Goal: Task Accomplishment & Management: Manage account settings

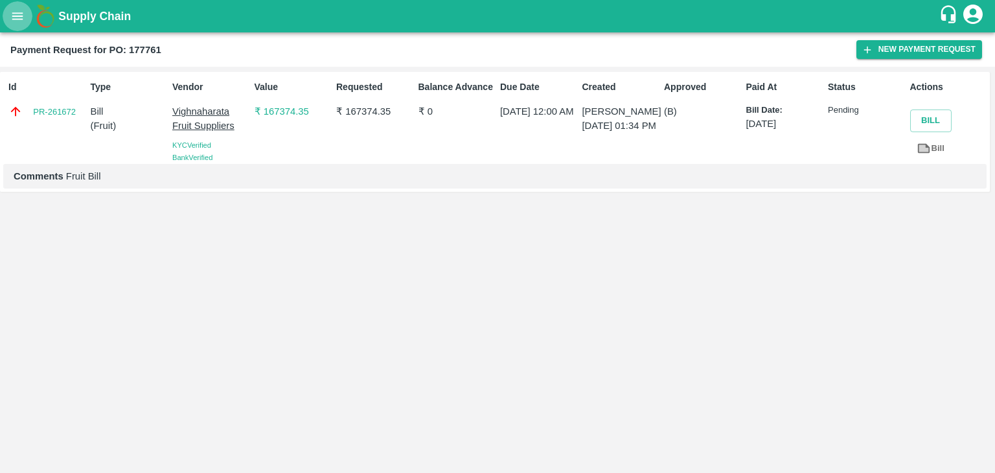
click at [17, 14] on icon "open drawer" at bounding box center [17, 15] width 11 height 7
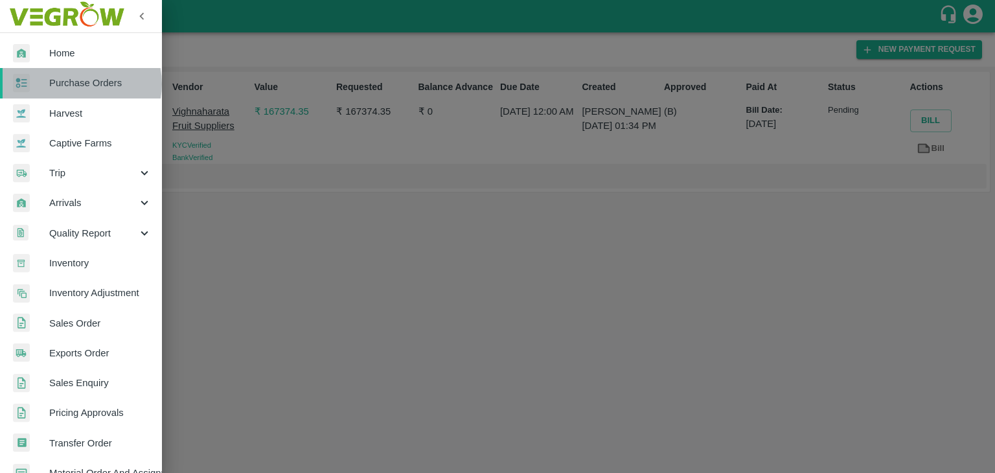
click at [80, 84] on span "Purchase Orders" at bounding box center [100, 83] width 102 height 14
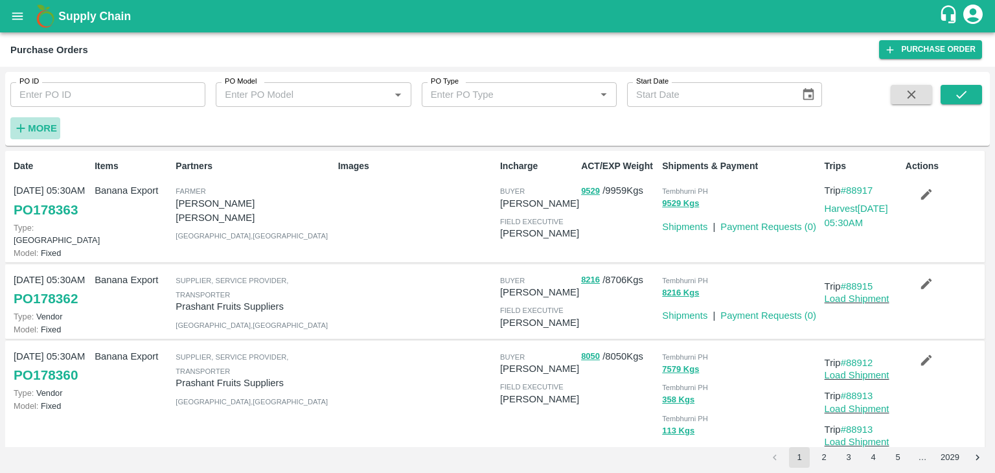
click at [48, 120] on h6 "More" at bounding box center [42, 128] width 29 height 17
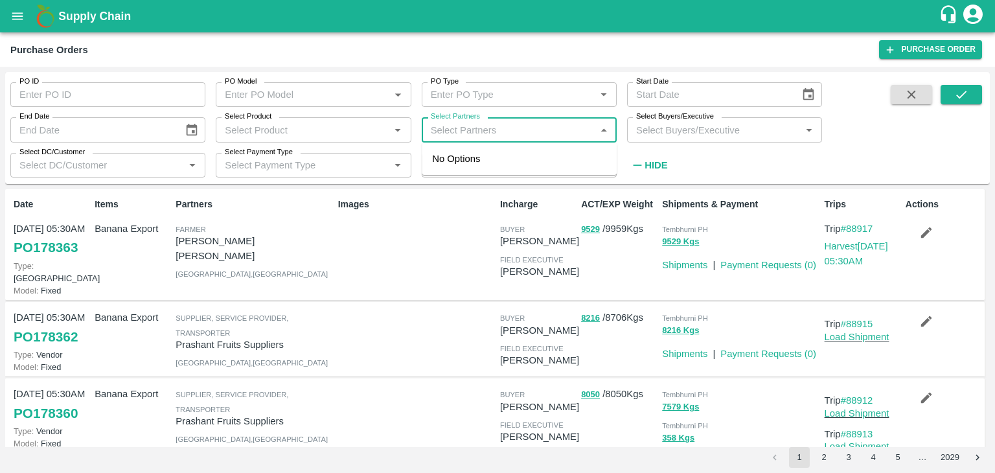
click at [510, 132] on input "Select Partners" at bounding box center [508, 129] width 166 height 17
type input "Varun R"
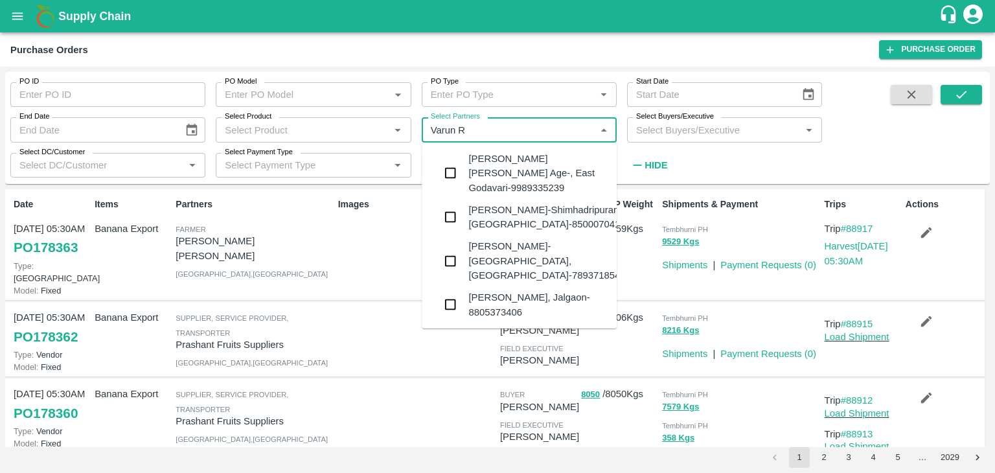
click at [526, 290] on div "VARUN RAMESHWAR AGRAWAL-Raver, Jalgaon-8805373406" at bounding box center [537, 304] width 138 height 29
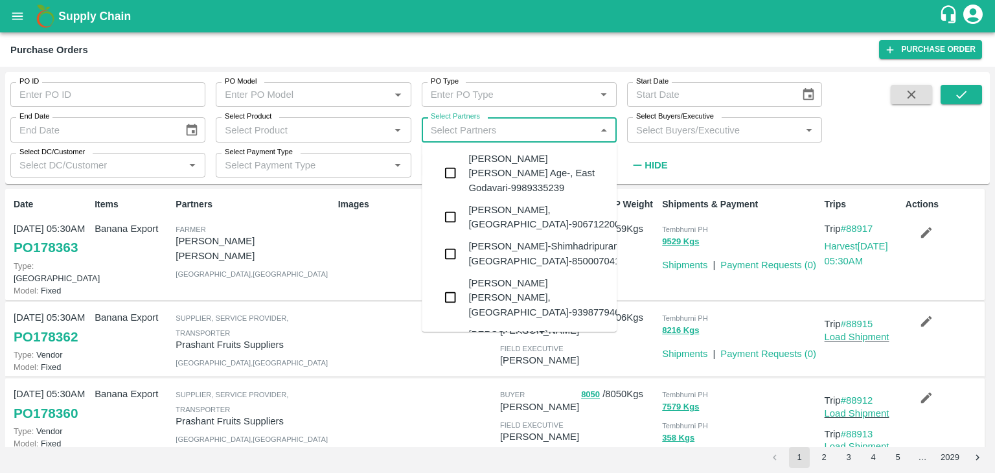
click at [534, 124] on input "Select Partners" at bounding box center [508, 129] width 166 height 17
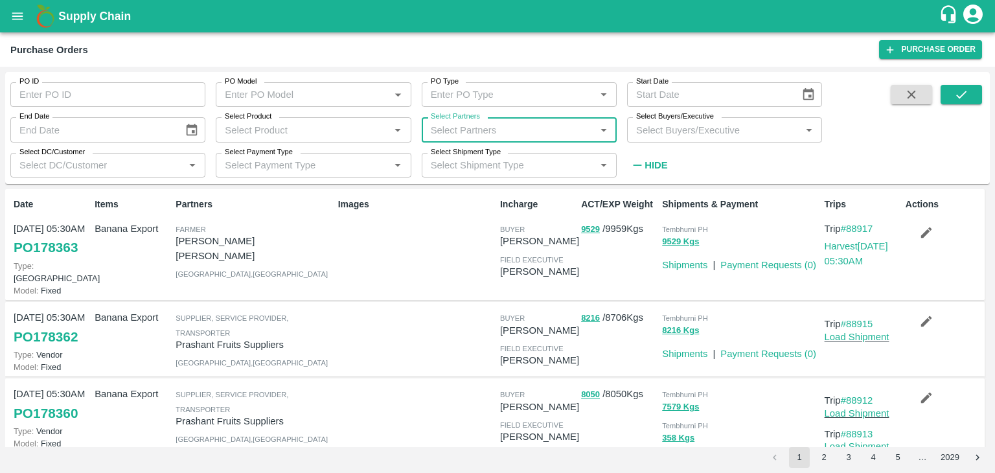
click at [477, 133] on input "Select Partners" at bounding box center [508, 129] width 166 height 17
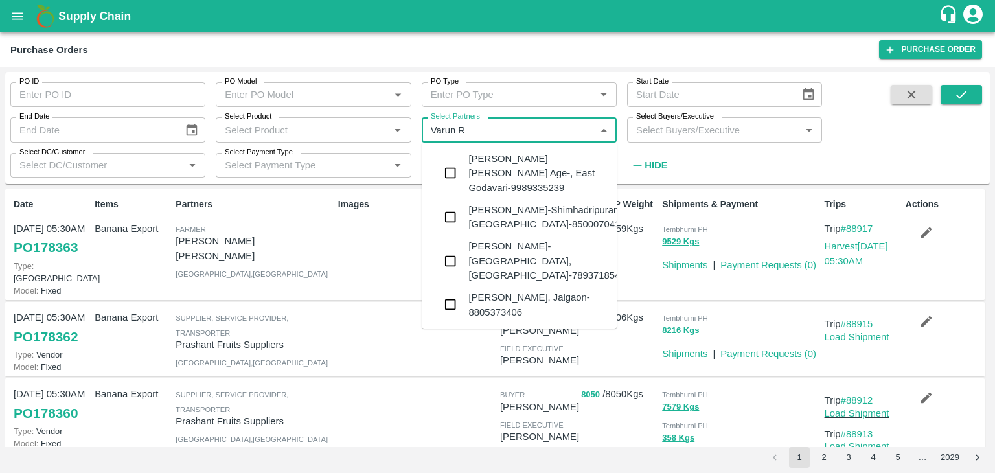
type input "Varun Ra"
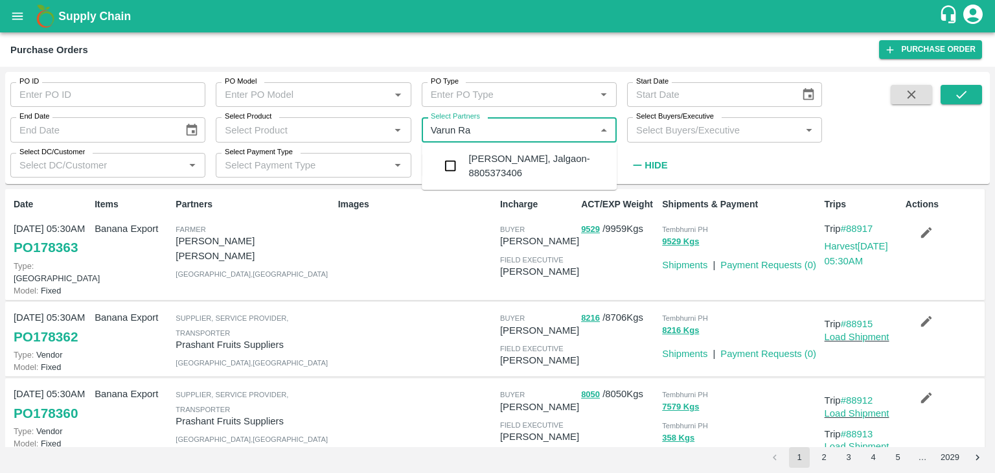
click at [513, 167] on div "VARUN RAMESHWAR AGRAWAL-Raver, Jalgaon-8805373406" at bounding box center [537, 166] width 138 height 29
click at [521, 128] on input "Select Partners" at bounding box center [508, 129] width 166 height 17
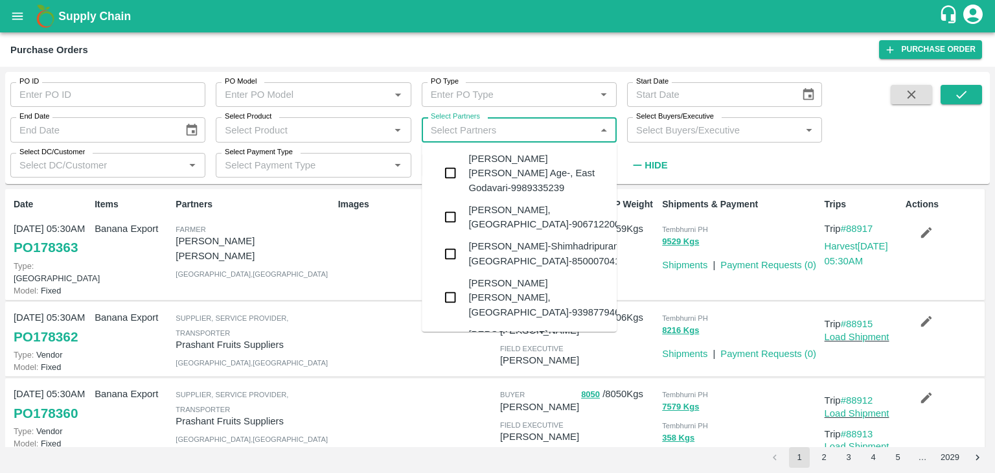
scroll to position [370, 0]
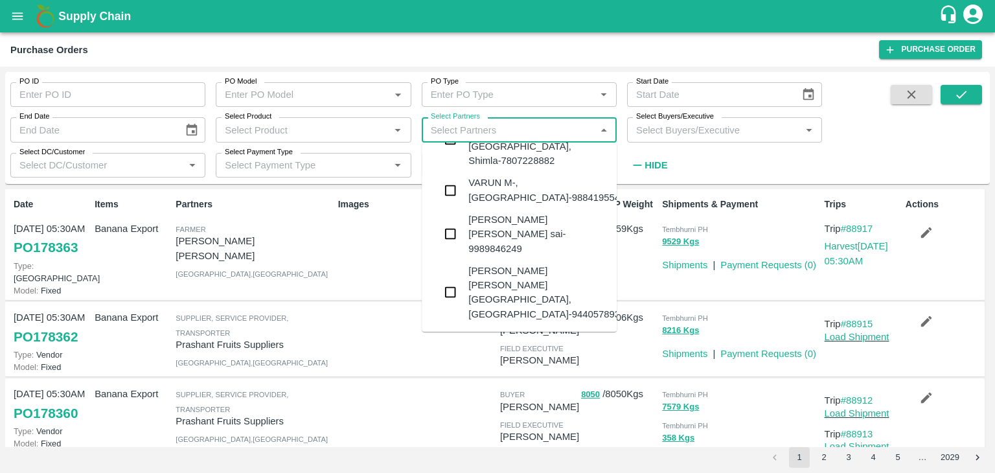
click at [542, 329] on div "VARUN RAMESHWAR AGRAWAL-Raver, Jalgaon-8805373406" at bounding box center [537, 343] width 138 height 29
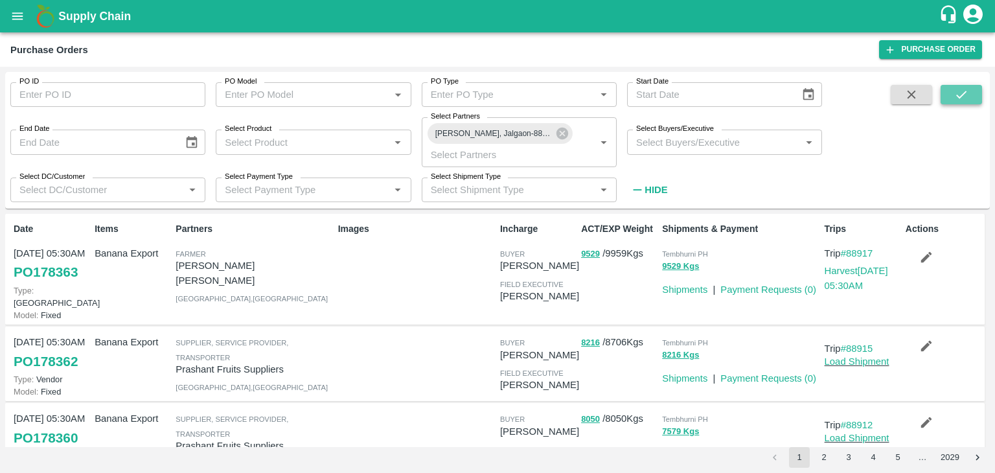
click at [964, 97] on icon "submit" at bounding box center [961, 94] width 14 height 14
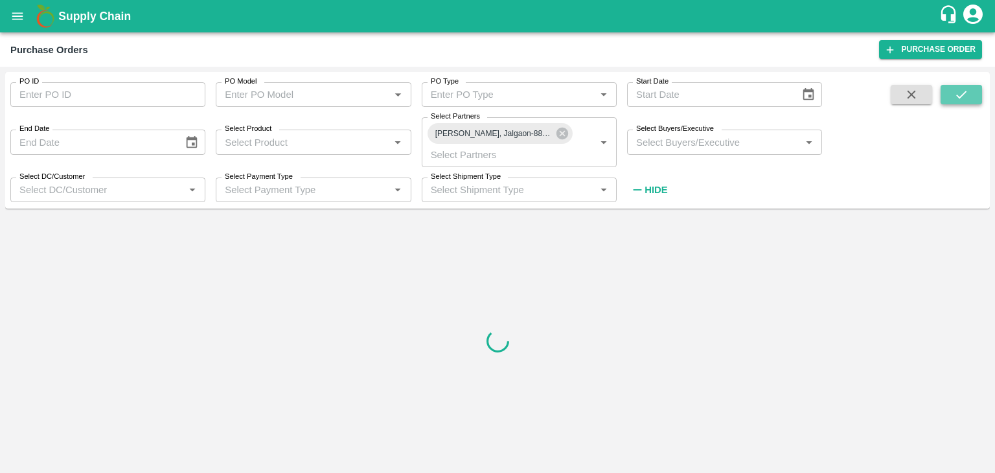
click at [964, 97] on icon "submit" at bounding box center [961, 94] width 14 height 14
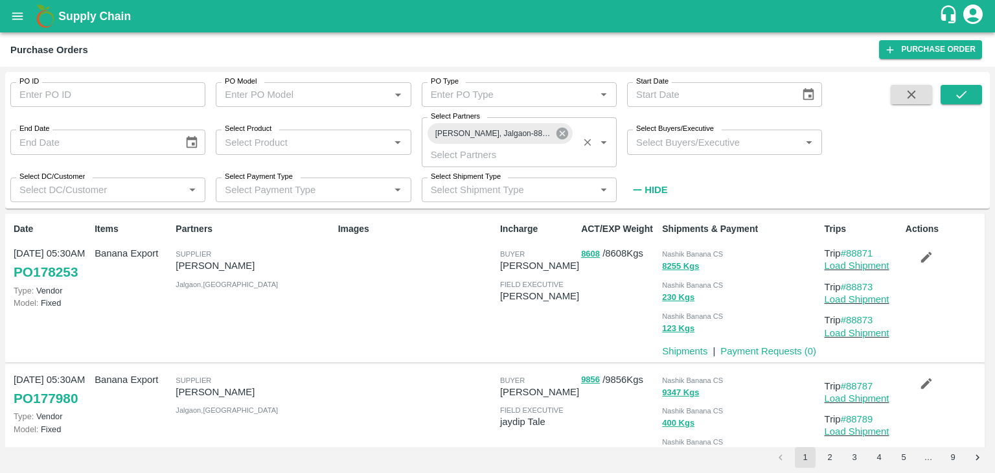
click at [559, 135] on icon at bounding box center [562, 134] width 12 height 12
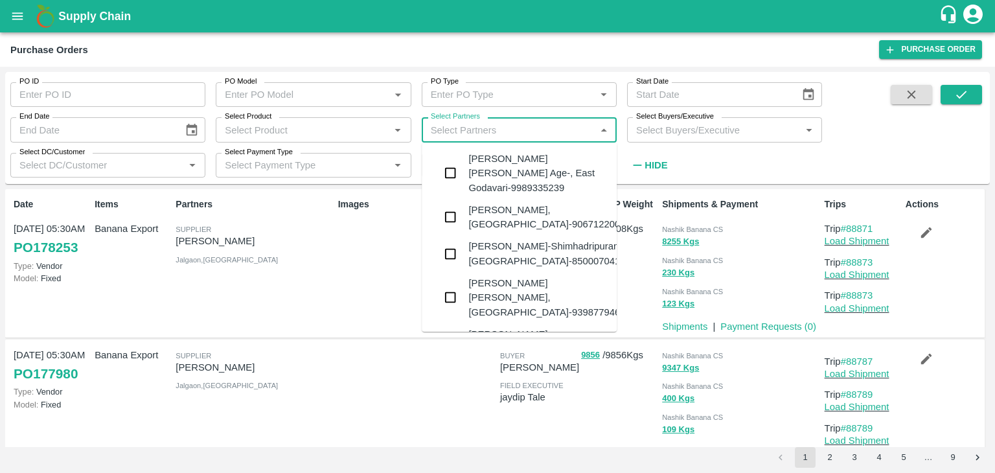
click at [530, 128] on input "Select Partners" at bounding box center [508, 129] width 166 height 17
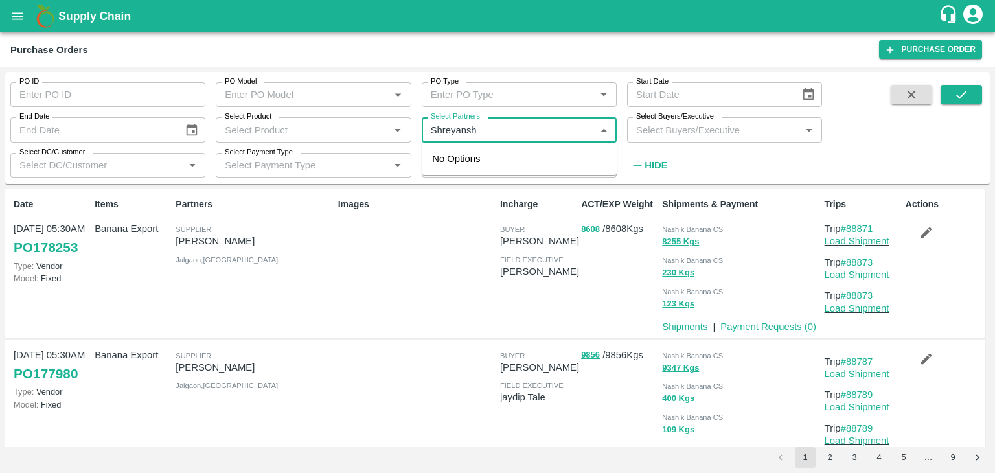
type input "Shreyansh"
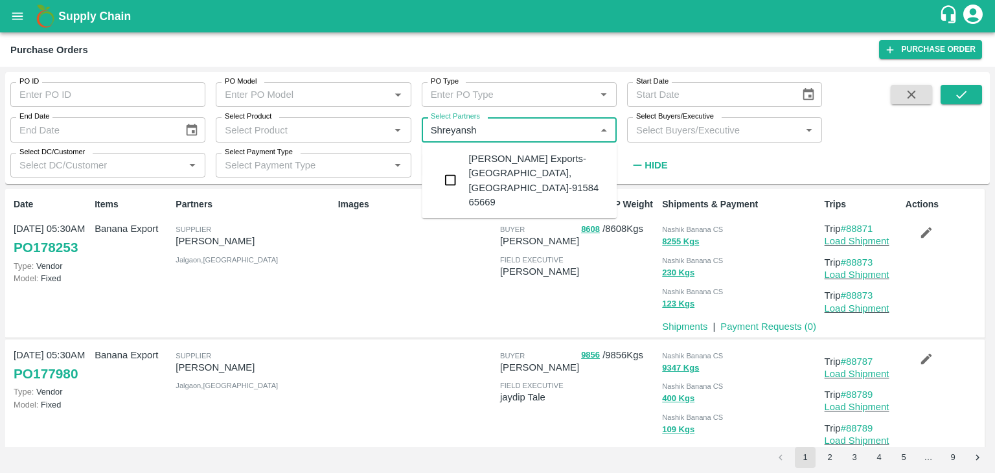
click at [543, 155] on div "Shreyansh Exports-Nashik, Nashik-91584 65669" at bounding box center [537, 181] width 138 height 58
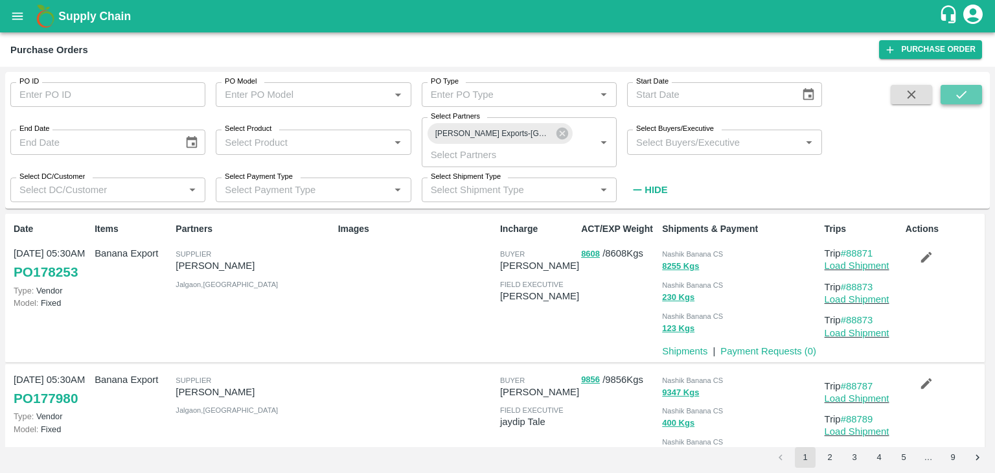
click at [963, 85] on button "submit" at bounding box center [960, 94] width 41 height 19
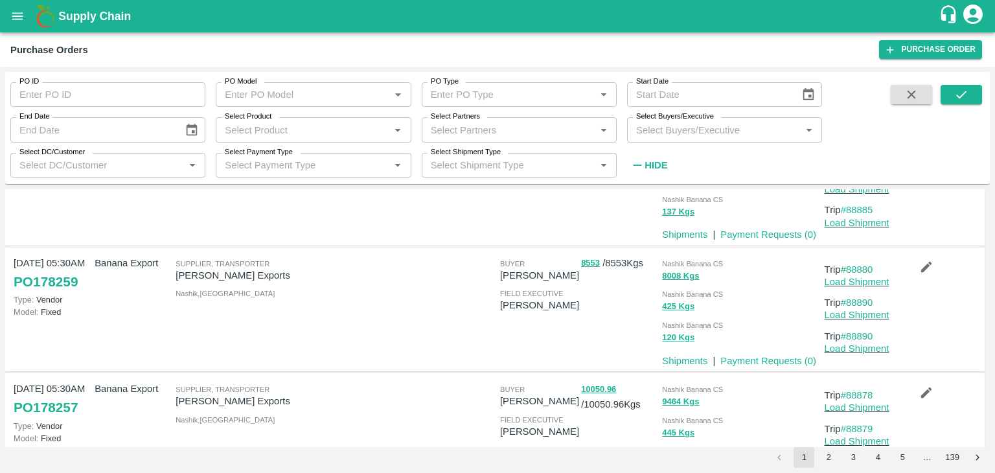
scroll to position [0, 0]
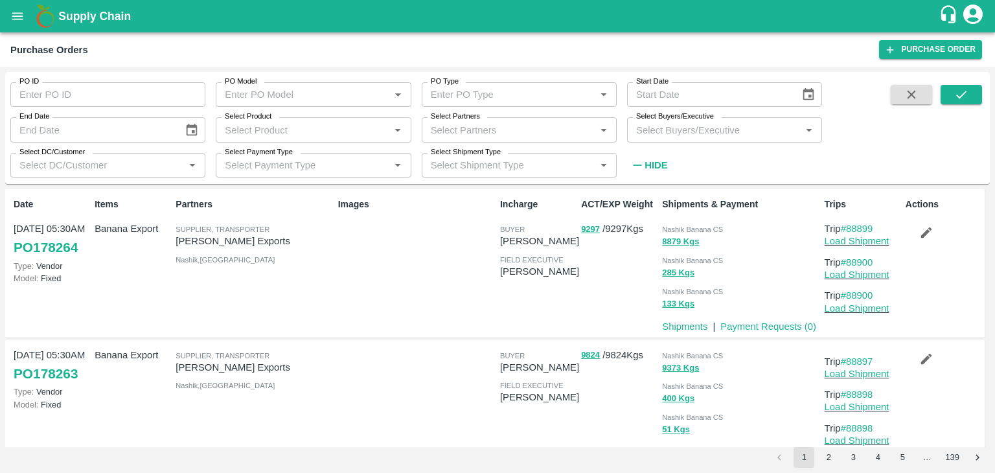
click at [508, 130] on input "Select Partners" at bounding box center [508, 129] width 166 height 17
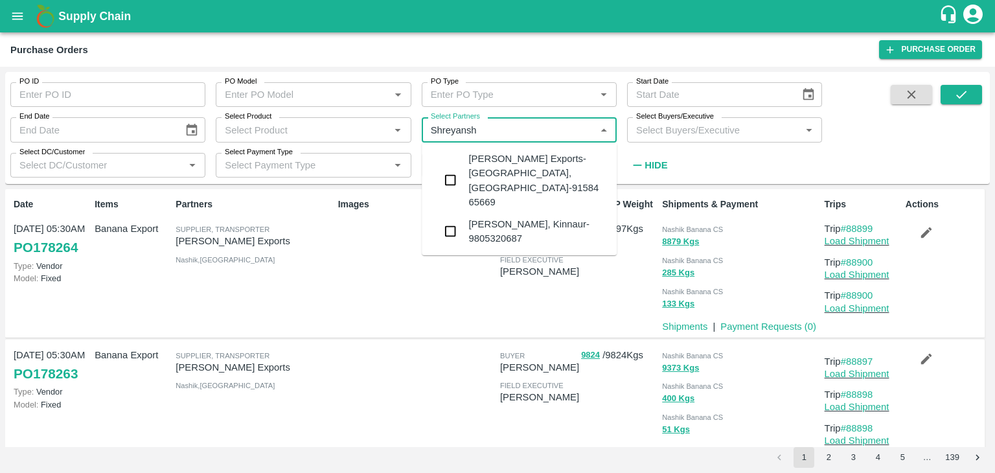
type input "Shreyansh"
click at [530, 157] on div "Shreyansh Exports-Nashik, Nashik-91584 65669" at bounding box center [537, 181] width 138 height 58
click at [558, 133] on input "Select Partners" at bounding box center [508, 129] width 166 height 17
click at [539, 164] on ul "Shreyansh Exports-Nashik, Nashik-91584 65669 Shreyanshi -TRANDA, Kinnaur-980532…" at bounding box center [519, 199] width 195 height 102
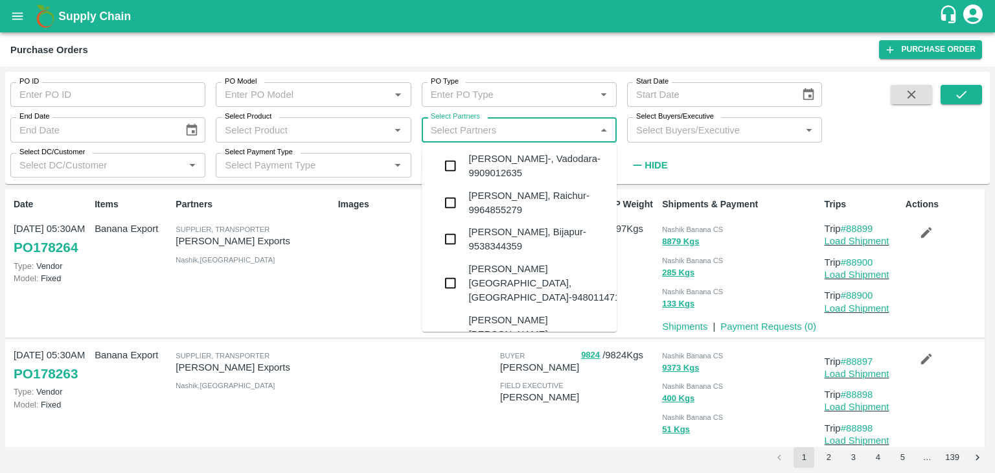
click at [477, 124] on input "Select Partners" at bounding box center [508, 129] width 166 height 17
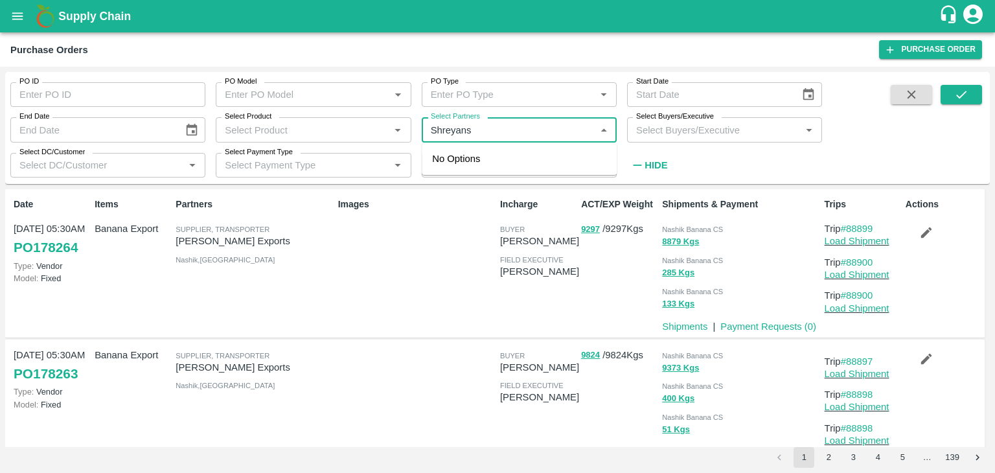
type input "Shreyansh"
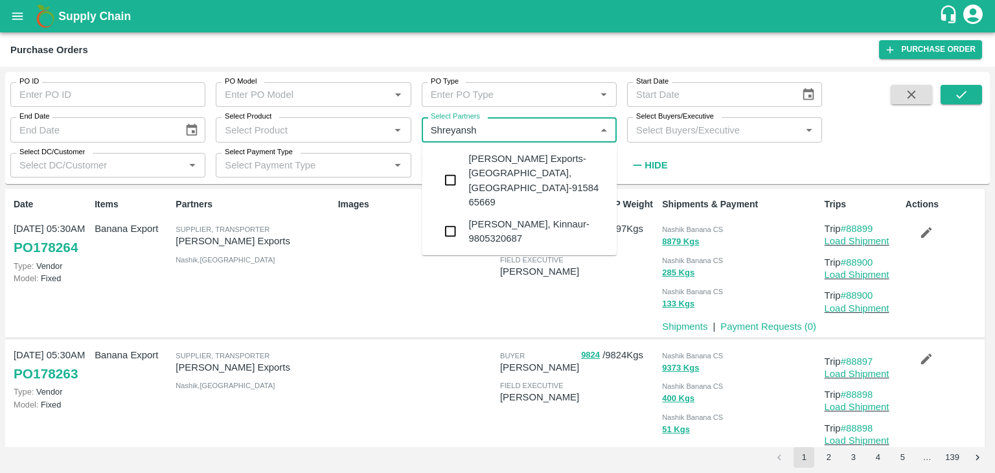
click at [519, 164] on div "Shreyansh Exports-Nashik, Nashik-91584 65669" at bounding box center [537, 181] width 138 height 58
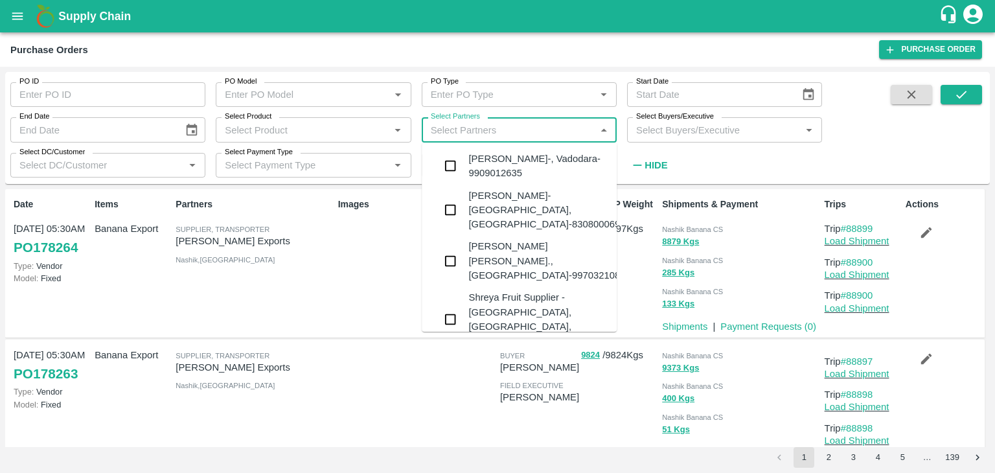
click at [532, 123] on input "Select Partners" at bounding box center [508, 129] width 166 height 17
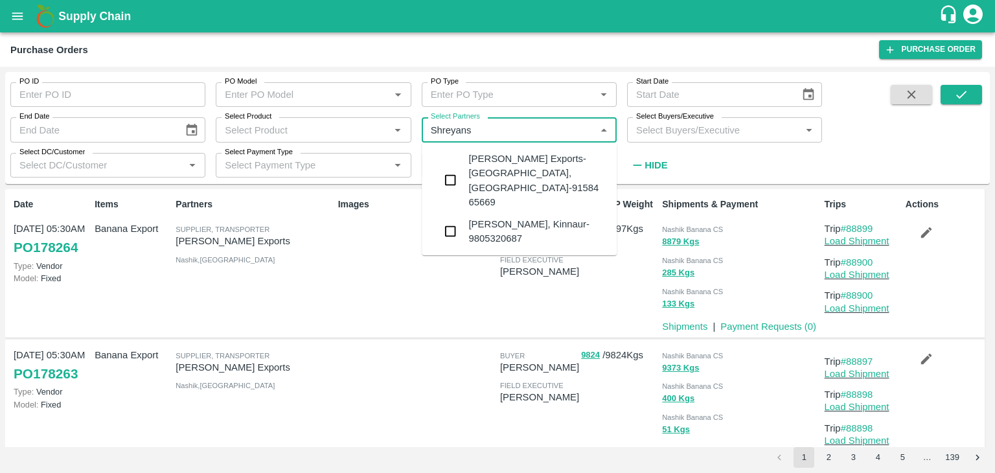
type input "Shreyansh"
click at [541, 159] on div "Shreyansh Exports-Nashik, Nashik-91584 65669" at bounding box center [537, 181] width 138 height 58
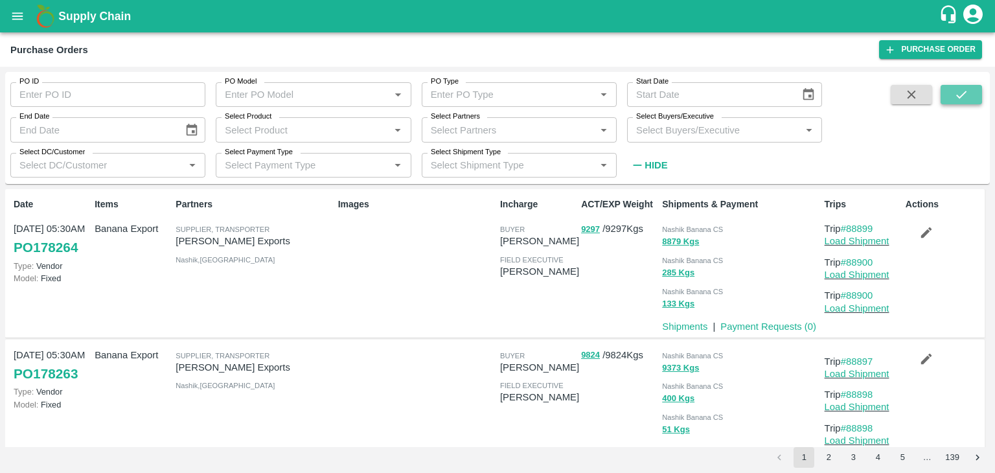
click at [979, 93] on button "submit" at bounding box center [960, 94] width 41 height 19
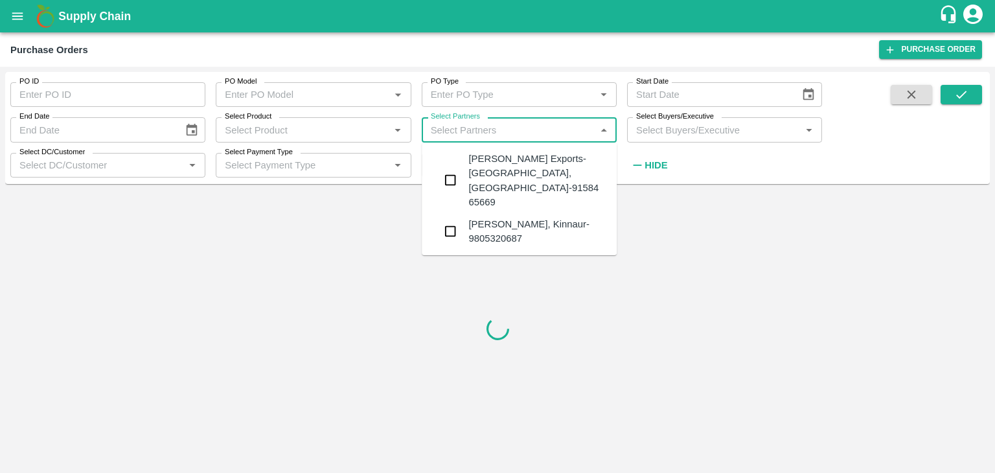
click at [486, 133] on input "Select Partners" at bounding box center [508, 129] width 166 height 17
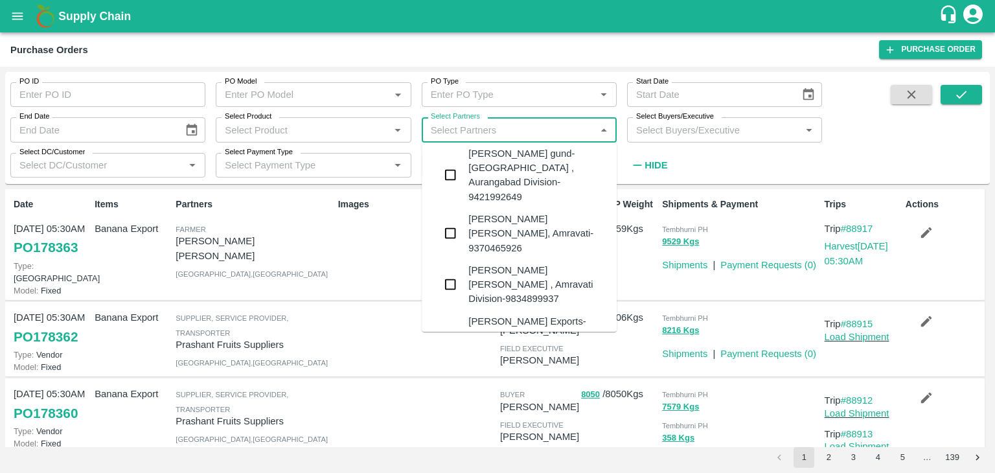
scroll to position [359, 0]
click at [552, 317] on div "Shreyansh Exports-Nashik, Nashik-91584 65669" at bounding box center [537, 346] width 138 height 58
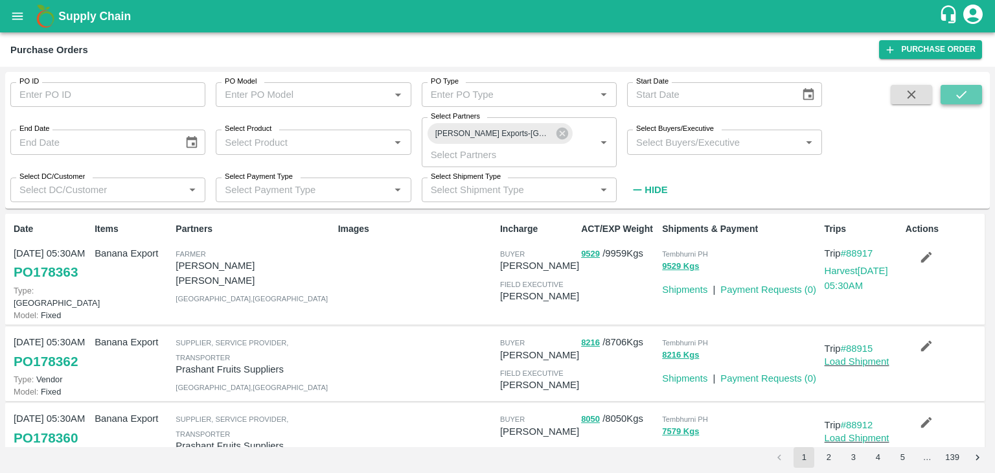
click at [956, 93] on icon "submit" at bounding box center [961, 94] width 14 height 14
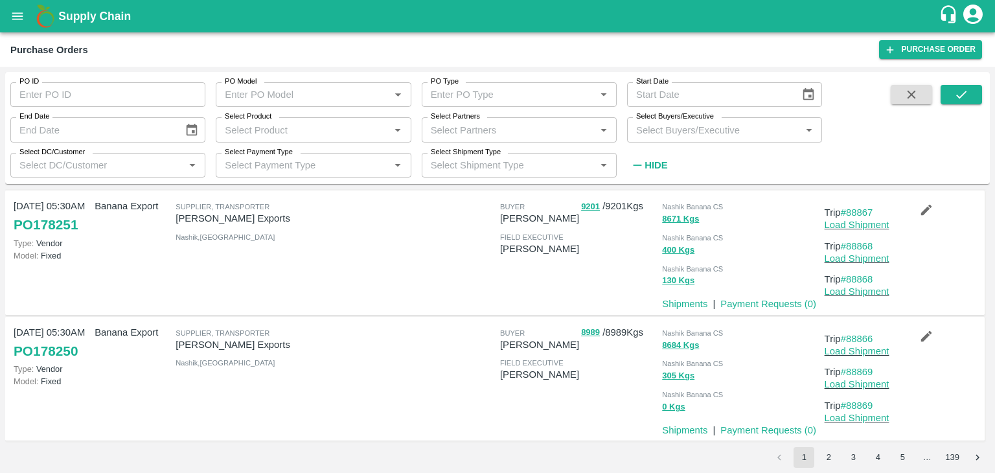
scroll to position [1036, 0]
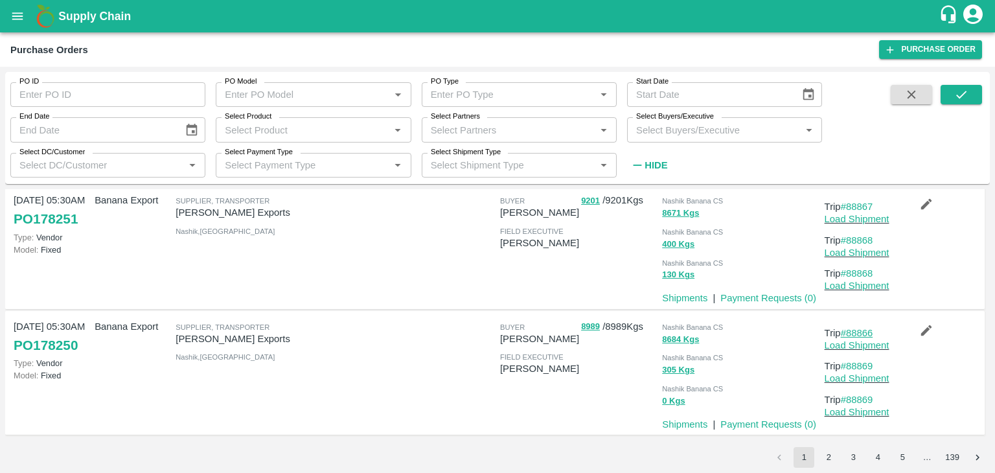
click at [867, 328] on link "#88866" at bounding box center [856, 333] width 32 height 10
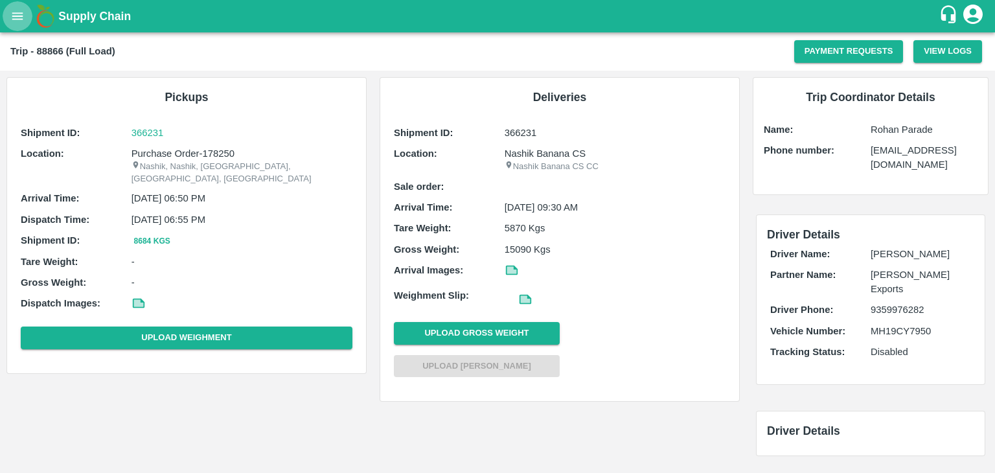
click at [10, 17] on icon "open drawer" at bounding box center [17, 16] width 14 height 14
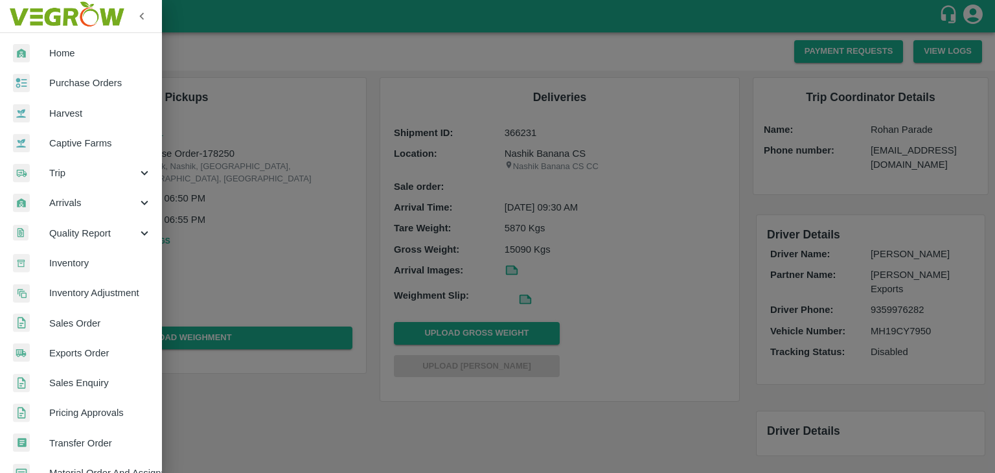
click at [91, 73] on link "Purchase Orders" at bounding box center [81, 83] width 162 height 30
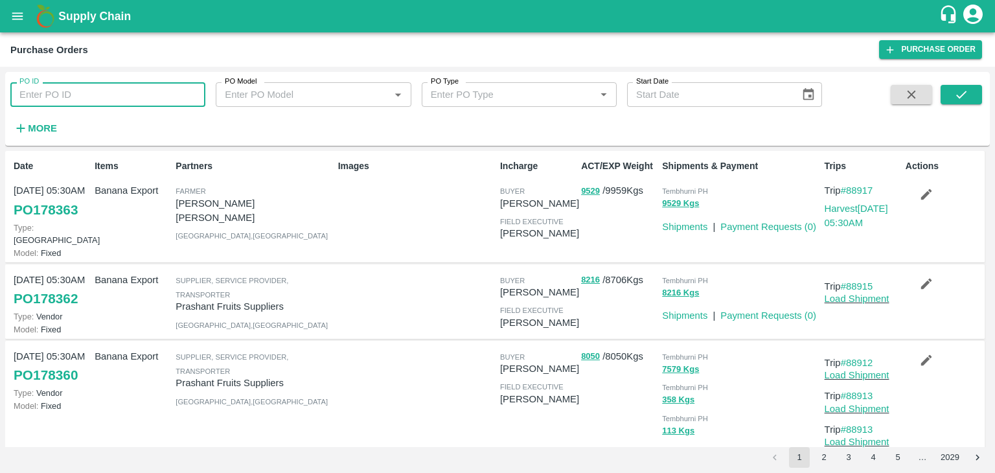
click at [130, 95] on input "PO ID" at bounding box center [107, 94] width 195 height 25
paste input "178251"
click at [960, 87] on icon "submit" at bounding box center [961, 94] width 14 height 14
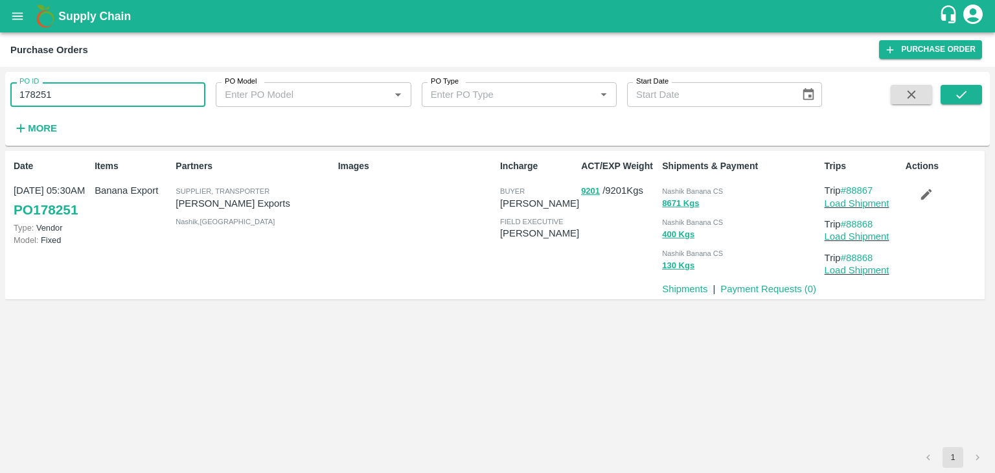
click at [89, 91] on input "178251" at bounding box center [107, 94] width 195 height 25
click at [971, 100] on button "submit" at bounding box center [960, 94] width 41 height 19
click at [962, 93] on icon "submit" at bounding box center [961, 94] width 14 height 14
click at [89, 100] on input "178251" at bounding box center [107, 94] width 195 height 25
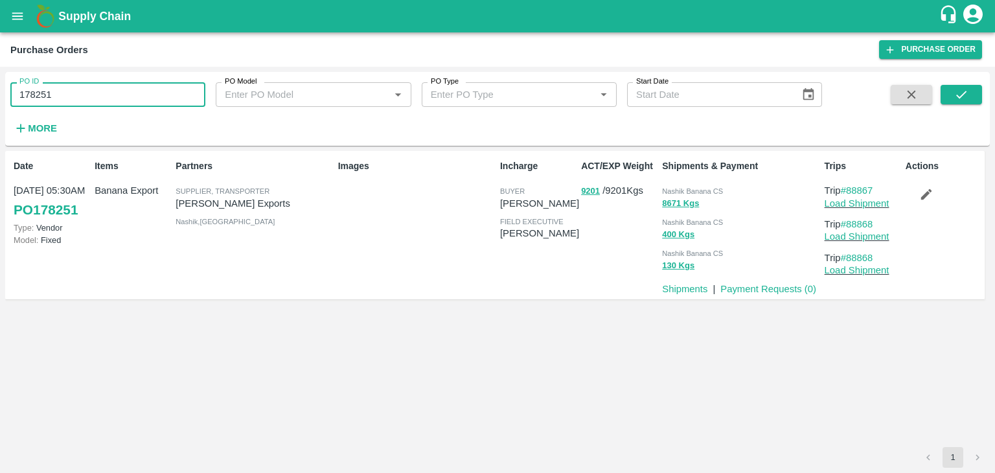
click at [89, 100] on input "178251" at bounding box center [107, 94] width 195 height 25
paste input "text"
click at [965, 93] on icon "submit" at bounding box center [961, 94] width 14 height 14
click at [103, 100] on input "174990" at bounding box center [107, 94] width 195 height 25
type input "174990"
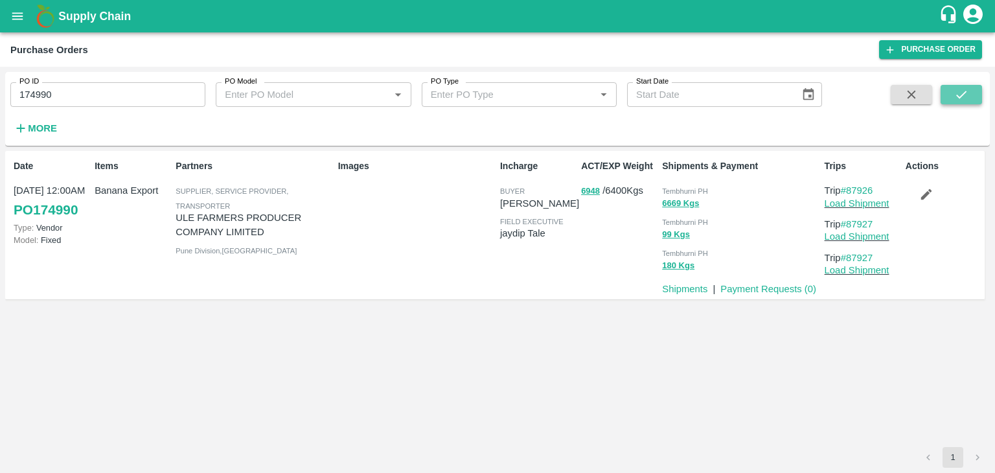
click at [964, 99] on icon "submit" at bounding box center [961, 94] width 14 height 14
click at [763, 291] on link "Payment Requests ( 0 )" at bounding box center [768, 289] width 96 height 10
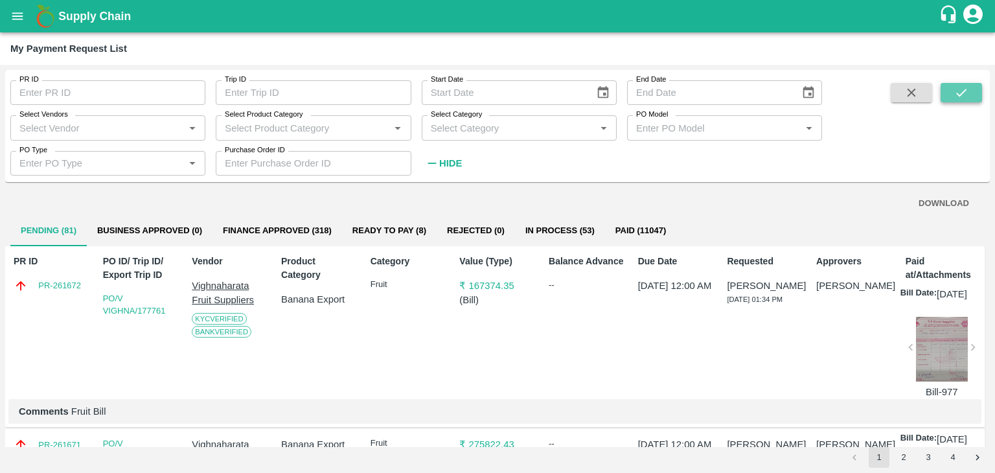
click at [965, 93] on icon "submit" at bounding box center [961, 92] width 14 height 14
click at [967, 88] on icon "submit" at bounding box center [961, 92] width 14 height 14
click at [978, 86] on button "submit" at bounding box center [960, 92] width 41 height 19
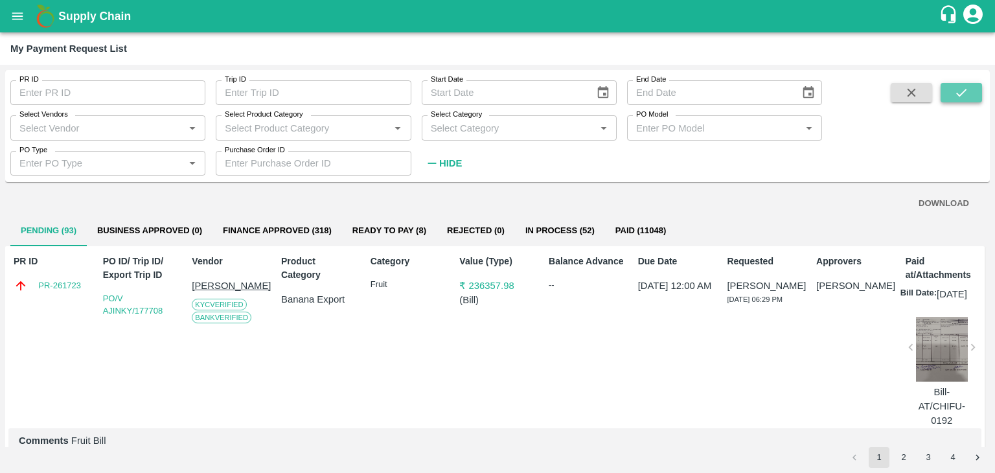
click at [964, 89] on icon "submit" at bounding box center [961, 92] width 14 height 14
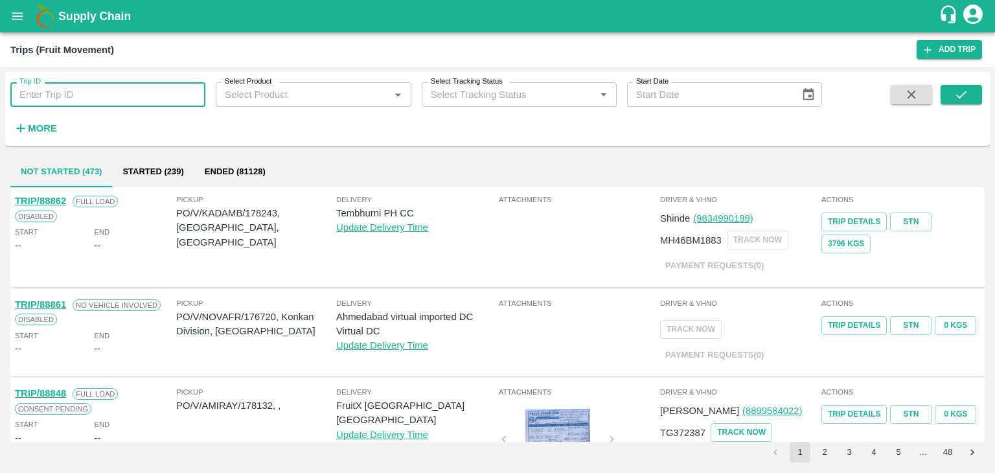
click at [124, 99] on input "Trip ID" at bounding box center [107, 94] width 195 height 25
type input "88868"
click at [963, 93] on icon "submit" at bounding box center [961, 95] width 10 height 8
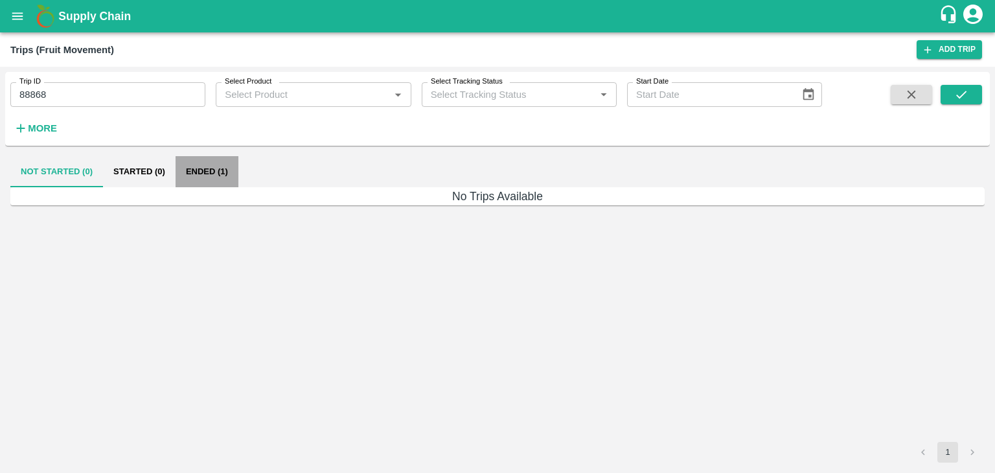
click at [207, 168] on button "Ended (1)" at bounding box center [206, 171] width 63 height 31
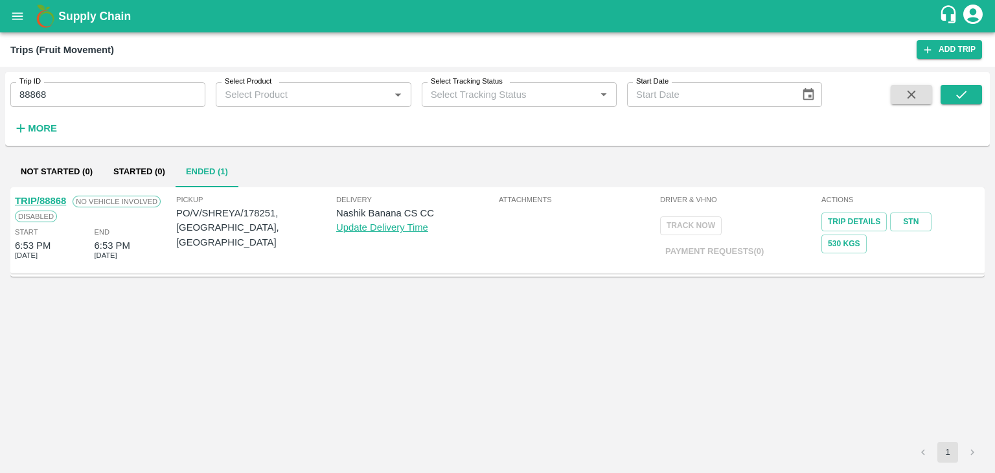
click at [49, 200] on link "TRIP/88868" at bounding box center [40, 201] width 51 height 10
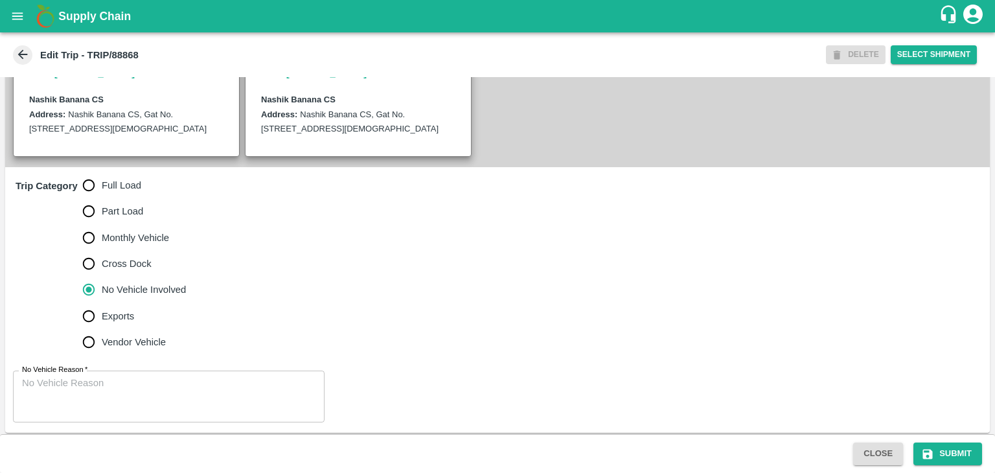
scroll to position [318, 0]
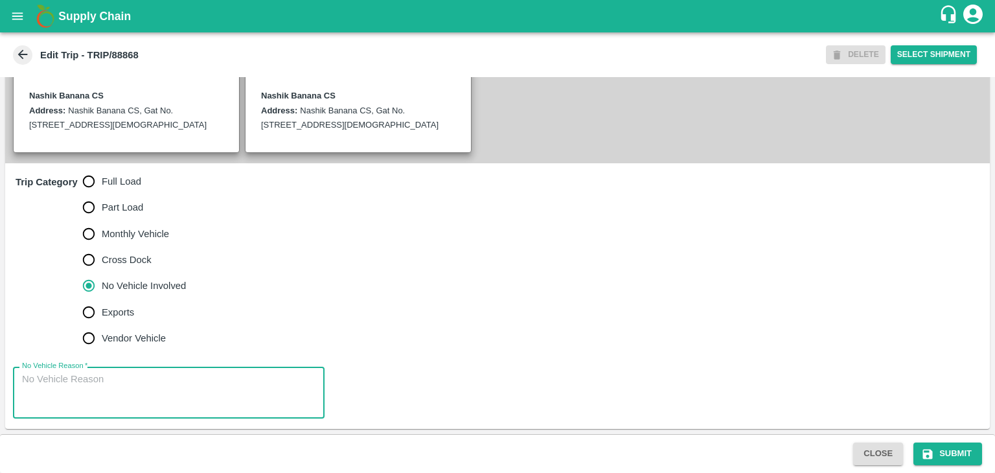
click at [131, 383] on textarea "No Vehicle Reason   *" at bounding box center [168, 392] width 293 height 41
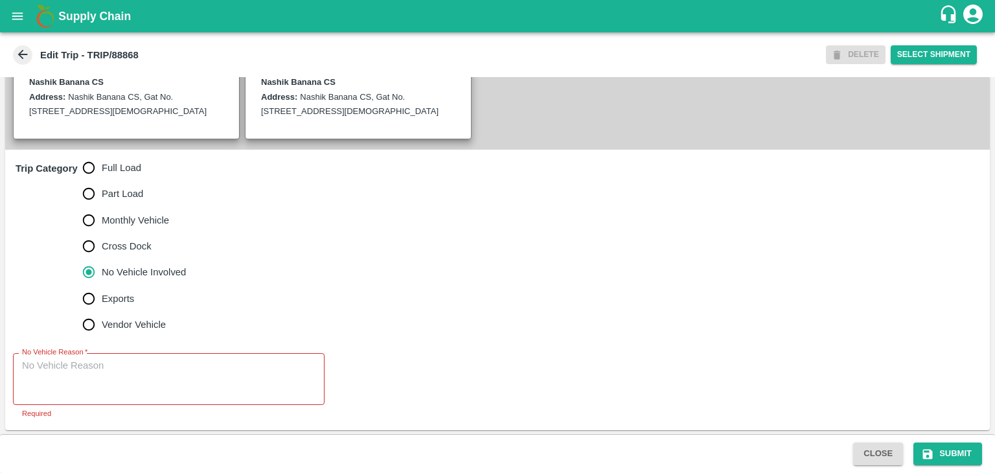
click at [122, 175] on span "Full Load" at bounding box center [121, 168] width 39 height 14
click at [102, 178] on input "Full Load" at bounding box center [89, 168] width 26 height 26
radio input "true"
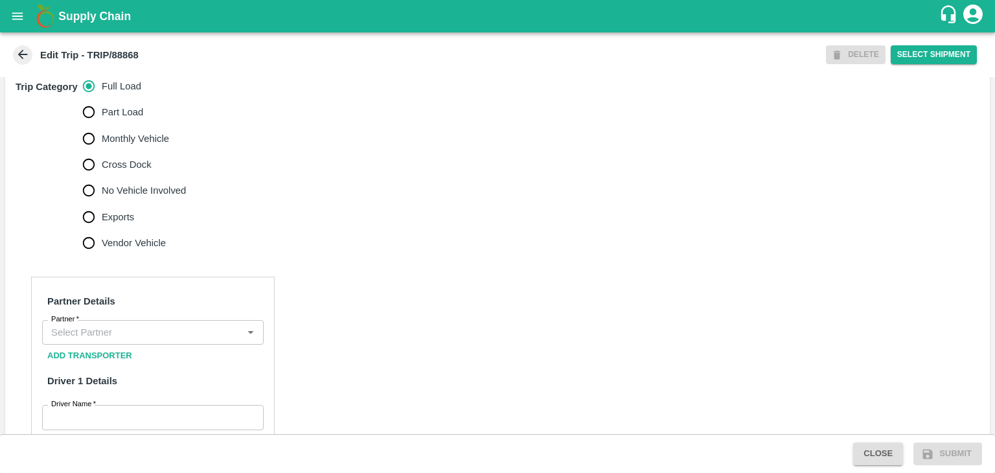
scroll to position [401, 0]
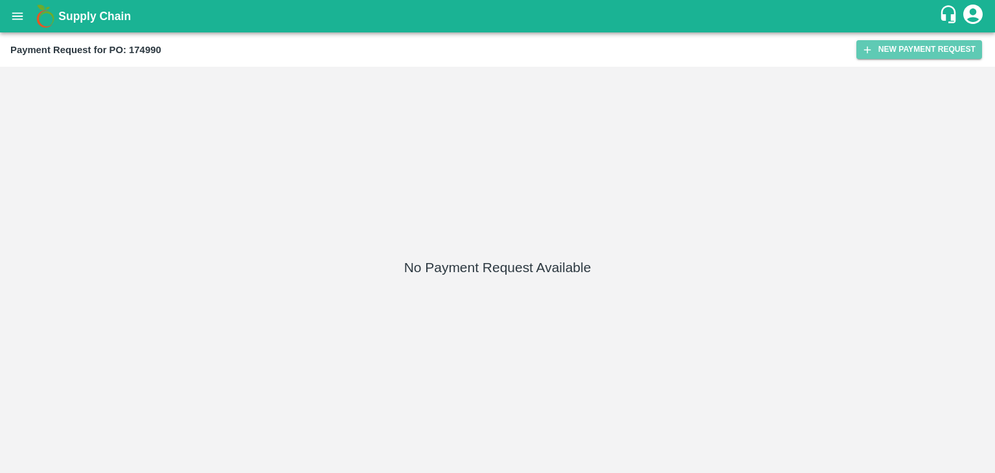
click at [891, 49] on button "New Payment Request" at bounding box center [919, 49] width 126 height 19
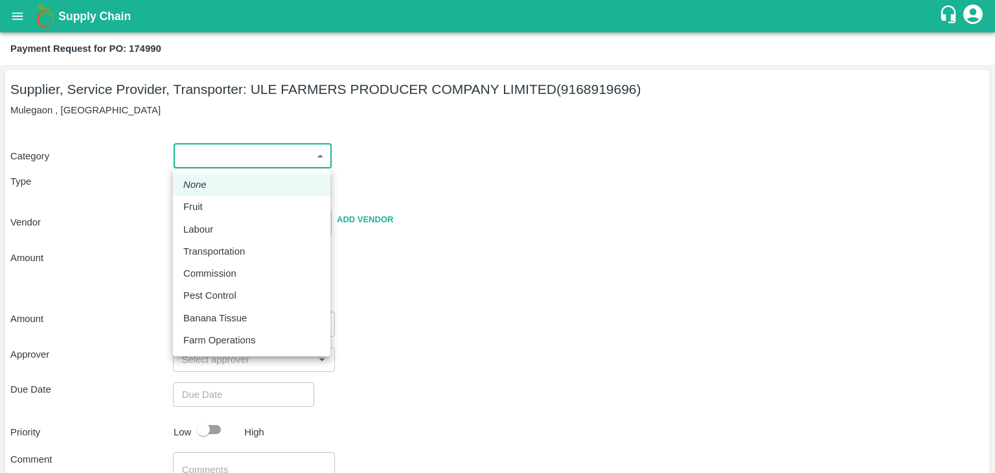
drag, startPoint x: 205, startPoint y: 154, endPoint x: 216, endPoint y: 210, distance: 57.5
click at [216, 210] on body "Supply Chain Payment Request for PO: 174990 Supplier, Service Provider, Transpo…" at bounding box center [497, 236] width 995 height 473
click at [216, 210] on div "Fruit" at bounding box center [251, 206] width 137 height 14
type input "1"
type input "ULE FARMERS PRODUCER COMPANY LIMITED - 9168919696(Supplier, Service Provider, T…"
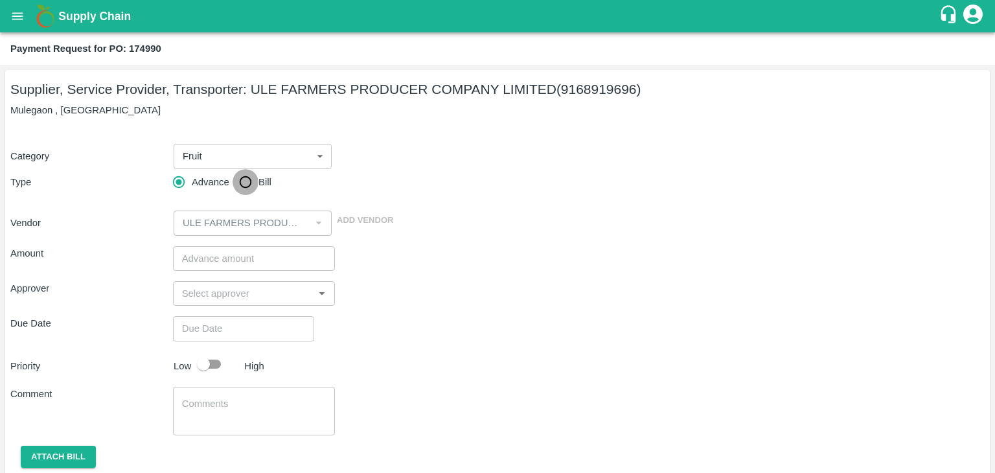
click at [244, 182] on input "Bill" at bounding box center [245, 182] width 26 height 26
radio input "true"
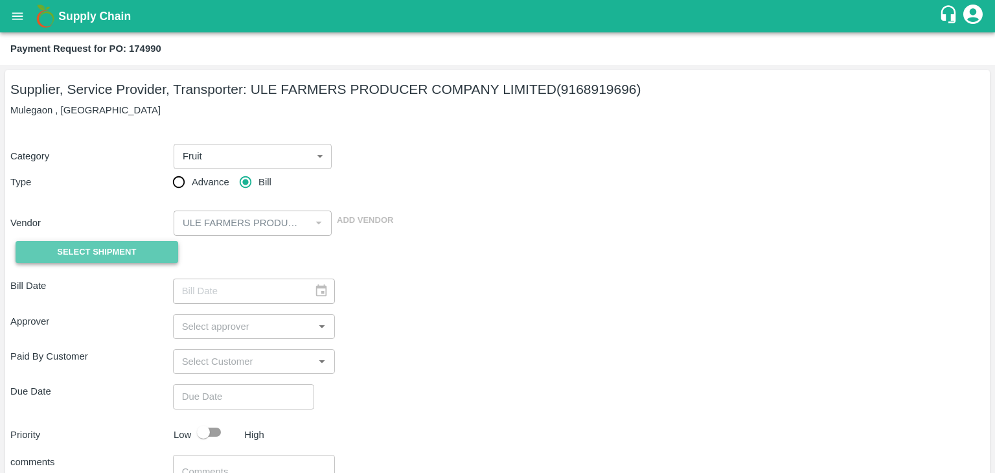
click at [106, 251] on span "Select Shipment" at bounding box center [96, 252] width 79 height 15
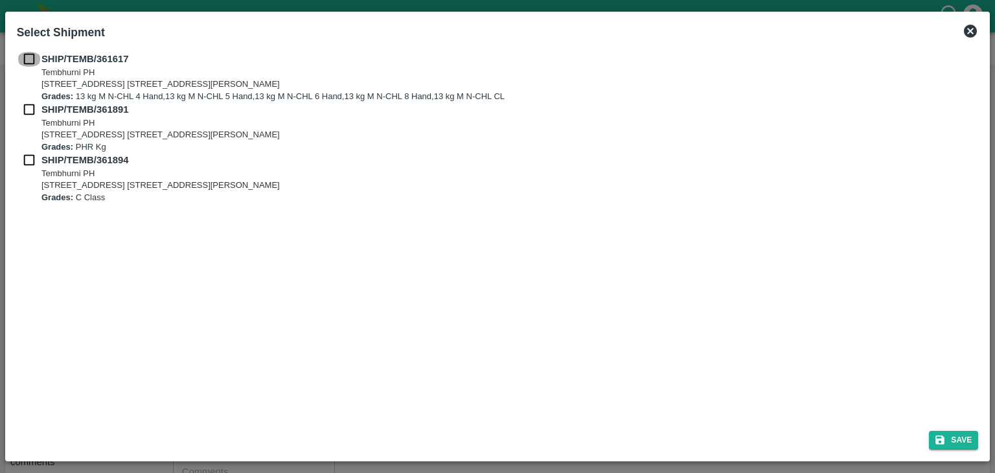
click at [34, 52] on input "checkbox" at bounding box center [29, 59] width 25 height 14
checkbox input "true"
click at [21, 107] on input "checkbox" at bounding box center [29, 109] width 25 height 14
checkbox input "true"
click at [26, 162] on input "checkbox" at bounding box center [29, 160] width 25 height 14
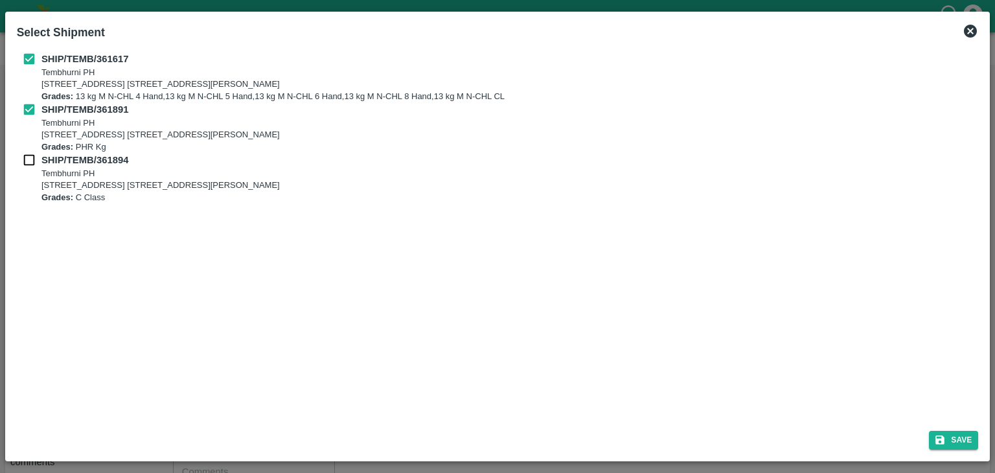
checkbox input "true"
click at [960, 436] on button "Save" at bounding box center [953, 440] width 49 height 19
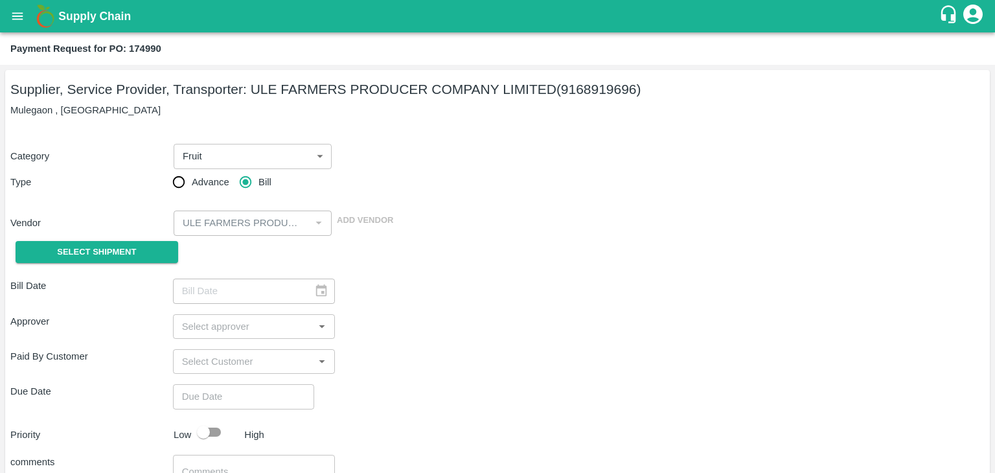
type input "[DATE]"
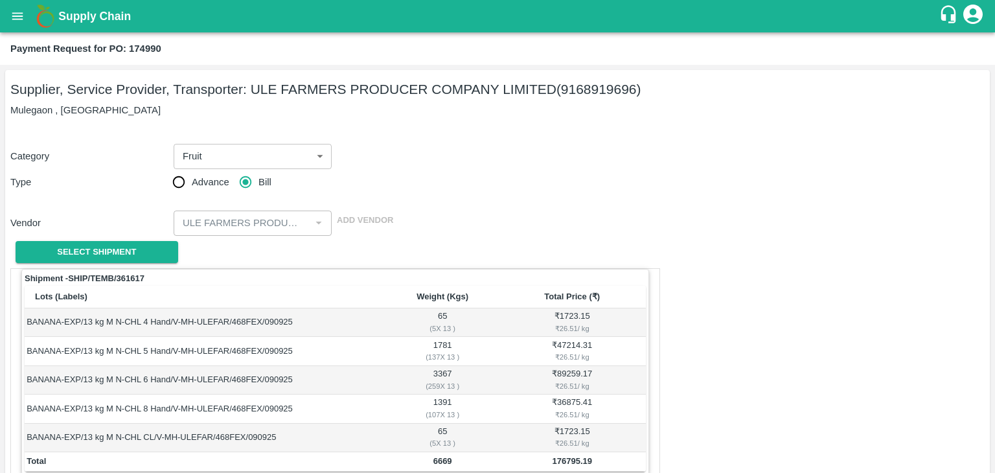
scroll to position [635, 0]
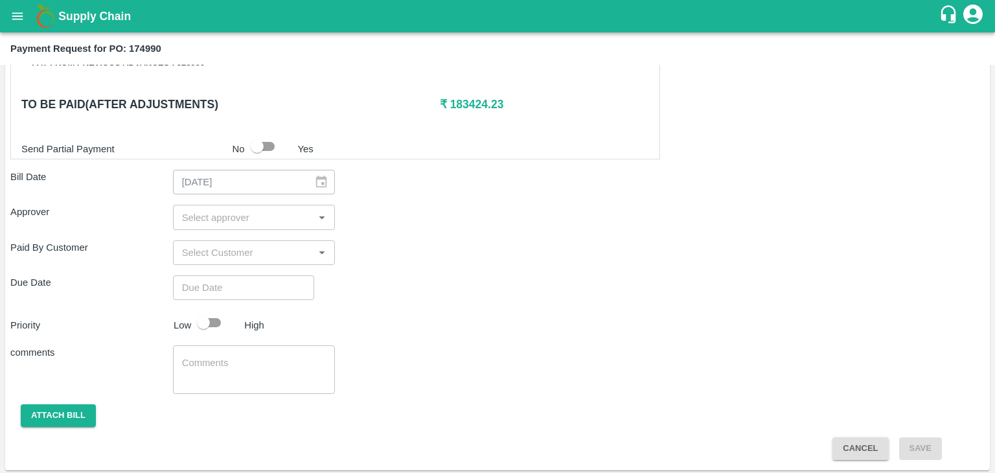
drag, startPoint x: 238, startPoint y: 199, endPoint x: 245, endPoint y: 208, distance: 11.1
click at [245, 208] on div "Shipment - SHIP/TEMB/361617 Lots (Labels) Weight (Kgs) Total Price (₹) BANANA-E…" at bounding box center [497, 47] width 974 height 826
click at [245, 209] on input "input" at bounding box center [243, 217] width 133 height 17
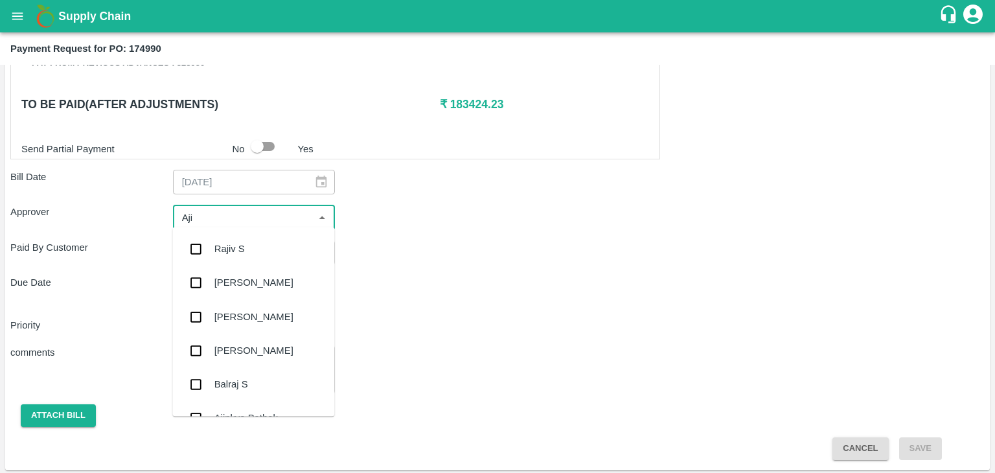
type input "Ajit"
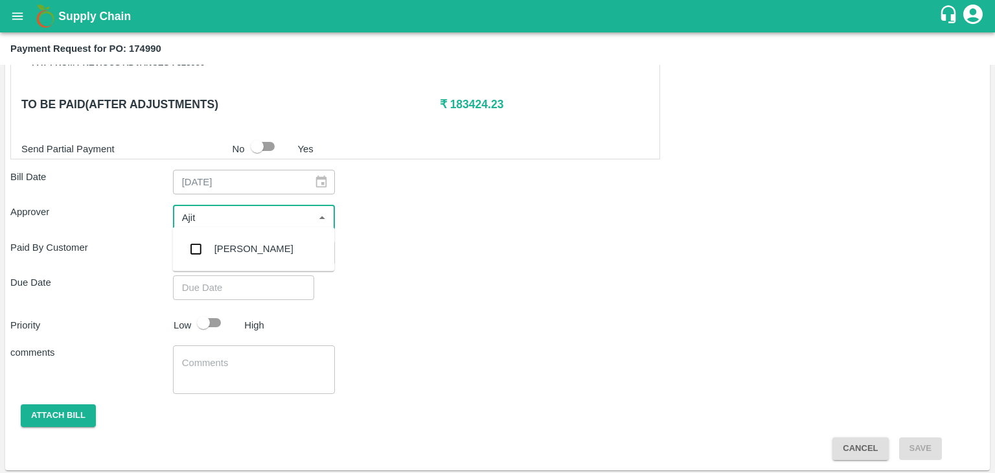
click at [251, 243] on div "[PERSON_NAME]" at bounding box center [253, 249] width 79 height 14
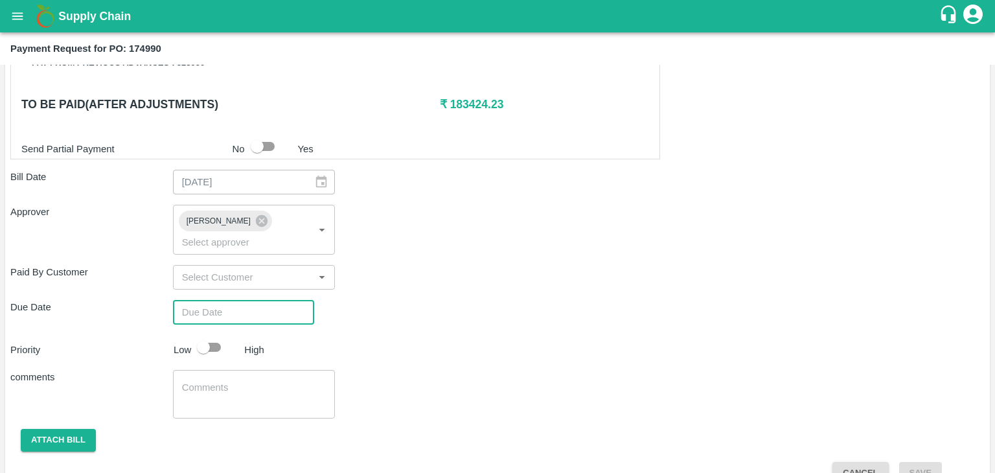
type input "DD/MM/YYYY hh:mm aa"
click at [270, 300] on input "DD/MM/YYYY hh:mm aa" at bounding box center [239, 312] width 132 height 25
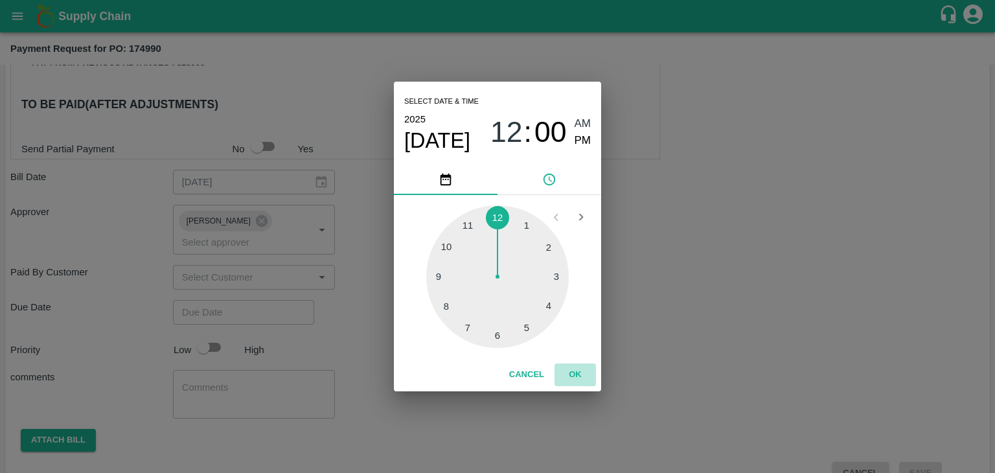
click at [579, 378] on button "OK" at bounding box center [574, 374] width 41 height 23
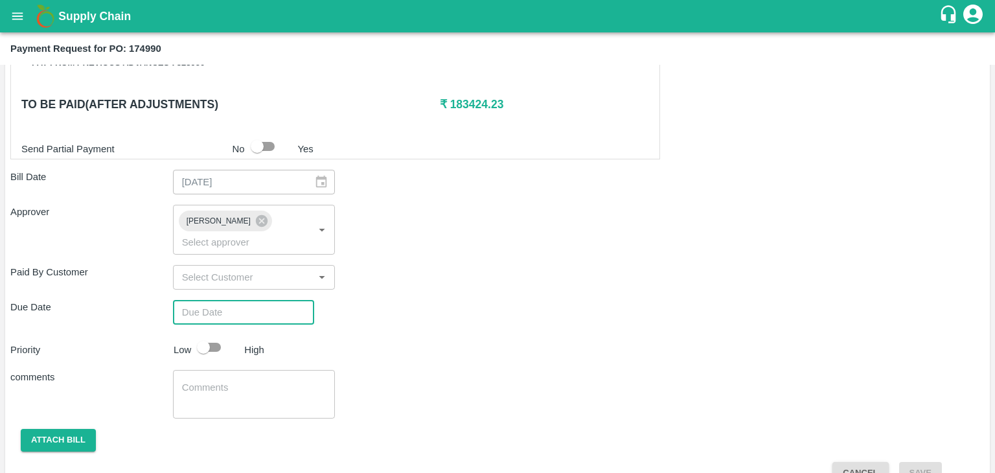
click at [215, 323] on div "Select date & time [DATE] 12 : 00 AM PM 1 2 3 4 5 6 7 8 9 10 11 12 Cancel OK" at bounding box center [497, 236] width 995 height 473
type input "[DATE] 12:00 AM"
click at [216, 324] on div "Select date & time [DATE] 12 : 00 AM PM 1 2 3 4 5 6 7 8 9 10 11 12 Cancel OK" at bounding box center [497, 236] width 995 height 473
click at [218, 335] on input "checkbox" at bounding box center [203, 347] width 74 height 25
checkbox input "true"
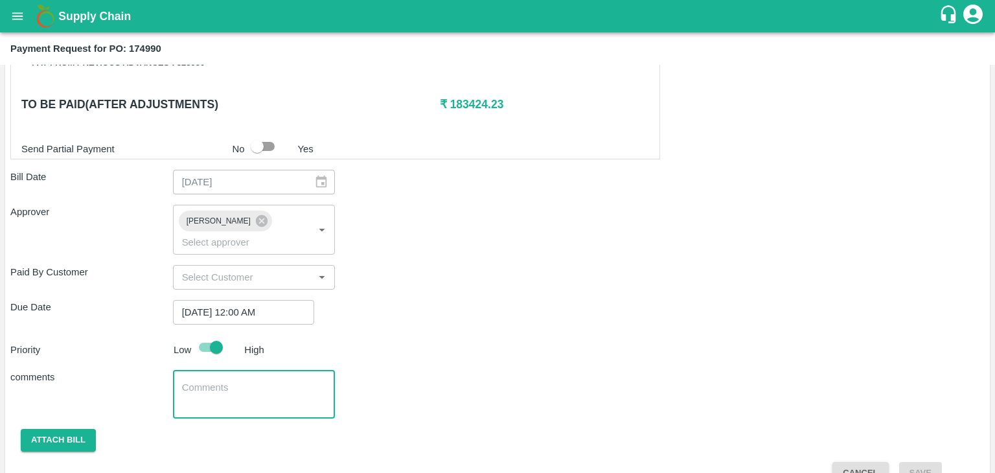
click at [250, 381] on textarea at bounding box center [254, 394] width 144 height 27
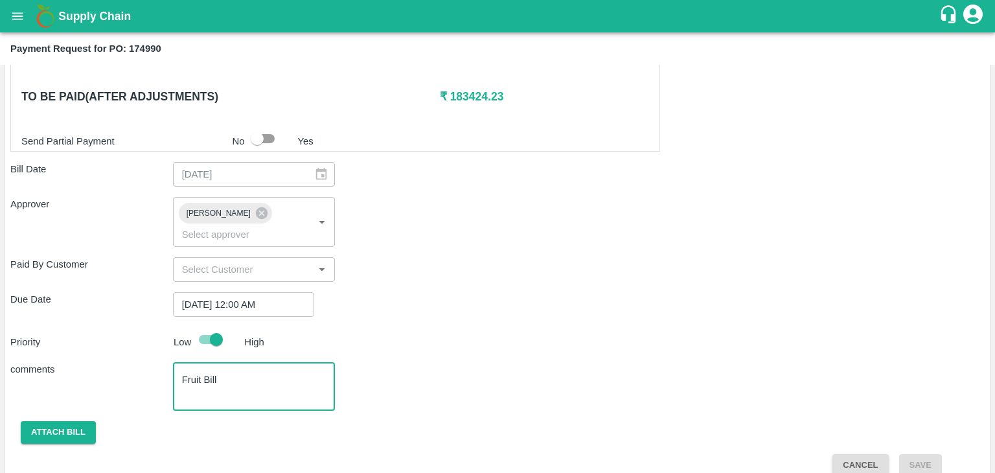
type textarea "Fruit Bill"
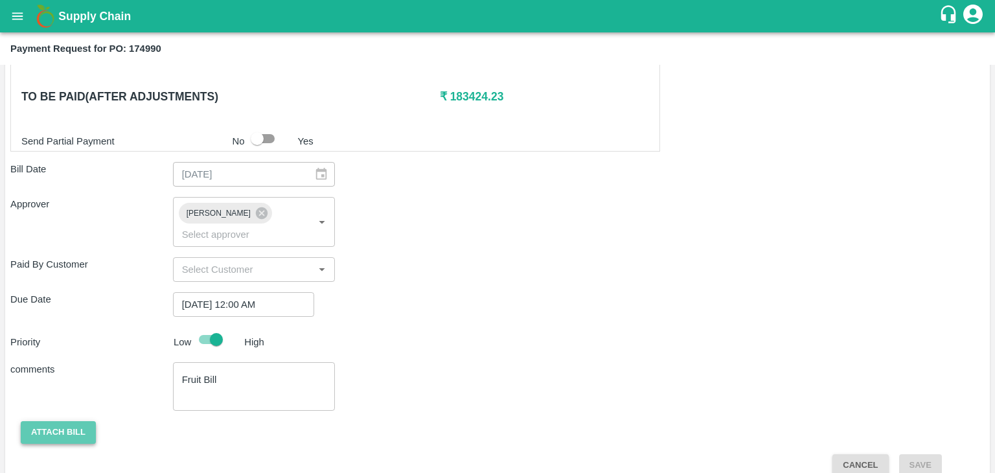
click at [57, 421] on button "Attach bill" at bounding box center [58, 432] width 75 height 23
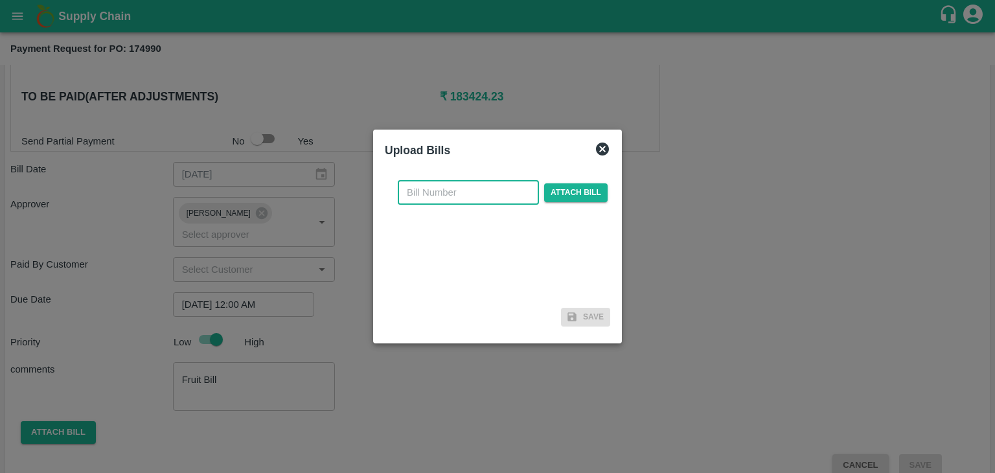
click at [488, 195] on input "text" at bounding box center [468, 192] width 141 height 25
click at [567, 183] on span "Attach bill" at bounding box center [575, 192] width 63 height 19
click at [0, 0] on input "Attach bill" at bounding box center [0, 0] width 0 height 0
click at [468, 192] on input "04" at bounding box center [468, 192] width 141 height 25
type input "0"
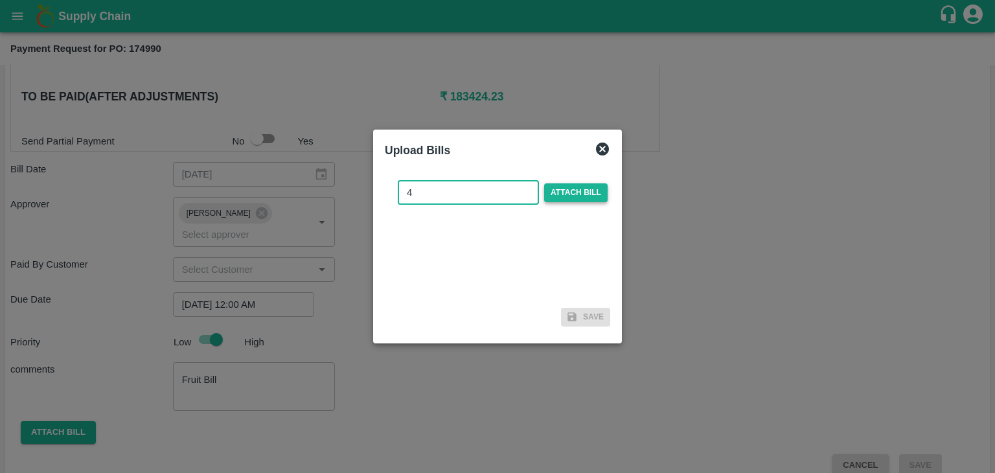
type input "4"
click at [557, 194] on span "Attach bill" at bounding box center [575, 192] width 63 height 19
click at [0, 0] on input "Attach bill" at bounding box center [0, 0] width 0 height 0
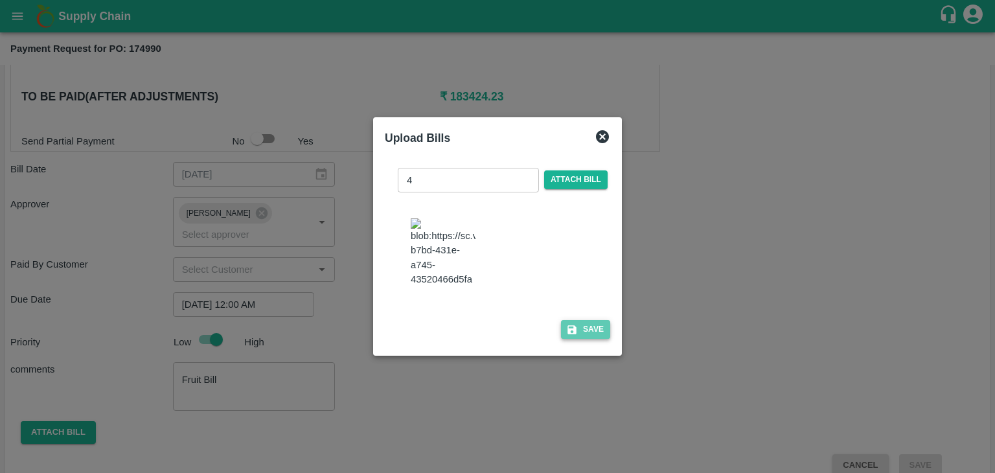
click at [598, 337] on button "Save" at bounding box center [585, 329] width 49 height 19
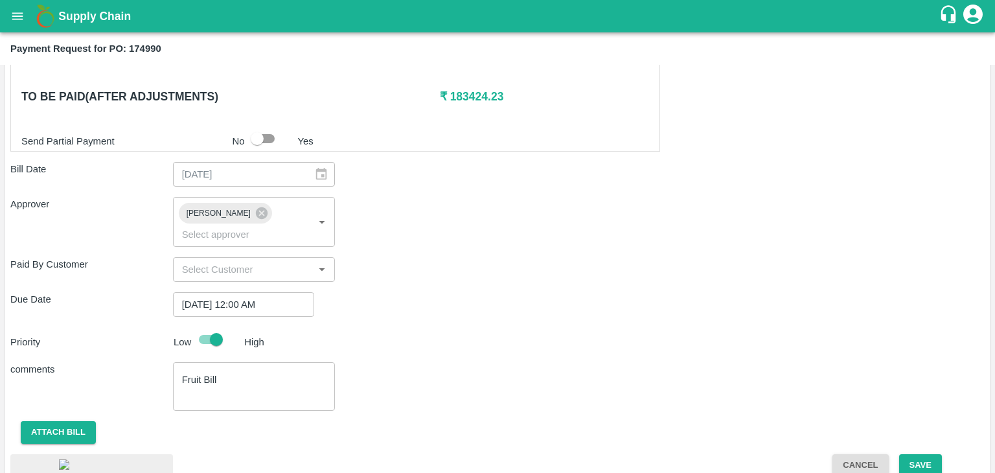
scroll to position [718, 0]
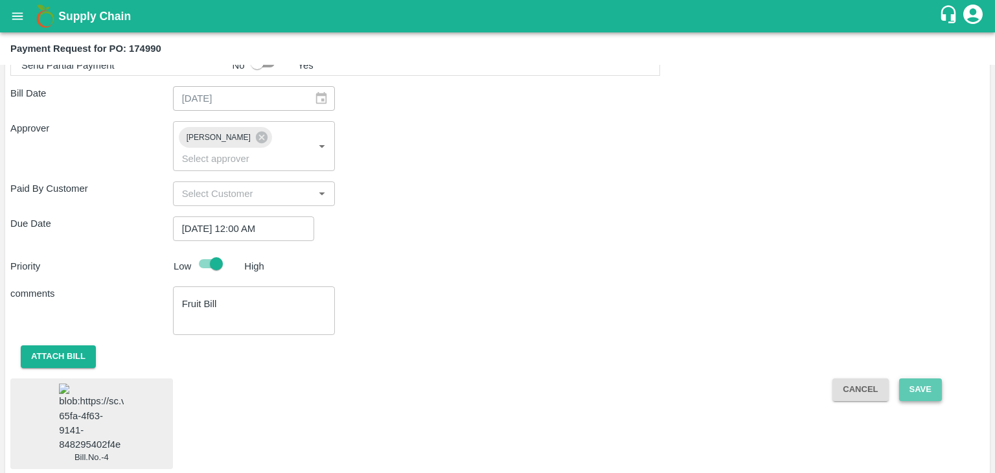
click at [927, 378] on button "Save" at bounding box center [920, 389] width 43 height 23
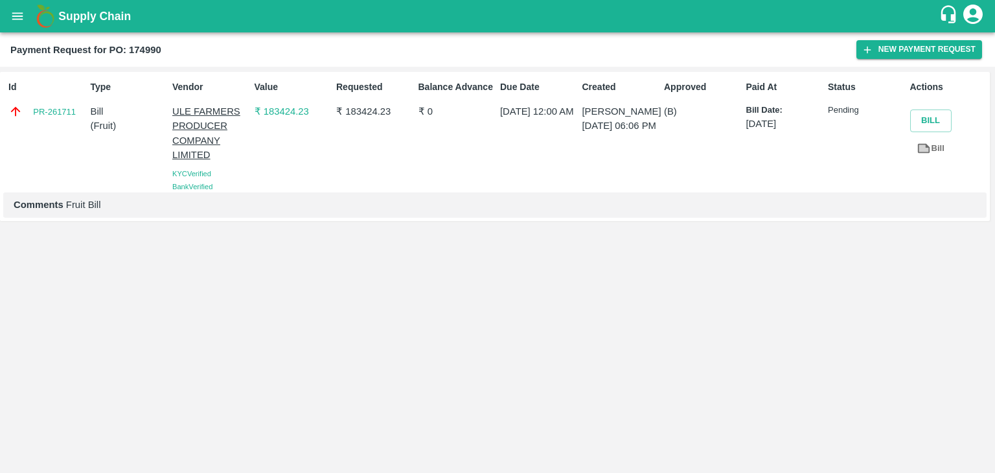
click at [21, 16] on icon "open drawer" at bounding box center [17, 15] width 11 height 7
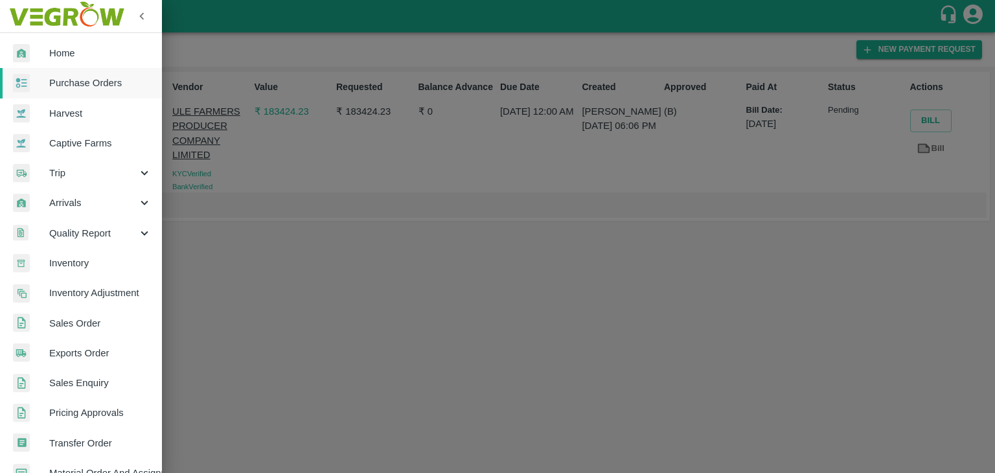
click at [94, 80] on span "Purchase Orders" at bounding box center [100, 83] width 102 height 14
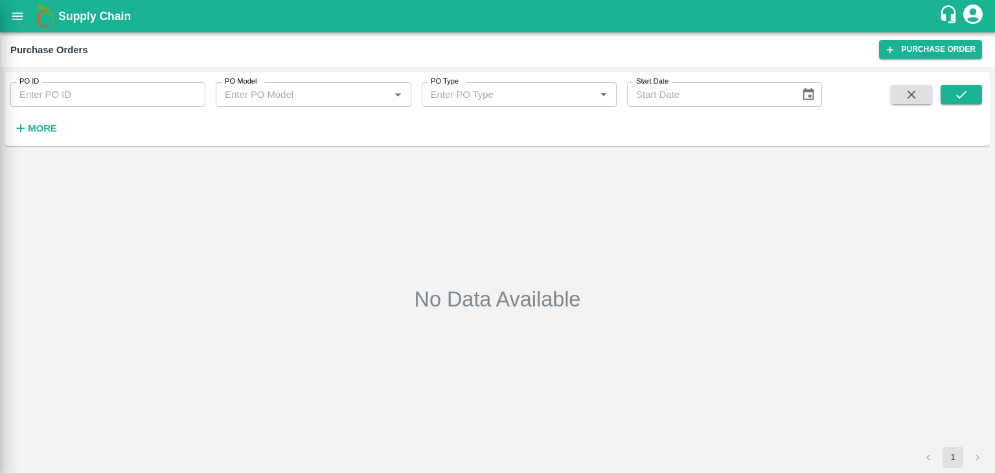
click at [175, 96] on div at bounding box center [497, 236] width 995 height 473
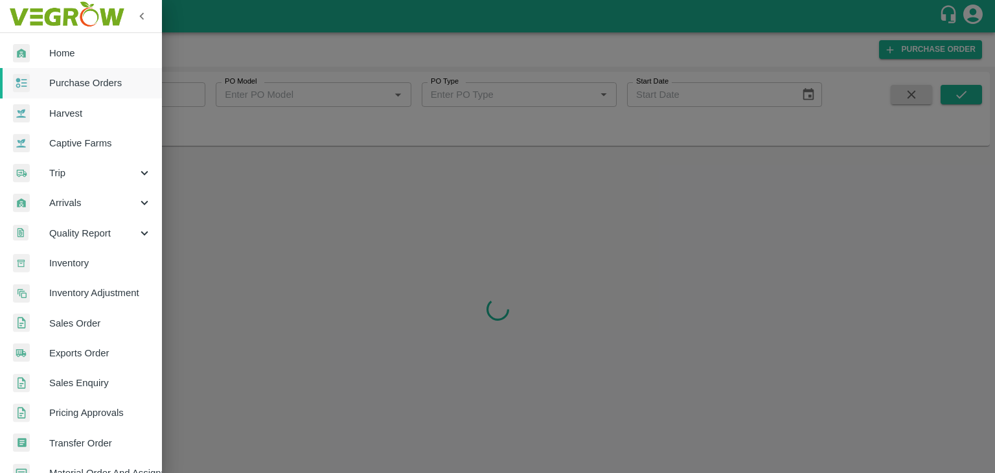
click at [191, 89] on div at bounding box center [497, 236] width 995 height 473
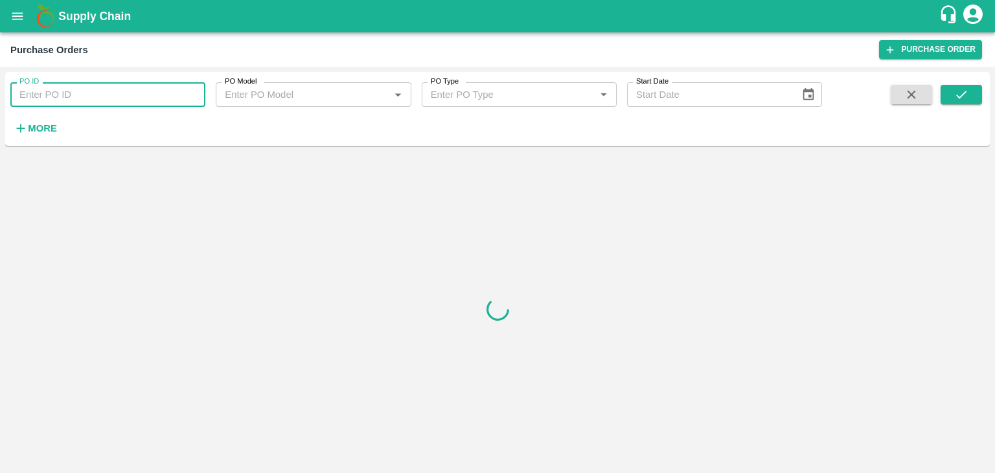
click at [191, 89] on input "PO ID" at bounding box center [107, 94] width 195 height 25
paste input "175759"
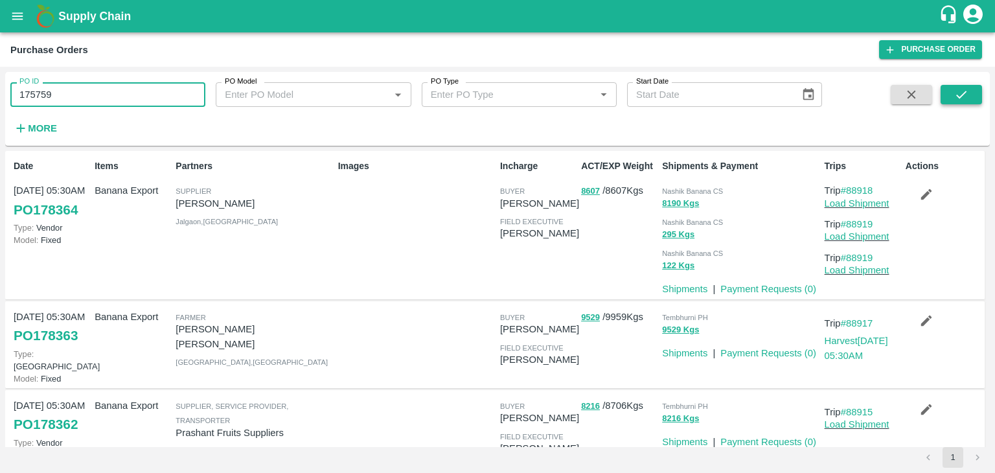
type input "175759"
click at [964, 94] on icon "submit" at bounding box center [961, 95] width 10 height 8
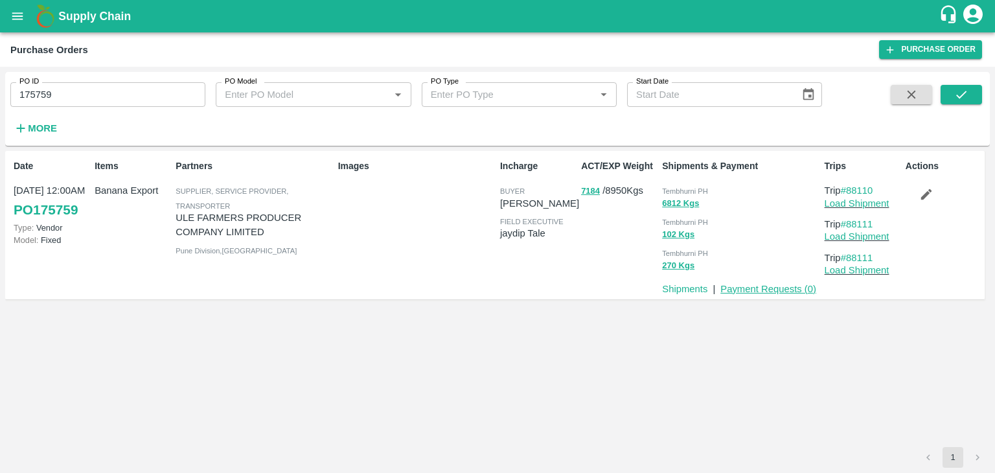
click at [781, 288] on link "Payment Requests ( 0 )" at bounding box center [768, 289] width 96 height 10
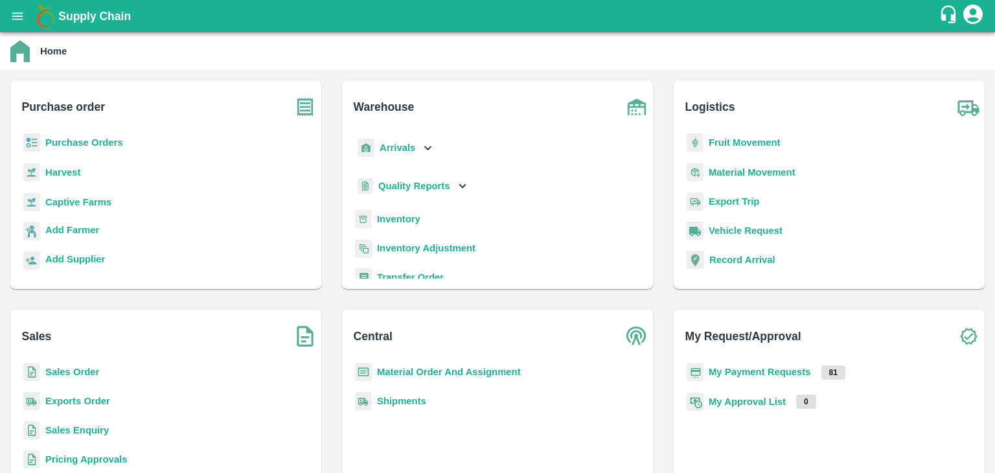
click at [108, 139] on b "Purchase Orders" at bounding box center [84, 142] width 78 height 10
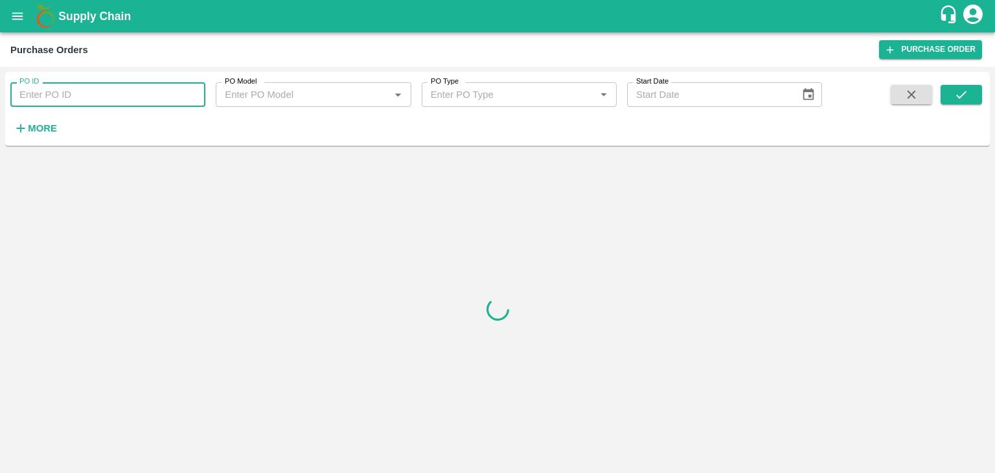
click at [113, 95] on input "PO ID" at bounding box center [107, 94] width 195 height 25
paste input "178250"
type input "178250"
click at [971, 95] on button "submit" at bounding box center [960, 94] width 41 height 19
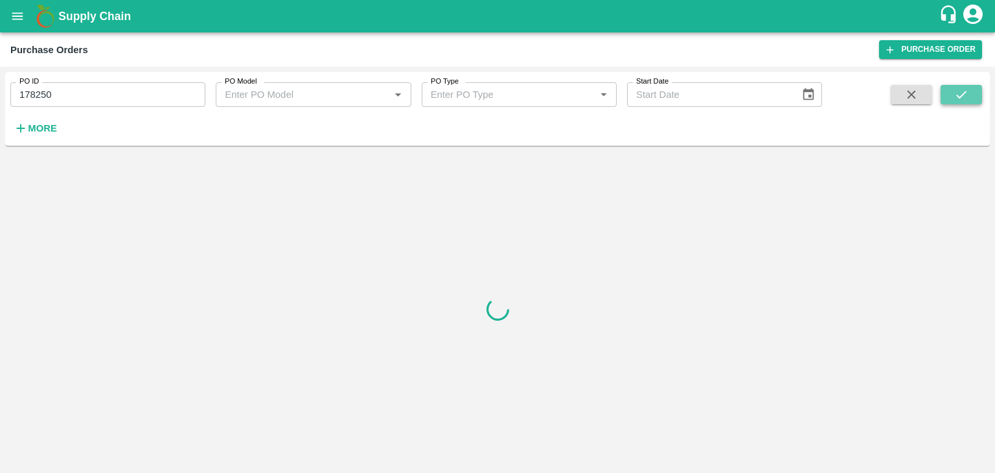
click at [971, 95] on button "submit" at bounding box center [960, 94] width 41 height 19
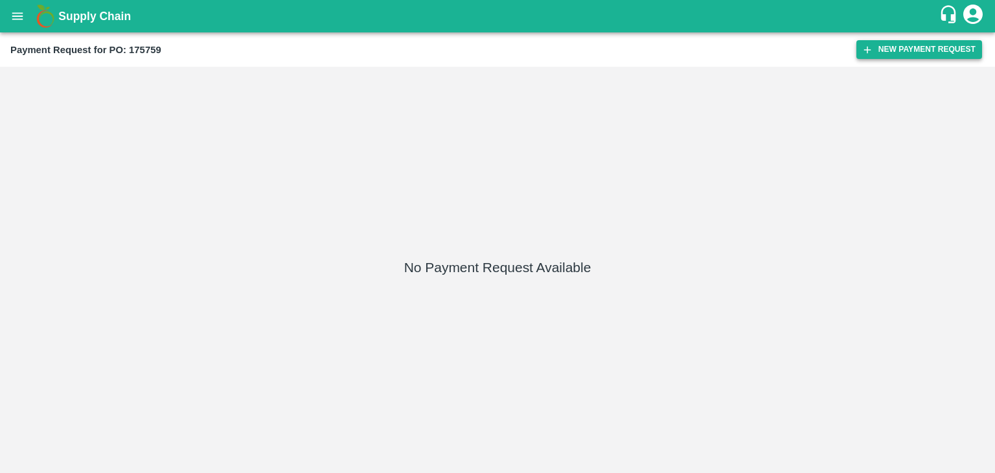
click at [896, 53] on button "New Payment Request" at bounding box center [919, 49] width 126 height 19
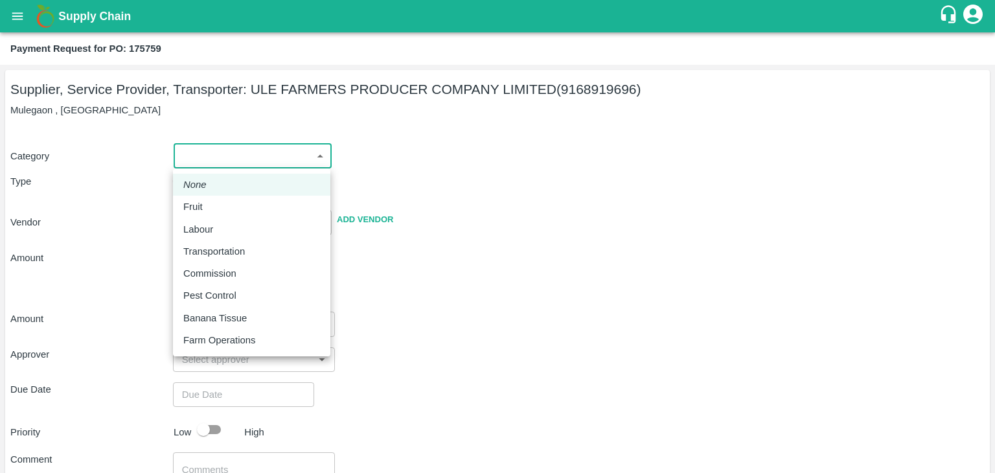
click at [212, 153] on body "Supply Chain Payment Request for PO: 175759 Supplier, Service Provider, Transpo…" at bounding box center [497, 236] width 995 height 473
click at [211, 204] on div "Fruit" at bounding box center [251, 206] width 137 height 14
type input "1"
type input "ULE FARMERS PRODUCER COMPANY LIMITED - 9168919696(Supplier, Service Provider, T…"
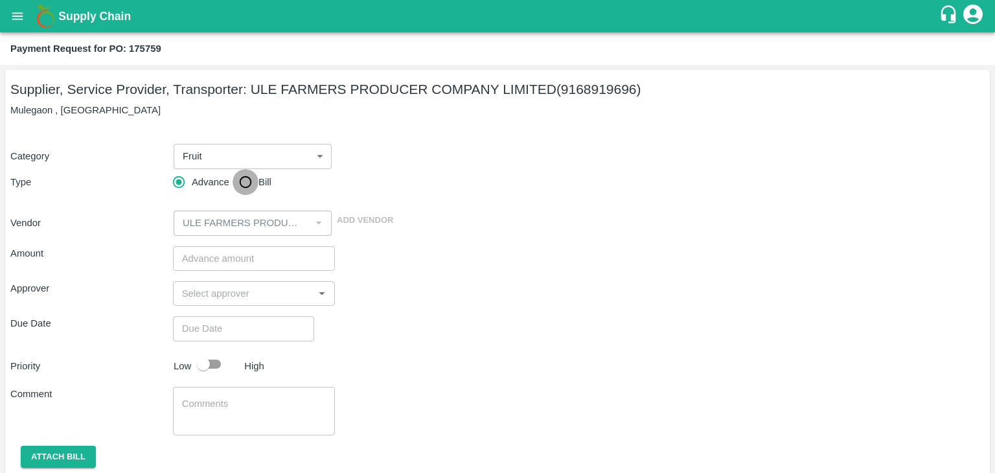
click at [249, 179] on input "Bill" at bounding box center [245, 182] width 26 height 26
radio input "true"
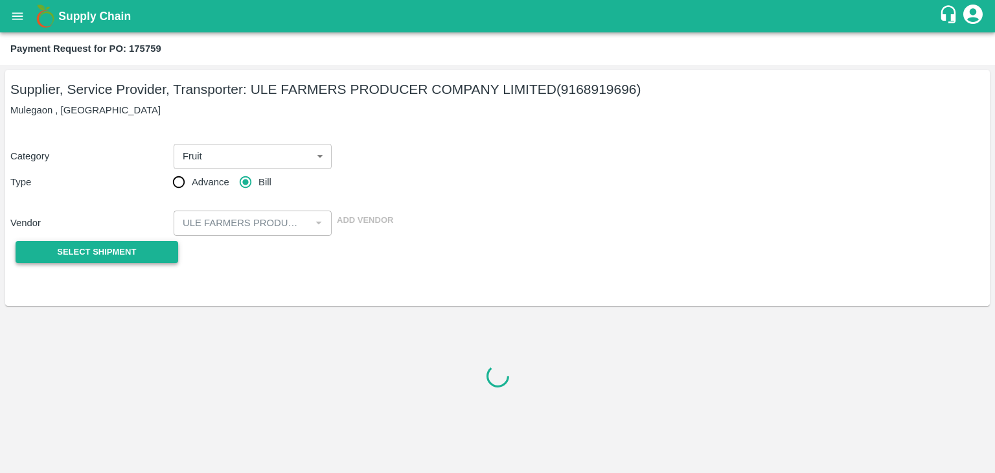
click at [106, 241] on button "Select Shipment" at bounding box center [97, 252] width 163 height 23
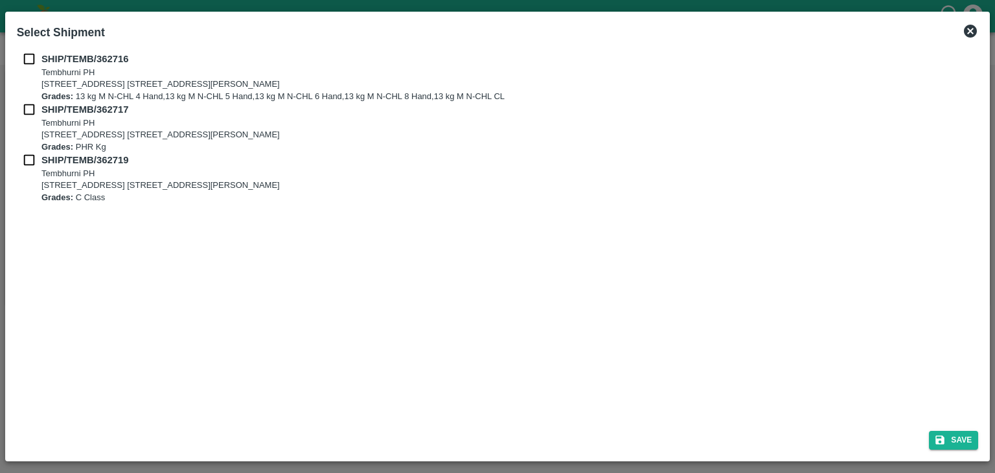
click at [25, 60] on input "checkbox" at bounding box center [29, 59] width 25 height 14
checkbox input "true"
click at [28, 116] on input "checkbox" at bounding box center [29, 109] width 25 height 14
checkbox input "true"
drag, startPoint x: 21, startPoint y: 171, endPoint x: 30, endPoint y: 161, distance: 13.7
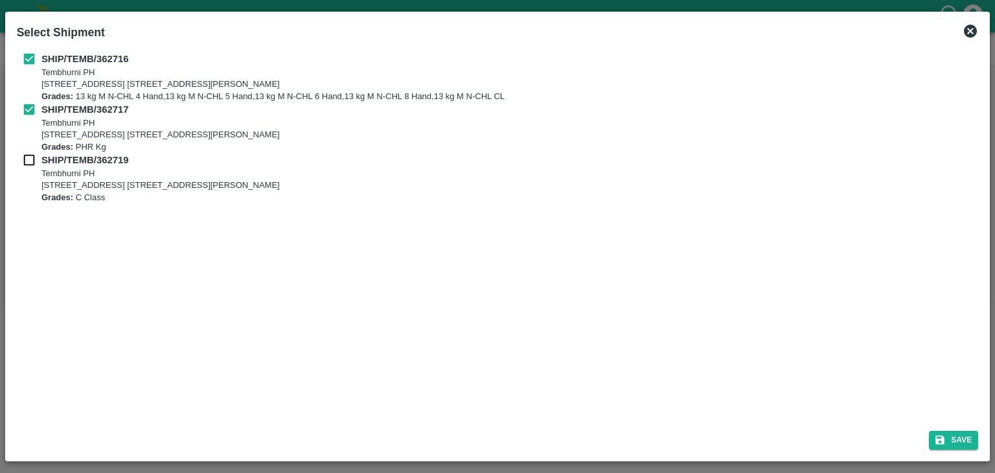
click at [30, 161] on div "SHIP/TEMB/362719 [STREET_ADDRESS] [STREET_ADDRESS][PERSON_NAME] Grades: C Class" at bounding box center [498, 178] width 962 height 51
click at [30, 161] on input "checkbox" at bounding box center [29, 160] width 25 height 14
checkbox input "true"
click at [954, 434] on button "Save" at bounding box center [953, 440] width 49 height 19
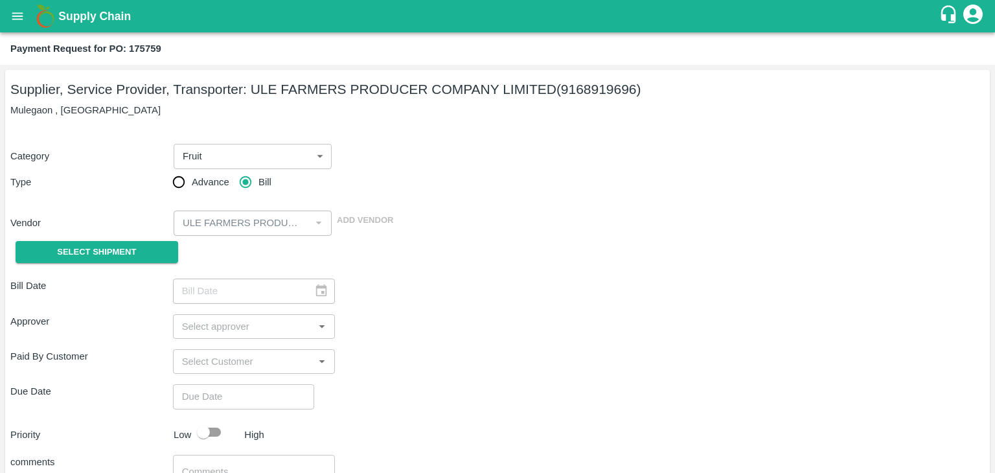
type input "11/09/2025"
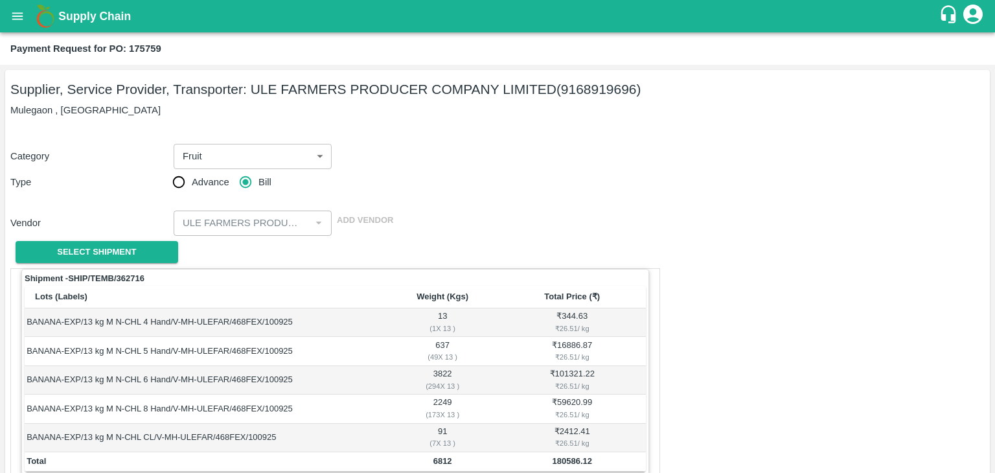
scroll to position [635, 0]
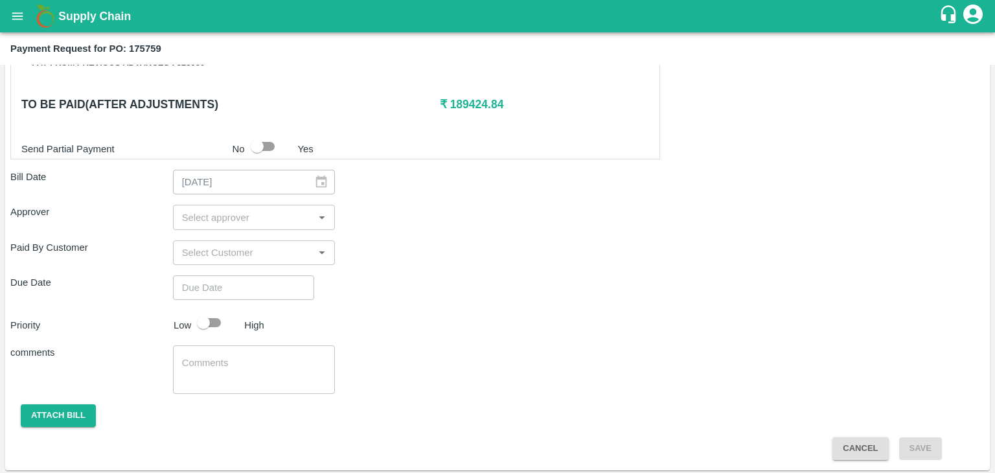
click at [280, 215] on input "input" at bounding box center [243, 217] width 133 height 17
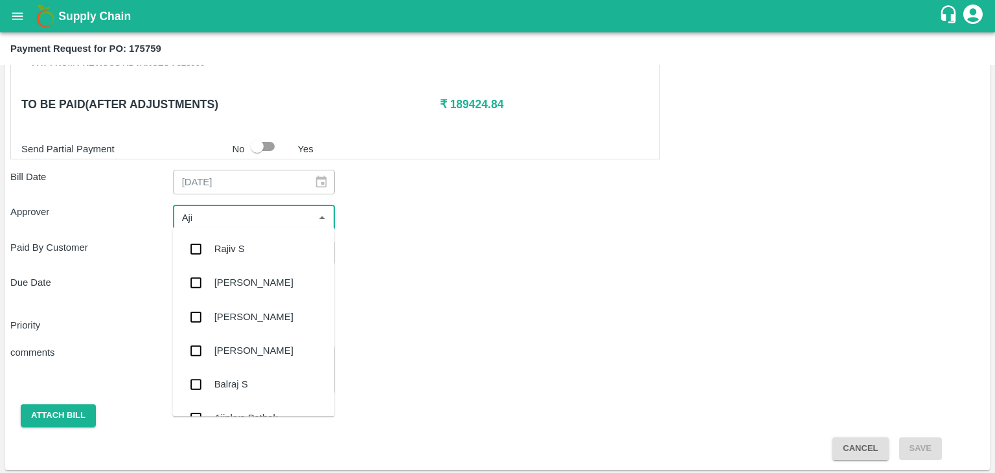
type input "Ajit"
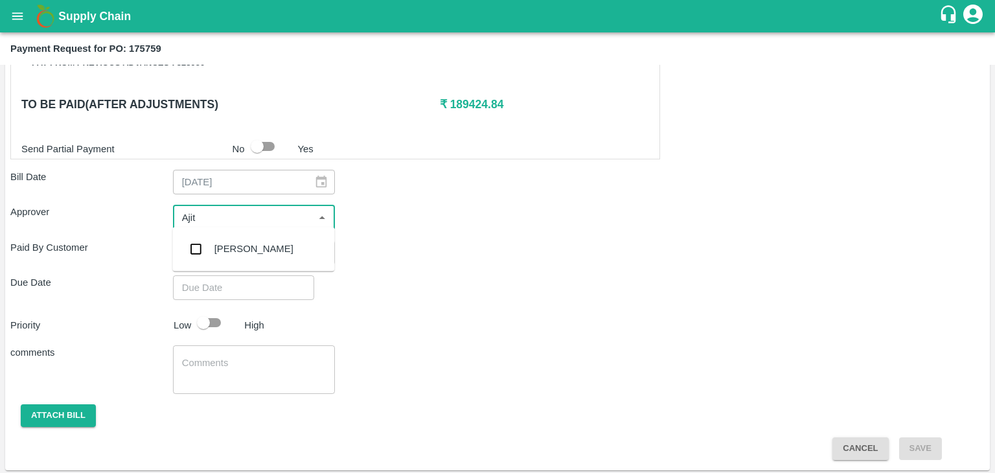
click at [269, 251] on div "[PERSON_NAME]" at bounding box center [253, 249] width 162 height 34
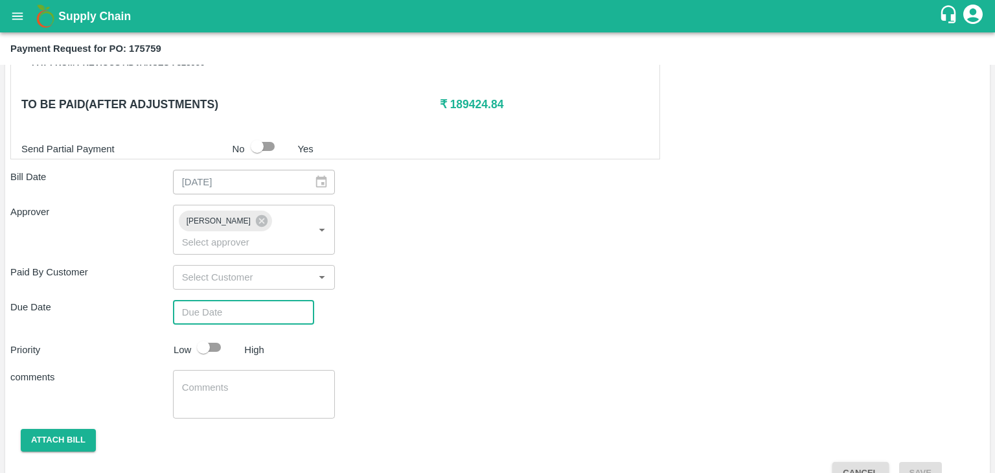
type input "DD/MM/YYYY hh:mm aa"
click at [275, 300] on input "DD/MM/YYYY hh:mm aa" at bounding box center [239, 312] width 132 height 25
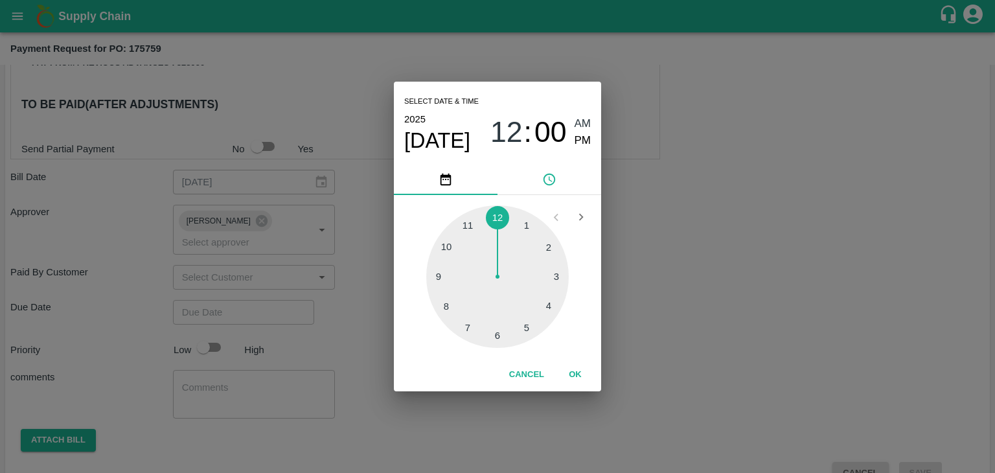
click at [570, 370] on button "OK" at bounding box center [574, 374] width 41 height 23
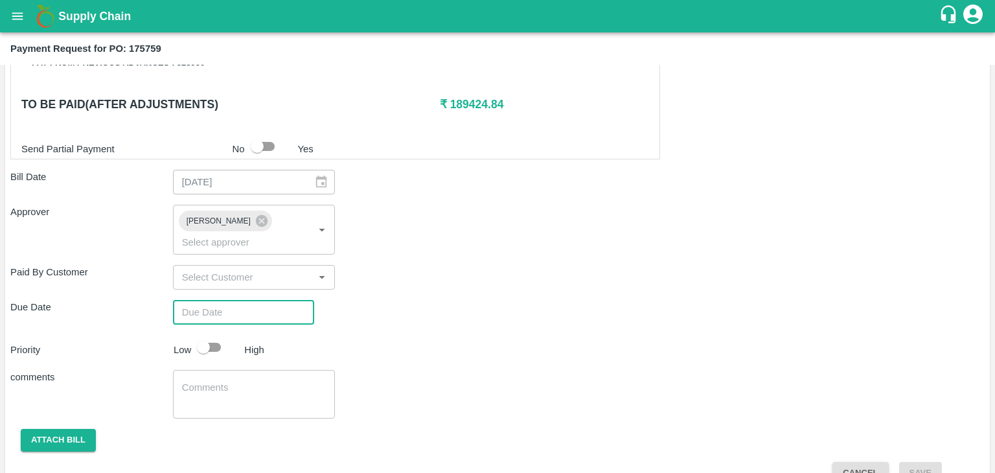
type input "[DATE] 12:00 AM"
click at [214, 327] on div "Select date & time 2025 Sep 26 12 : 00 AM PM 1 2 3 4 5 6 7 8 9 10 11 12 Cancel …" at bounding box center [497, 236] width 995 height 473
click at [215, 335] on input "checkbox" at bounding box center [203, 347] width 74 height 25
checkbox input "true"
click at [247, 381] on textarea at bounding box center [254, 394] width 144 height 27
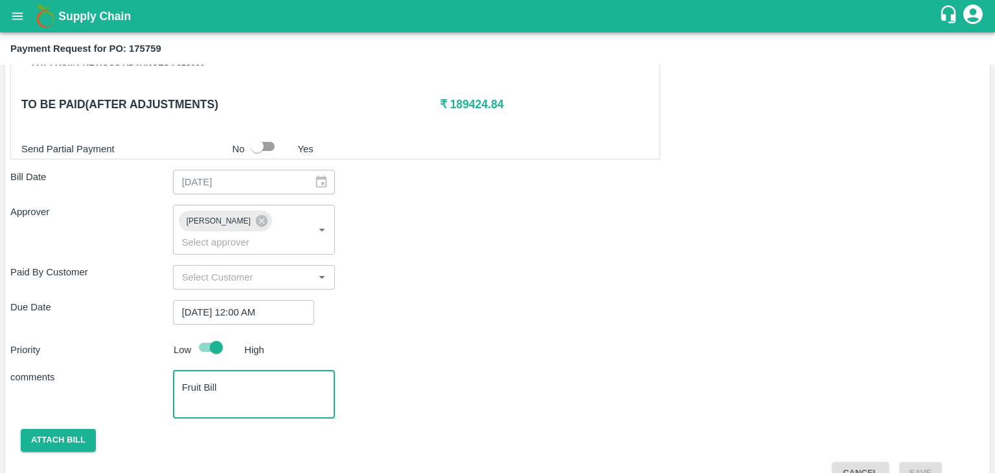
scroll to position [642, 0]
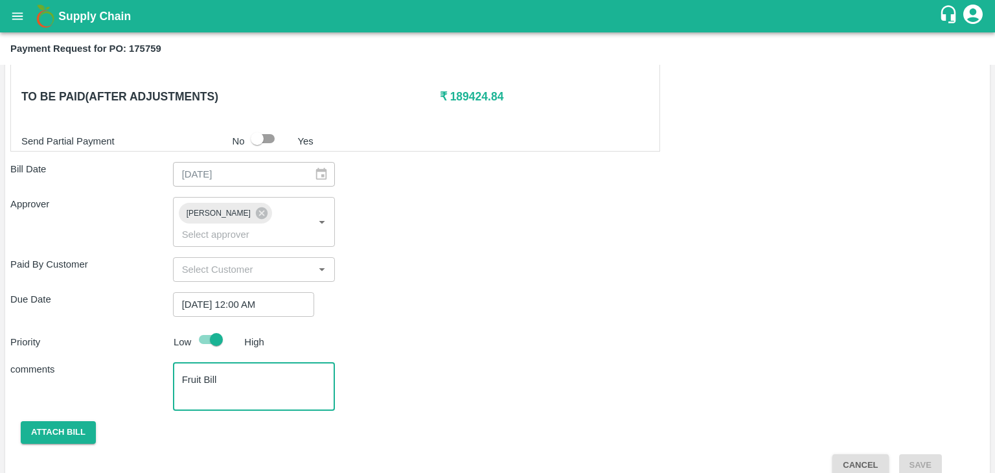
type textarea "Fruit Bill"
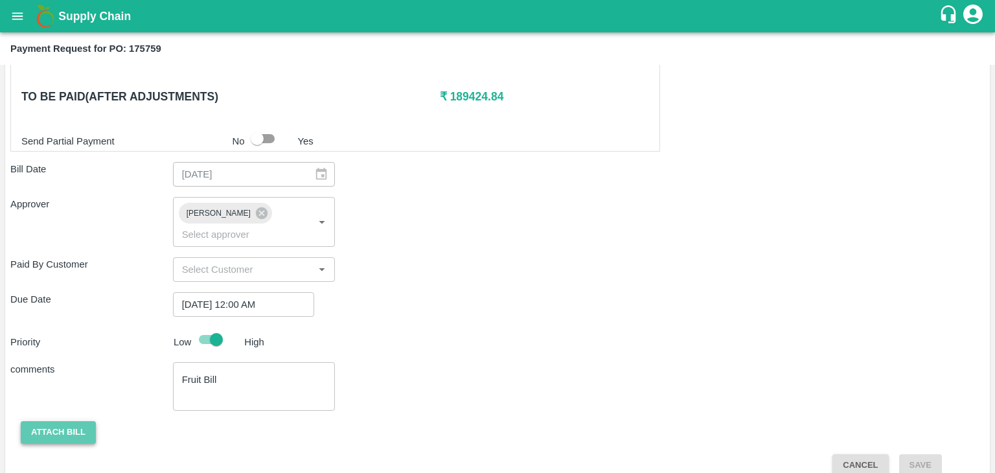
click at [51, 421] on button "Attach bill" at bounding box center [58, 432] width 75 height 23
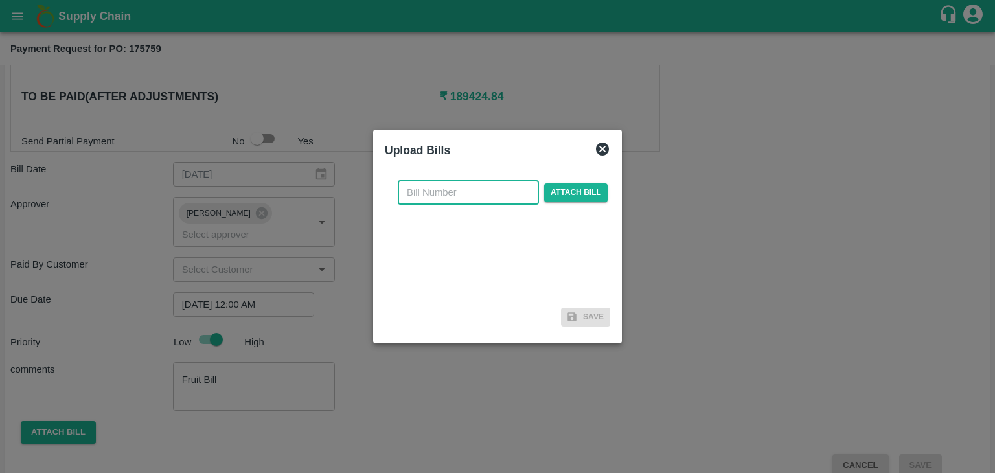
click at [451, 197] on input "text" at bounding box center [468, 192] width 141 height 25
type input "8"
click at [573, 187] on span "Attach bill" at bounding box center [575, 192] width 63 height 19
click at [0, 0] on input "Attach bill" at bounding box center [0, 0] width 0 height 0
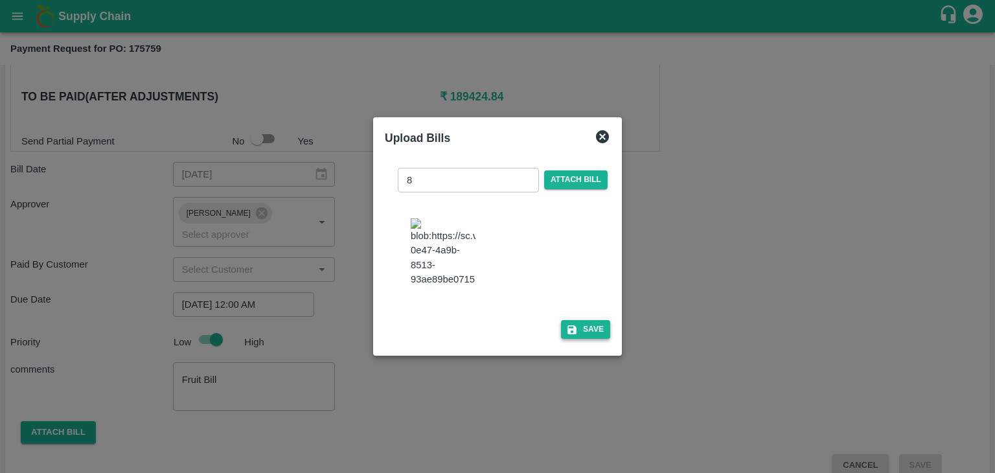
click at [591, 339] on button "Save" at bounding box center [585, 329] width 49 height 19
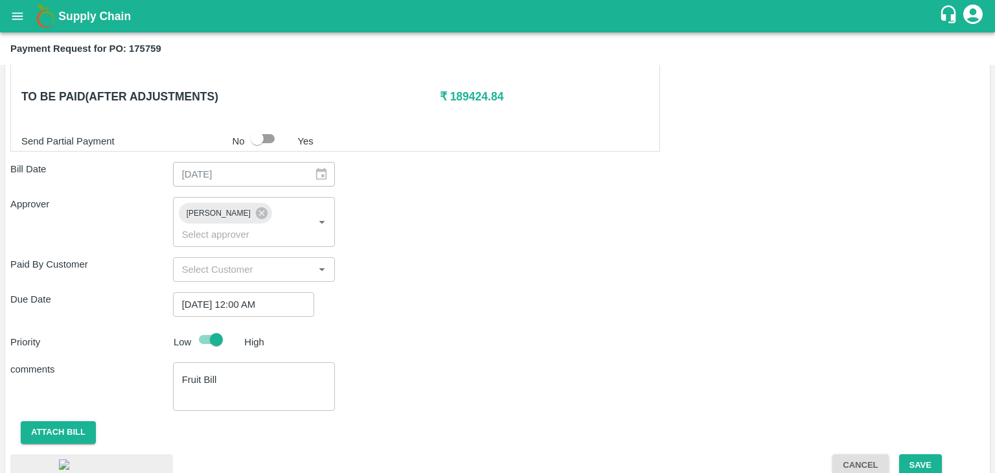
scroll to position [719, 0]
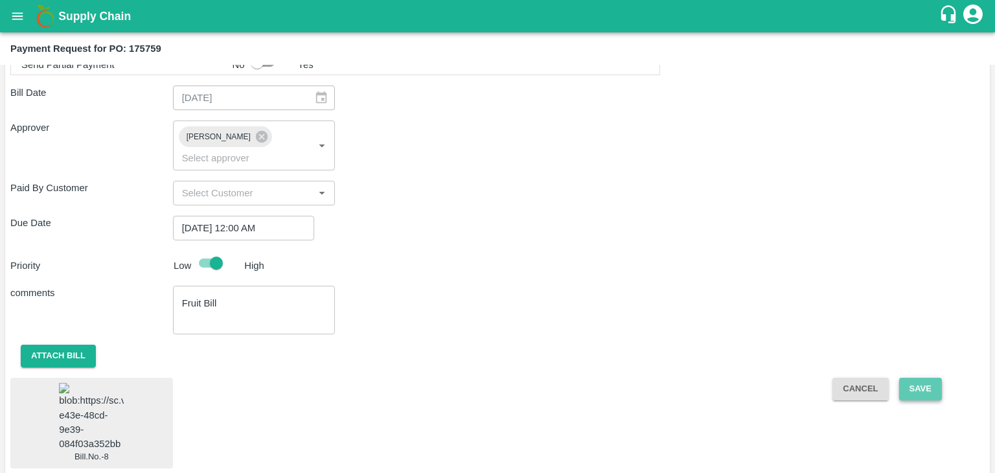
click at [916, 378] on button "Save" at bounding box center [920, 389] width 43 height 23
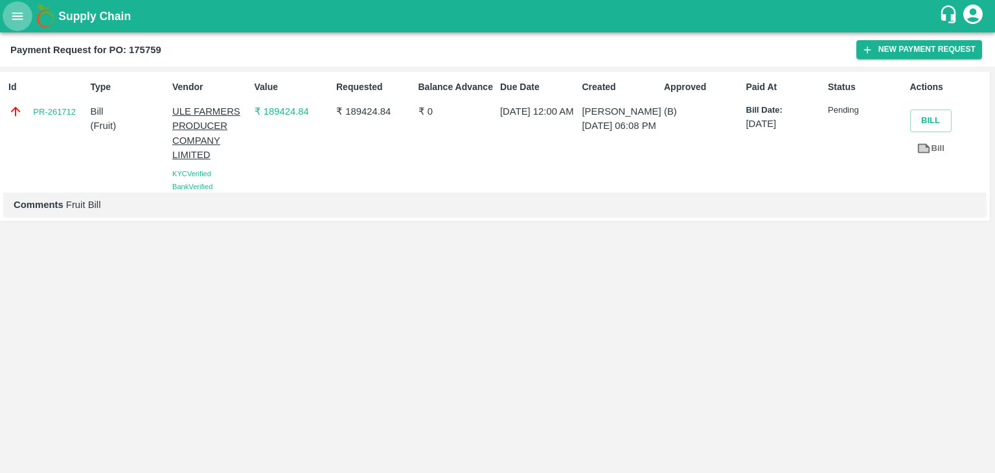
click at [19, 23] on icon "open drawer" at bounding box center [17, 16] width 14 height 14
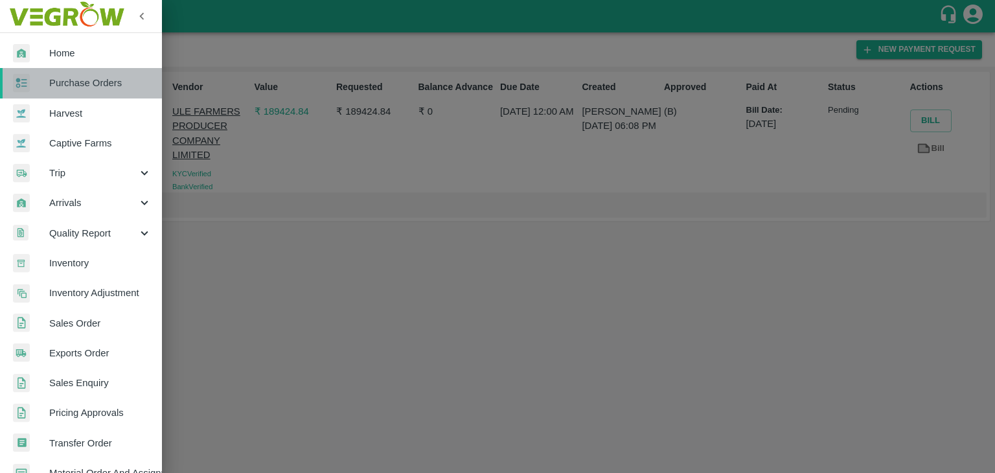
click at [107, 82] on span "Purchase Orders" at bounding box center [100, 83] width 102 height 14
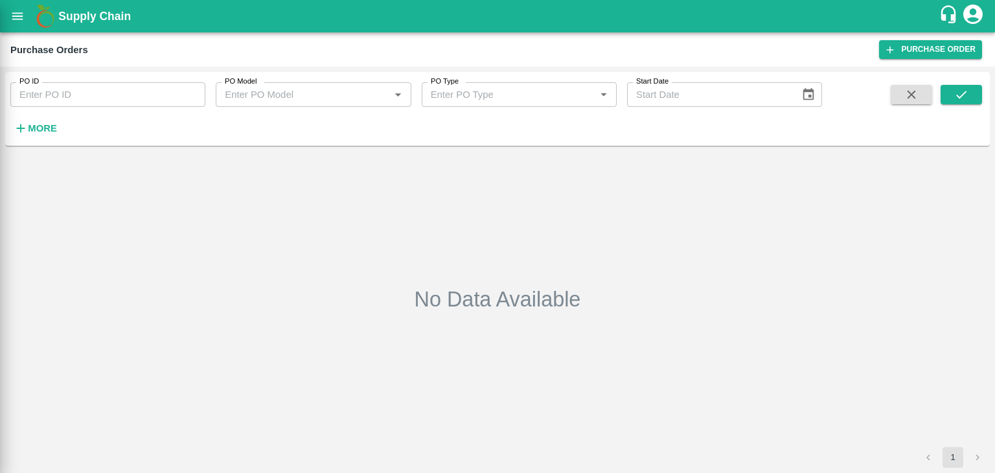
click at [192, 89] on div at bounding box center [497, 236] width 995 height 473
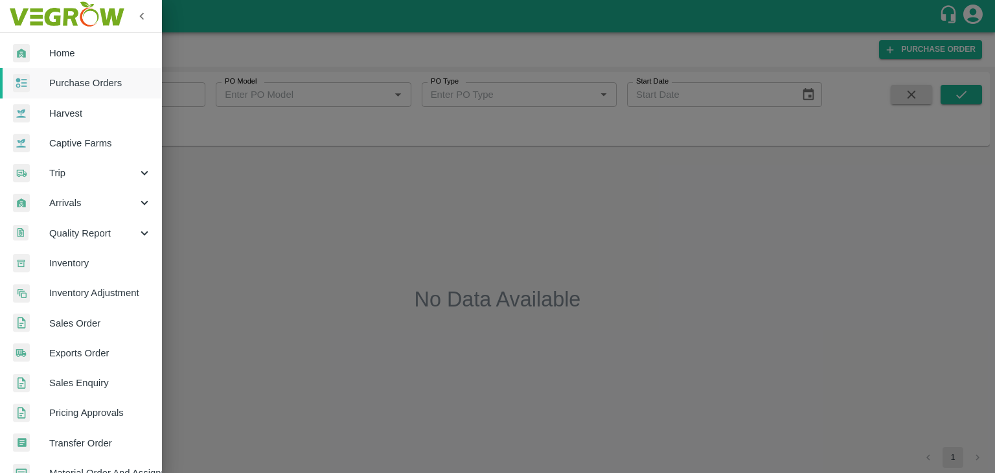
click at [180, 96] on div at bounding box center [497, 236] width 995 height 473
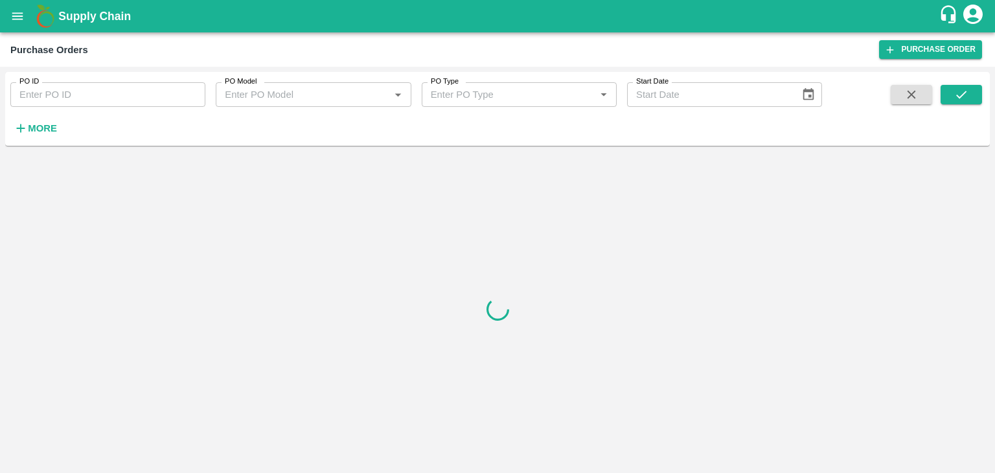
click at [181, 91] on input "PO ID" at bounding box center [107, 94] width 195 height 25
paste input "175760"
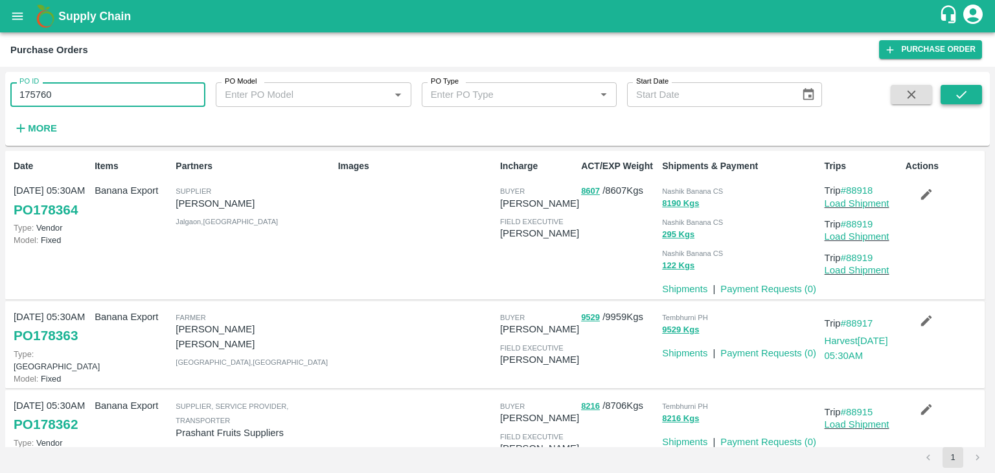
type input "175760"
click at [955, 95] on icon "submit" at bounding box center [961, 94] width 14 height 14
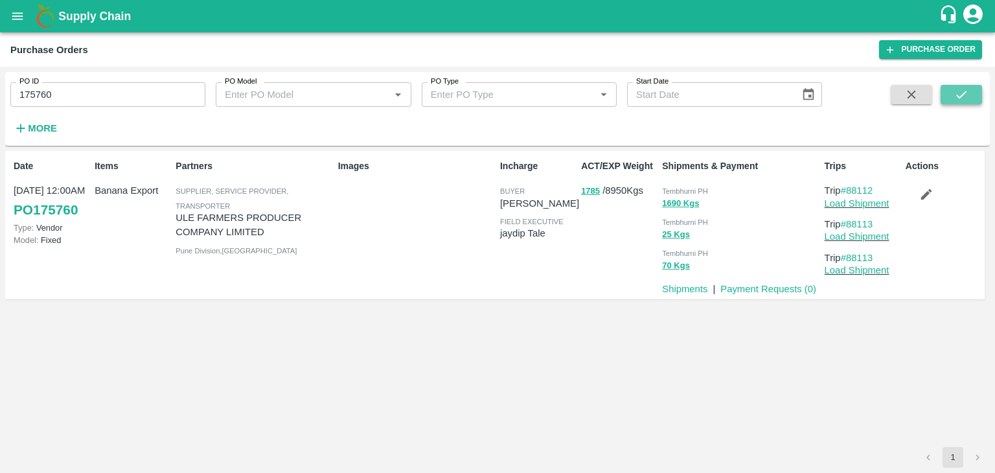
click at [955, 95] on icon "submit" at bounding box center [961, 94] width 14 height 14
click at [768, 285] on link "Payment Requests ( 0 )" at bounding box center [768, 289] width 96 height 10
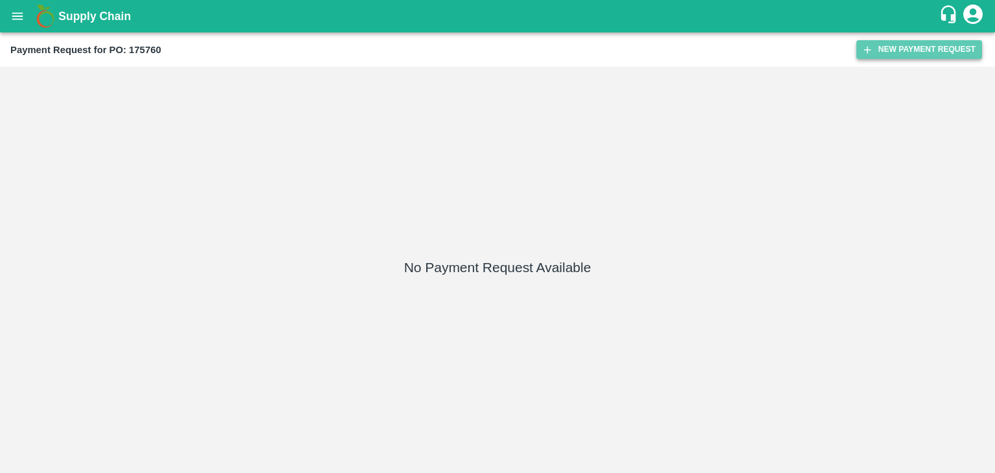
click at [919, 45] on button "New Payment Request" at bounding box center [919, 49] width 126 height 19
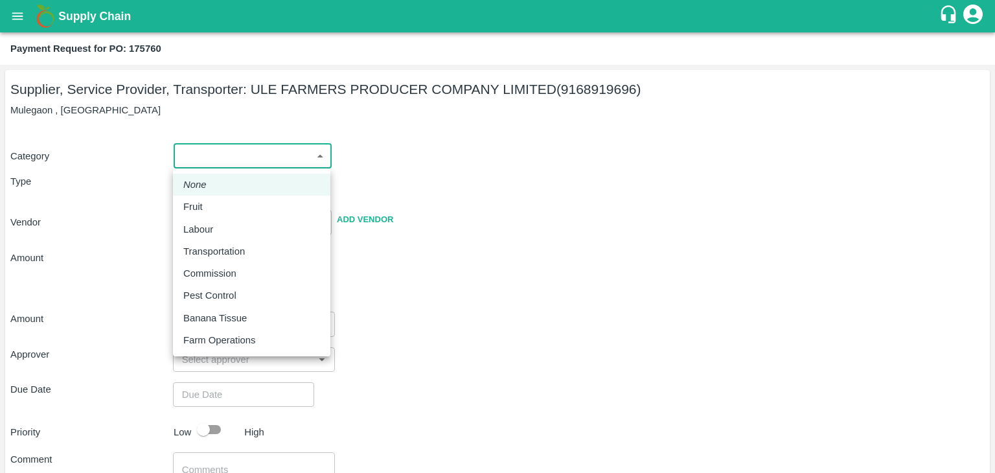
click at [212, 160] on body "Supply Chain Payment Request for PO: 175760 Supplier, Service Provider, Transpo…" at bounding box center [497, 236] width 995 height 473
click at [209, 205] on div "Fruit" at bounding box center [196, 206] width 26 height 14
type input "1"
type input "ULE FARMERS PRODUCER COMPANY LIMITED - 9168919696(Supplier, Service Provider, T…"
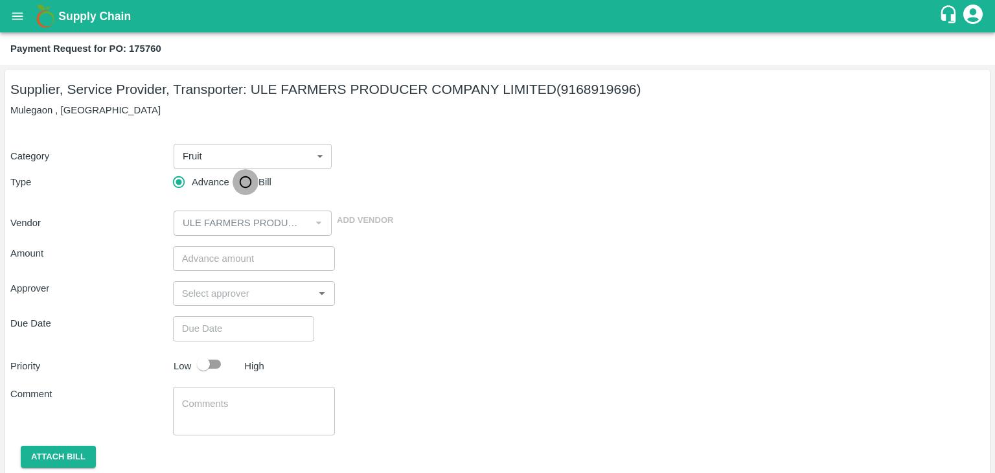
click at [240, 183] on input "Bill" at bounding box center [245, 182] width 26 height 26
radio input "true"
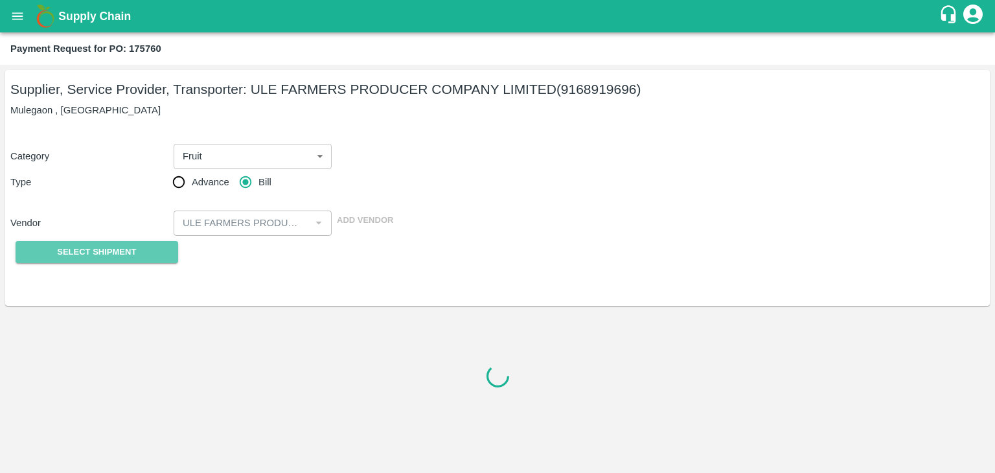
click at [117, 254] on span "Select Shipment" at bounding box center [96, 252] width 79 height 15
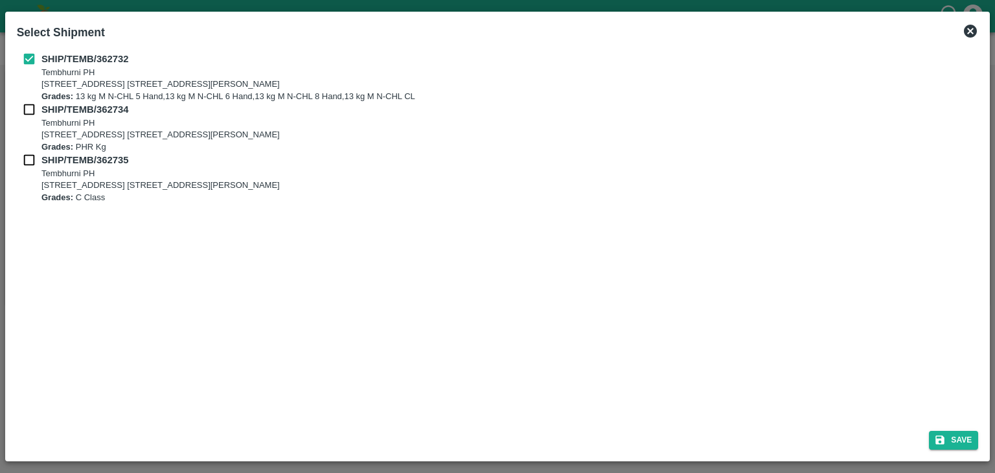
click at [32, 112] on input "checkbox" at bounding box center [29, 109] width 25 height 14
checkbox input "true"
click at [22, 161] on input "checkbox" at bounding box center [29, 160] width 25 height 14
checkbox input "true"
click at [958, 438] on button "Save" at bounding box center [953, 440] width 49 height 19
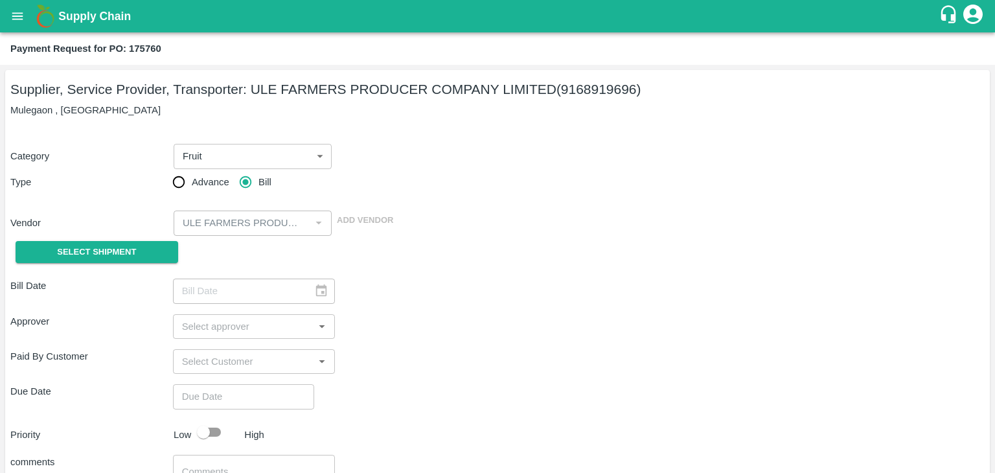
type input "[DATE]"
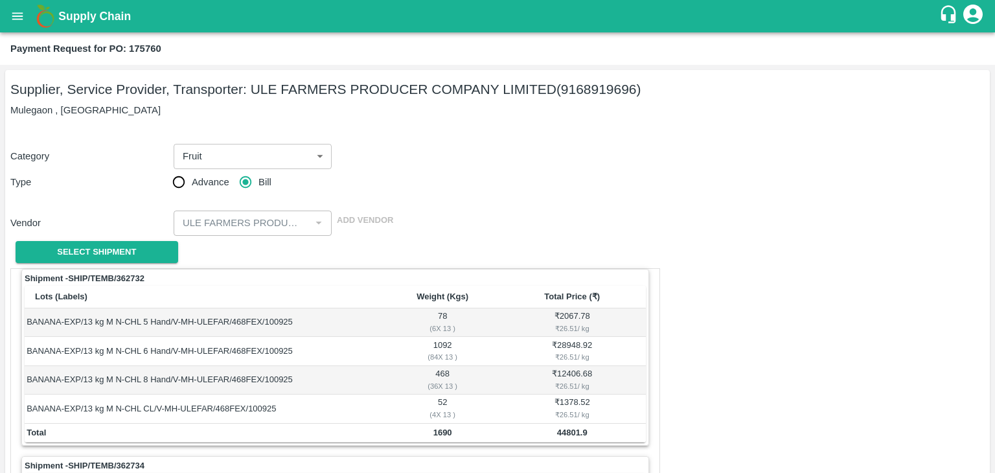
scroll to position [606, 0]
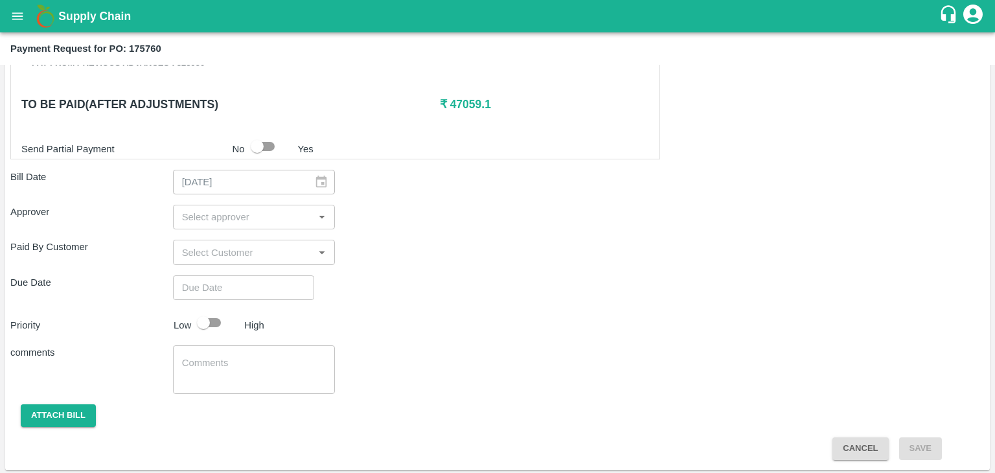
click at [294, 212] on input "input" at bounding box center [243, 217] width 133 height 17
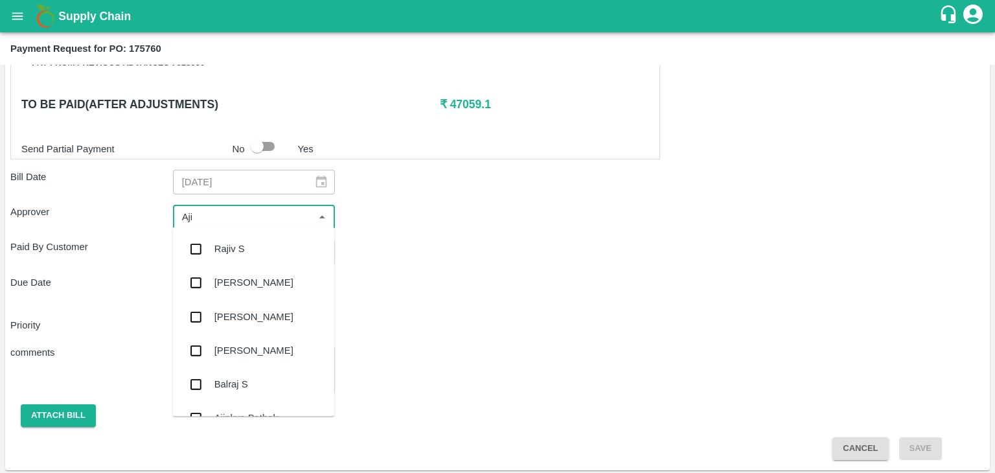
type input "Ajit"
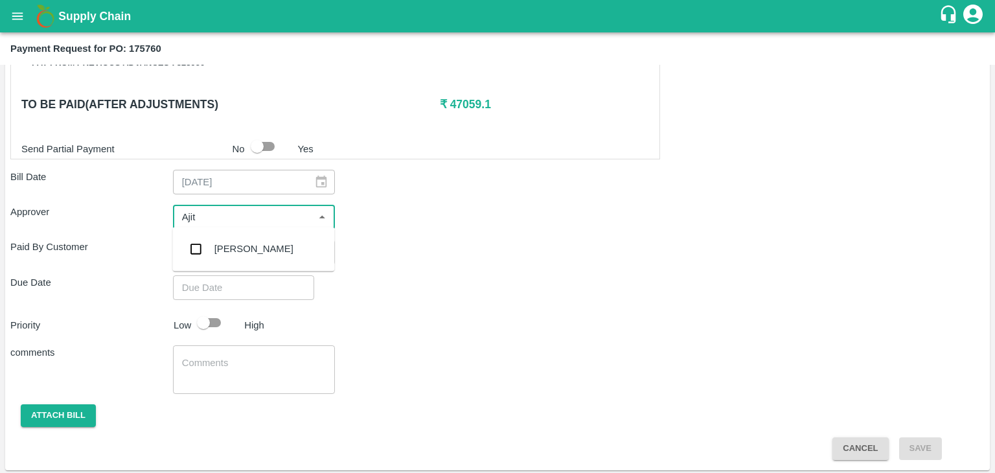
click at [259, 246] on div "[PERSON_NAME]" at bounding box center [253, 249] width 162 height 34
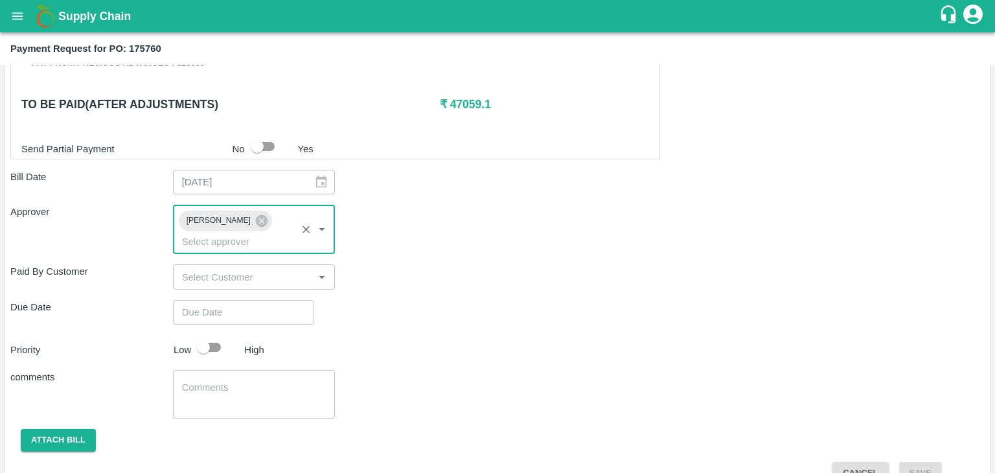
type input "DD/MM/YYYY hh:mm aa"
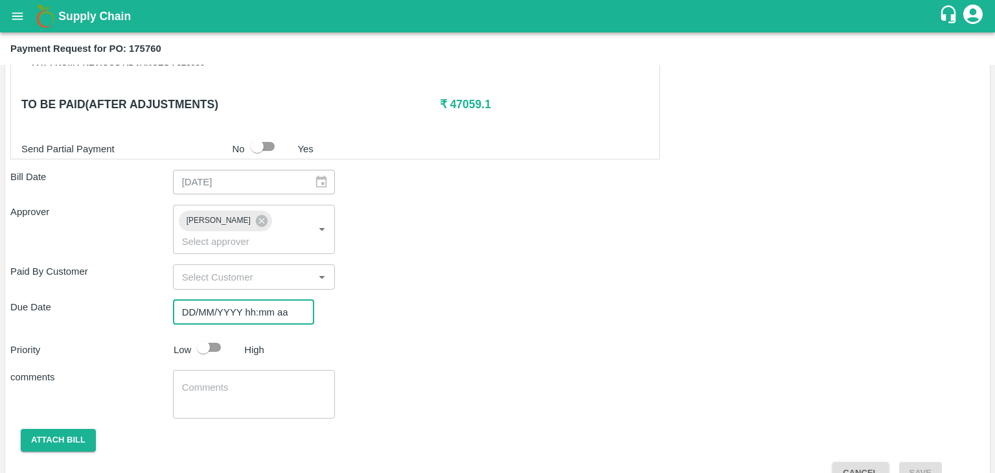
click at [278, 300] on input "DD/MM/YYYY hh:mm aa" at bounding box center [239, 312] width 132 height 25
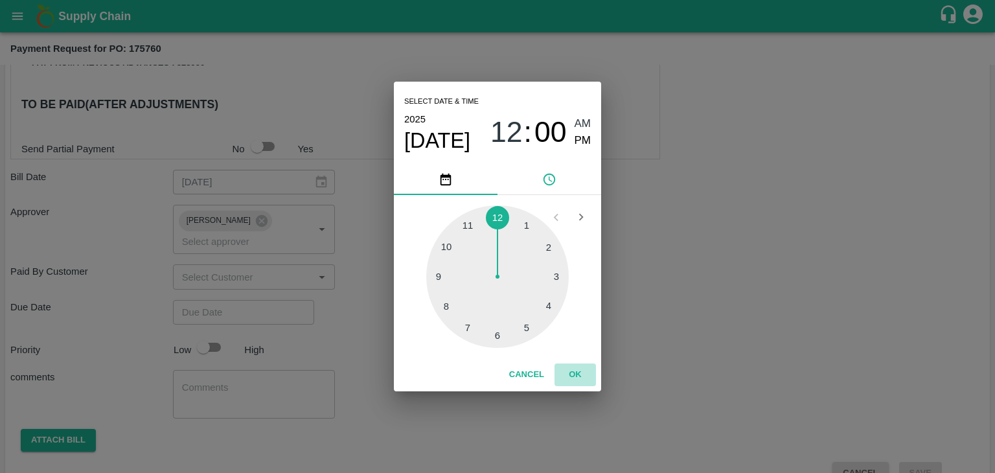
click at [581, 376] on button "OK" at bounding box center [574, 374] width 41 height 23
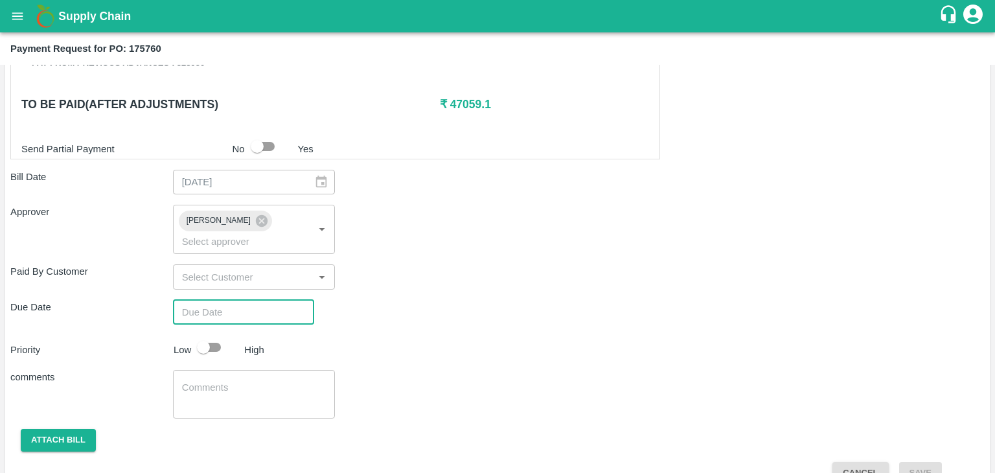
type input "[DATE] 12:00 AM"
click at [212, 335] on input "checkbox" at bounding box center [203, 347] width 74 height 25
checkbox input "true"
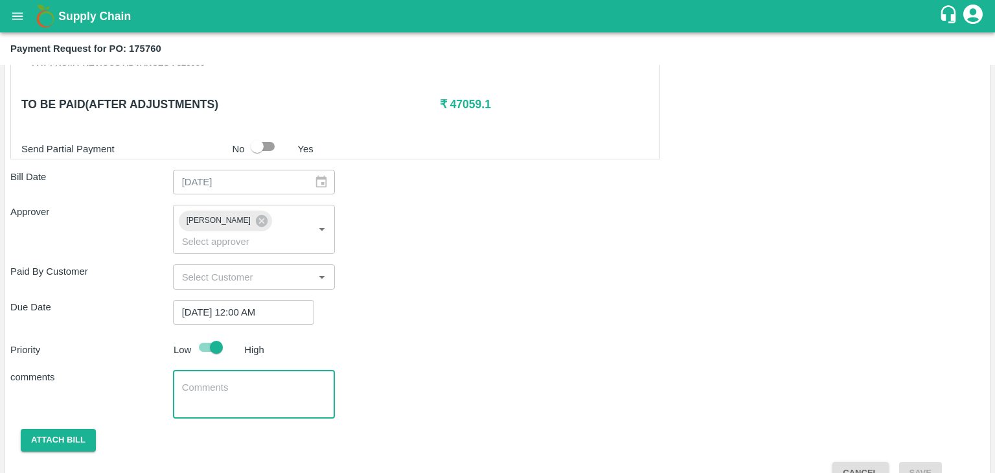
click at [257, 381] on textarea at bounding box center [254, 394] width 144 height 27
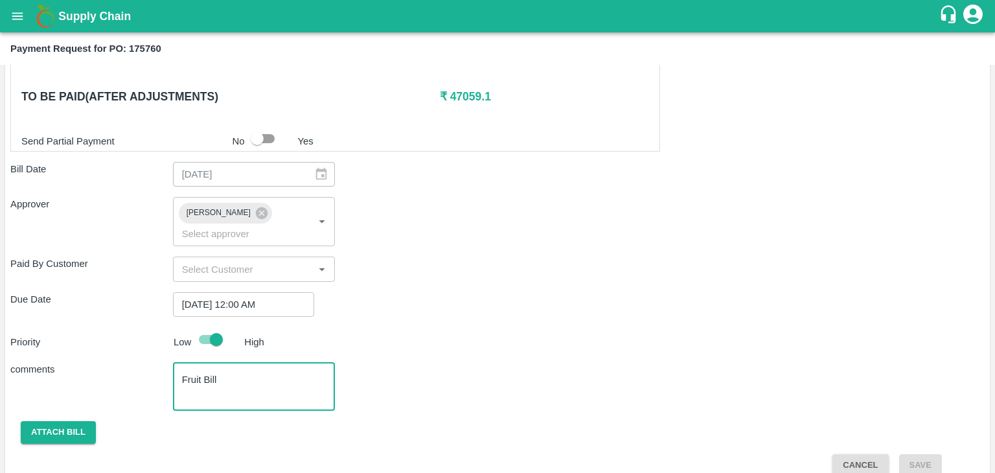
type textarea "Fruit Bill"
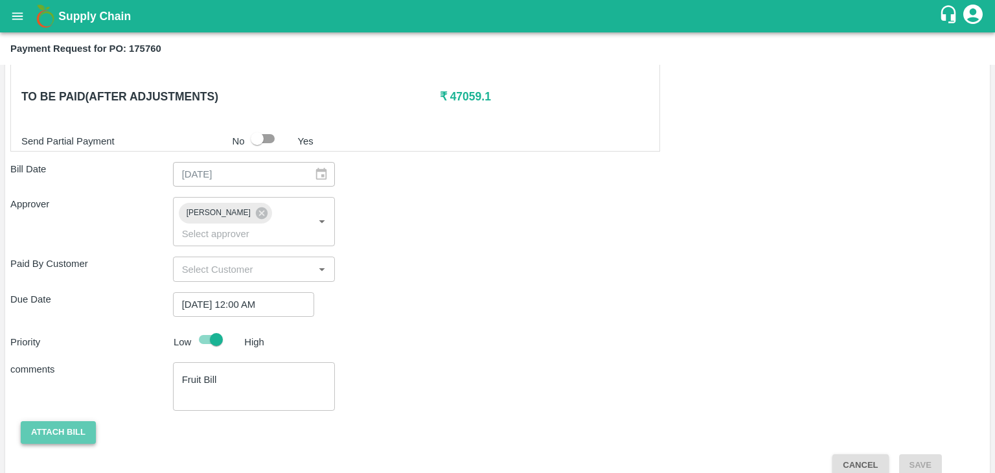
click at [63, 421] on button "Attach bill" at bounding box center [58, 432] width 75 height 23
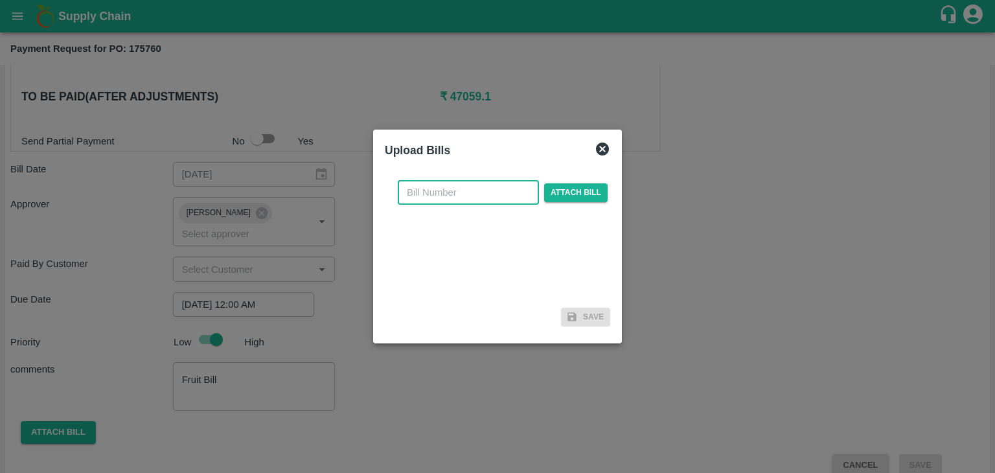
click at [471, 194] on input "text" at bounding box center [468, 192] width 141 height 25
type input "6"
click at [544, 188] on span "Attach bill" at bounding box center [575, 192] width 63 height 19
click at [0, 0] on input "Attach bill" at bounding box center [0, 0] width 0 height 0
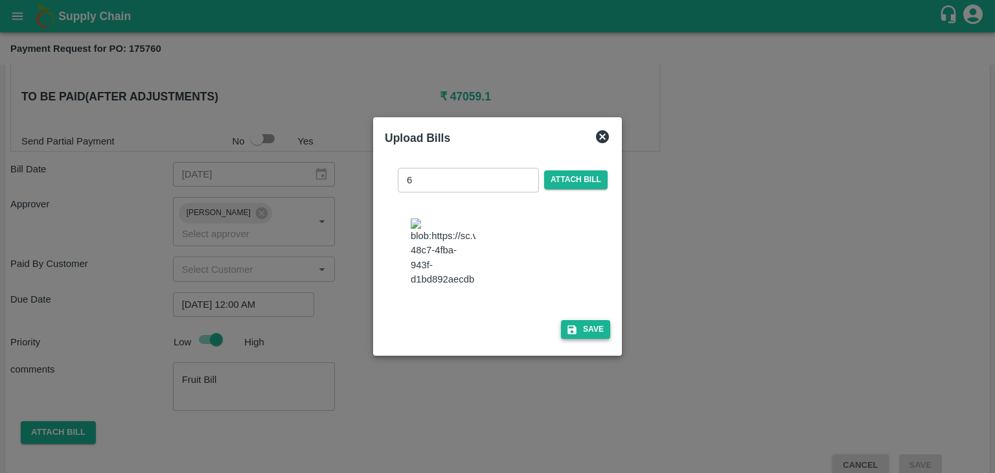
click at [595, 330] on button "Save" at bounding box center [585, 329] width 49 height 19
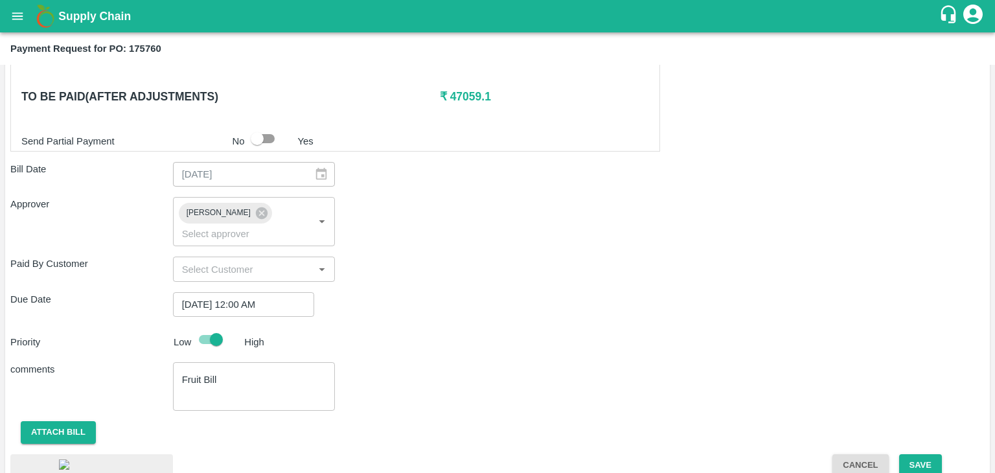
scroll to position [692, 0]
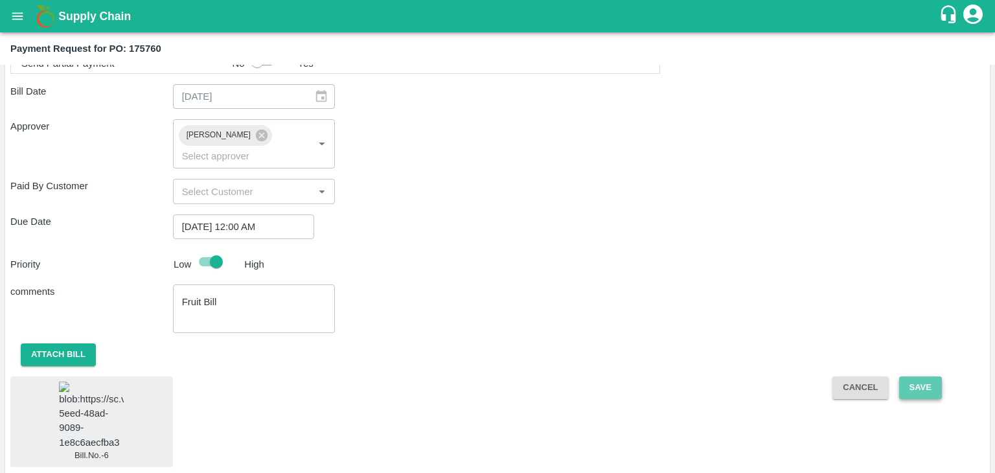
click at [905, 376] on button "Save" at bounding box center [920, 387] width 43 height 23
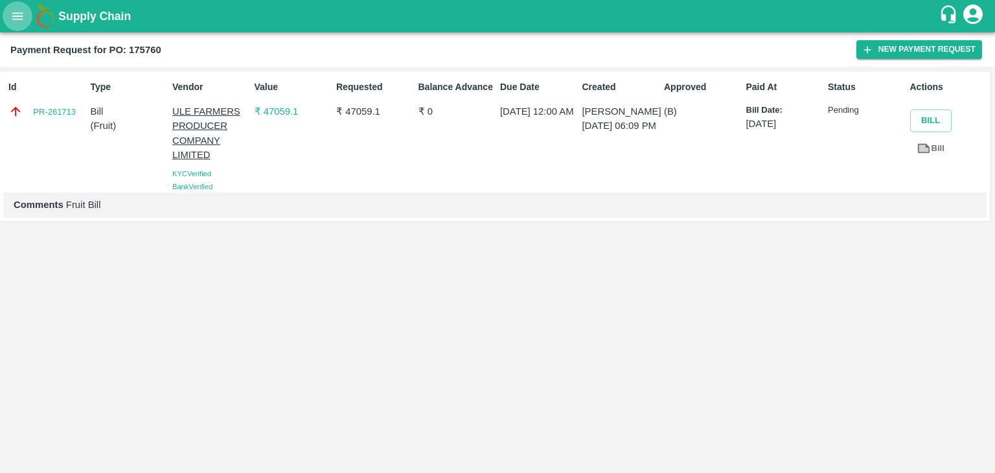
click at [19, 16] on icon "open drawer" at bounding box center [17, 15] width 11 height 7
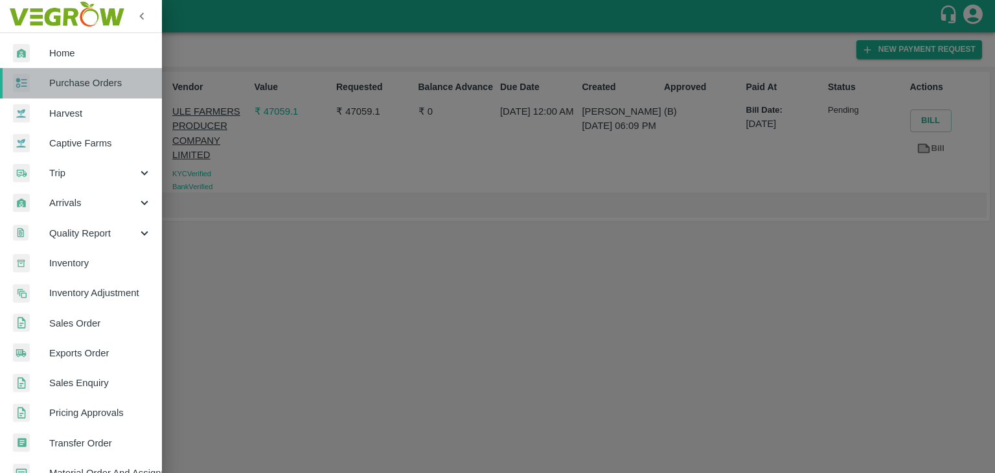
click at [87, 85] on span "Purchase Orders" at bounding box center [100, 83] width 102 height 14
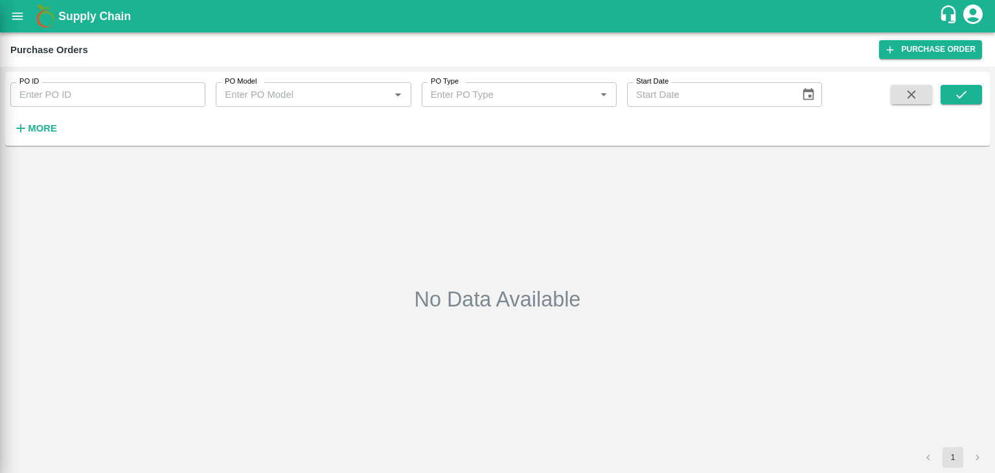
click at [188, 91] on div at bounding box center [497, 236] width 995 height 473
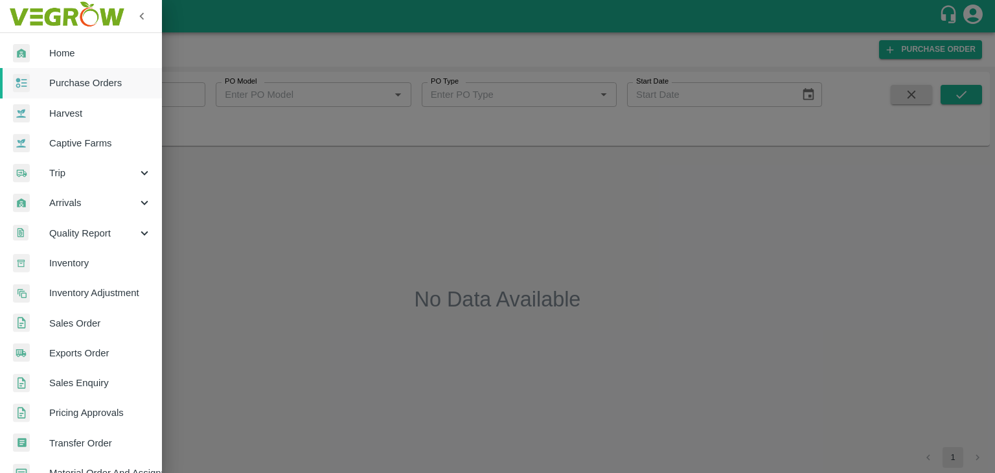
click at [197, 101] on div at bounding box center [497, 236] width 995 height 473
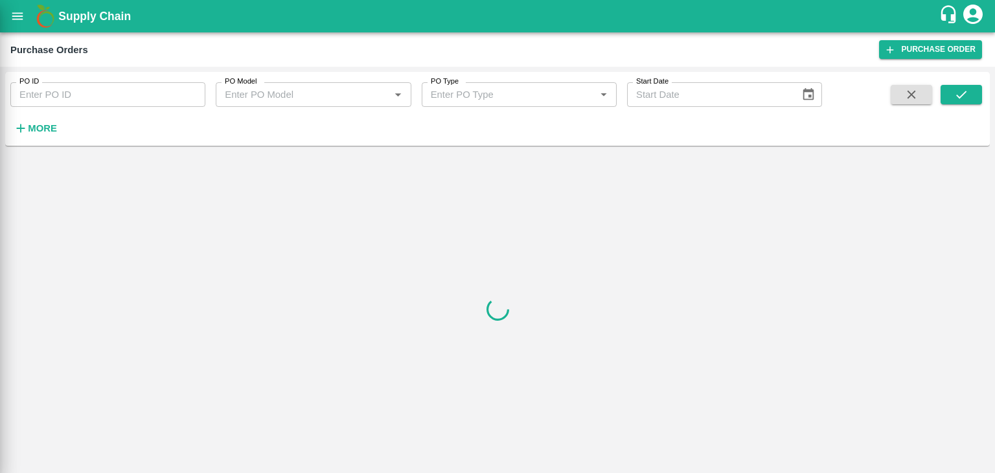
click at [197, 101] on div at bounding box center [497, 236] width 995 height 473
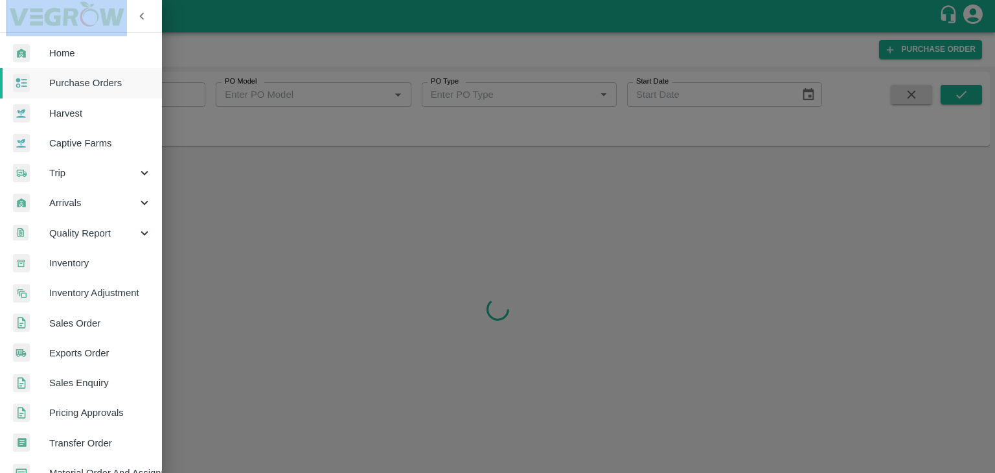
click at [194, 95] on div at bounding box center [497, 236] width 995 height 473
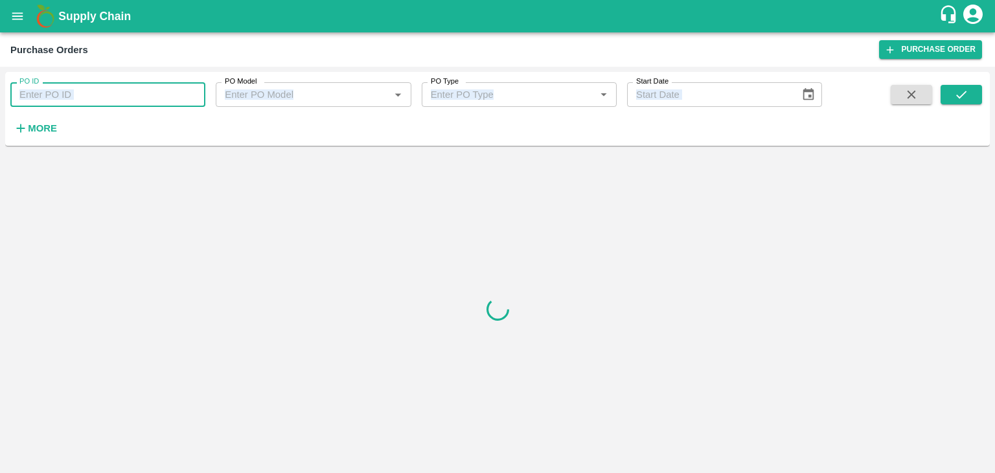
click at [194, 94] on input "PO ID" at bounding box center [107, 94] width 195 height 25
paste input "174068"
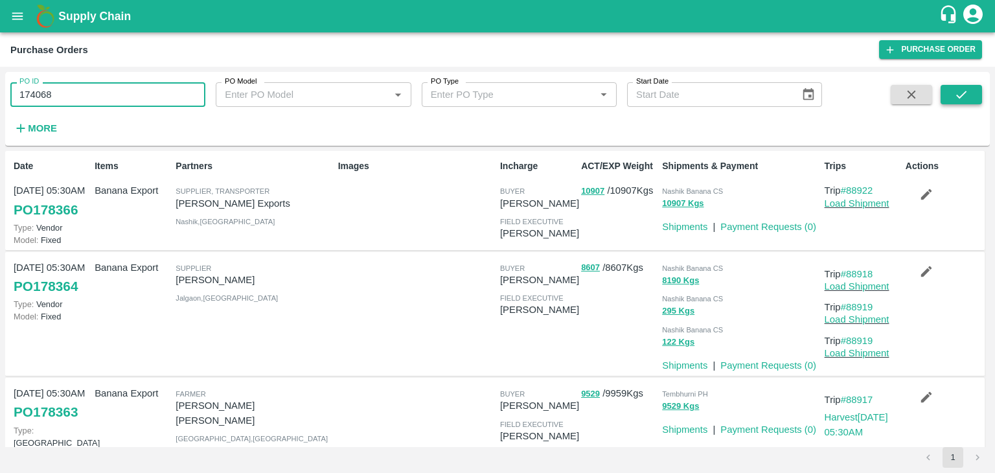
type input "174068"
click at [963, 94] on icon "submit" at bounding box center [961, 95] width 10 height 8
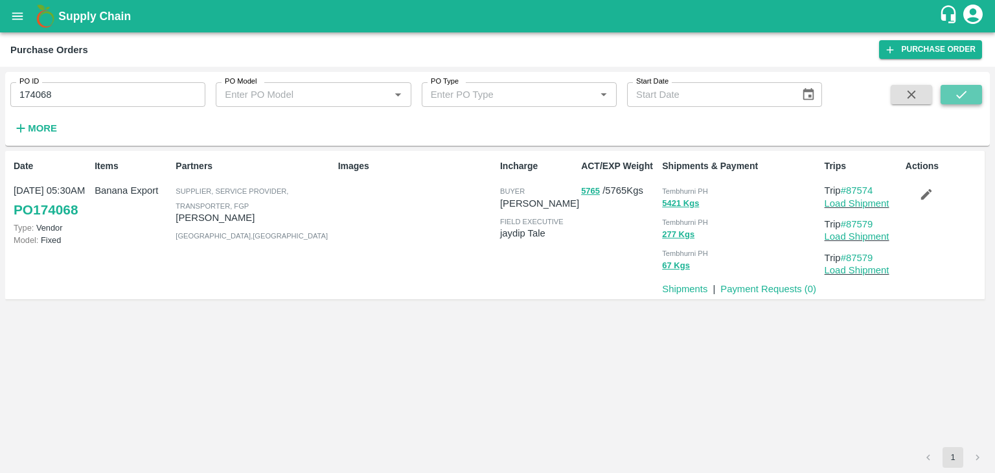
click at [963, 94] on icon "submit" at bounding box center [961, 95] width 10 height 8
click at [759, 289] on link "Payment Requests ( 0 )" at bounding box center [768, 289] width 96 height 10
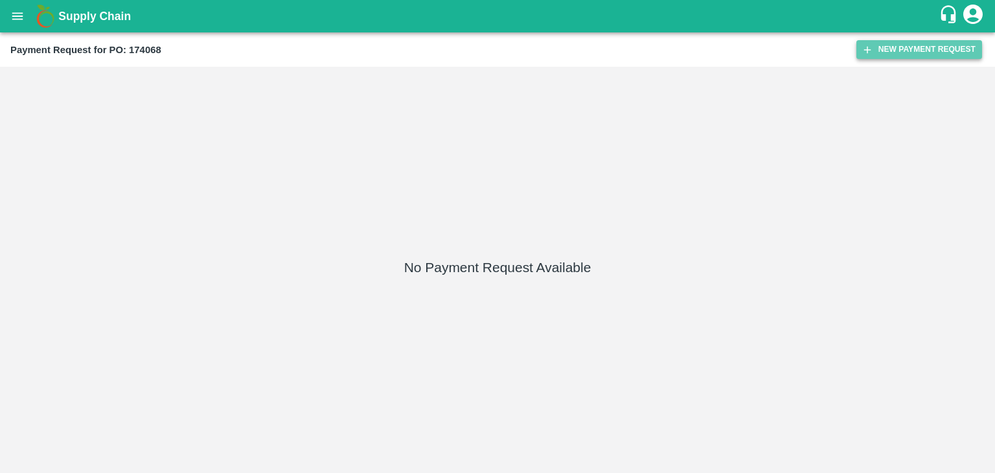
click at [889, 51] on button "New Payment Request" at bounding box center [919, 49] width 126 height 19
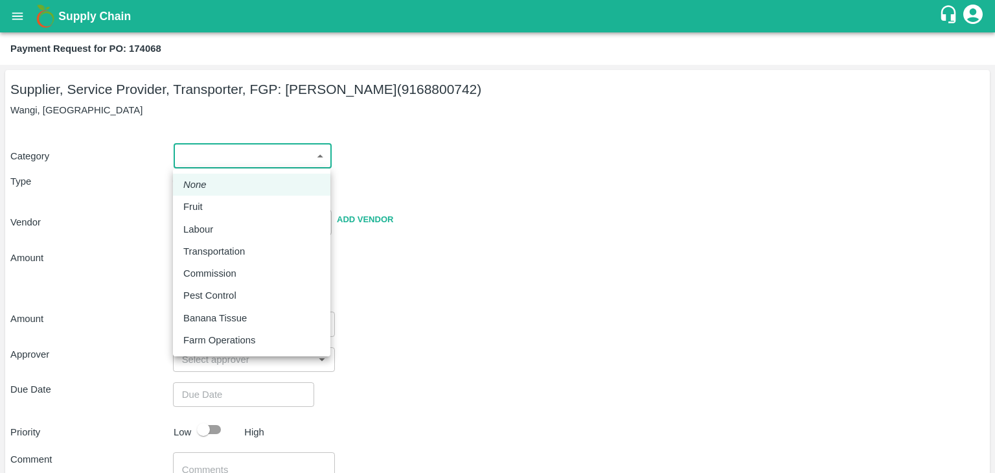
click at [236, 156] on body "Supply Chain Payment Request for PO: 174068 Supplier, Service Provider, Transpo…" at bounding box center [497, 236] width 995 height 473
click at [220, 205] on div "Fruit" at bounding box center [251, 206] width 137 height 14
type input "1"
type input "[PERSON_NAME] - 9168800742(Supplier, Service Provider, Transporter, FGP)"
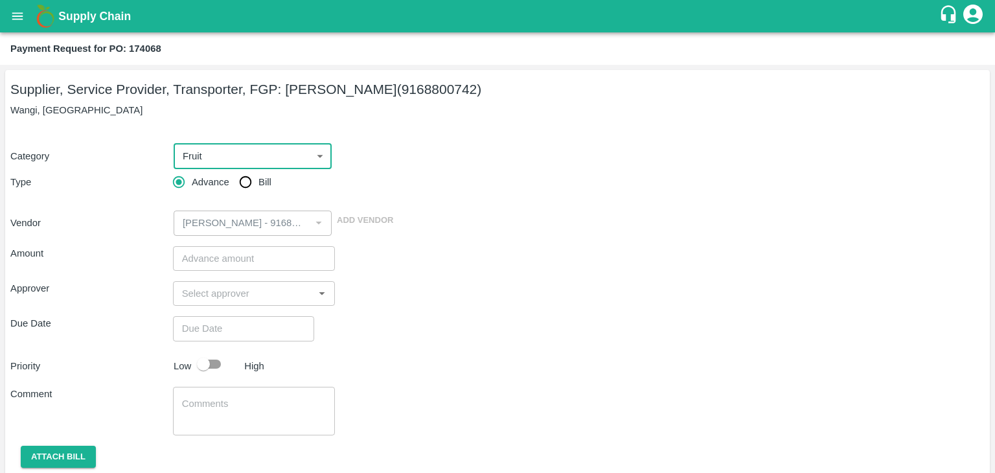
click at [246, 182] on input "Bill" at bounding box center [245, 182] width 26 height 26
radio input "true"
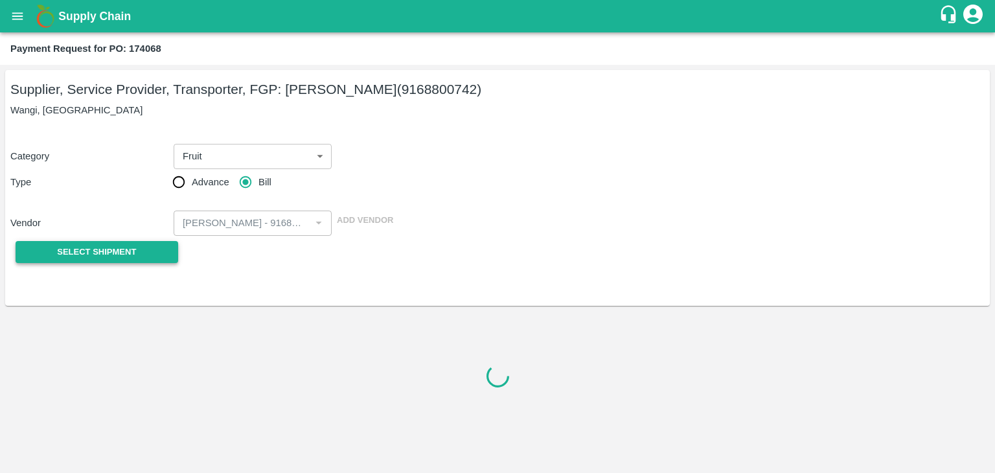
click at [135, 246] on span "Select Shipment" at bounding box center [96, 252] width 79 height 15
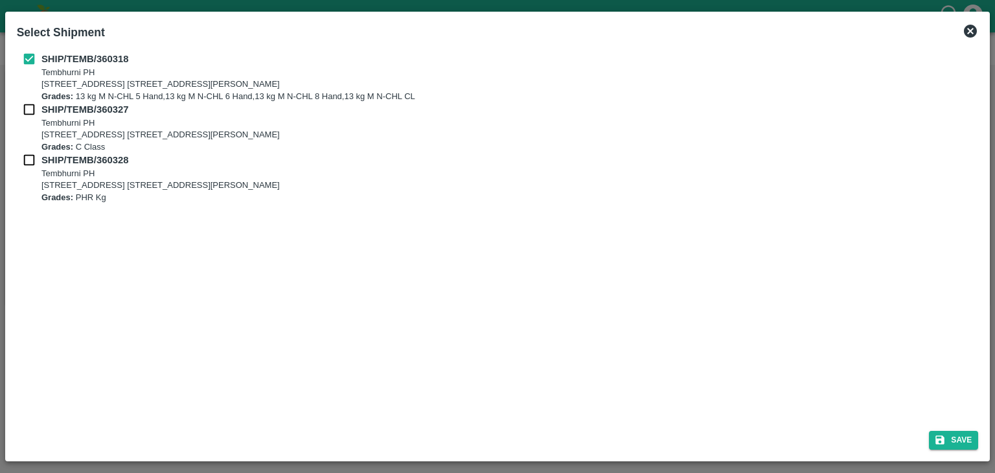
click at [28, 114] on input "checkbox" at bounding box center [29, 109] width 25 height 14
checkbox input "true"
click at [27, 155] on input "checkbox" at bounding box center [29, 160] width 25 height 14
checkbox input "true"
click at [955, 442] on button "Save" at bounding box center [953, 440] width 49 height 19
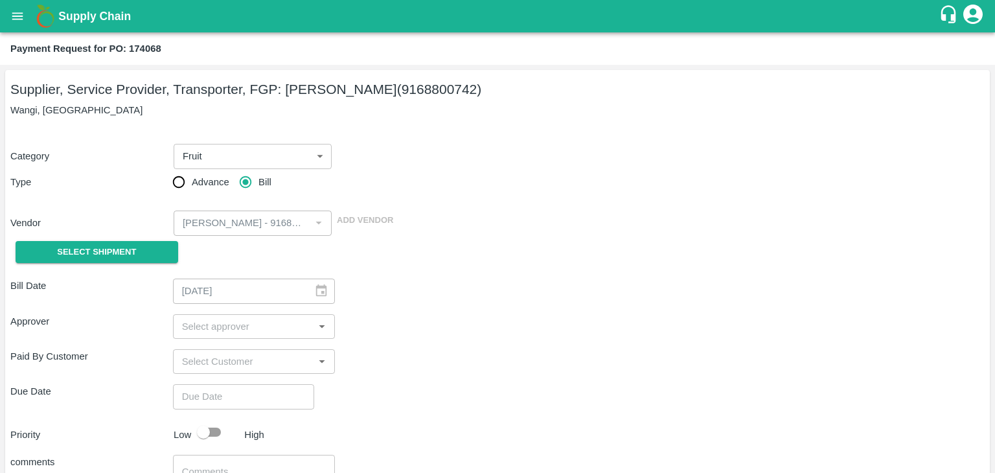
type input "06/09/2025"
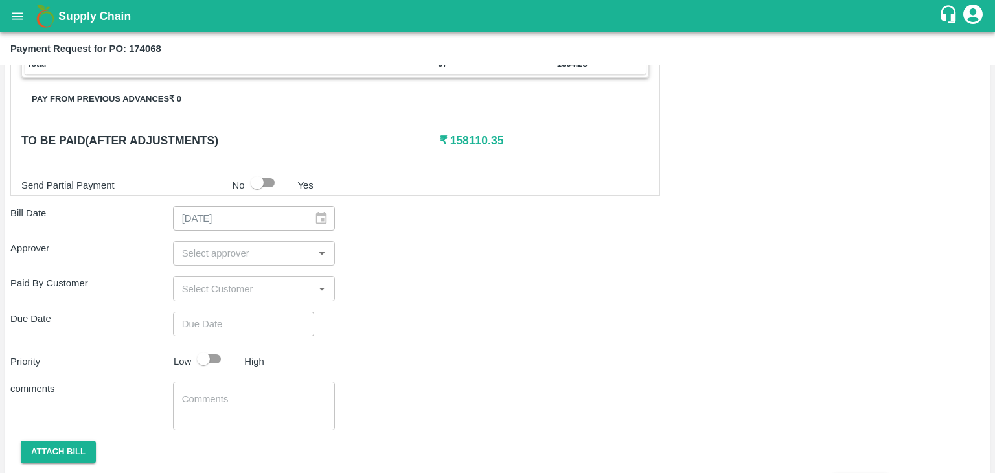
scroll to position [606, 0]
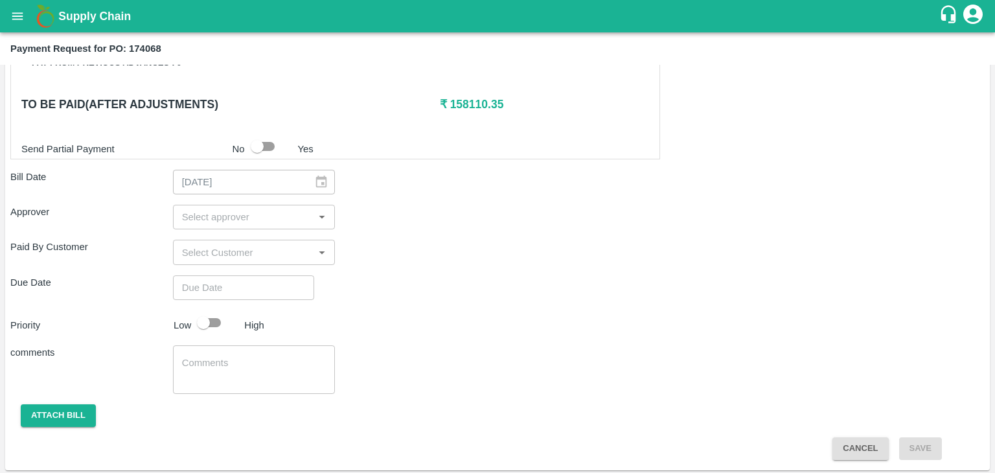
click at [269, 214] on input "input" at bounding box center [243, 217] width 133 height 17
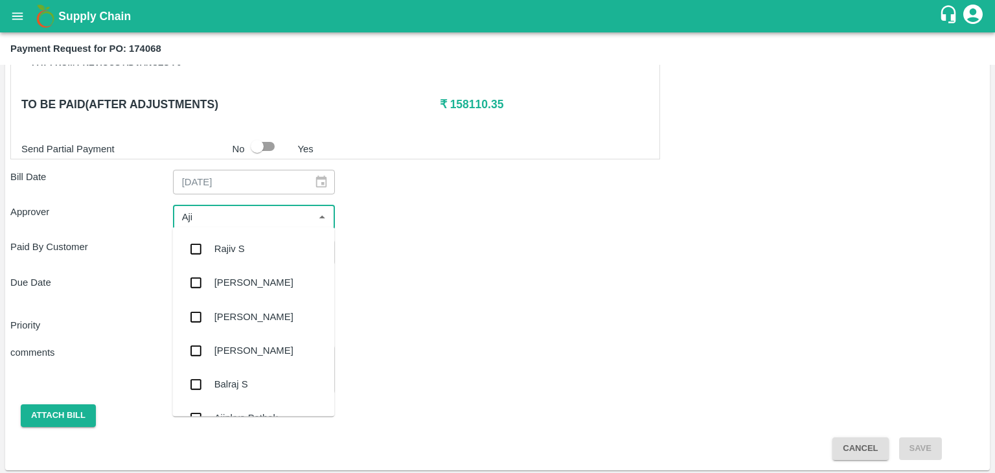
type input "Ajit"
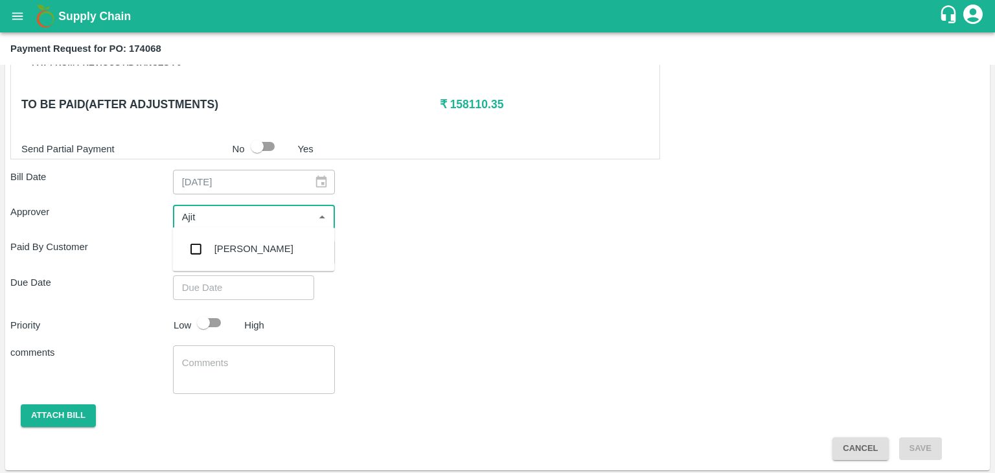
click at [250, 241] on div "[PERSON_NAME]" at bounding box center [253, 249] width 162 height 34
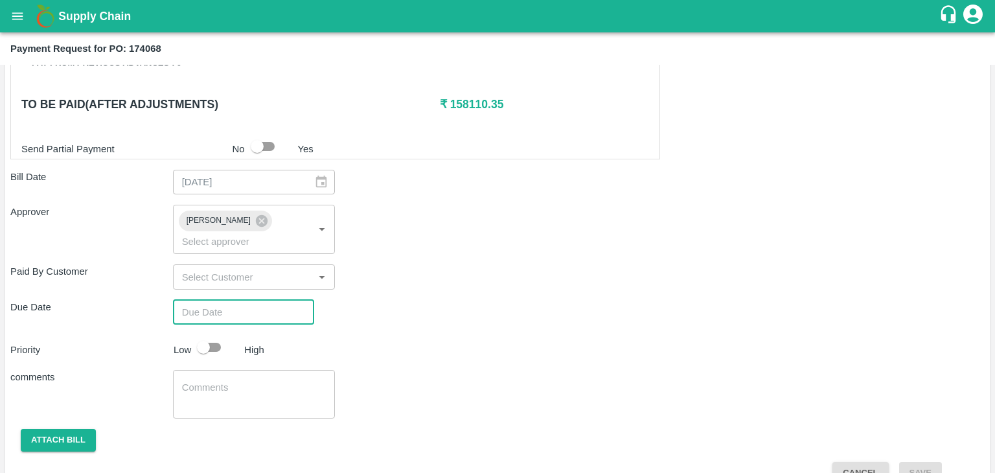
type input "DD/MM/YYYY hh:mm aa"
click at [286, 300] on input "DD/MM/YYYY hh:mm aa" at bounding box center [239, 312] width 132 height 25
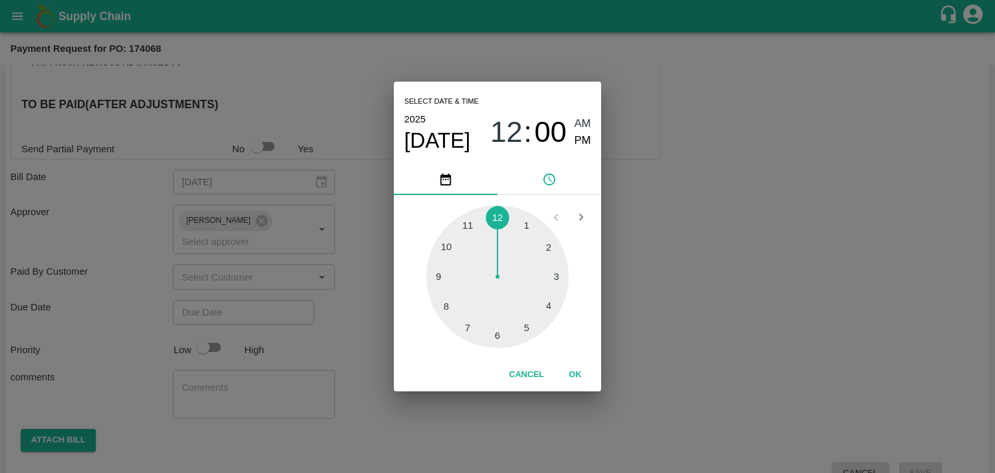
click at [578, 373] on button "OK" at bounding box center [574, 374] width 41 height 23
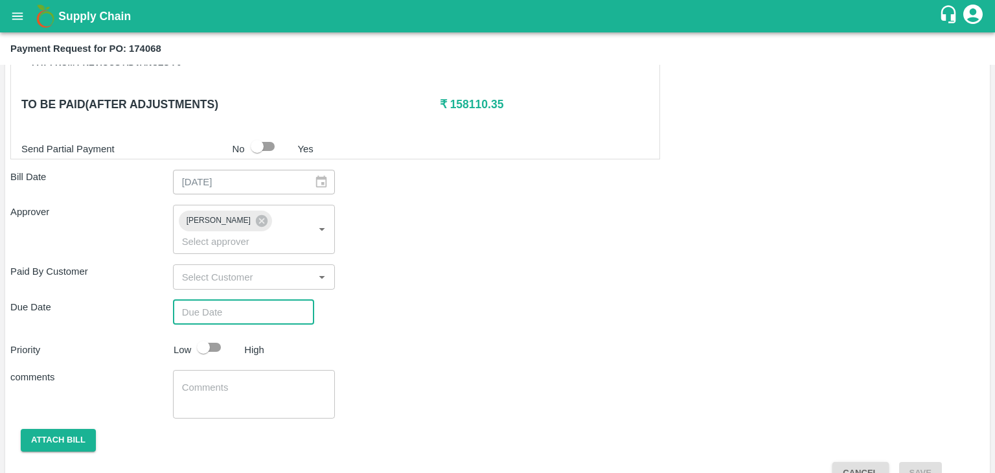
type input "[DATE] 12:00 AM"
click at [214, 335] on input "checkbox" at bounding box center [203, 347] width 74 height 25
checkbox input "true"
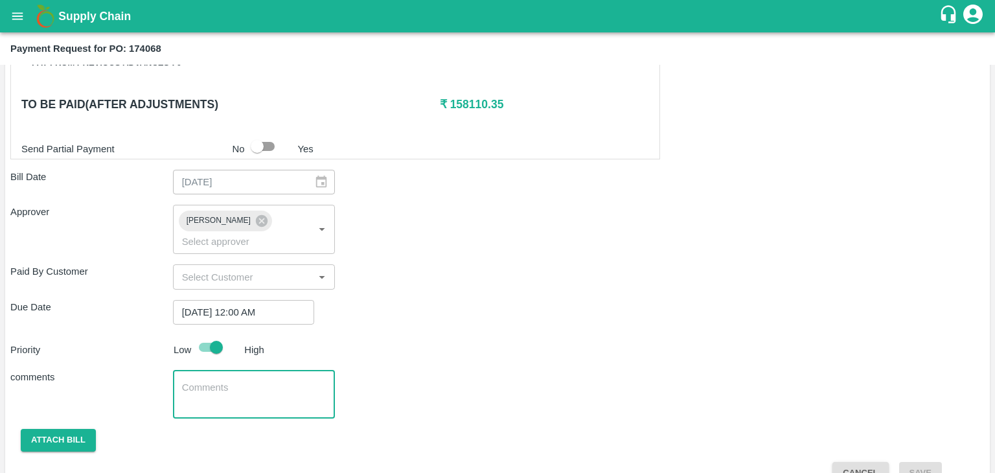
click at [260, 381] on textarea at bounding box center [254, 394] width 144 height 27
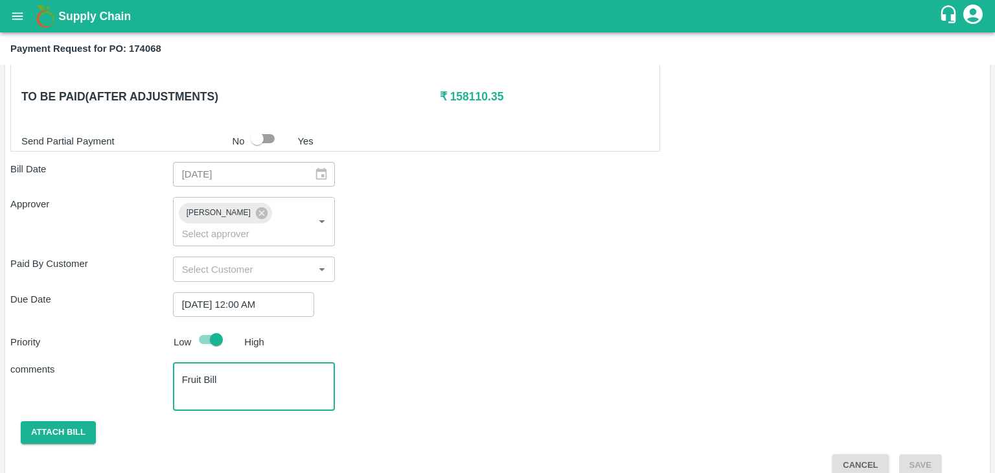
type textarea "Fruit Bill"
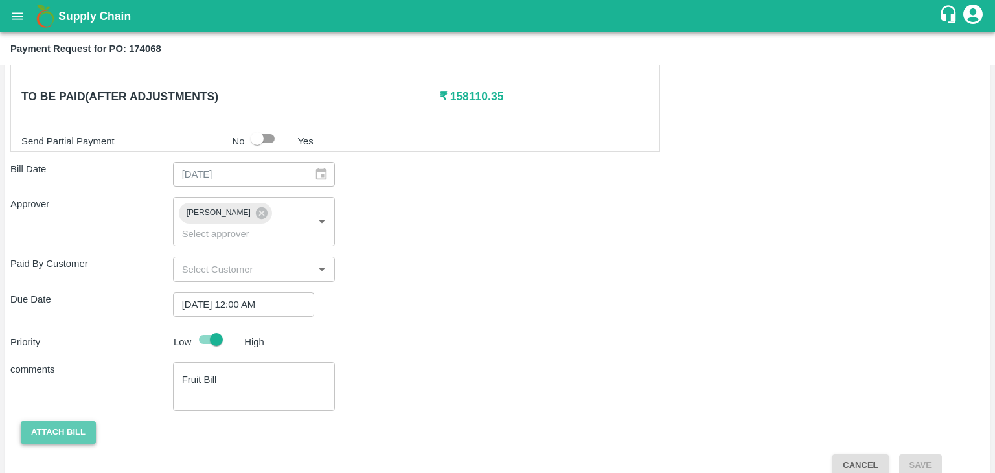
click at [62, 421] on button "Attach bill" at bounding box center [58, 432] width 75 height 23
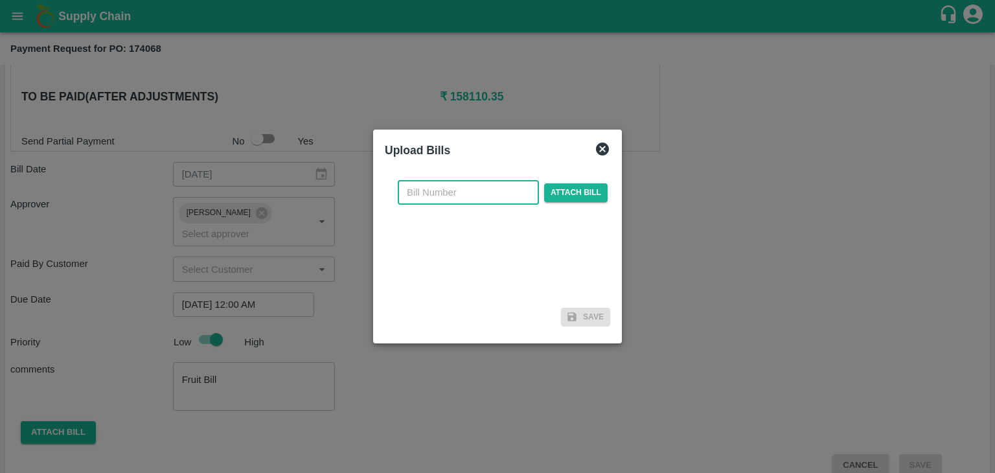
click at [473, 196] on input "text" at bounding box center [468, 192] width 141 height 25
type input "AT/CHIFU-0164"
click at [558, 191] on span "Attach bill" at bounding box center [575, 192] width 63 height 19
click at [0, 0] on input "Attach bill" at bounding box center [0, 0] width 0 height 0
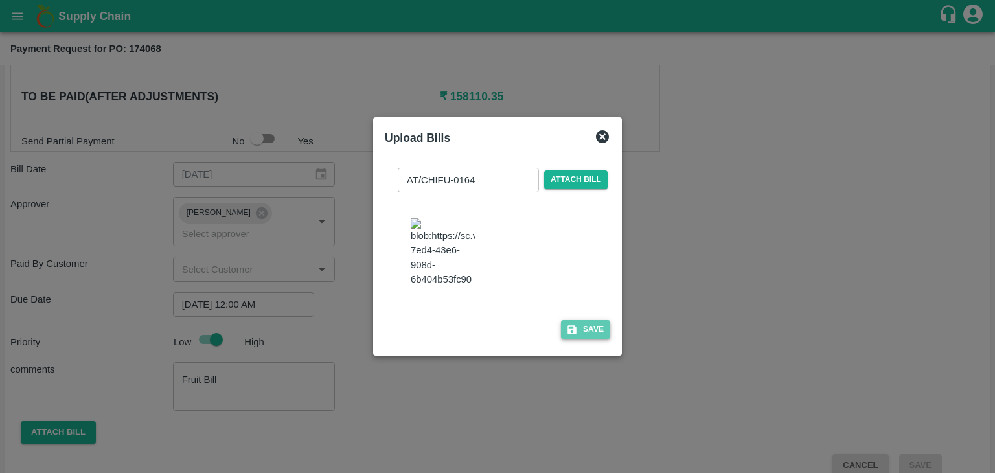
click at [585, 339] on button "Save" at bounding box center [585, 329] width 49 height 19
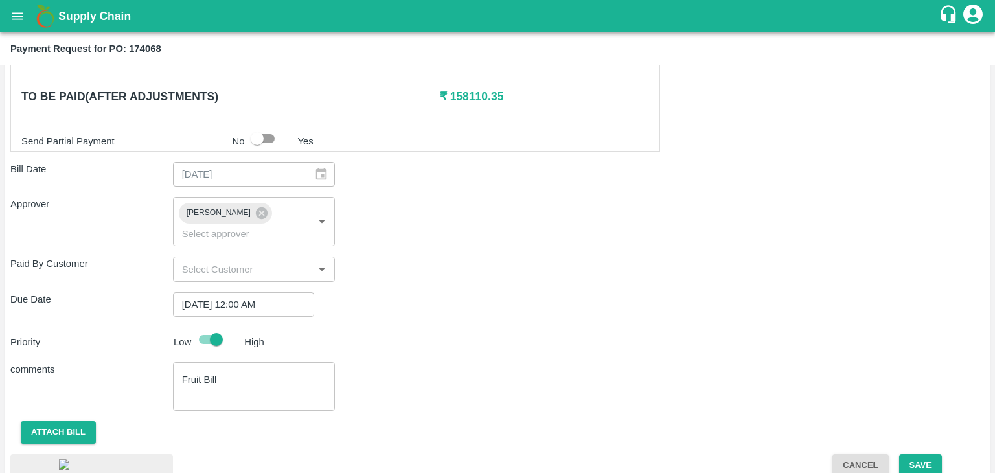
scroll to position [728, 0]
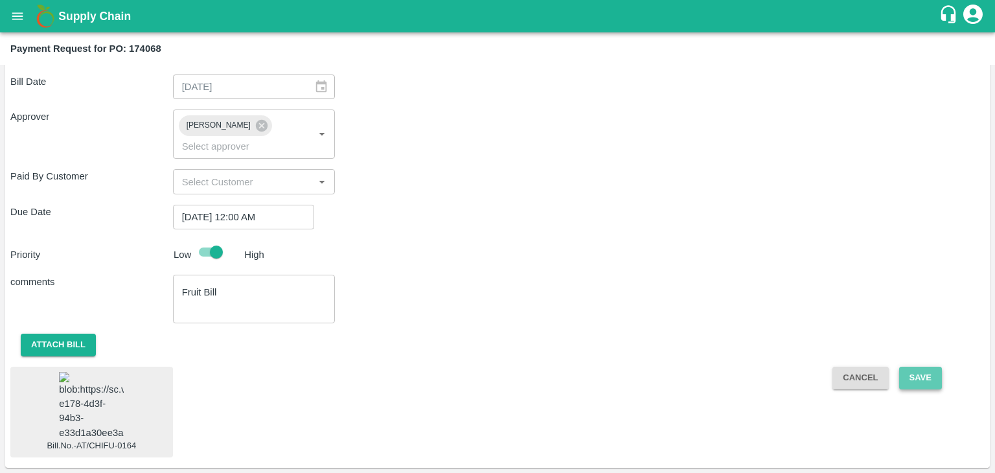
click at [926, 366] on button "Save" at bounding box center [920, 377] width 43 height 23
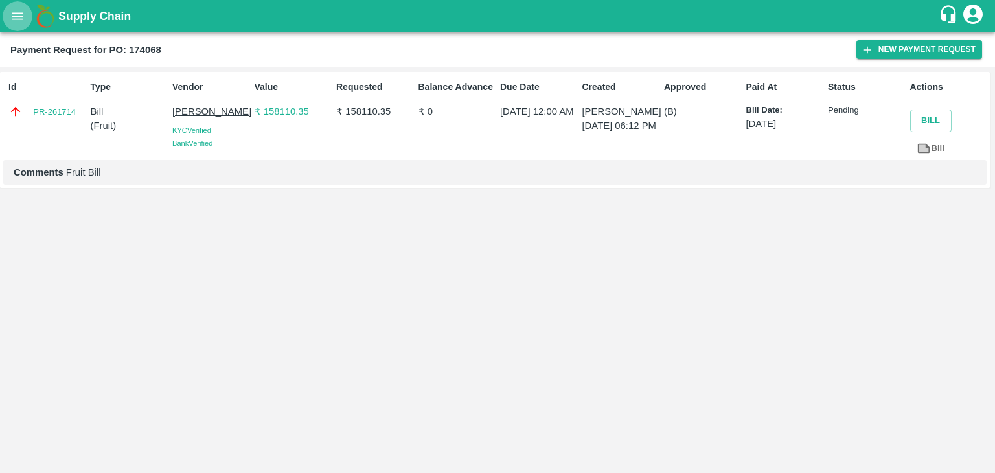
click at [19, 24] on button "open drawer" at bounding box center [18, 16] width 30 height 30
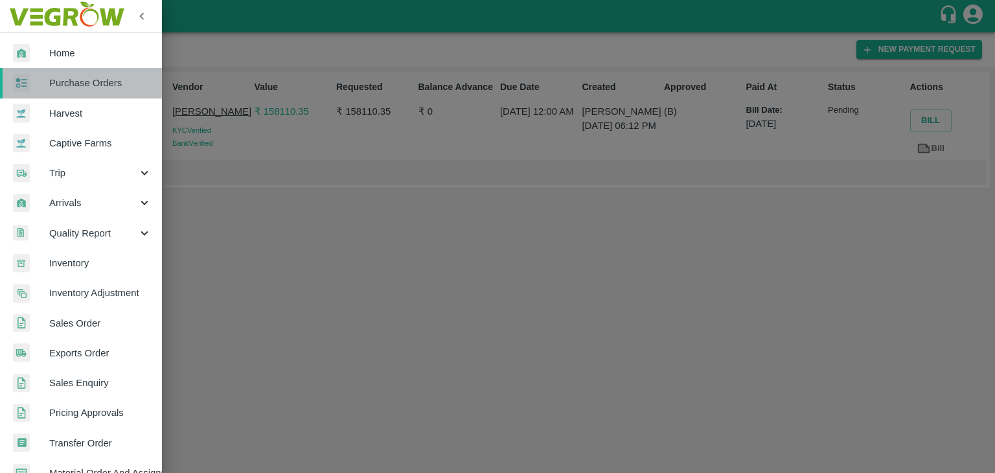
click at [106, 80] on span "Purchase Orders" at bounding box center [100, 83] width 102 height 14
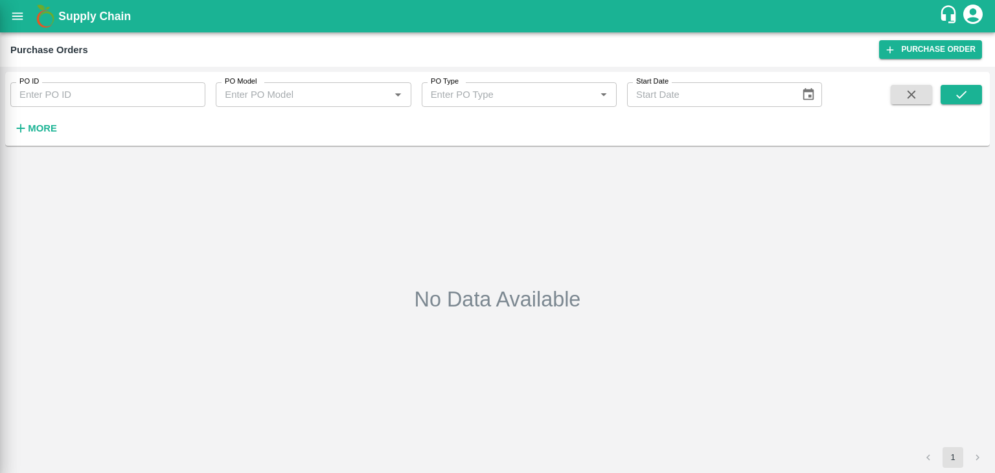
click at [196, 96] on div at bounding box center [497, 236] width 995 height 473
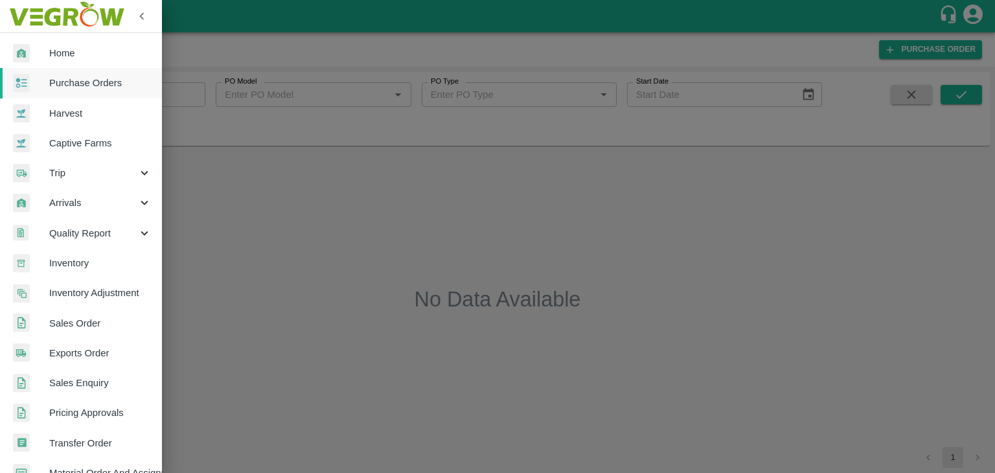
click at [196, 94] on div at bounding box center [497, 236] width 995 height 473
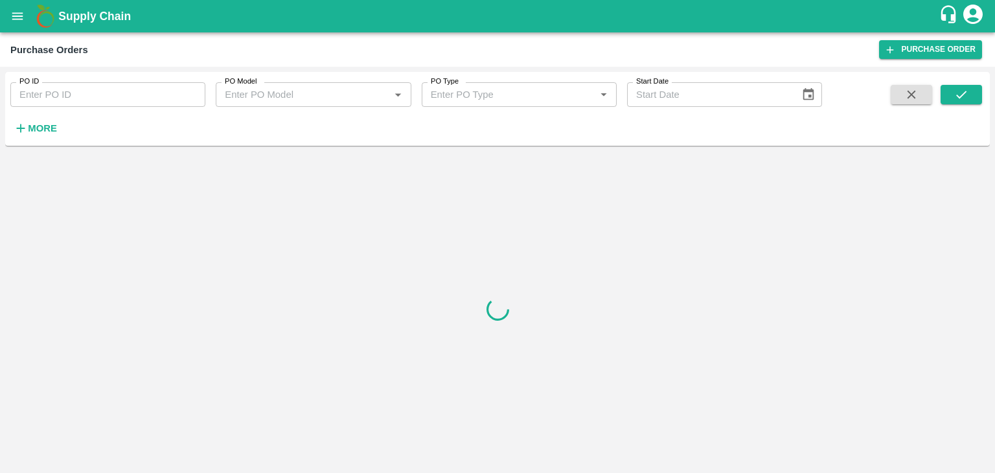
click at [196, 92] on input "PO ID" at bounding box center [107, 94] width 195 height 25
paste input "174790"
type input "174790"
click at [966, 103] on button "submit" at bounding box center [960, 94] width 41 height 19
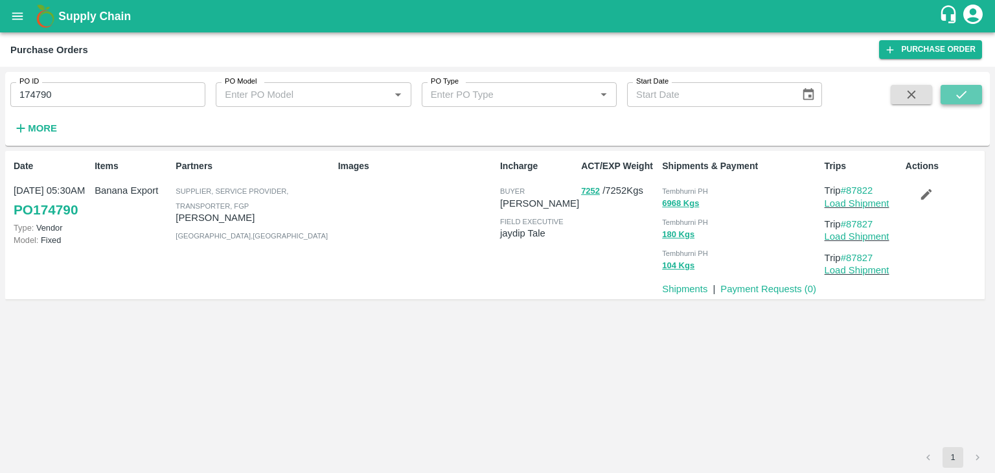
click at [966, 103] on button "submit" at bounding box center [960, 94] width 41 height 19
click at [765, 289] on link "Payment Requests ( 0 )" at bounding box center [768, 289] width 96 height 10
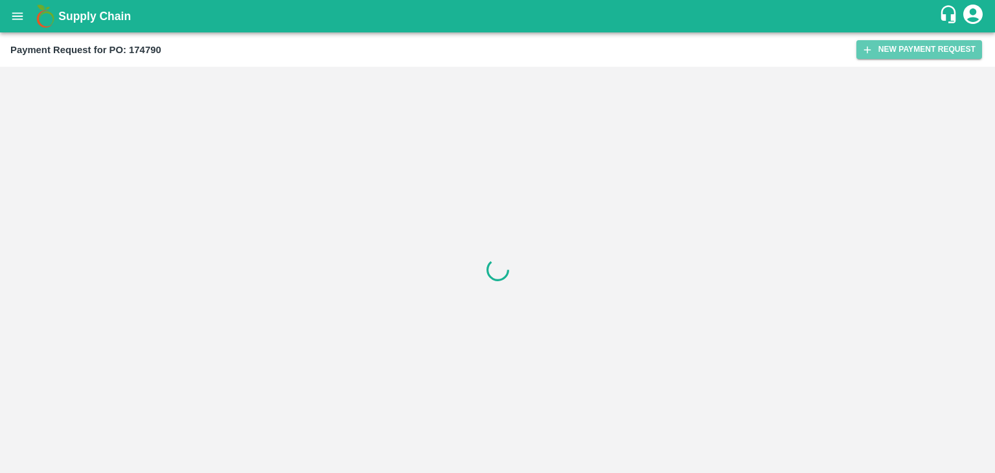
click at [906, 58] on button "New Payment Request" at bounding box center [919, 49] width 126 height 19
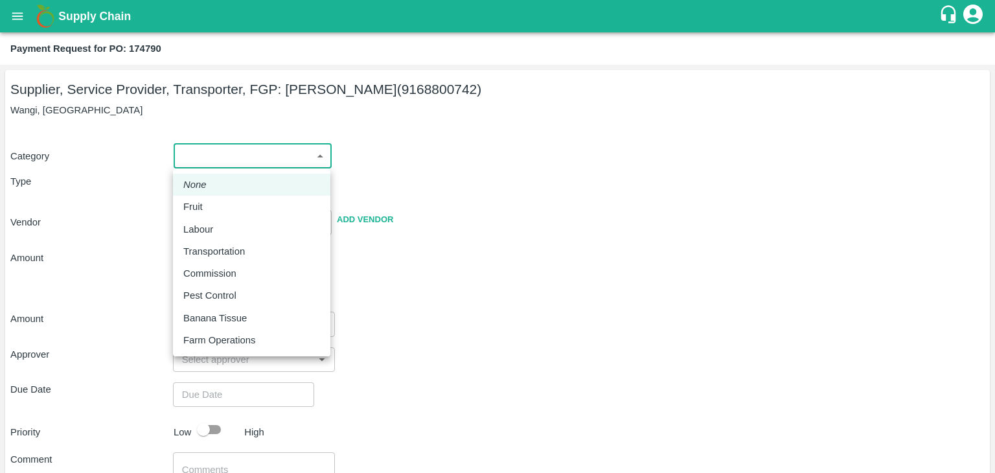
click at [221, 164] on body "Supply Chain Payment Request for PO: 174790 Supplier, Service Provider, Transpo…" at bounding box center [497, 236] width 995 height 473
click at [224, 200] on div "Fruit" at bounding box center [251, 206] width 137 height 14
type input "1"
type input "[PERSON_NAME] - 9168800742(Supplier, Service Provider, Transporter, FGP)"
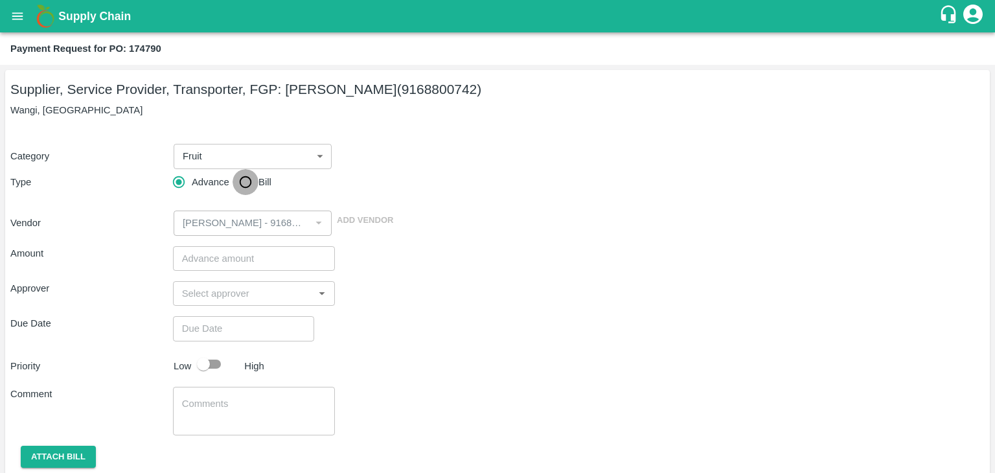
click at [246, 182] on input "Bill" at bounding box center [245, 182] width 26 height 26
radio input "true"
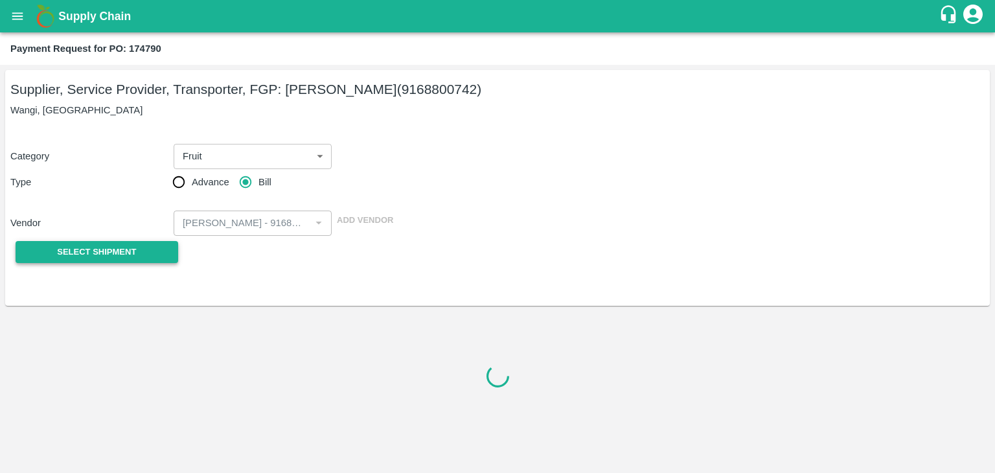
click at [111, 252] on span "Select Shipment" at bounding box center [96, 252] width 79 height 15
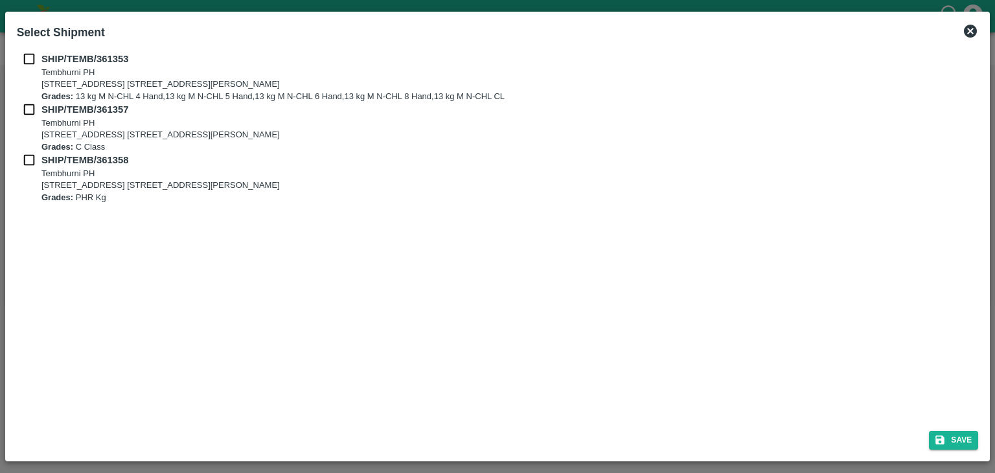
click at [21, 55] on input "checkbox" at bounding box center [29, 59] width 25 height 14
checkbox input "true"
click at [29, 105] on input "checkbox" at bounding box center [29, 109] width 25 height 14
checkbox input "true"
click at [25, 158] on input "checkbox" at bounding box center [29, 160] width 25 height 14
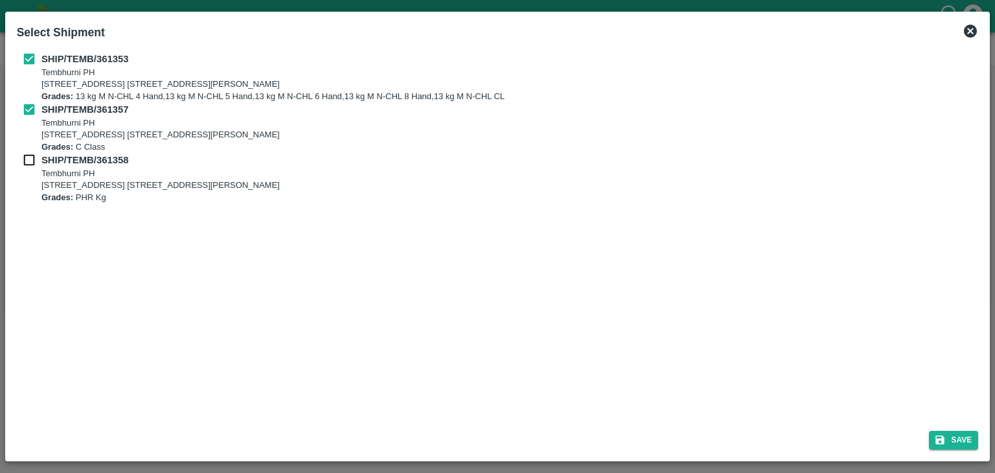
checkbox input "true"
click at [953, 433] on button "Save" at bounding box center [953, 440] width 49 height 19
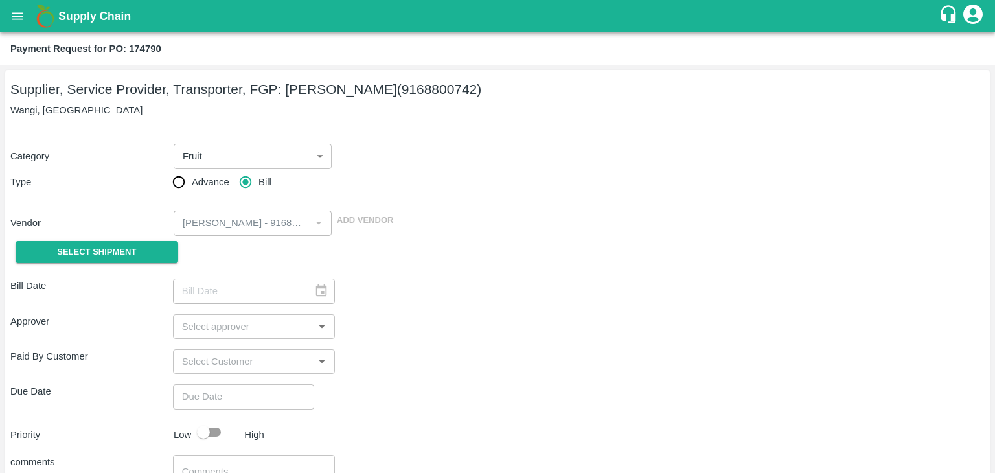
type input "10/09/2025"
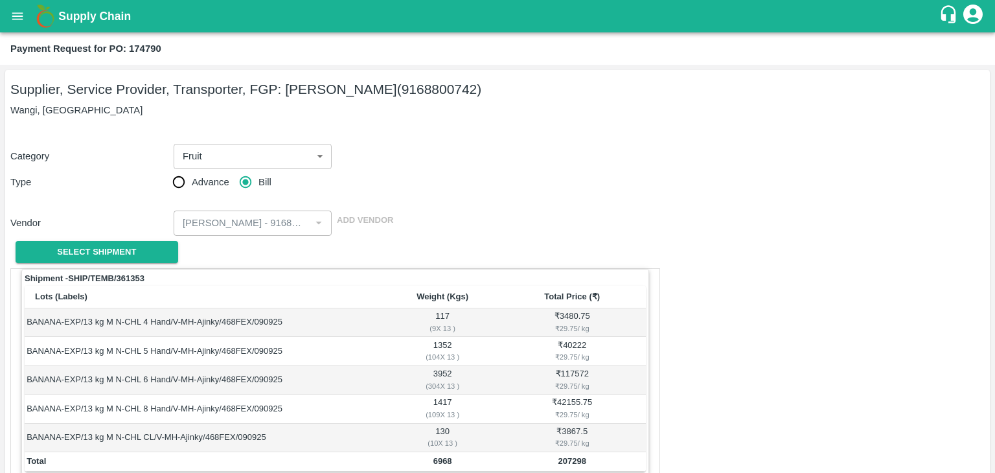
scroll to position [635, 0]
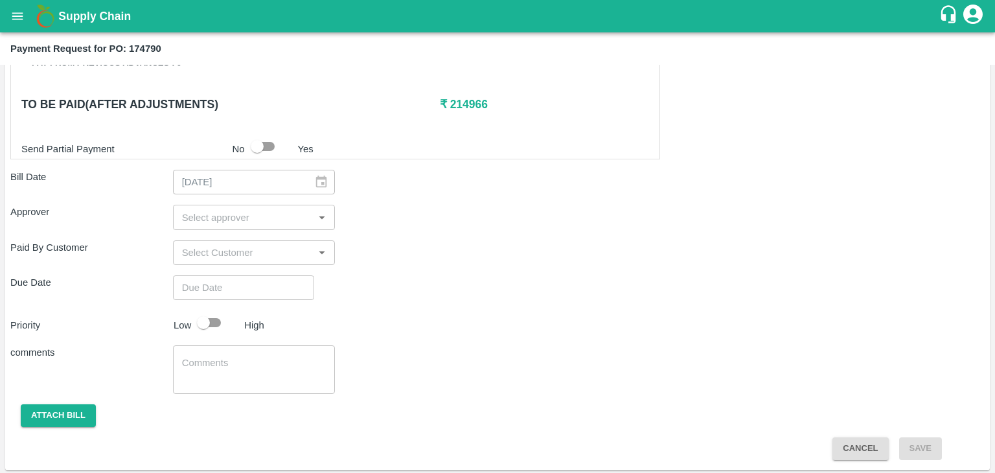
click at [260, 209] on input "input" at bounding box center [243, 217] width 133 height 17
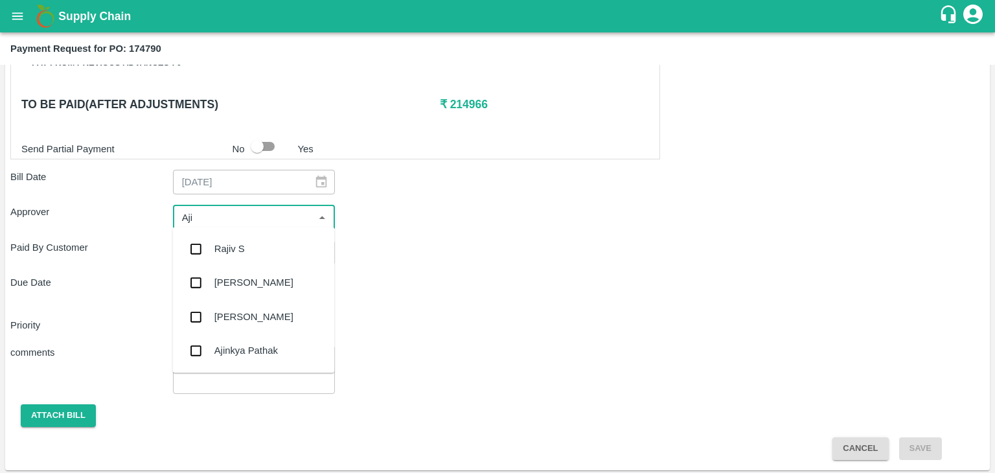
type input "Ajit"
click at [251, 248] on div "[PERSON_NAME]" at bounding box center [253, 249] width 162 height 34
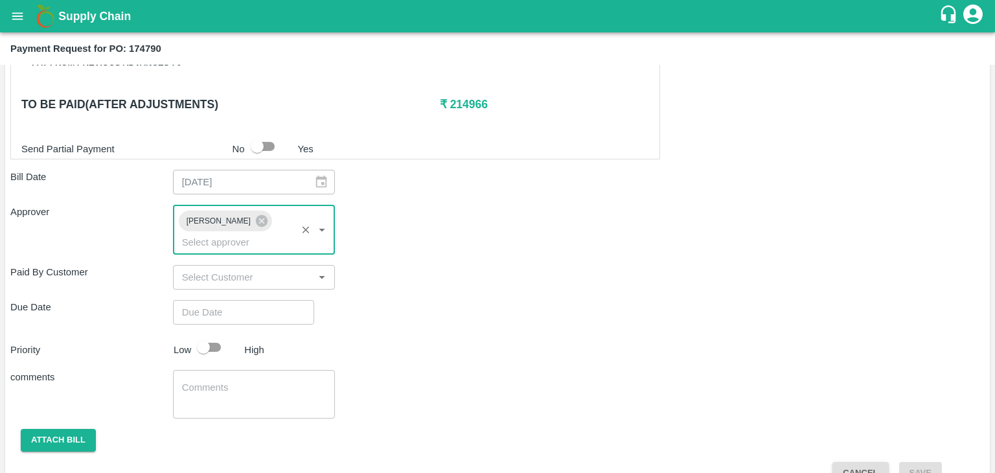
type input "DD/MM/YYYY hh:mm aa"
click at [267, 300] on input "DD/MM/YYYY hh:mm aa" at bounding box center [239, 312] width 132 height 25
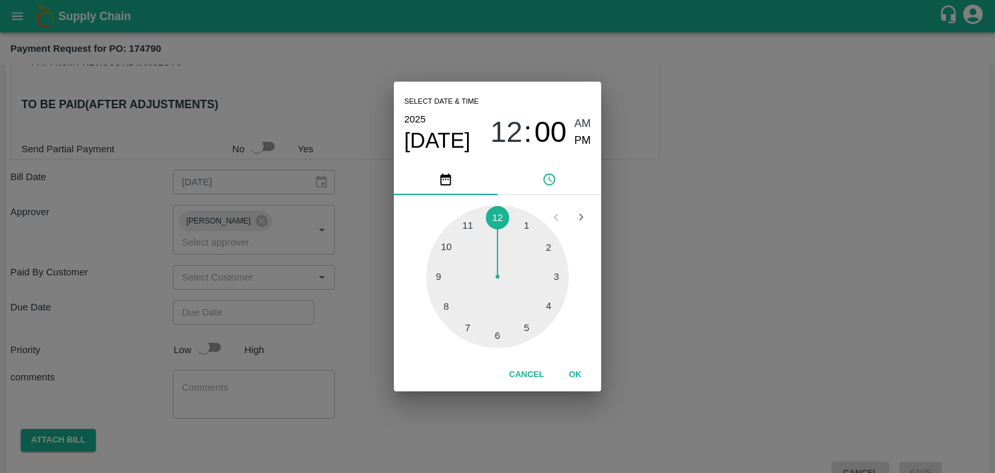
click at [575, 366] on button "OK" at bounding box center [574, 374] width 41 height 23
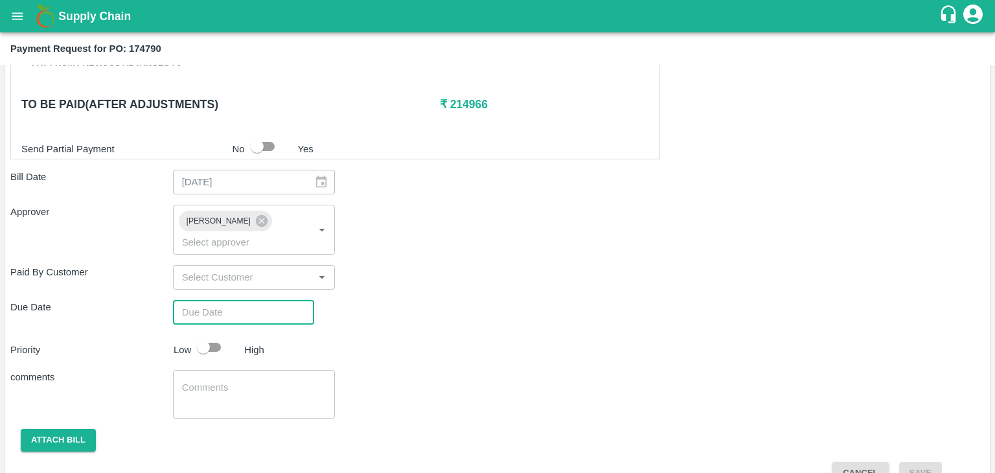
click at [215, 328] on div "Select date & time 2025 Sep 26 12 : 00 AM PM 1 2 3 4 5 6 7 8 9 10 11 12 Cancel …" at bounding box center [497, 236] width 995 height 473
type input "26/09/2025 12:00 AM"
click at [220, 335] on input "checkbox" at bounding box center [203, 347] width 74 height 25
checkbox input "true"
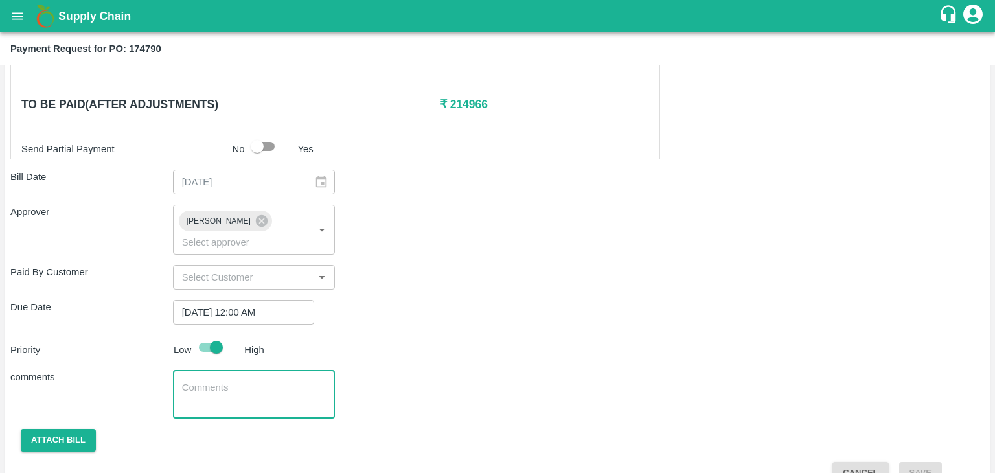
click at [259, 381] on textarea at bounding box center [254, 394] width 144 height 27
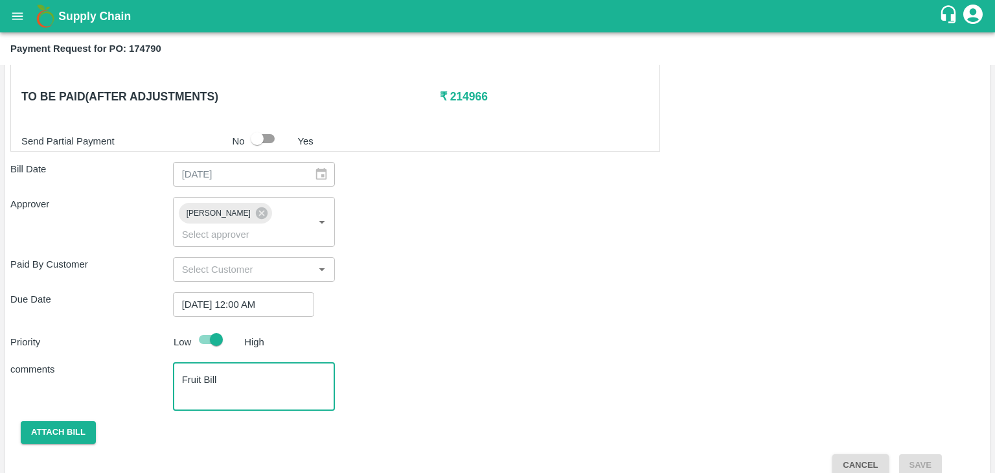
type textarea "Fruit Bill"
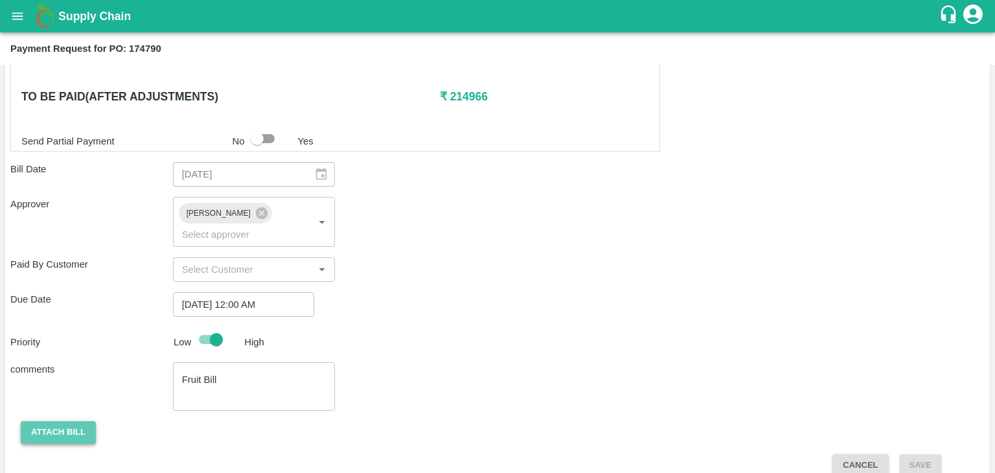
click at [73, 421] on button "Attach bill" at bounding box center [58, 432] width 75 height 23
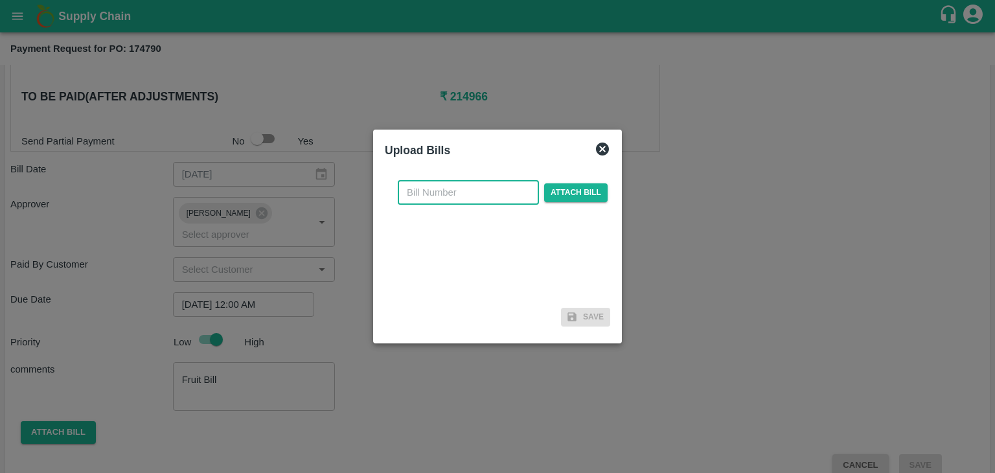
click at [439, 194] on input "text" at bounding box center [468, 192] width 141 height 25
type input "AT/CHIFU-169"
click at [566, 192] on span "Attach bill" at bounding box center [575, 192] width 63 height 19
click at [0, 0] on input "Attach bill" at bounding box center [0, 0] width 0 height 0
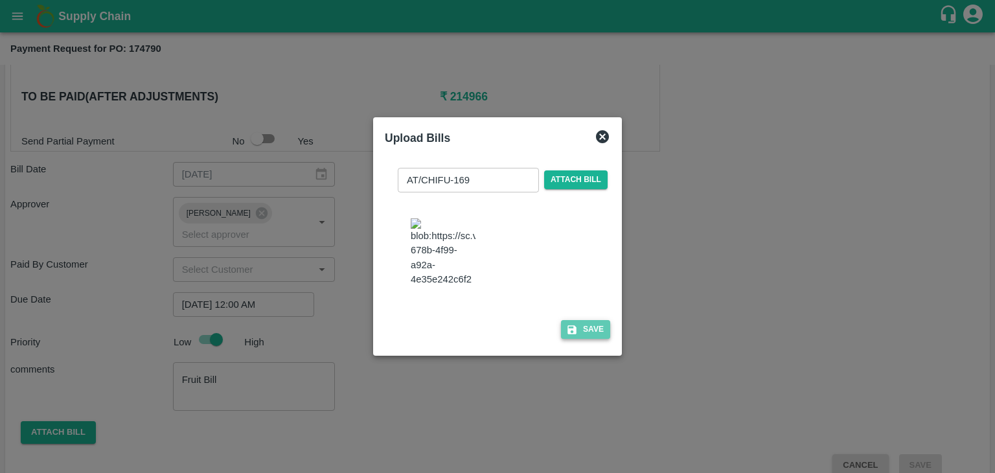
click at [583, 339] on button "Save" at bounding box center [585, 329] width 49 height 19
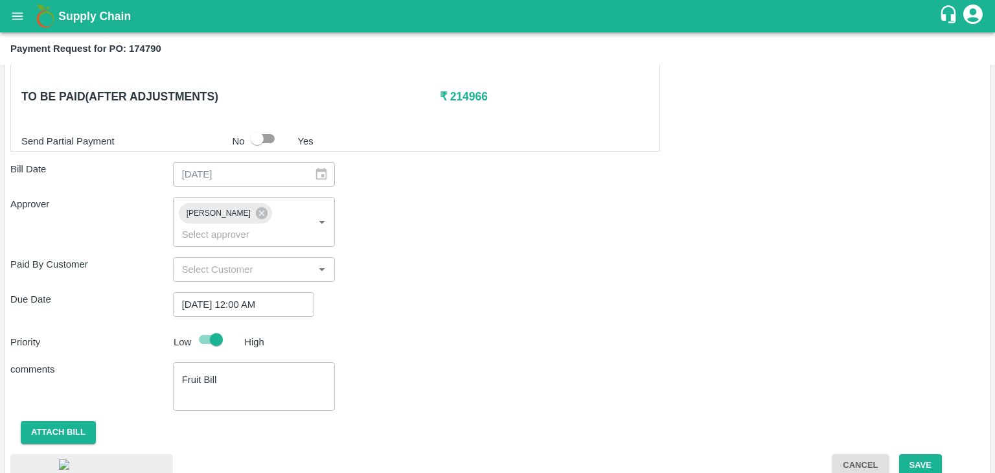
scroll to position [757, 0]
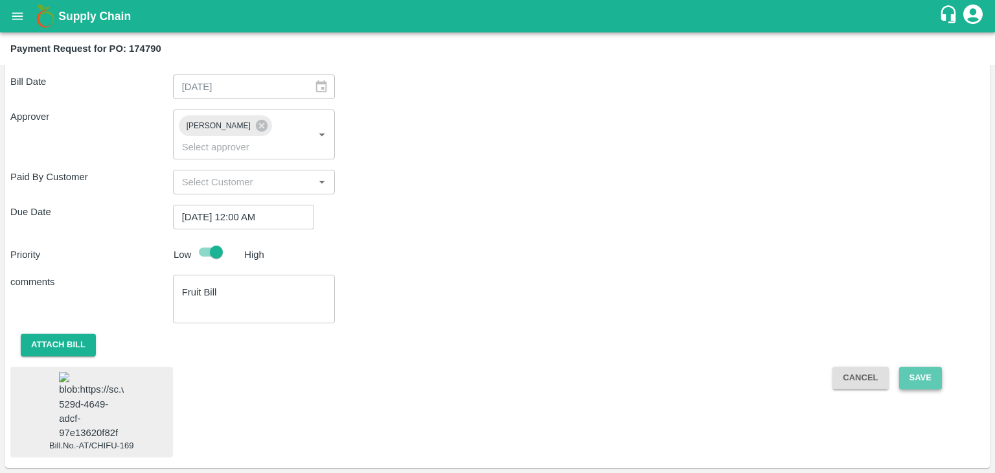
click at [928, 366] on button "Save" at bounding box center [920, 377] width 43 height 23
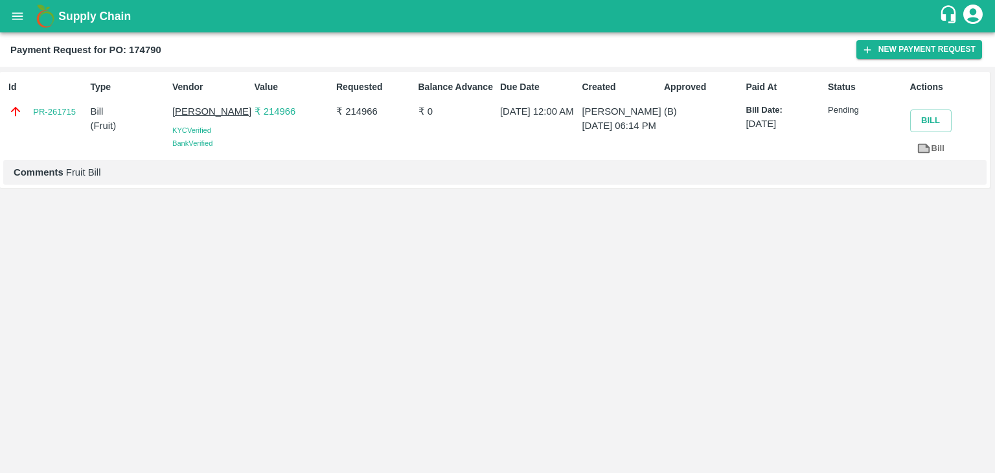
click at [14, 17] on icon "open drawer" at bounding box center [17, 16] width 14 height 14
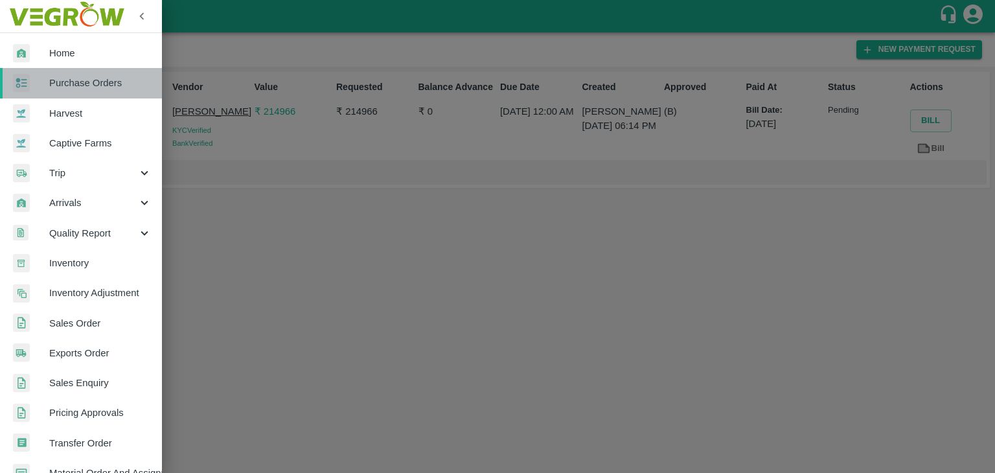
click at [98, 84] on span "Purchase Orders" at bounding box center [100, 83] width 102 height 14
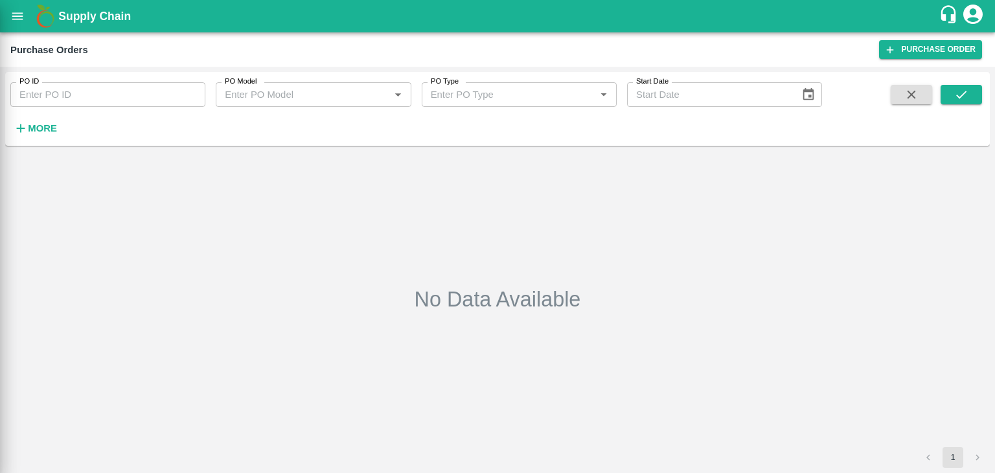
click at [189, 94] on div at bounding box center [497, 236] width 995 height 473
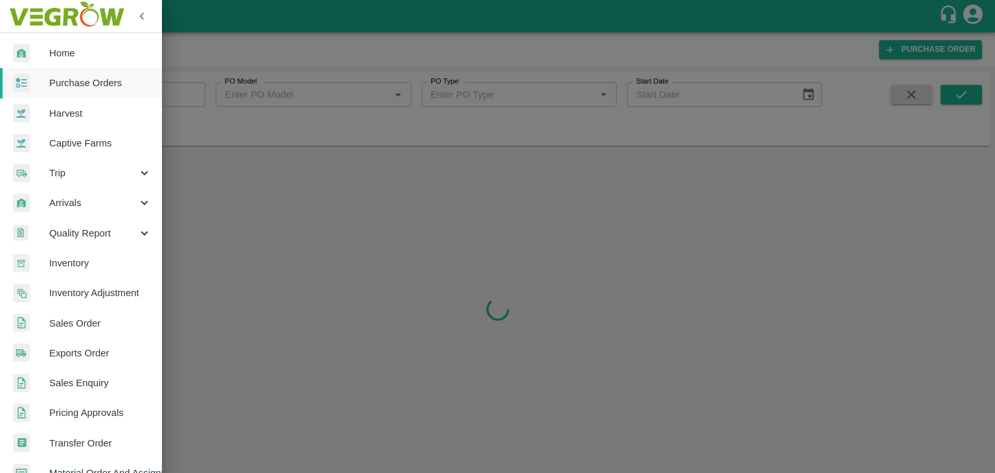
click at [189, 91] on div at bounding box center [497, 236] width 995 height 473
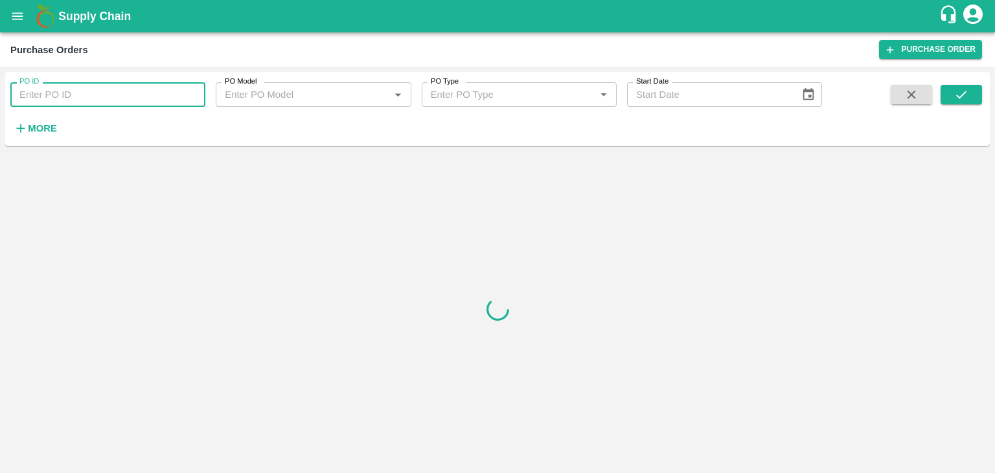
click at [189, 91] on input "PO ID" at bounding box center [107, 94] width 195 height 25
paste input "175062"
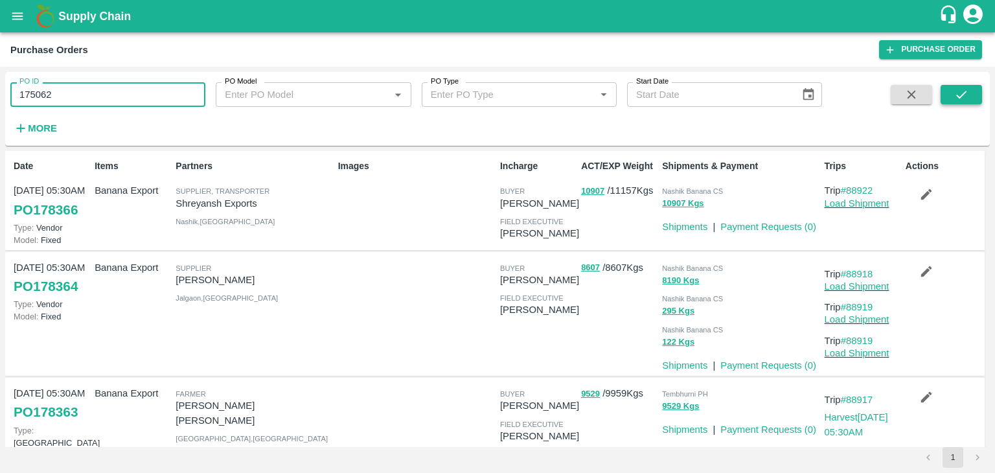
type input "175062"
click at [974, 98] on button "submit" at bounding box center [960, 94] width 41 height 19
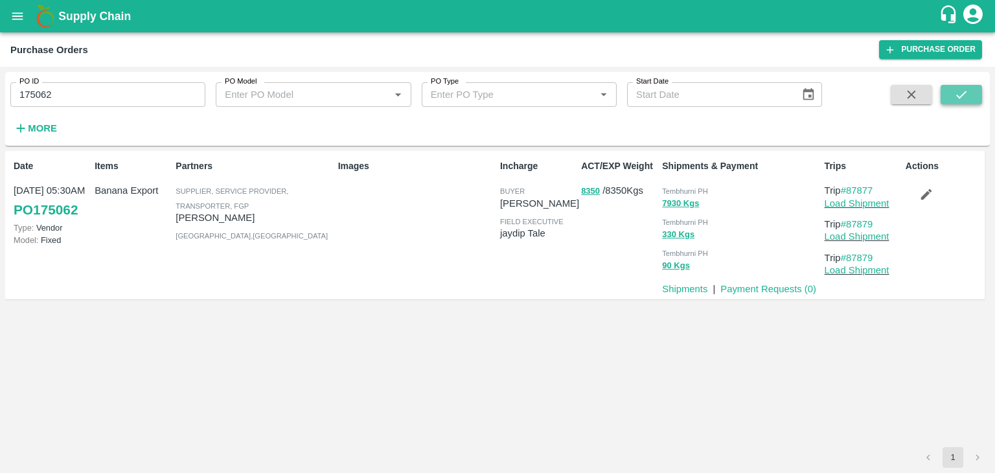
click at [974, 98] on button "submit" at bounding box center [960, 94] width 41 height 19
click at [767, 288] on link "Payment Requests ( 0 )" at bounding box center [768, 289] width 96 height 10
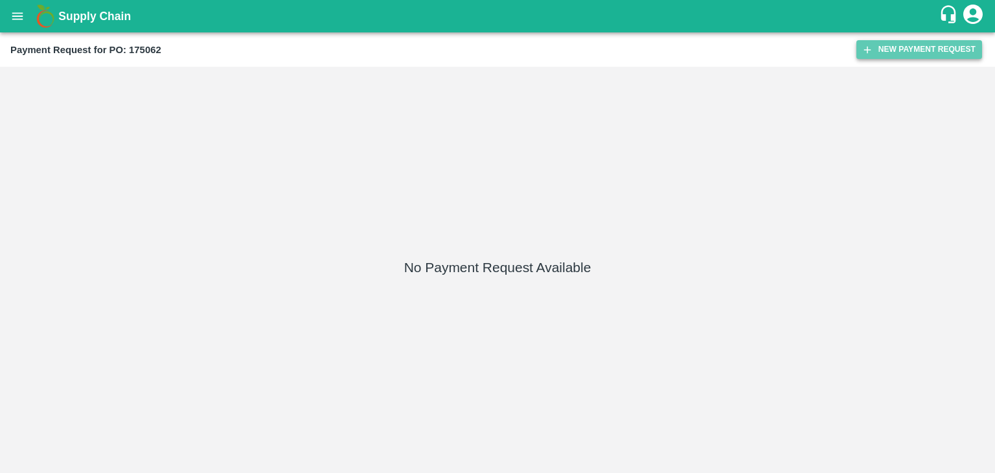
click at [883, 51] on button "New Payment Request" at bounding box center [919, 49] width 126 height 19
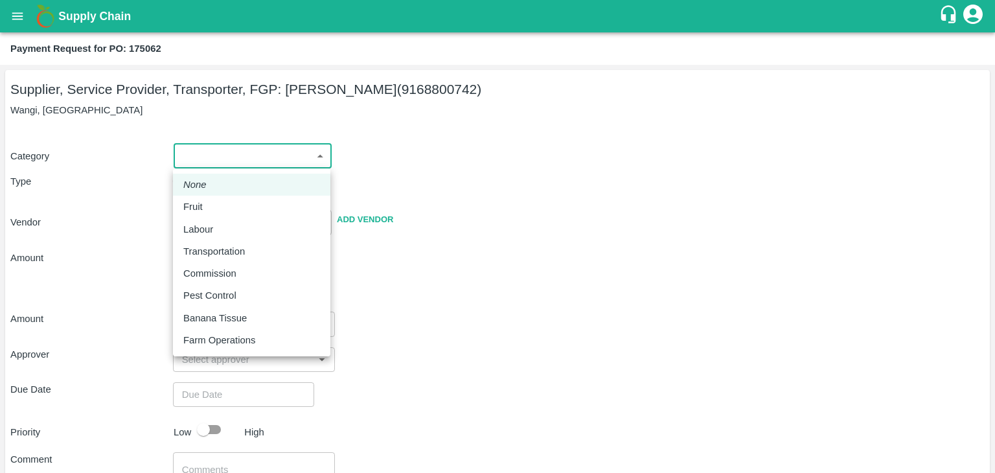
click at [248, 150] on body "Supply Chain Payment Request for PO: 175062 Supplier, Service Provider, Transpo…" at bounding box center [497, 236] width 995 height 473
click at [245, 208] on div "Fruit" at bounding box center [251, 206] width 137 height 14
type input "1"
type input "[PERSON_NAME] - 9168800742(Supplier, Service Provider, Transporter, FGP)"
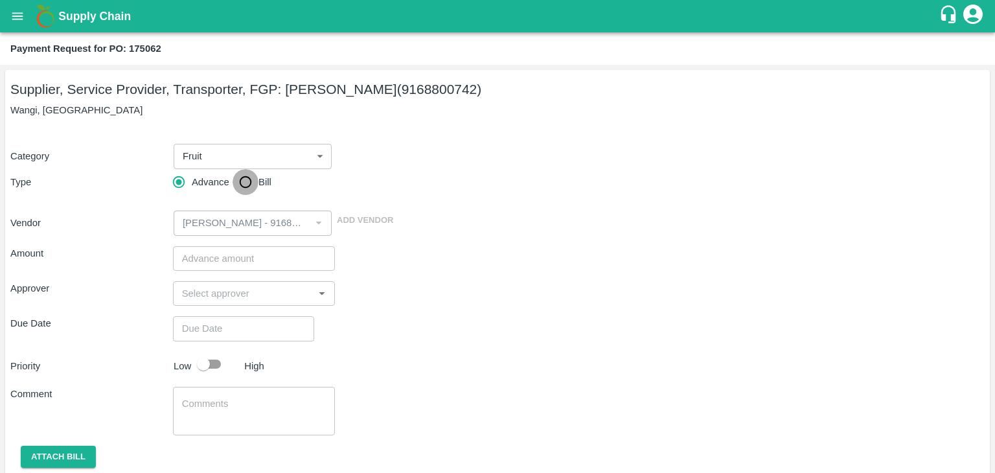
click at [245, 179] on input "Bill" at bounding box center [245, 182] width 26 height 26
radio input "true"
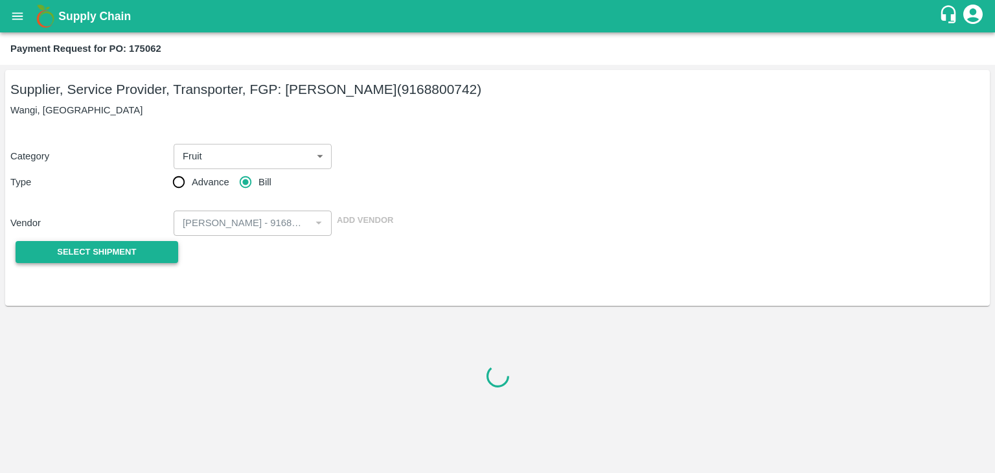
click at [134, 251] on span "Select Shipment" at bounding box center [96, 252] width 79 height 15
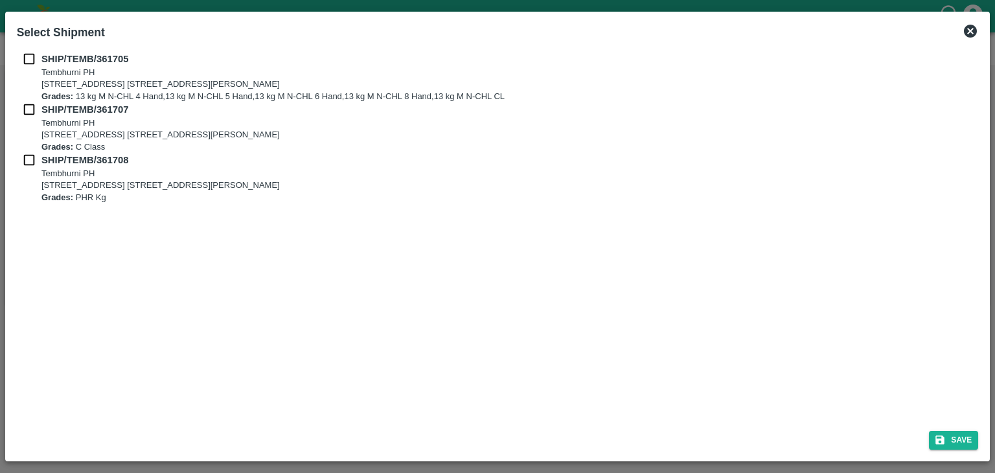
click at [27, 54] on input "checkbox" at bounding box center [29, 59] width 25 height 14
checkbox input "true"
click at [27, 113] on input "checkbox" at bounding box center [29, 109] width 25 height 14
checkbox input "true"
click at [29, 156] on input "checkbox" at bounding box center [29, 160] width 25 height 14
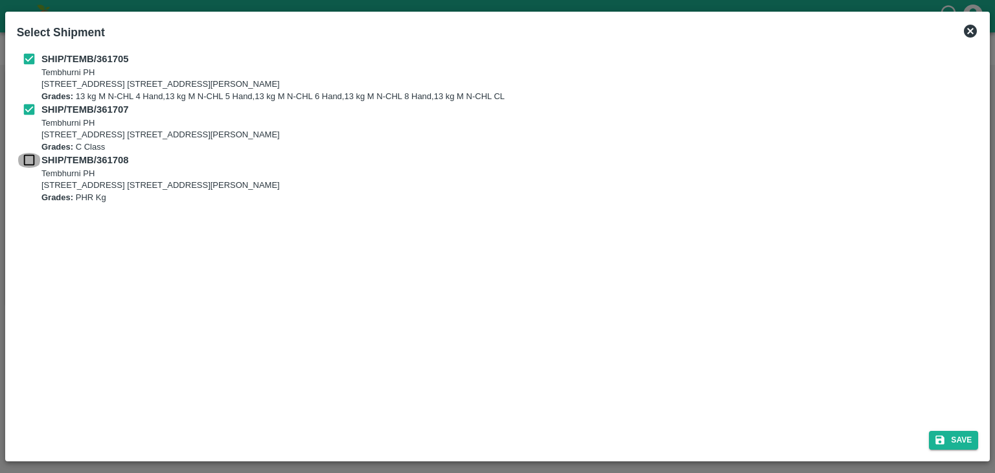
checkbox input "true"
click at [951, 433] on button "Save" at bounding box center [953, 440] width 49 height 19
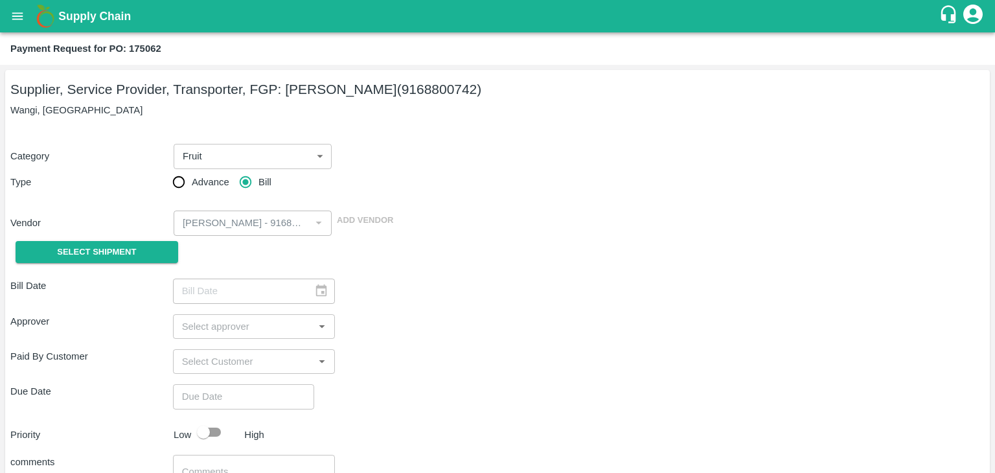
type input "[DATE]"
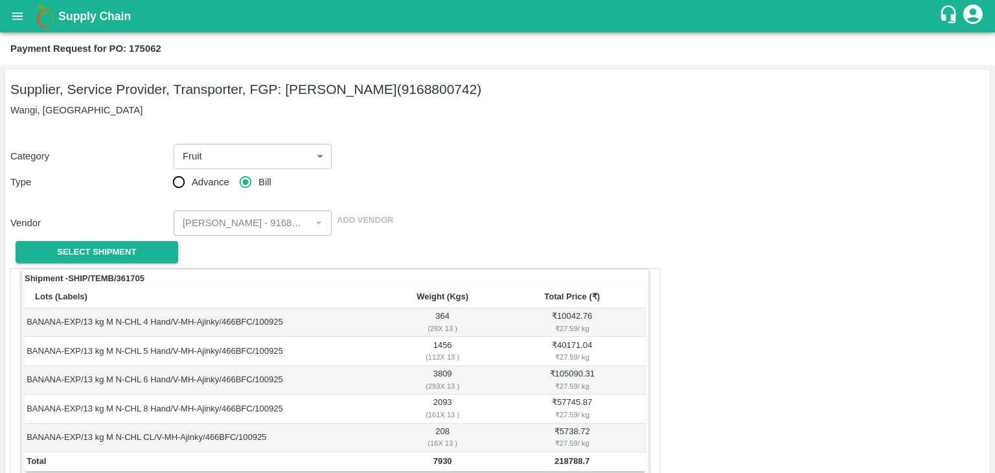
scroll to position [635, 0]
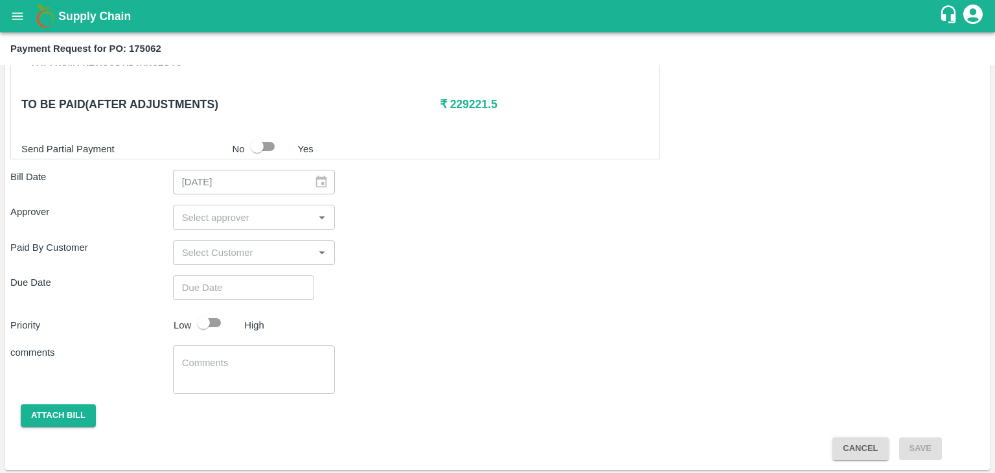
click at [265, 219] on input "input" at bounding box center [243, 217] width 133 height 17
type input "Ajit"
click at [260, 240] on div "[PERSON_NAME]" at bounding box center [253, 249] width 162 height 34
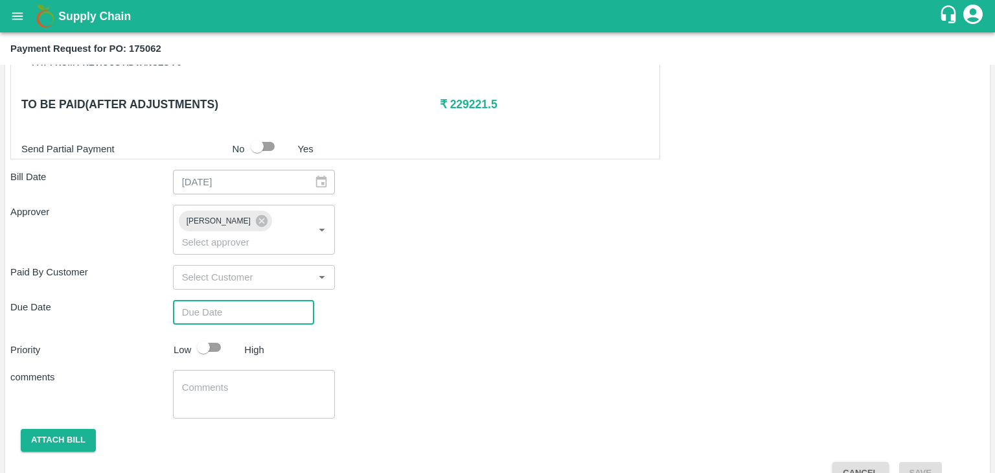
type input "DD/MM/YYYY hh:mm aa"
click at [275, 300] on input "DD/MM/YYYY hh:mm aa" at bounding box center [239, 312] width 132 height 25
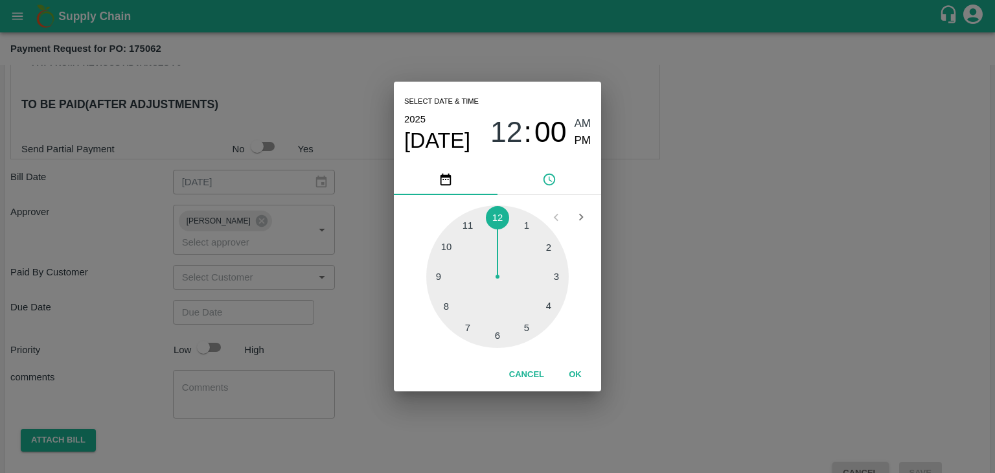
click at [574, 370] on button "OK" at bounding box center [574, 374] width 41 height 23
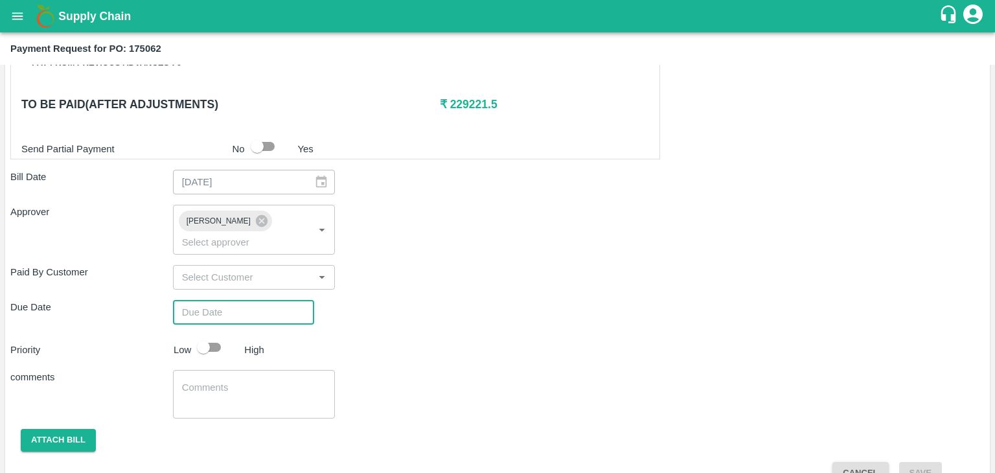
type input "[DATE] 12:00 AM"
click at [218, 335] on input "checkbox" at bounding box center [203, 347] width 74 height 25
checkbox input "true"
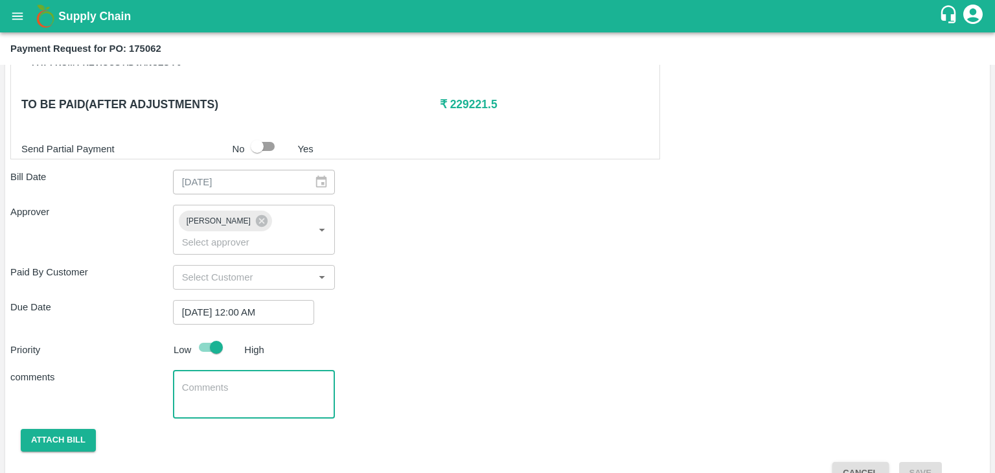
click at [249, 381] on textarea at bounding box center [254, 394] width 144 height 27
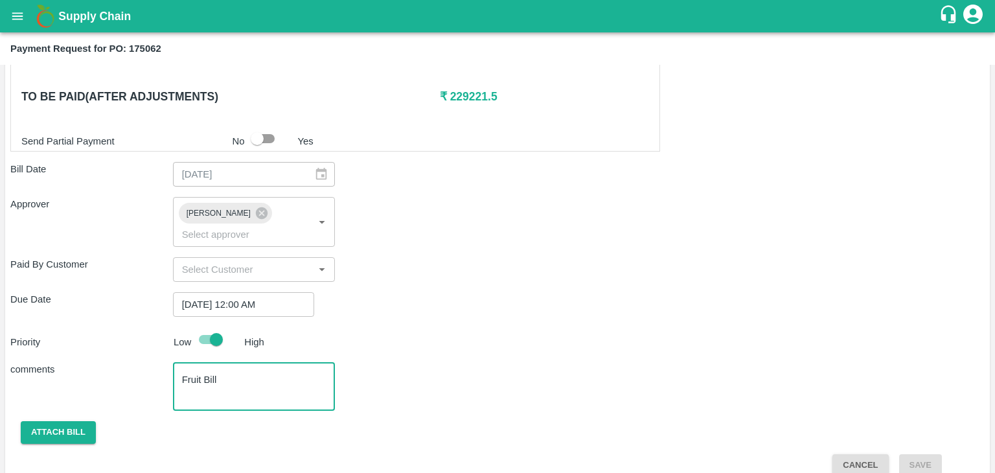
type textarea "Fruit Bill"
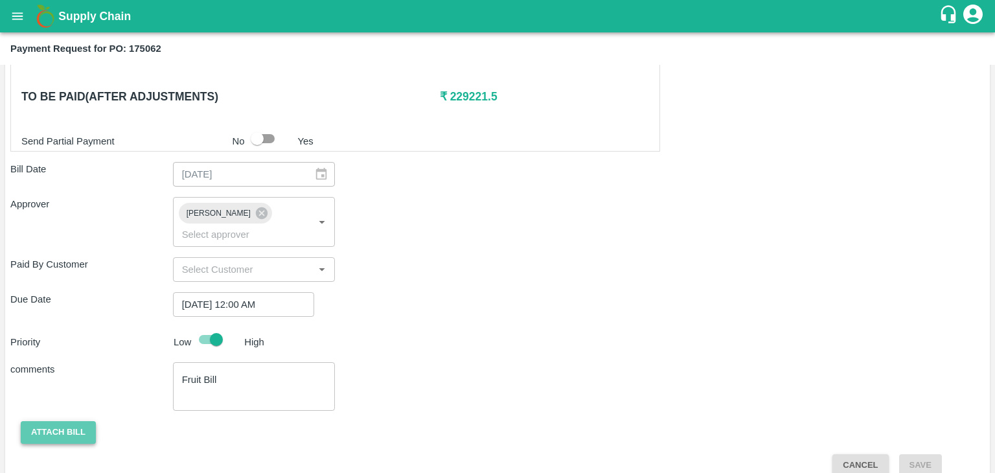
click at [44, 421] on button "Attach bill" at bounding box center [58, 432] width 75 height 23
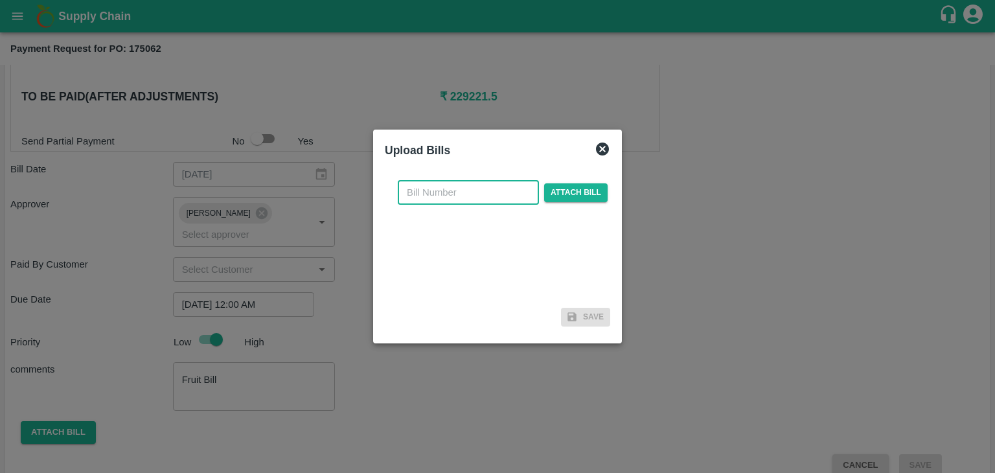
click at [464, 196] on input "text" at bounding box center [468, 192] width 141 height 25
type input "AT/CHIFU-0170"
click at [572, 183] on span "Attach bill" at bounding box center [575, 192] width 63 height 19
click at [0, 0] on input "Attach bill" at bounding box center [0, 0] width 0 height 0
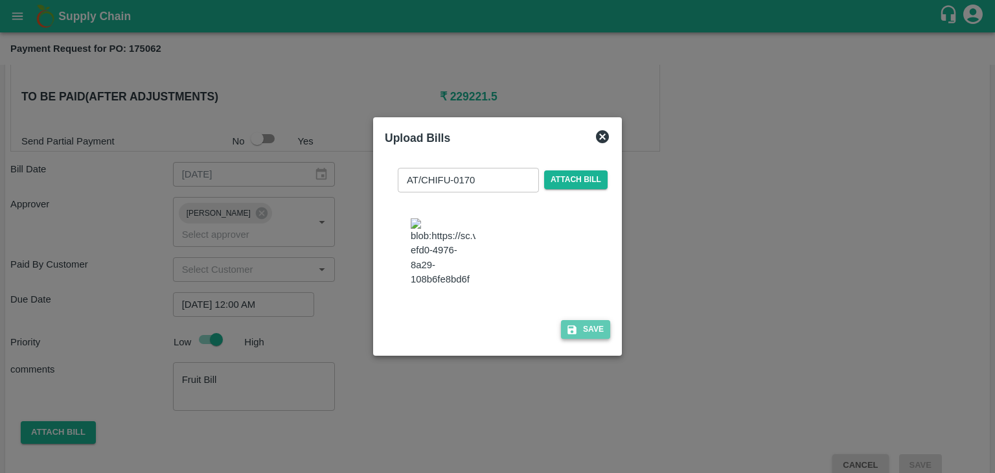
click at [589, 339] on button "Save" at bounding box center [585, 329] width 49 height 19
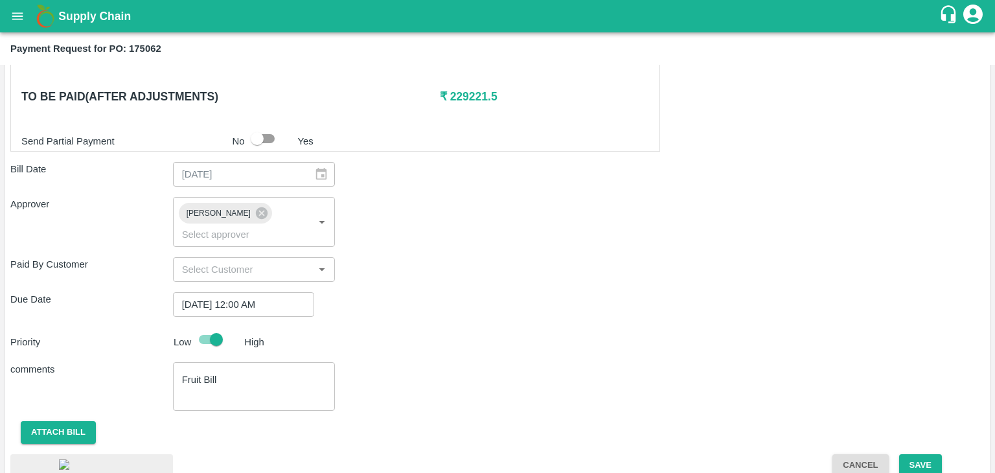
scroll to position [757, 0]
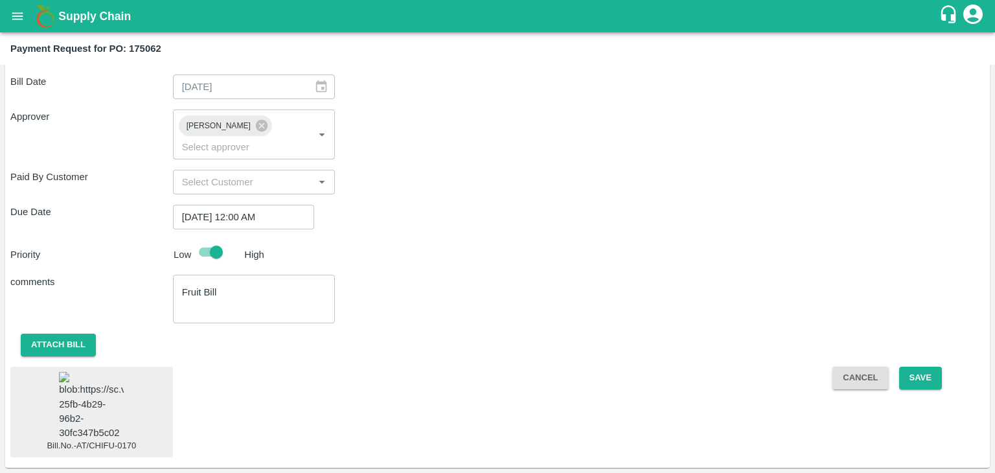
click at [102, 372] on img at bounding box center [91, 406] width 65 height 68
click at [929, 366] on button "Save" at bounding box center [920, 377] width 43 height 23
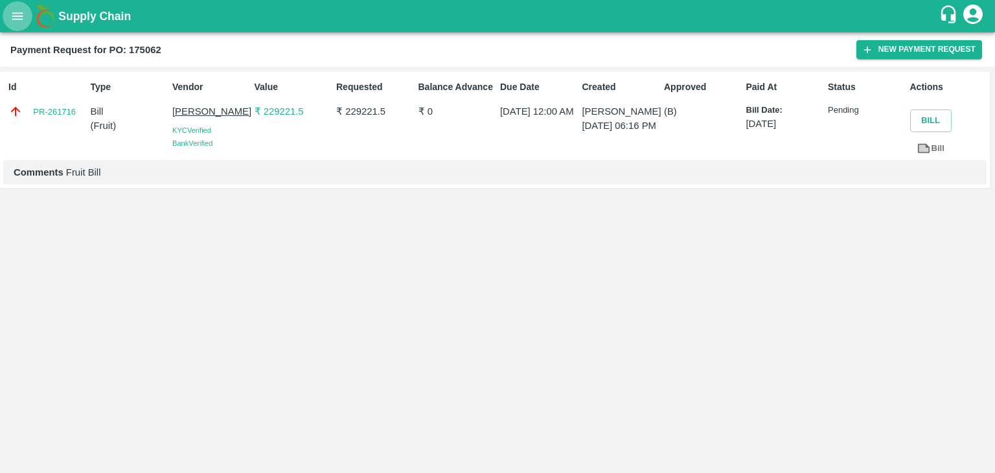
click at [18, 12] on icon "open drawer" at bounding box center [17, 16] width 14 height 14
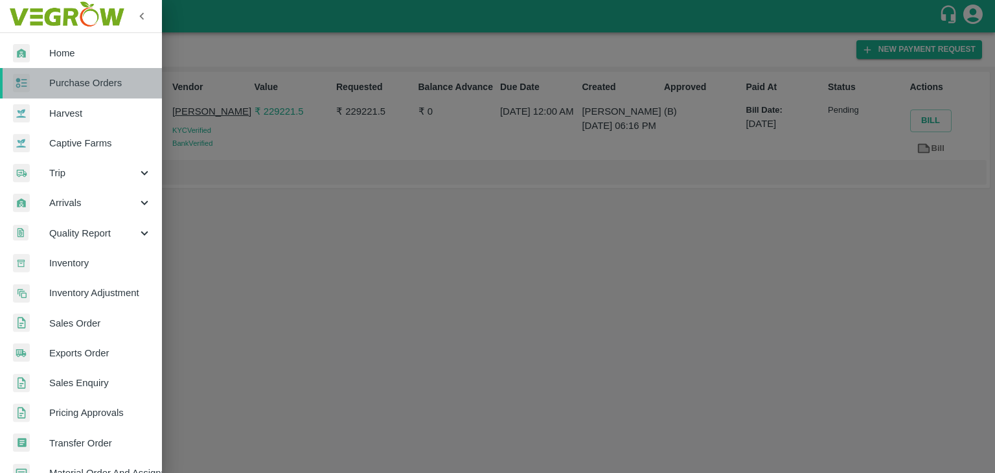
click at [92, 81] on span "Purchase Orders" at bounding box center [100, 83] width 102 height 14
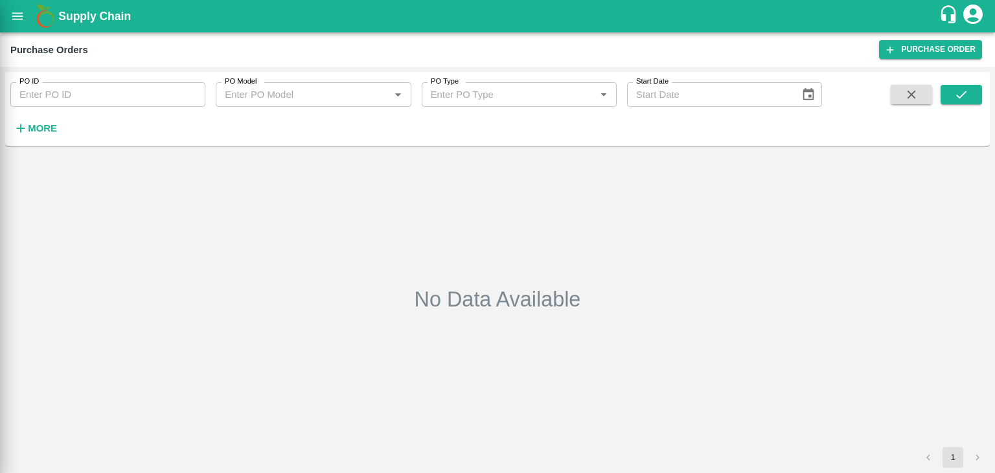
click at [194, 98] on div at bounding box center [497, 236] width 995 height 473
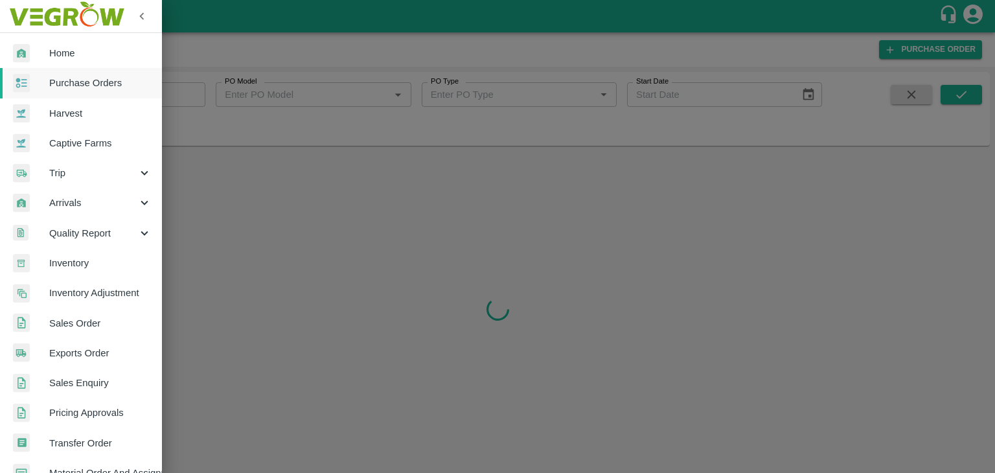
click at [194, 91] on div at bounding box center [497, 236] width 995 height 473
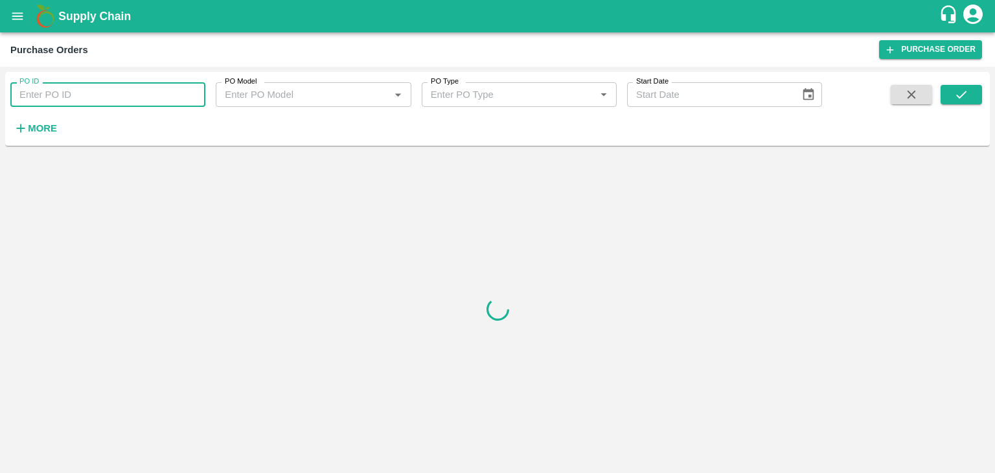
click at [194, 91] on input "PO ID" at bounding box center [107, 94] width 195 height 25
paste input "174991"
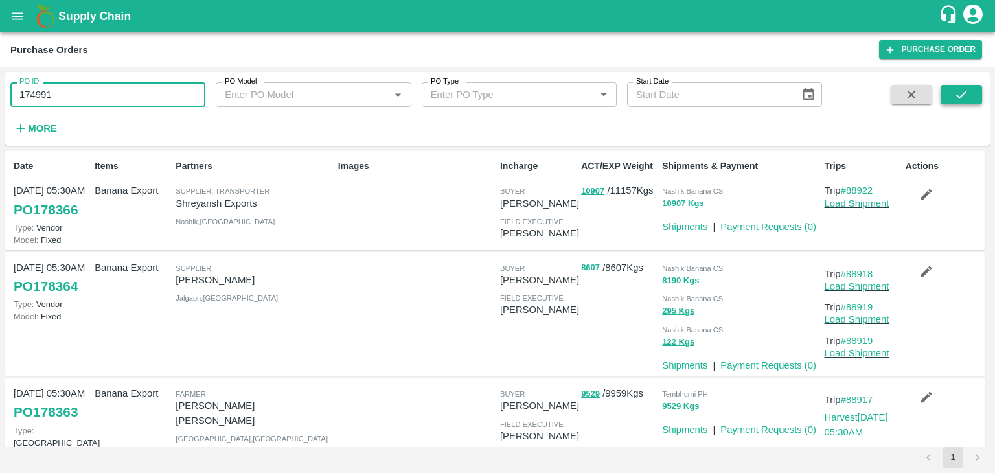
type input "174991"
click at [951, 94] on button "submit" at bounding box center [960, 94] width 41 height 19
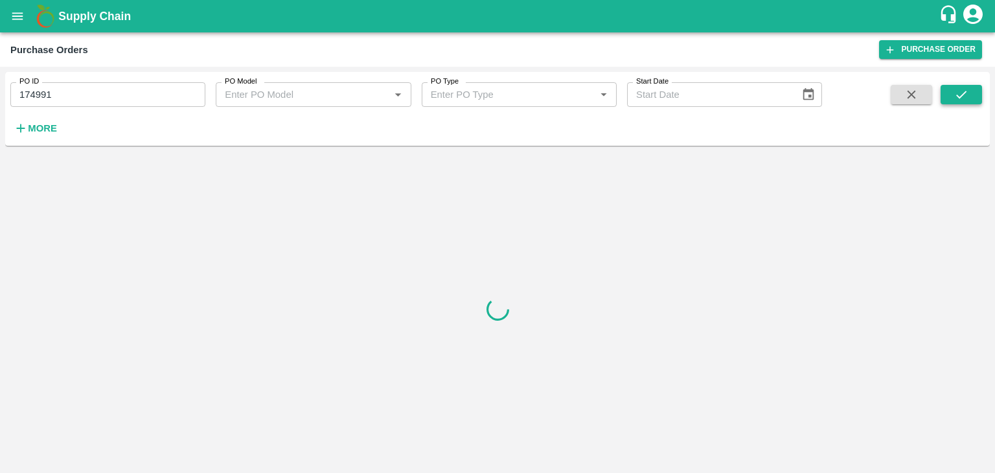
click at [951, 94] on button "submit" at bounding box center [960, 94] width 41 height 19
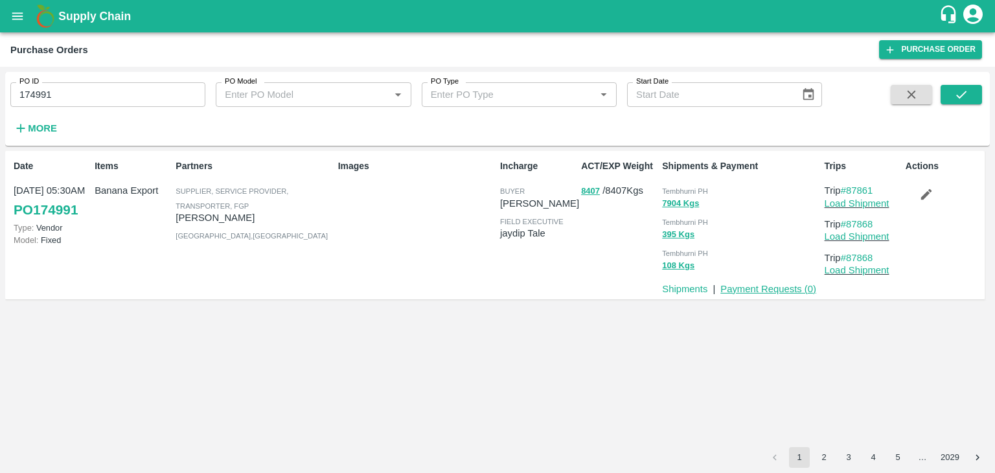
click at [756, 287] on link "Payment Requests ( 0 )" at bounding box center [768, 289] width 96 height 10
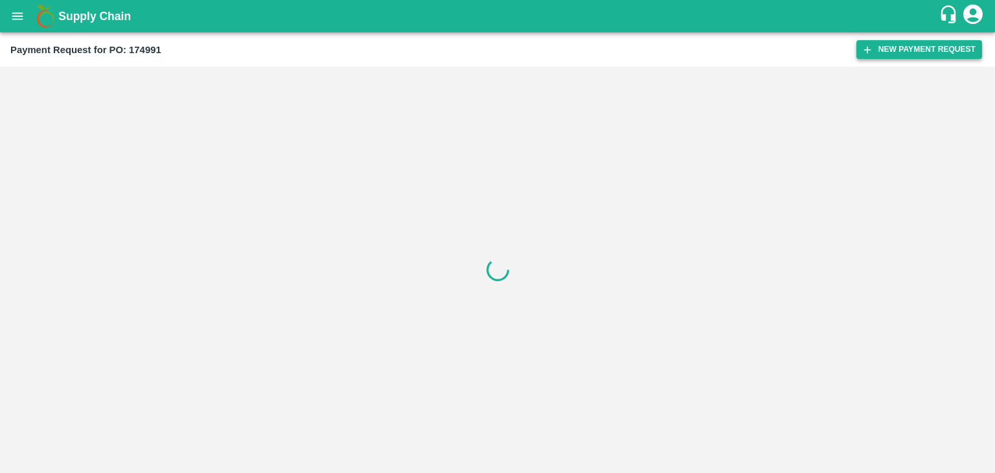
click at [899, 47] on button "New Payment Request" at bounding box center [919, 49] width 126 height 19
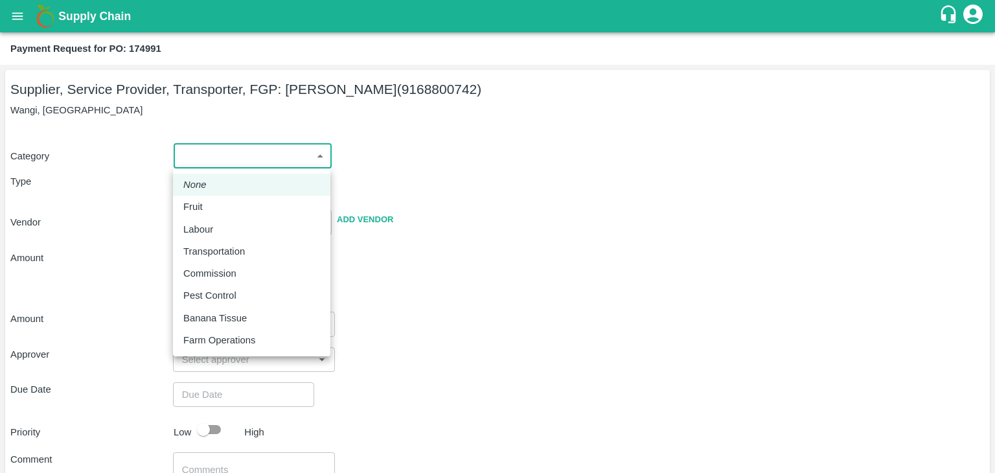
drag, startPoint x: 189, startPoint y: 164, endPoint x: 214, endPoint y: 206, distance: 48.8
click at [214, 206] on body "Supply Chain Payment Request for PO: 174991 Supplier, Service Provider, Transpo…" at bounding box center [497, 236] width 995 height 473
click at [214, 206] on div "Fruit" at bounding box center [251, 206] width 137 height 14
type input "1"
type input "[PERSON_NAME] - 9168800742(Supplier, Service Provider, Transporter, FGP)"
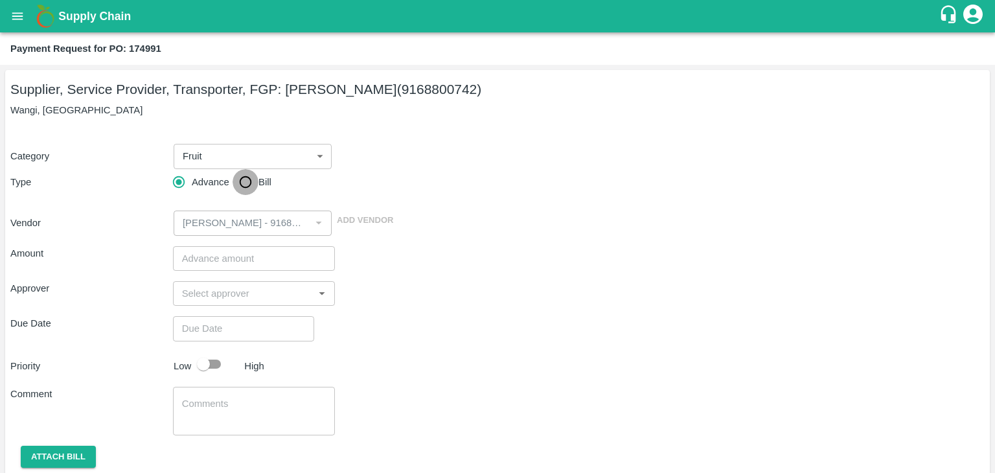
click at [239, 185] on input "Bill" at bounding box center [245, 182] width 26 height 26
radio input "true"
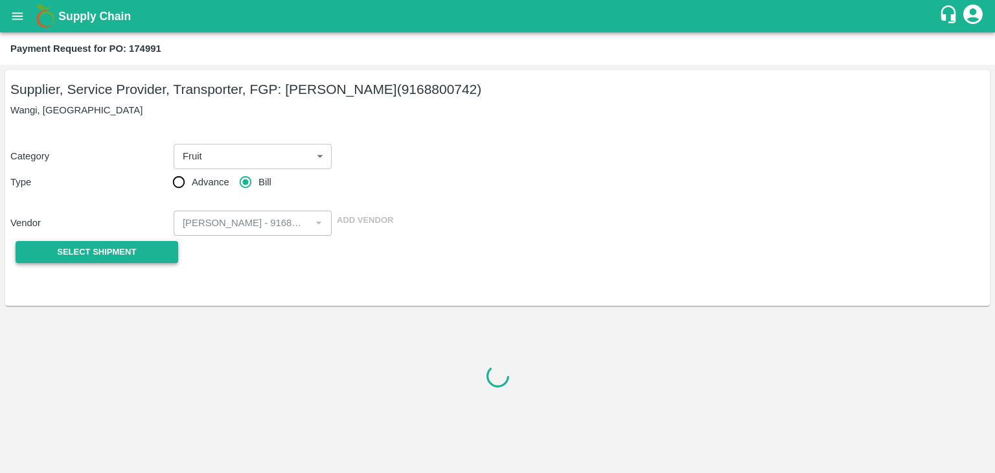
click at [119, 242] on button "Select Shipment" at bounding box center [97, 252] width 163 height 23
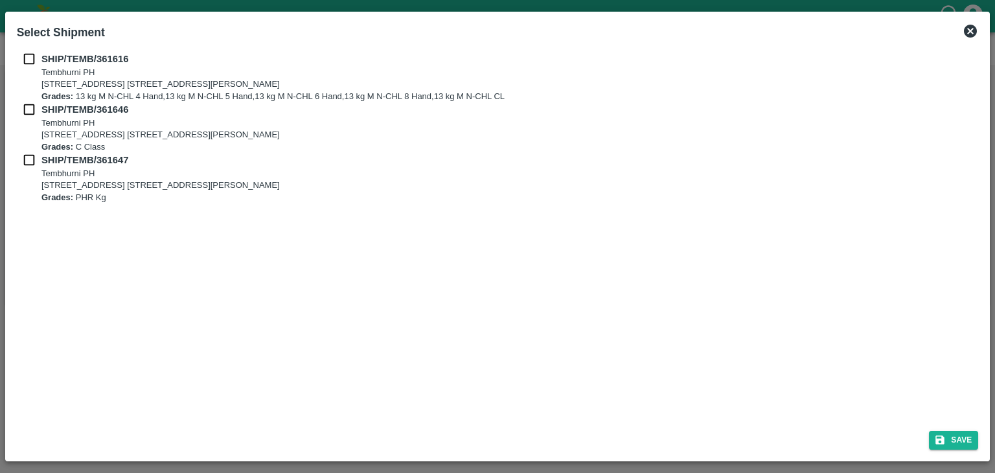
click at [32, 60] on input "checkbox" at bounding box center [29, 59] width 25 height 14
checkbox input "true"
click at [30, 104] on input "checkbox" at bounding box center [29, 109] width 25 height 14
checkbox input "true"
click at [26, 162] on input "checkbox" at bounding box center [29, 160] width 25 height 14
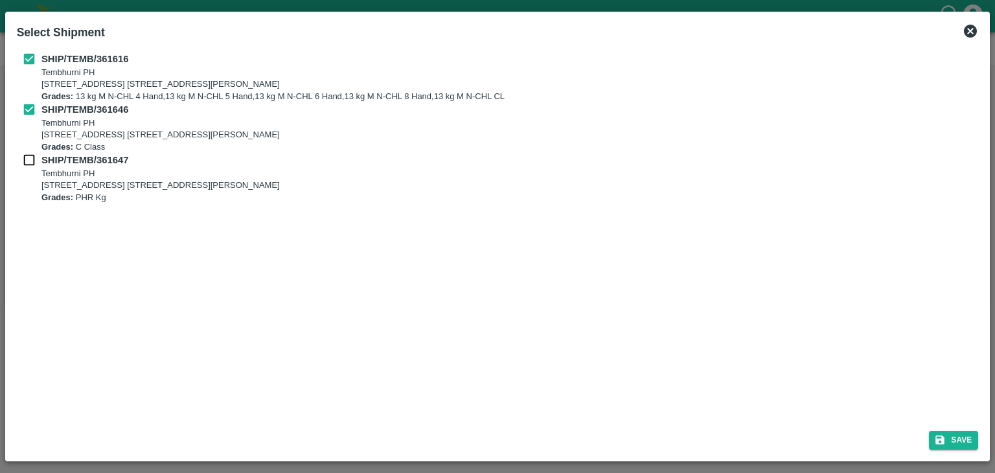
checkbox input "true"
click at [963, 439] on button "Save" at bounding box center [953, 440] width 49 height 19
type input "[DATE]"
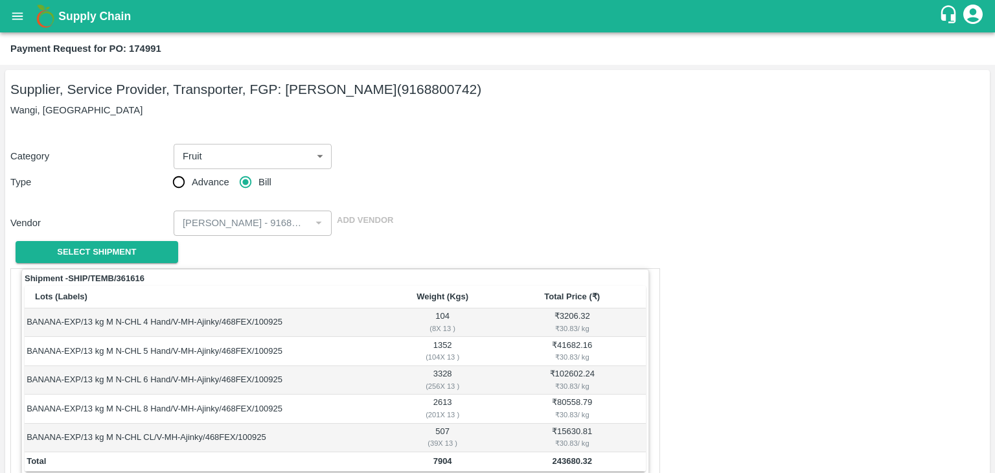
scroll to position [635, 0]
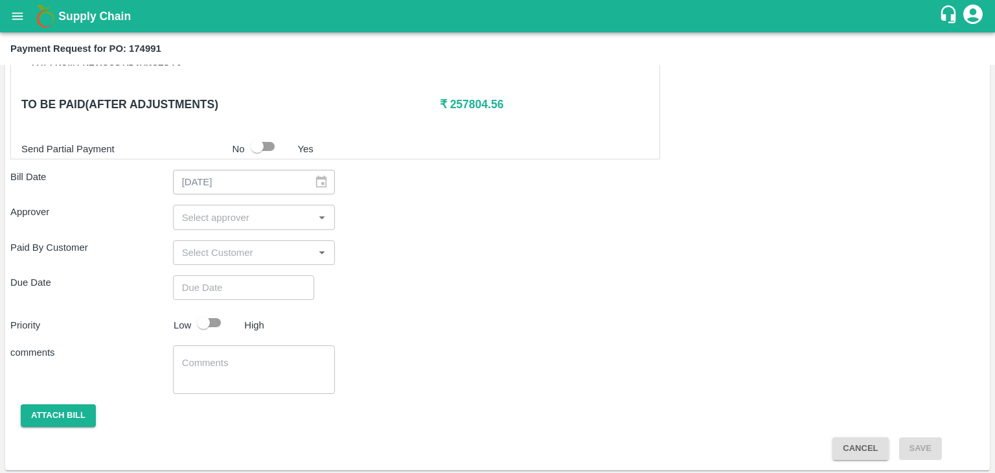
click at [255, 218] on input "input" at bounding box center [243, 217] width 133 height 17
type input "Ajit"
click at [258, 243] on div "[PERSON_NAME]" at bounding box center [253, 249] width 162 height 34
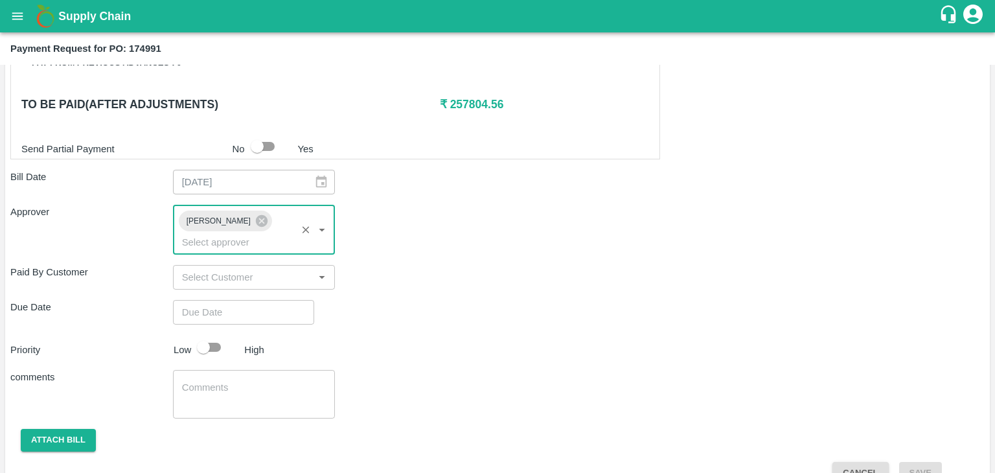
type input "DD/MM/YYYY hh:mm aa"
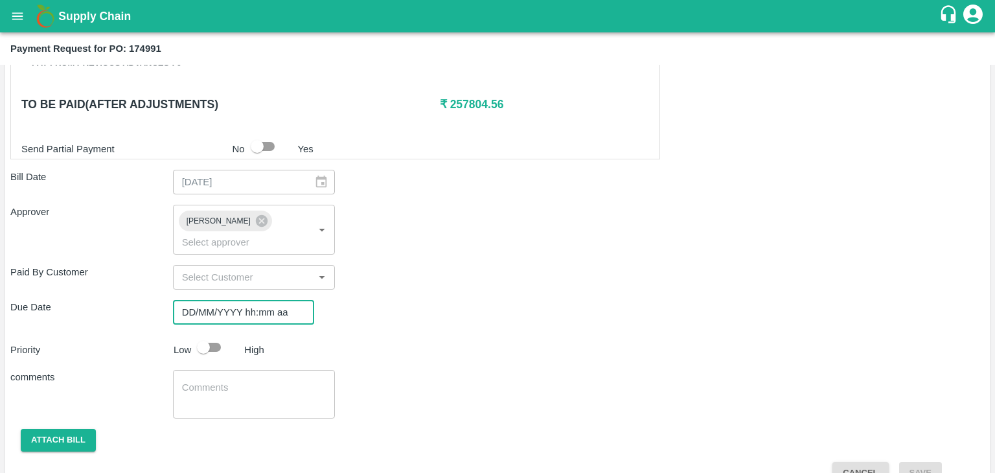
click at [278, 300] on input "DD/MM/YYYY hh:mm aa" at bounding box center [239, 312] width 132 height 25
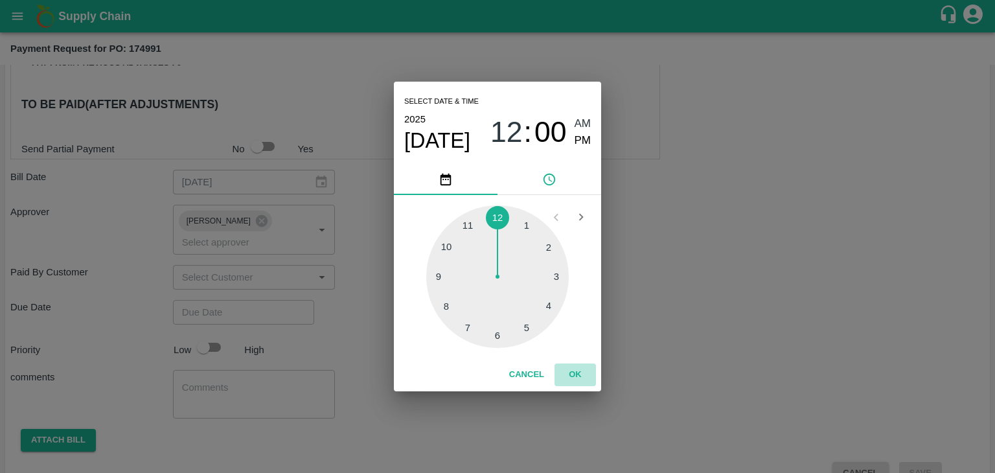
click at [580, 368] on button "OK" at bounding box center [574, 374] width 41 height 23
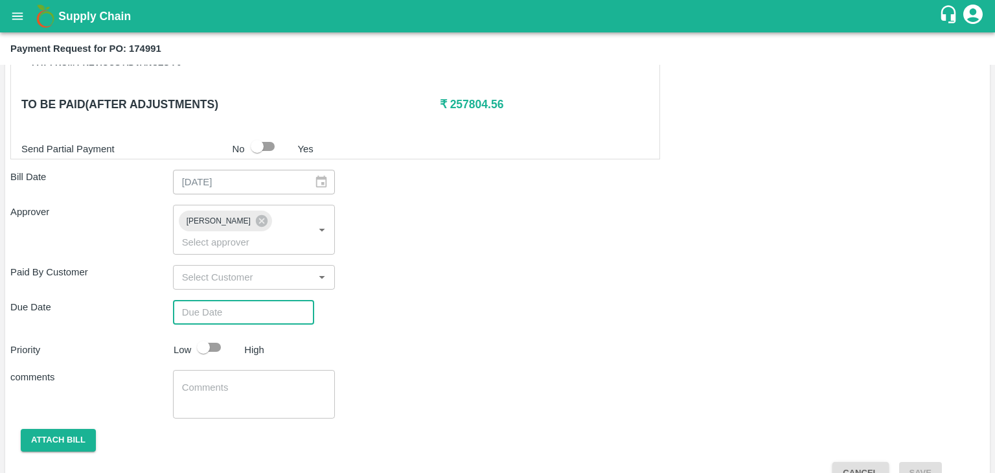
type input "[DATE] 12:00 AM"
click at [215, 335] on input "checkbox" at bounding box center [203, 347] width 74 height 25
checkbox input "true"
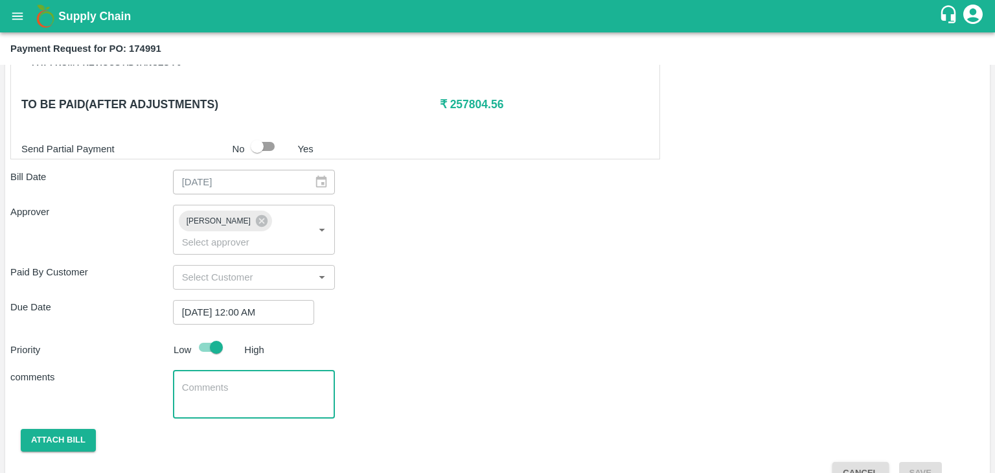
click at [251, 381] on textarea at bounding box center [254, 394] width 144 height 27
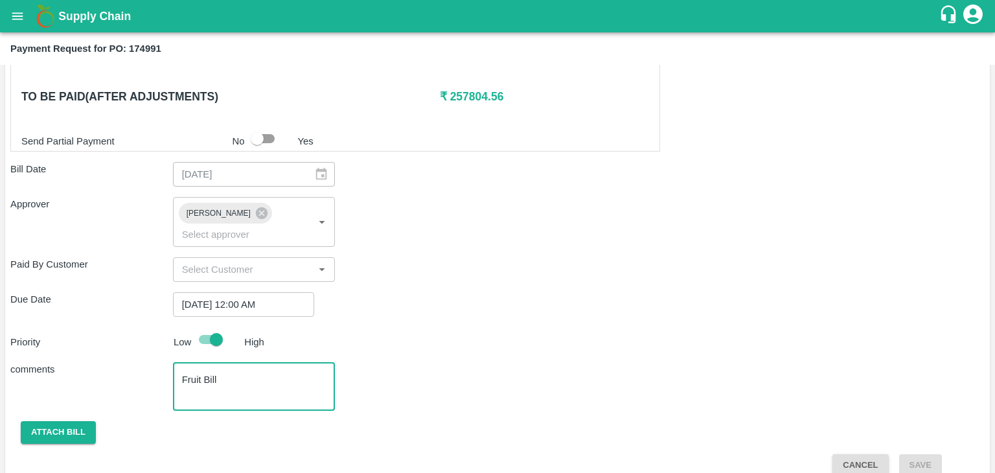
type textarea "Fruit Bill"
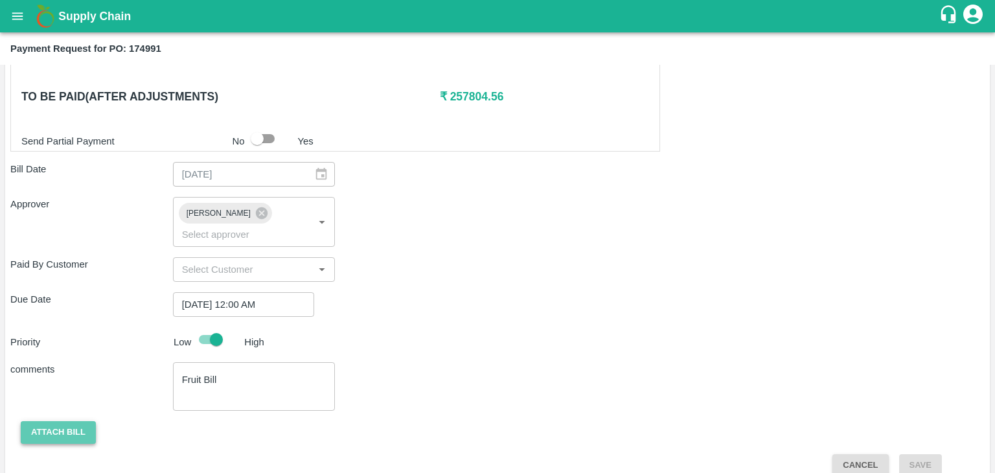
click at [59, 421] on button "Attach bill" at bounding box center [58, 432] width 75 height 23
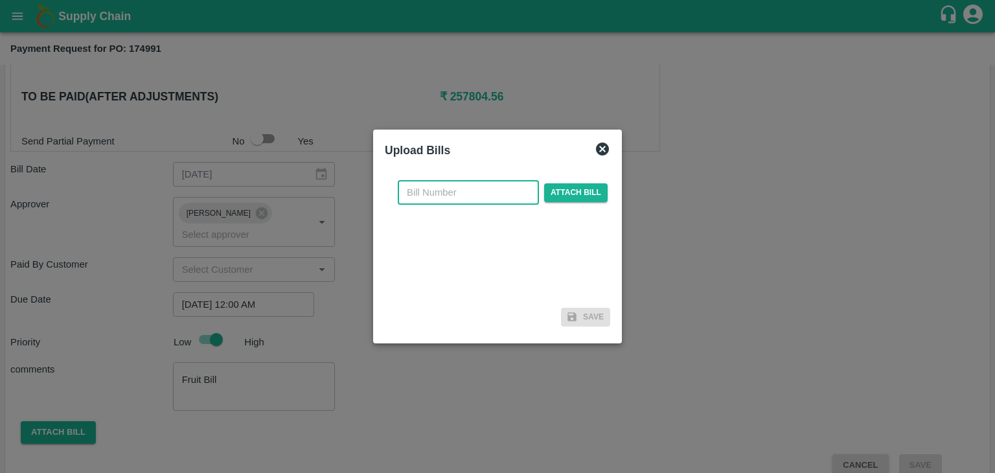
click at [437, 197] on input "text" at bounding box center [468, 192] width 141 height 25
type input "AT/CHIFU-0171"
click at [580, 188] on span "Attach bill" at bounding box center [575, 192] width 63 height 19
click at [0, 0] on input "Attach bill" at bounding box center [0, 0] width 0 height 0
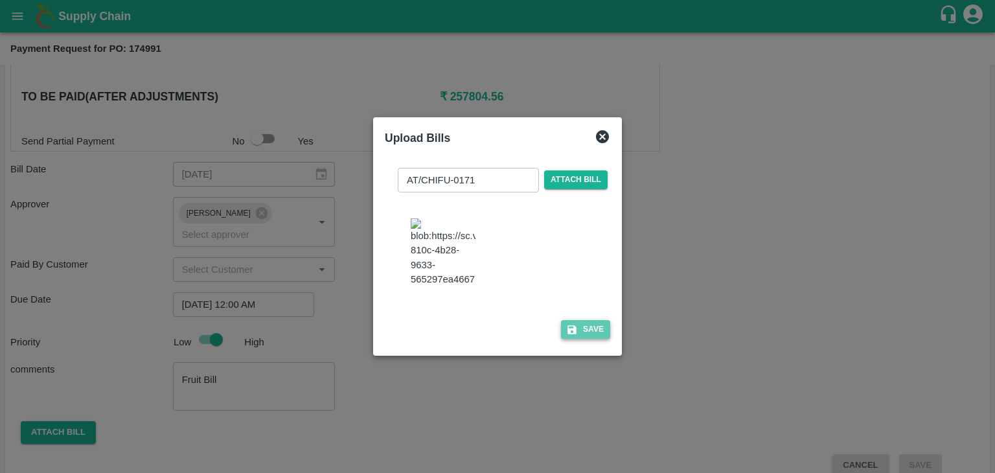
click at [586, 339] on button "Save" at bounding box center [585, 329] width 49 height 19
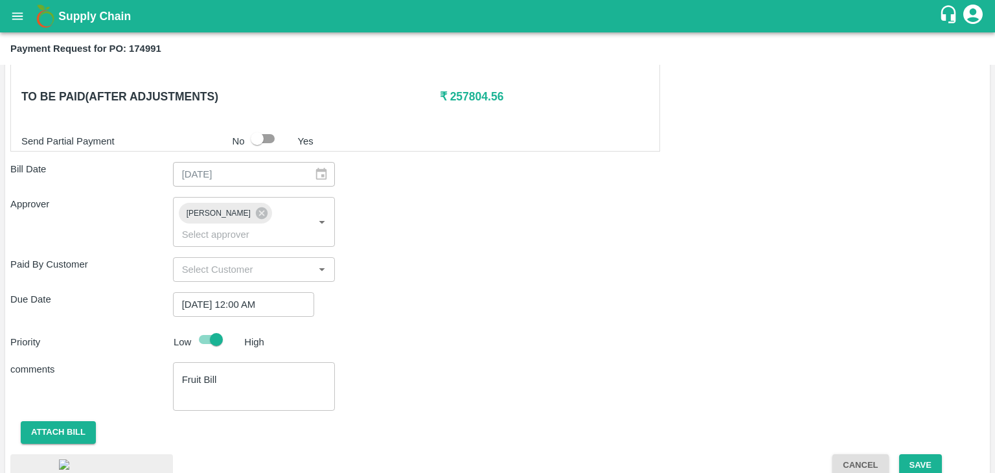
scroll to position [757, 0]
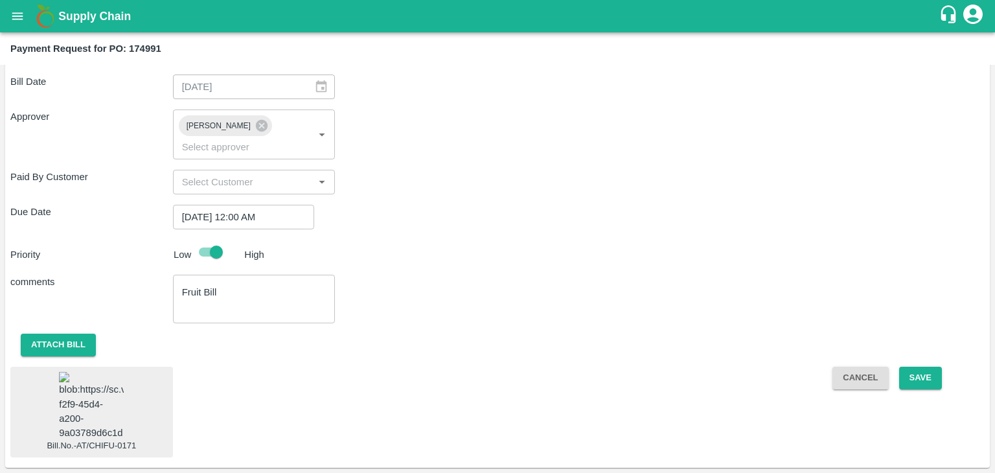
click at [102, 372] on img at bounding box center [91, 406] width 65 height 68
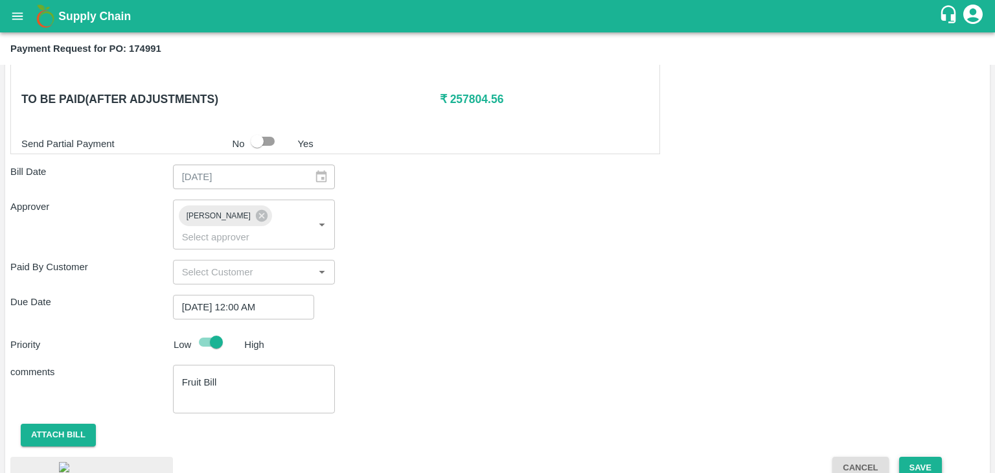
scroll to position [640, 0]
click at [925, 457] on button "Save" at bounding box center [920, 468] width 43 height 23
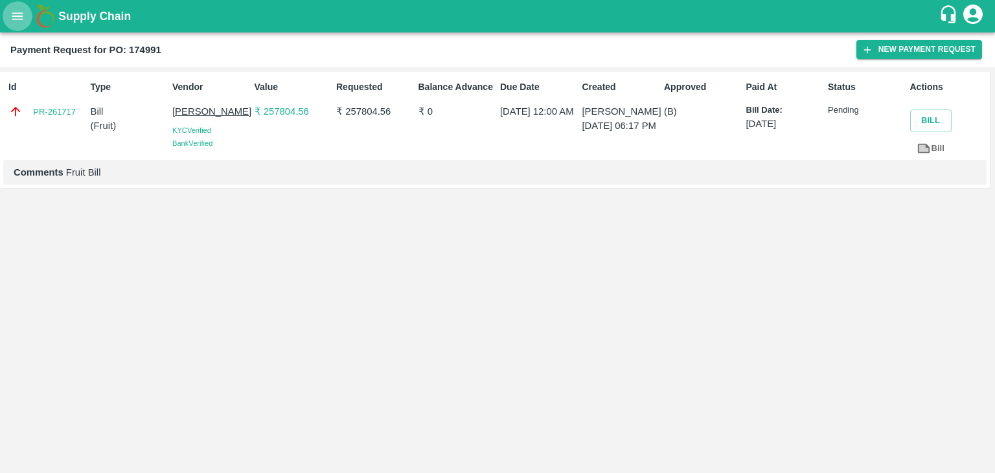
click at [16, 17] on icon "open drawer" at bounding box center [17, 16] width 14 height 14
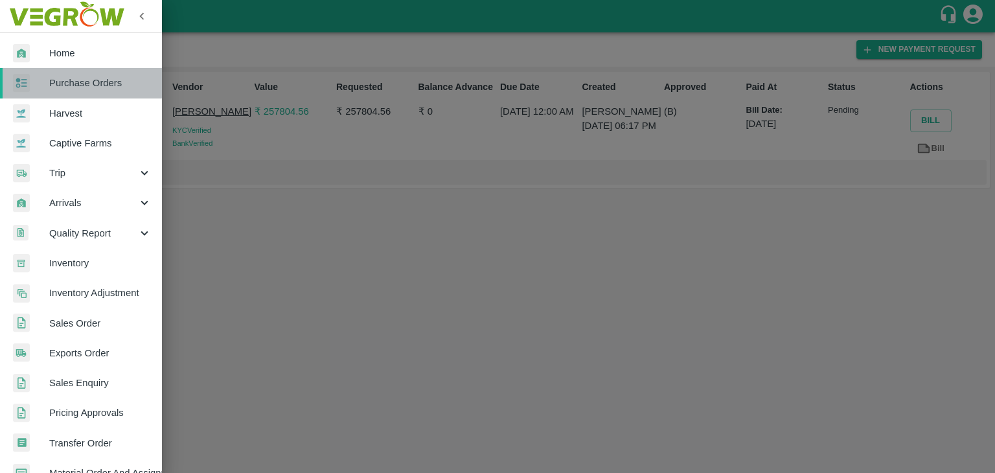
click at [92, 83] on span "Purchase Orders" at bounding box center [100, 83] width 102 height 14
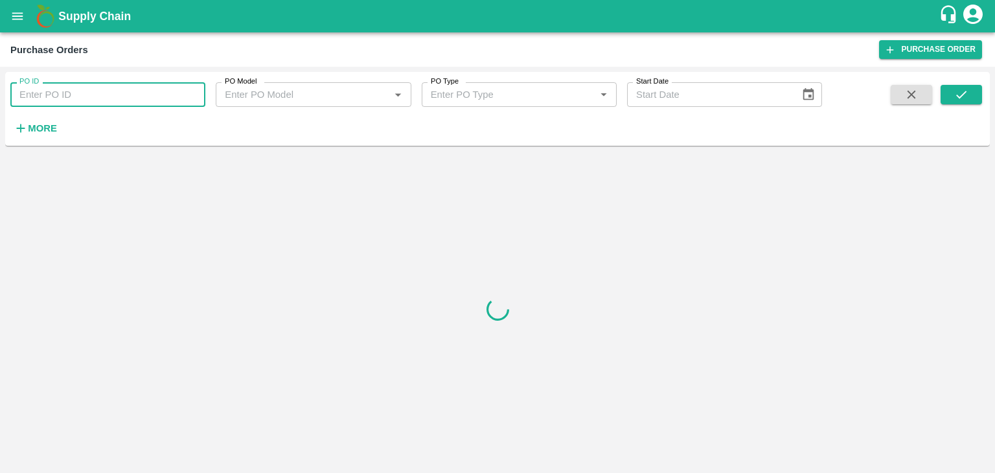
click at [197, 93] on input "PO ID" at bounding box center [107, 94] width 195 height 25
paste input "175036"
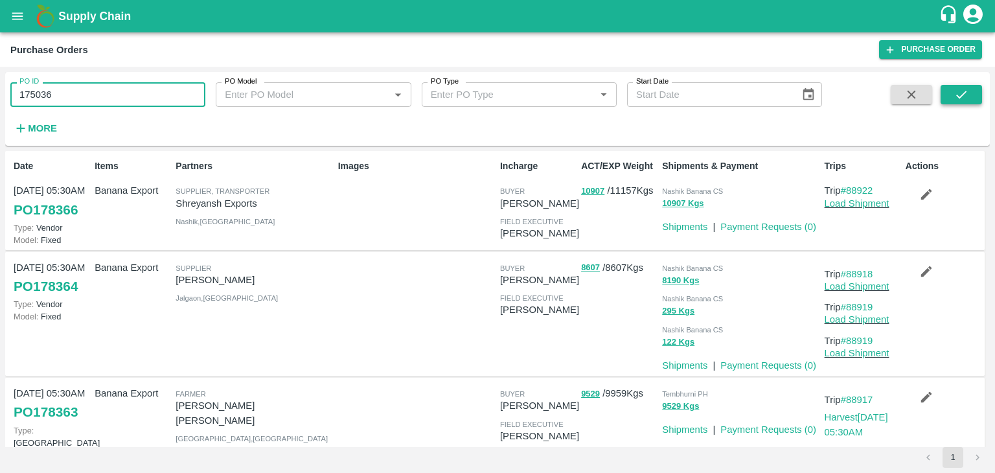
type input "175036"
click at [964, 100] on icon "submit" at bounding box center [961, 94] width 14 height 14
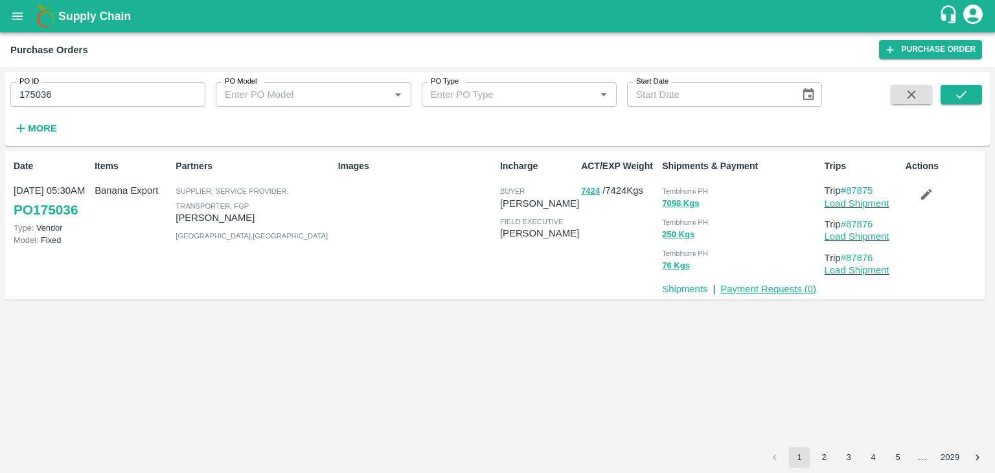
click at [766, 291] on link "Payment Requests ( 0 )" at bounding box center [768, 289] width 96 height 10
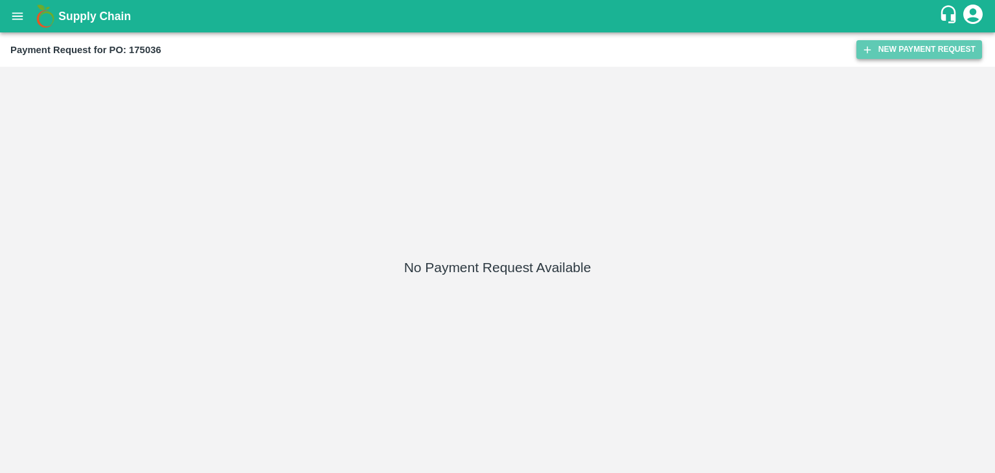
click at [921, 45] on button "New Payment Request" at bounding box center [919, 49] width 126 height 19
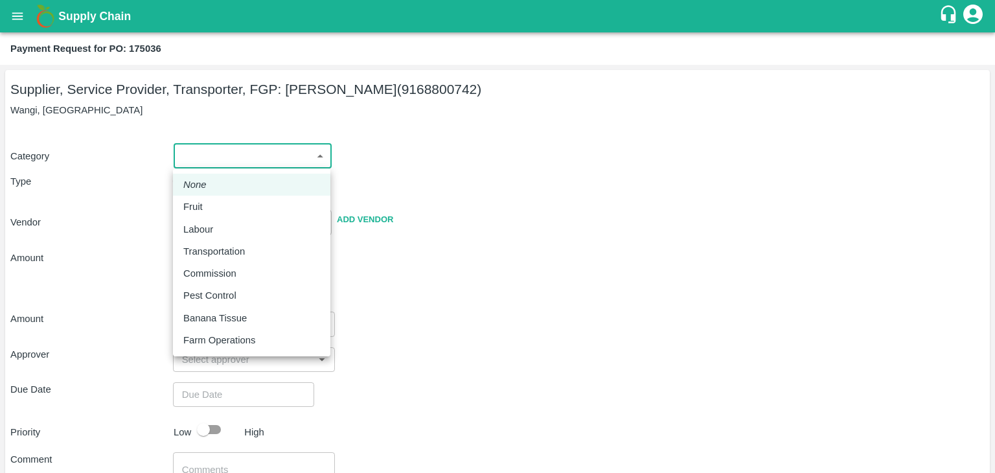
drag, startPoint x: 214, startPoint y: 159, endPoint x: 213, endPoint y: 203, distance: 44.7
click at [213, 203] on body "Supply Chain Payment Request for PO: 175036 Supplier, Service Provider, Transpo…" at bounding box center [497, 236] width 995 height 473
click at [213, 203] on div "Fruit" at bounding box center [251, 206] width 137 height 14
type input "1"
type input "[PERSON_NAME] - 9168800742(Supplier, Service Provider, Transporter, FGP)"
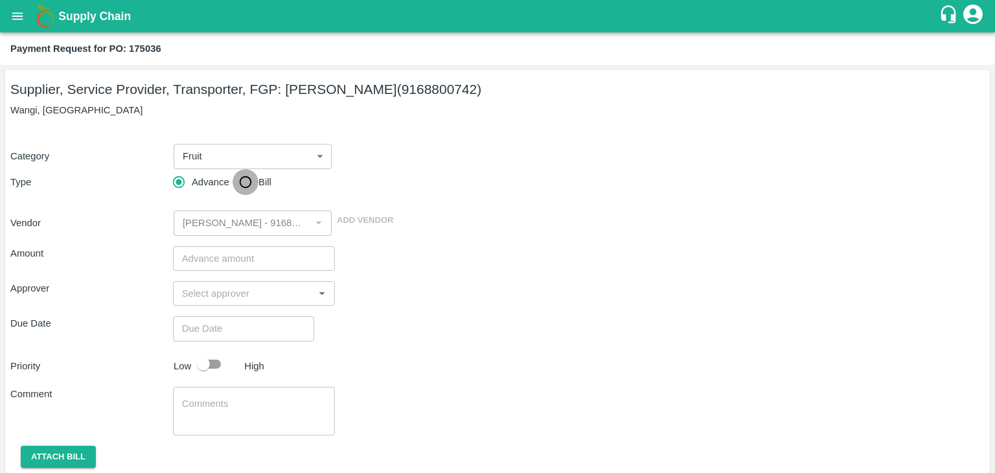
click at [240, 181] on input "Bill" at bounding box center [245, 182] width 26 height 26
radio input "true"
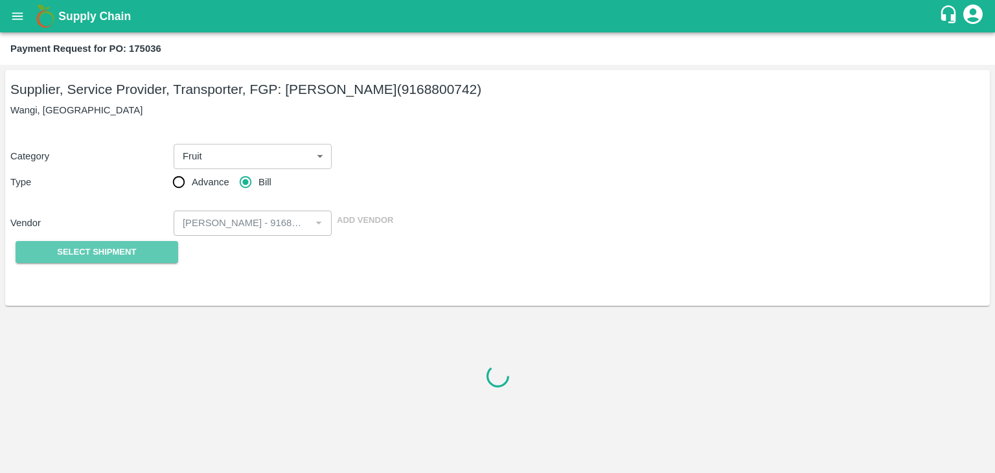
click at [117, 251] on span "Select Shipment" at bounding box center [96, 252] width 79 height 15
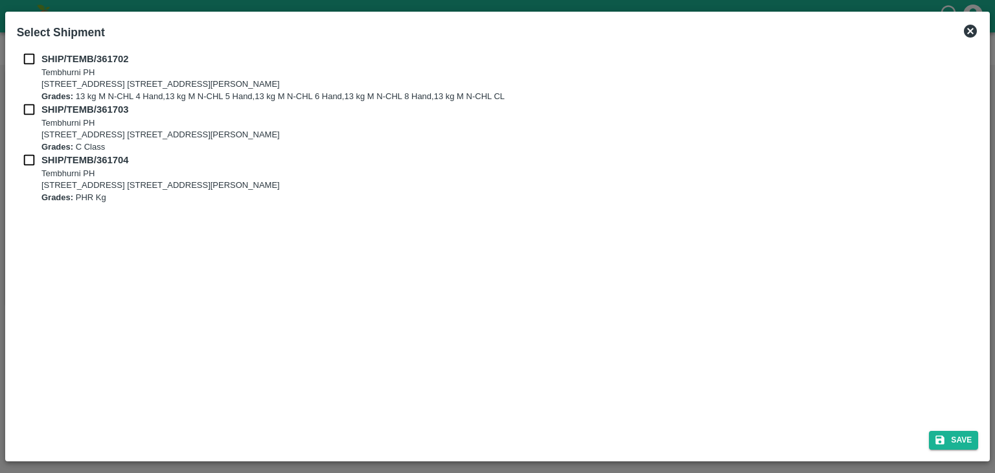
click at [28, 55] on input "checkbox" at bounding box center [29, 59] width 25 height 14
checkbox input "true"
click at [28, 115] on input "checkbox" at bounding box center [29, 109] width 25 height 14
checkbox input "true"
click at [28, 164] on input "checkbox" at bounding box center [29, 160] width 25 height 14
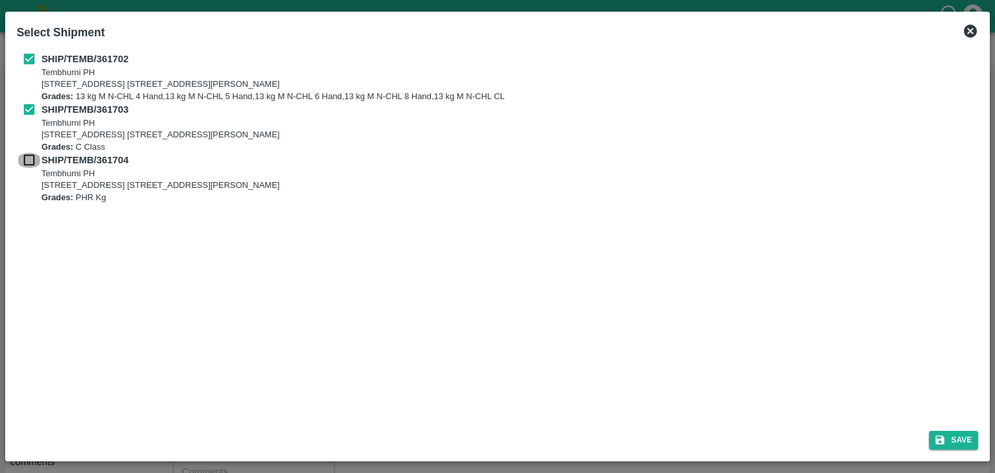
checkbox input "true"
click at [958, 441] on button "Save" at bounding box center [953, 440] width 49 height 19
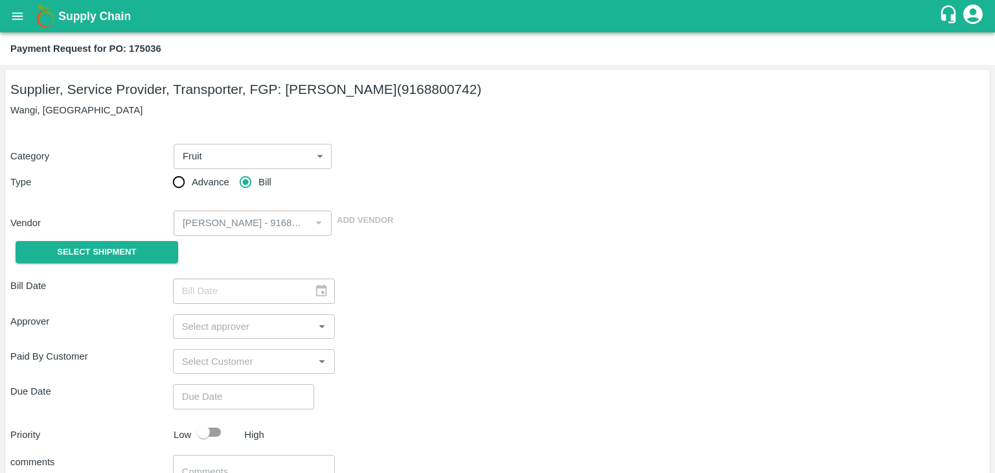
type input "[DATE]"
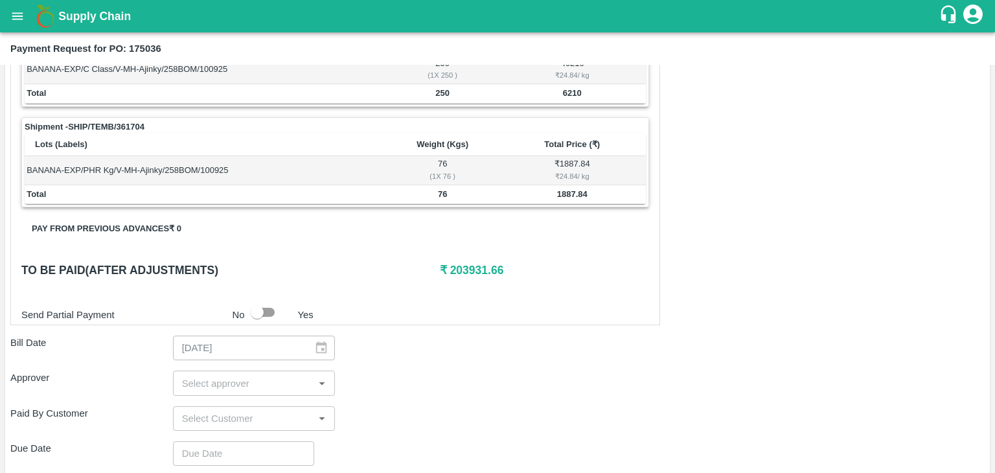
scroll to position [635, 0]
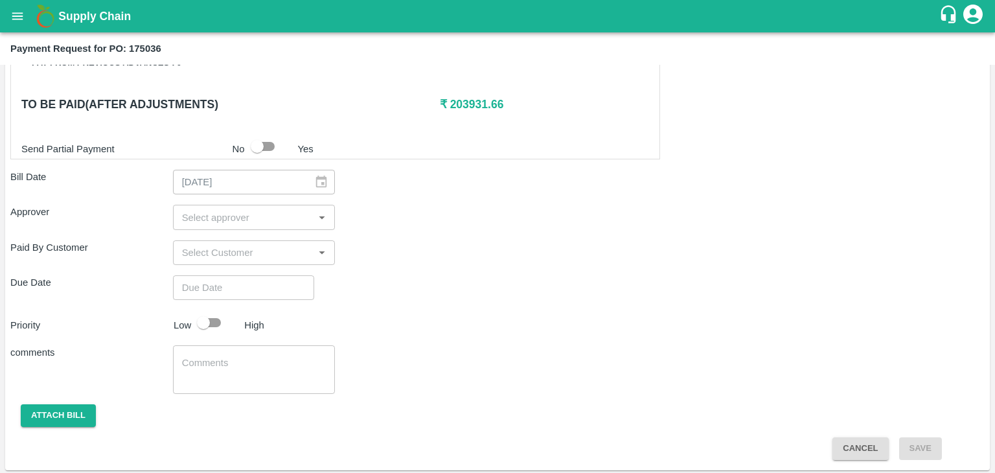
click at [225, 205] on div "​" at bounding box center [254, 217] width 163 height 25
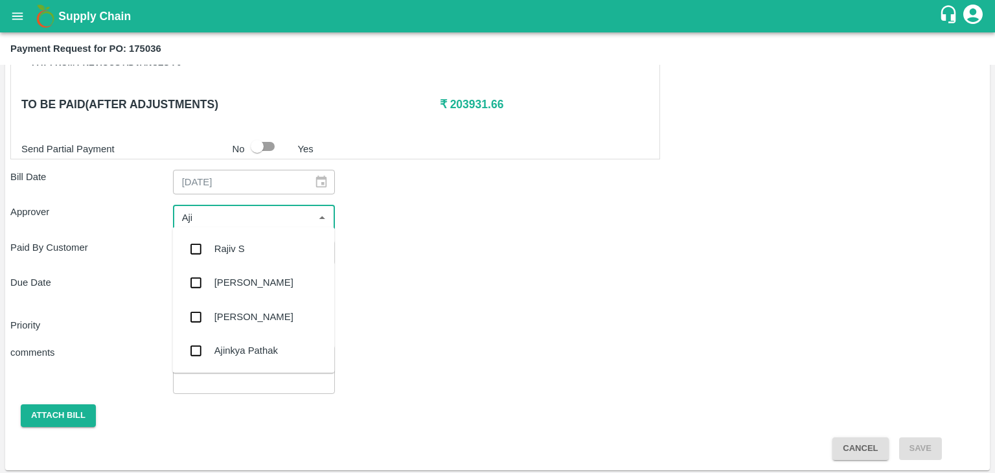
type input "Ajit"
click at [238, 257] on div "[PERSON_NAME]" at bounding box center [253, 249] width 162 height 34
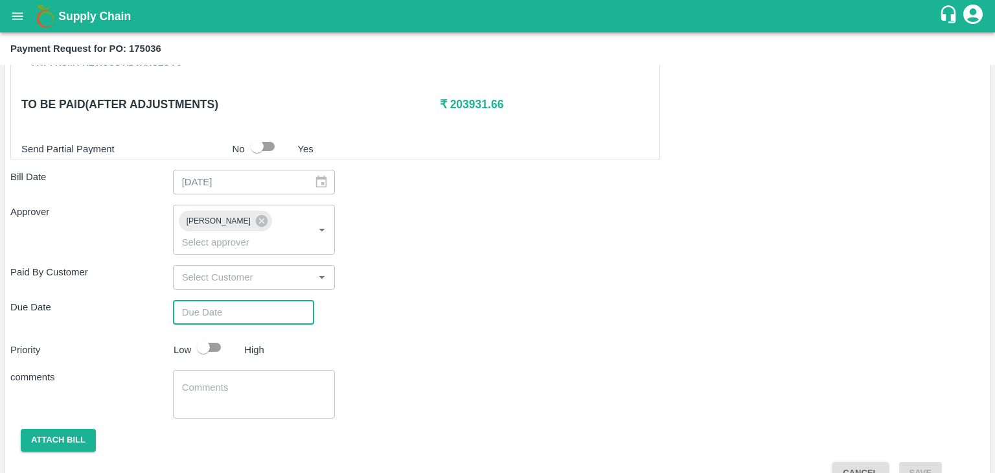
type input "DD/MM/YYYY hh:mm aa"
click at [263, 300] on input "DD/MM/YYYY hh:mm aa" at bounding box center [239, 312] width 132 height 25
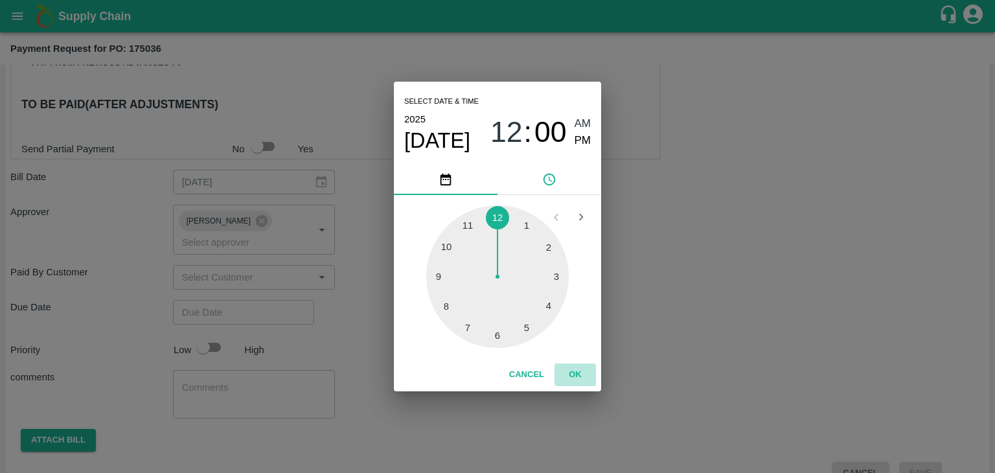
drag, startPoint x: 570, startPoint y: 365, endPoint x: 457, endPoint y: 359, distance: 114.1
click at [577, 373] on button "OK" at bounding box center [574, 374] width 41 height 23
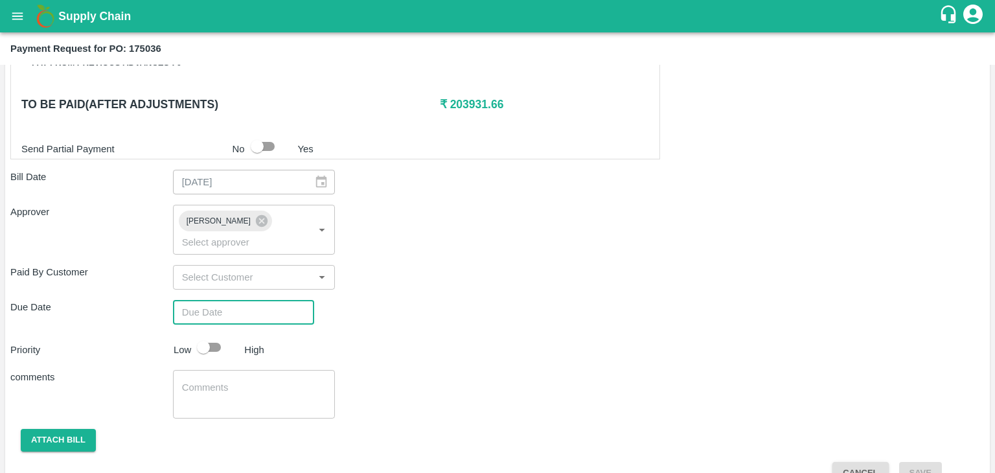
type input "[DATE] 12:00 AM"
click at [221, 335] on input "checkbox" at bounding box center [203, 347] width 74 height 25
checkbox input "true"
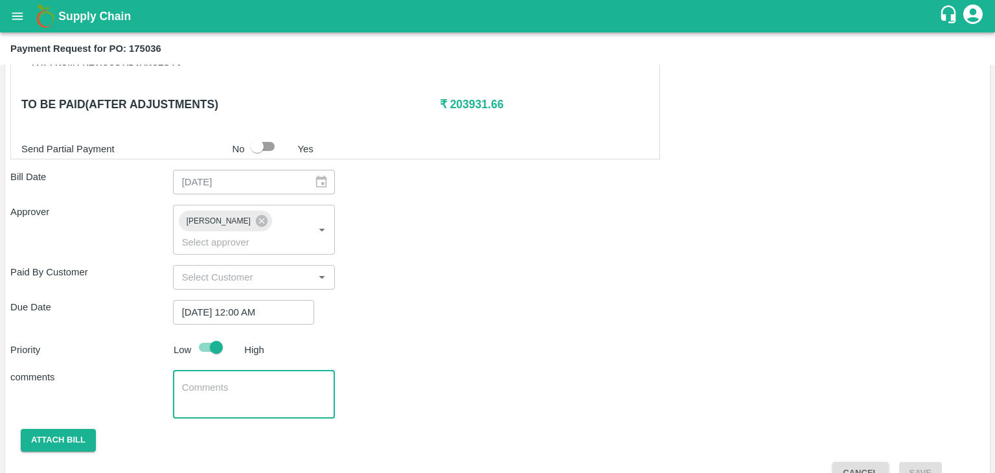
click at [254, 381] on textarea at bounding box center [254, 394] width 144 height 27
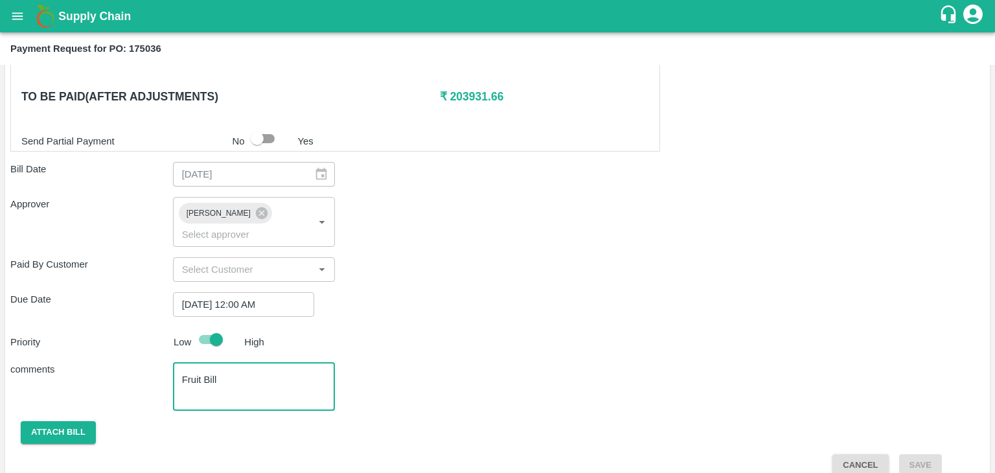
type textarea "Fruit Bill"
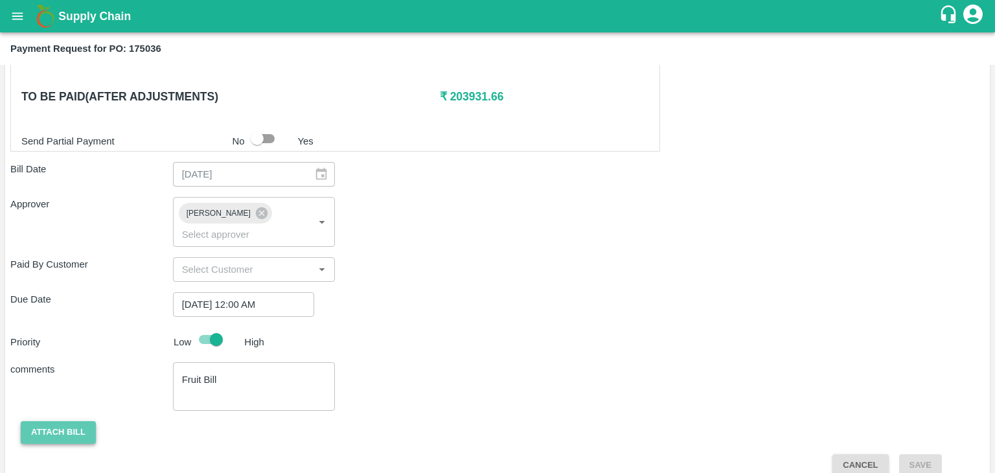
click at [56, 421] on button "Attach bill" at bounding box center [58, 432] width 75 height 23
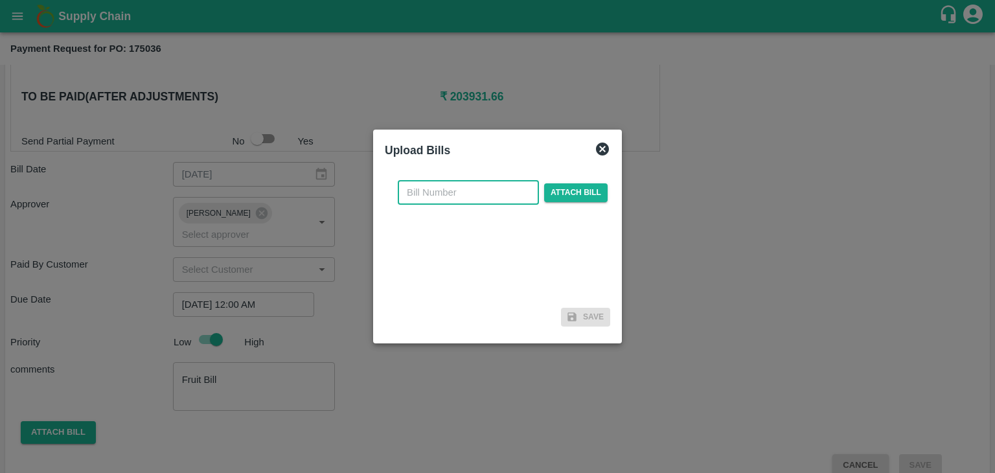
click at [451, 190] on input "text" at bounding box center [468, 192] width 141 height 25
type input "AT/CHIFU-0172"
click at [547, 192] on span "Attach bill" at bounding box center [575, 192] width 63 height 19
click at [0, 0] on input "Attach bill" at bounding box center [0, 0] width 0 height 0
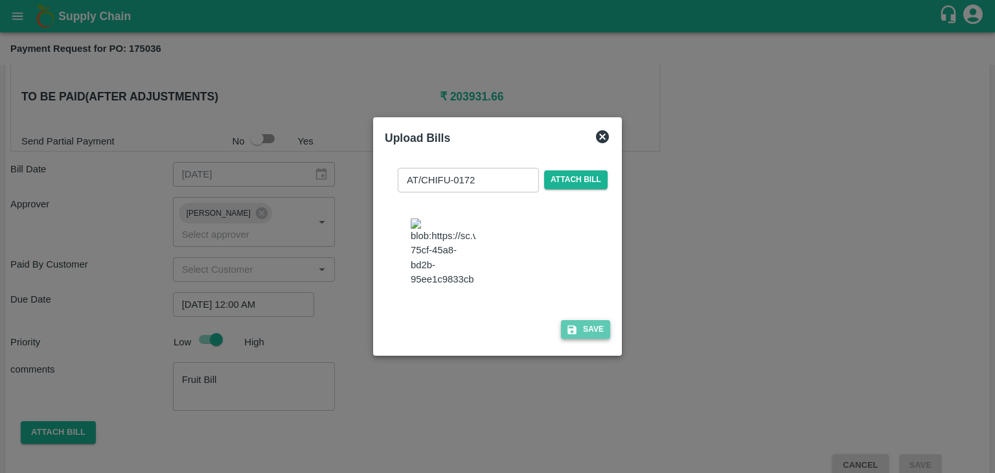
click at [574, 335] on icon "button" at bounding box center [572, 330] width 12 height 12
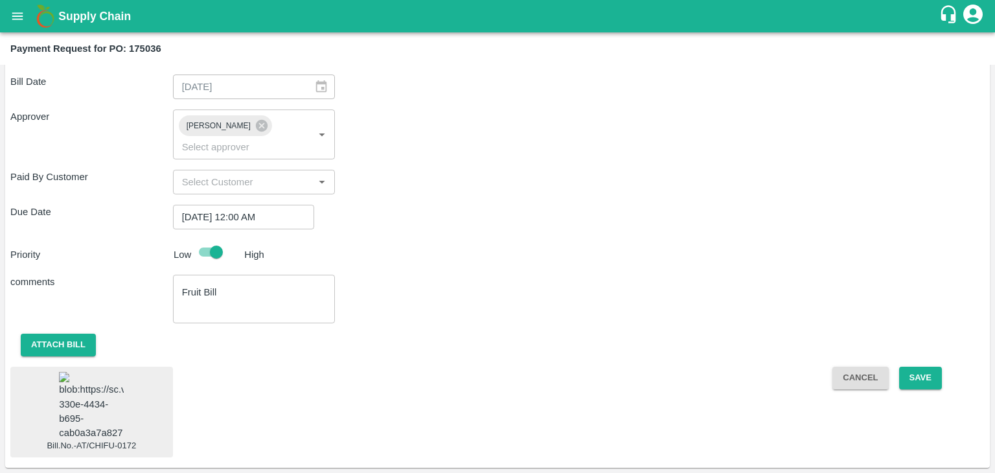
scroll to position [756, 0]
click at [83, 372] on img at bounding box center [91, 406] width 65 height 68
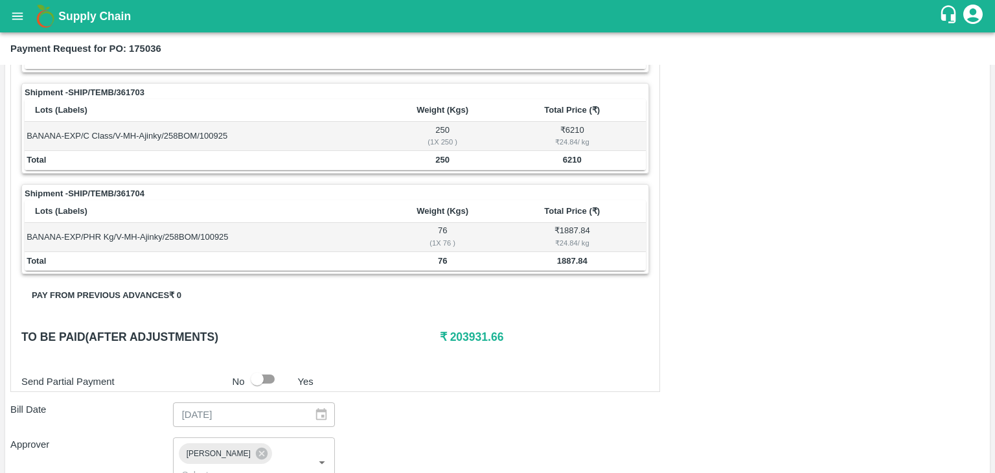
scroll to position [757, 0]
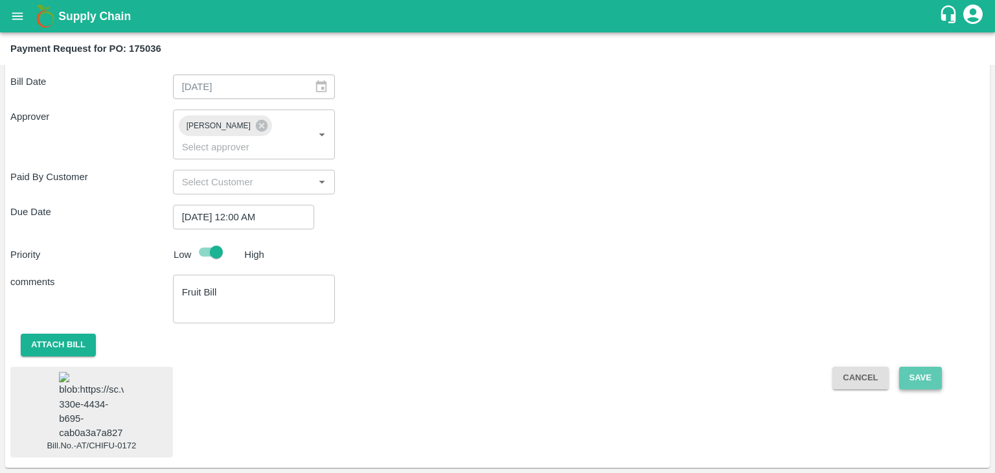
click at [928, 366] on button "Save" at bounding box center [920, 377] width 43 height 23
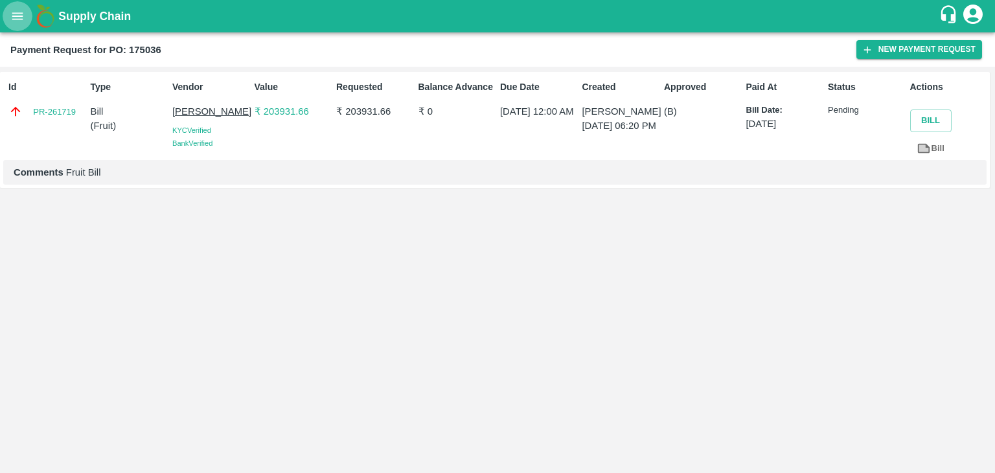
click at [8, 19] on button "open drawer" at bounding box center [18, 16] width 30 height 30
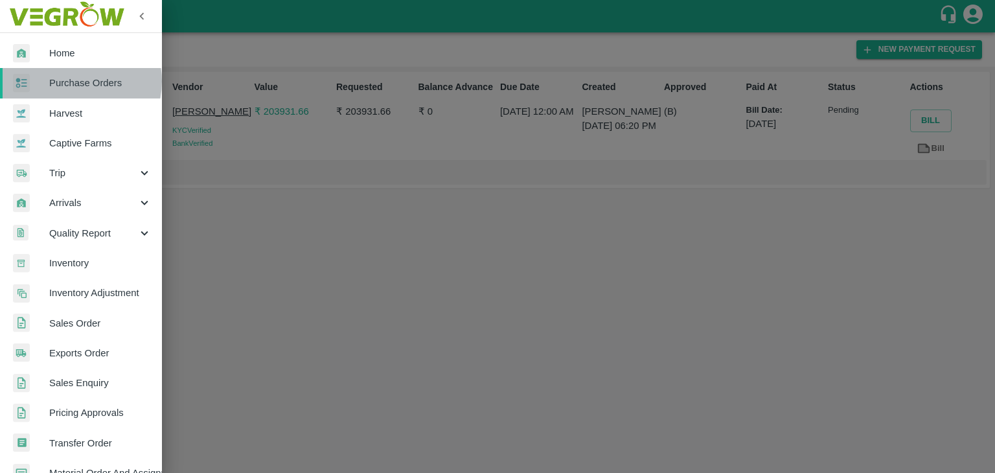
drag, startPoint x: 75, startPoint y: 81, endPoint x: 153, endPoint y: 160, distance: 110.8
click at [75, 81] on span "Purchase Orders" at bounding box center [100, 83] width 102 height 14
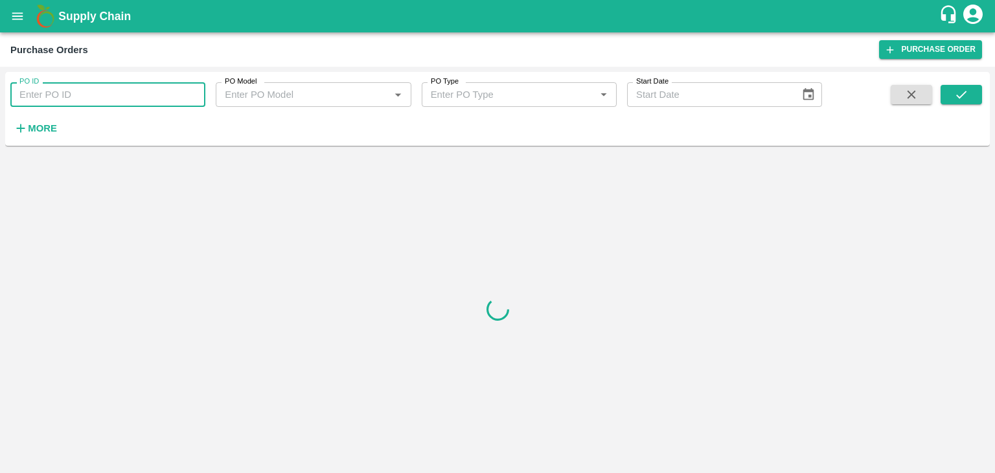
click at [189, 92] on input "PO ID" at bounding box center [107, 94] width 195 height 25
paste input "176999"
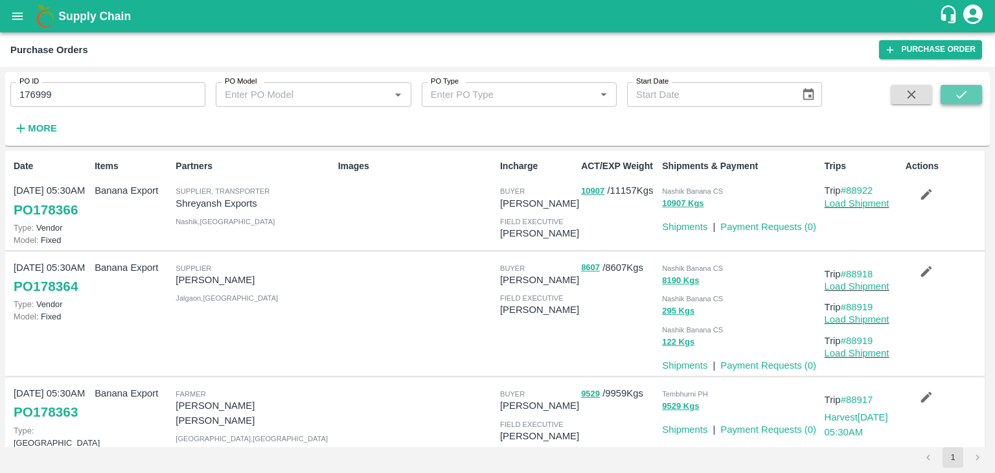
click at [971, 95] on button "submit" at bounding box center [960, 94] width 41 height 19
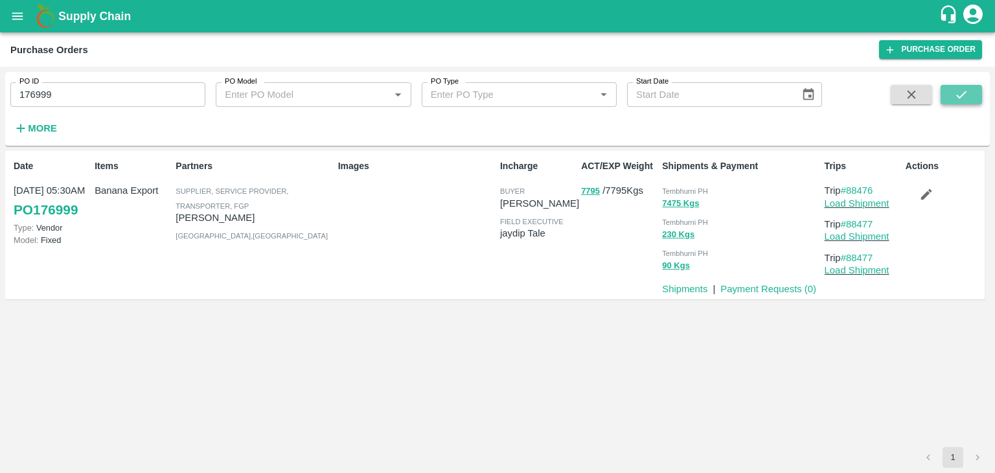
click at [971, 95] on button "submit" at bounding box center [960, 94] width 41 height 19
click at [84, 91] on input "176999" at bounding box center [107, 94] width 195 height 25
paste input "text"
type input "177525"
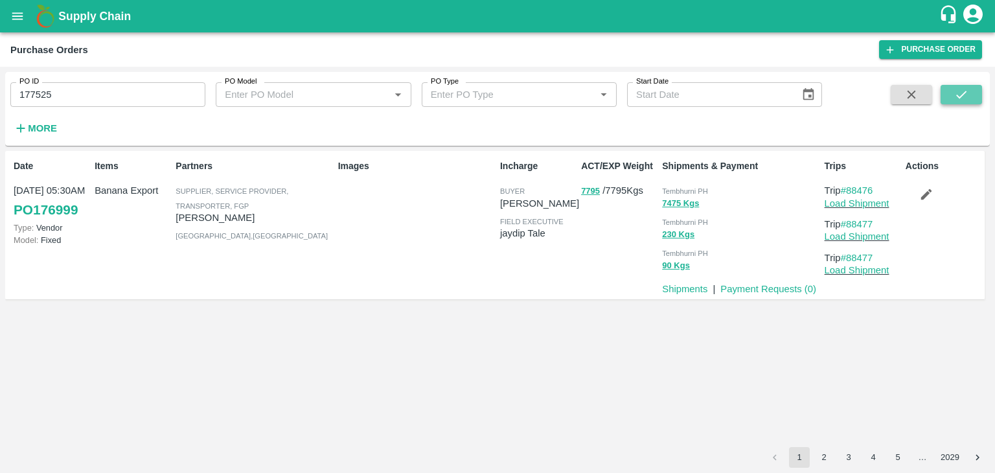
click at [971, 86] on button "submit" at bounding box center [960, 94] width 41 height 19
click at [758, 288] on link "Payment Requests ( 0 )" at bounding box center [768, 289] width 96 height 10
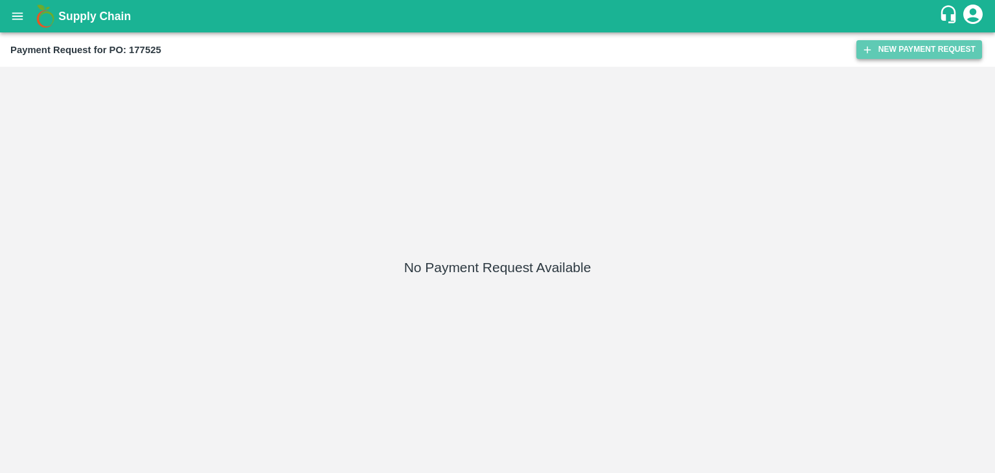
click at [920, 49] on button "New Payment Request" at bounding box center [919, 49] width 126 height 19
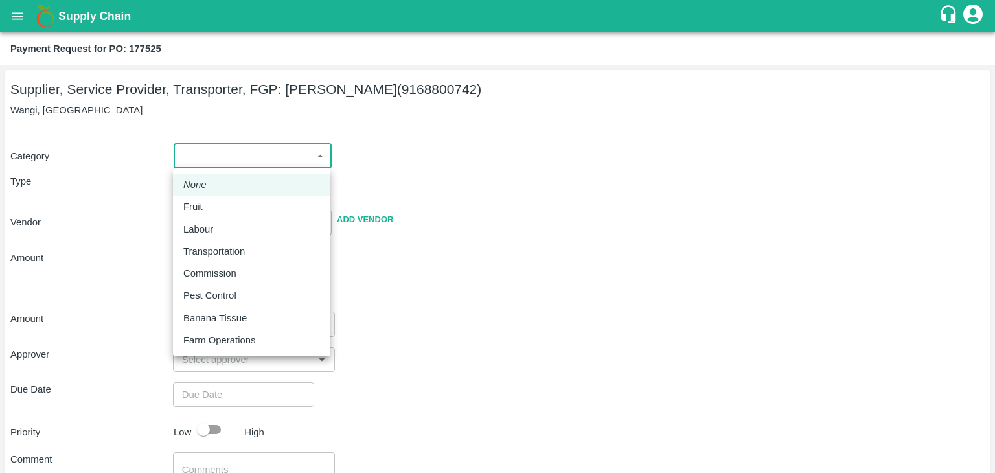
click at [207, 153] on body "Supply Chain Payment Request for PO: 177525 Supplier, Service Provider, Transpo…" at bounding box center [497, 236] width 995 height 473
click at [215, 204] on div "Fruit" at bounding box center [251, 206] width 137 height 14
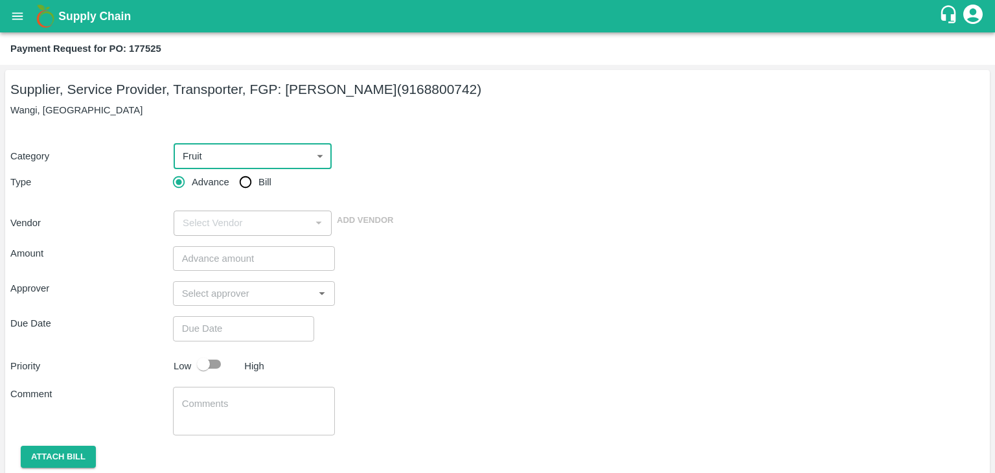
type input "1"
type input "[PERSON_NAME] - 9168800742(Supplier, Service Provider, Transporter, FGP)"
click at [247, 178] on input "Bill" at bounding box center [245, 182] width 26 height 26
radio input "true"
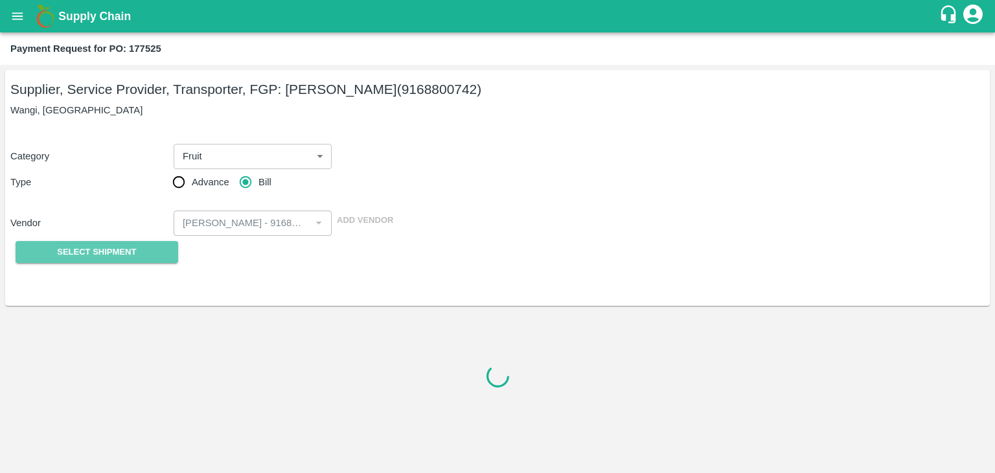
click at [107, 258] on span "Select Shipment" at bounding box center [96, 252] width 79 height 15
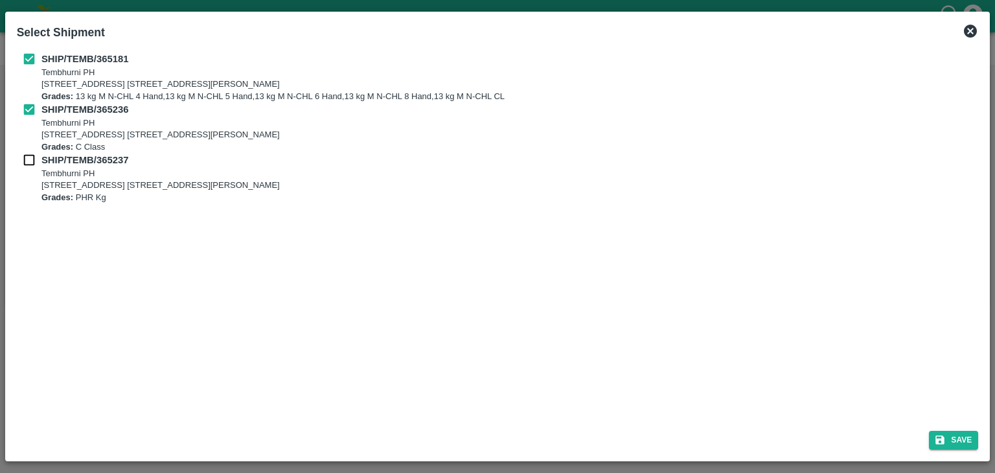
click at [27, 156] on input "checkbox" at bounding box center [29, 160] width 25 height 14
checkbox input "true"
click at [951, 436] on button "Save" at bounding box center [953, 440] width 49 height 19
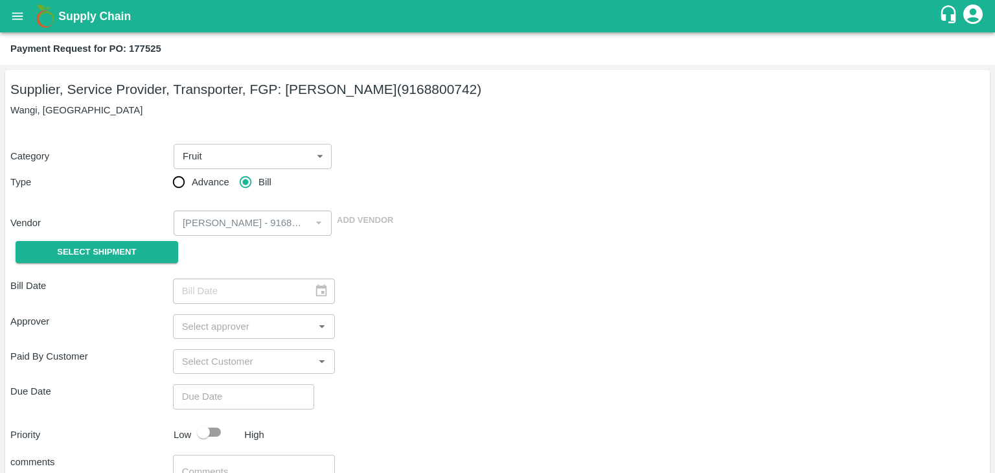
type input "[DATE]"
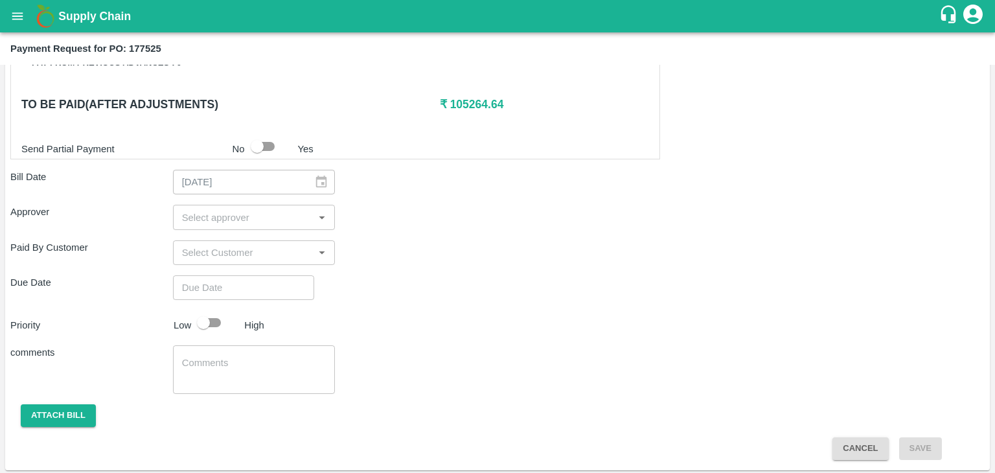
scroll to position [635, 0]
click at [232, 220] on input "input" at bounding box center [243, 217] width 133 height 17
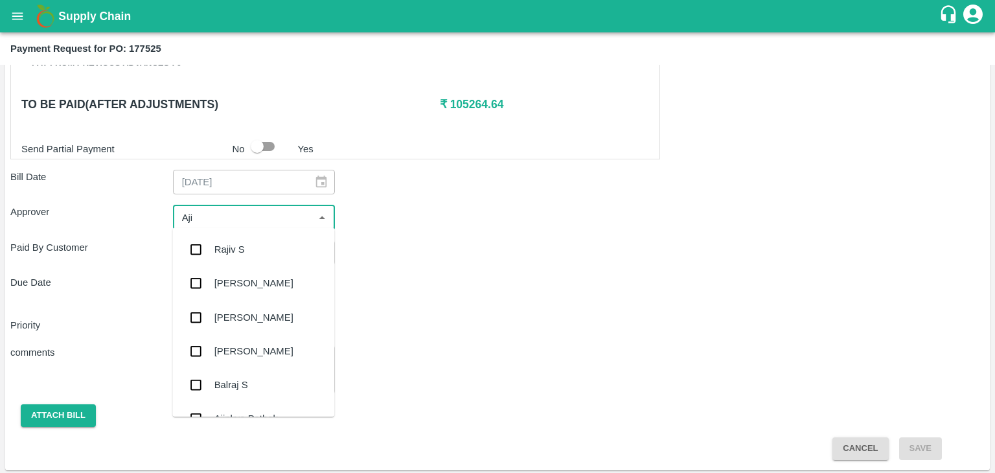
type input "Ajit"
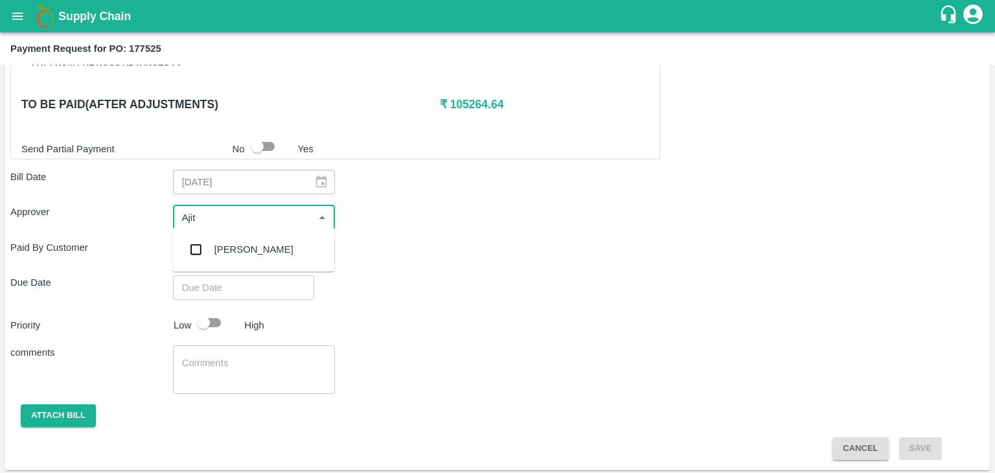
click at [258, 247] on div "[PERSON_NAME]" at bounding box center [253, 249] width 162 height 34
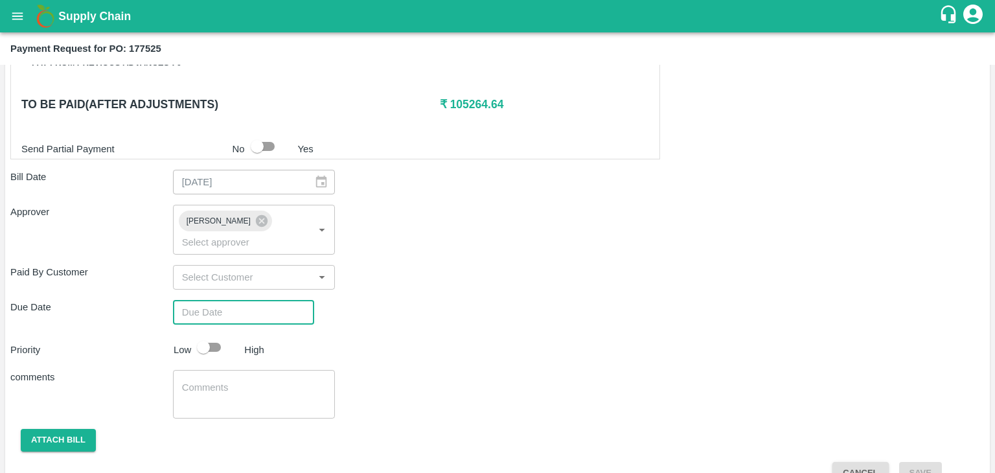
type input "DD/MM/YYYY hh:mm aa"
click at [271, 300] on input "DD/MM/YYYY hh:mm aa" at bounding box center [239, 312] width 132 height 25
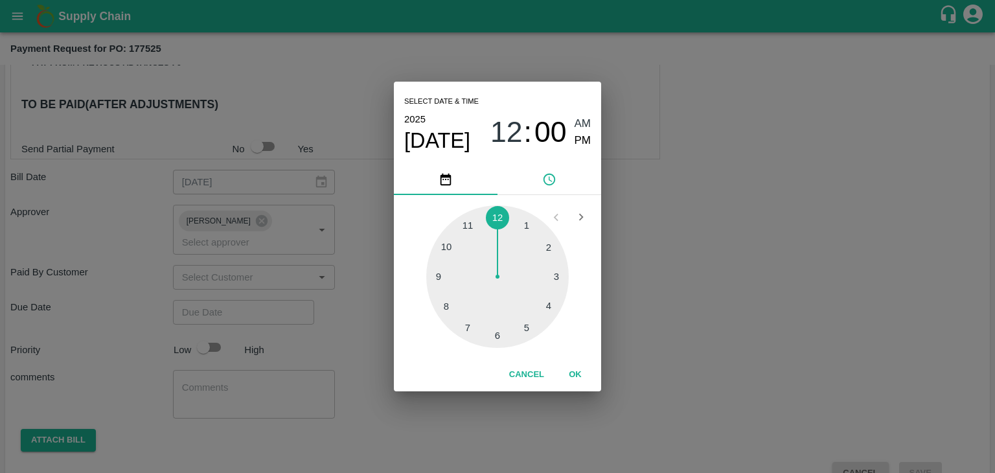
click at [571, 366] on button "OK" at bounding box center [574, 374] width 41 height 23
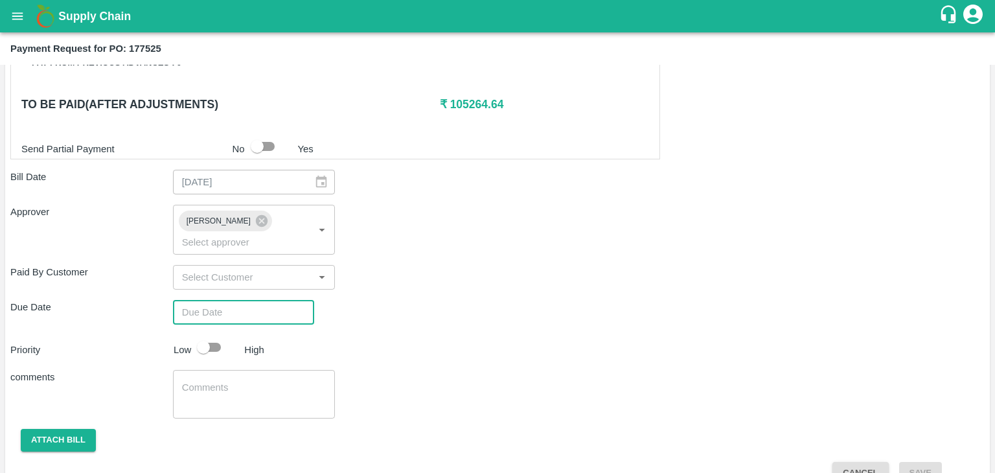
type input "[DATE] 12:00 AM"
click at [220, 335] on input "checkbox" at bounding box center [203, 347] width 74 height 25
checkbox input "true"
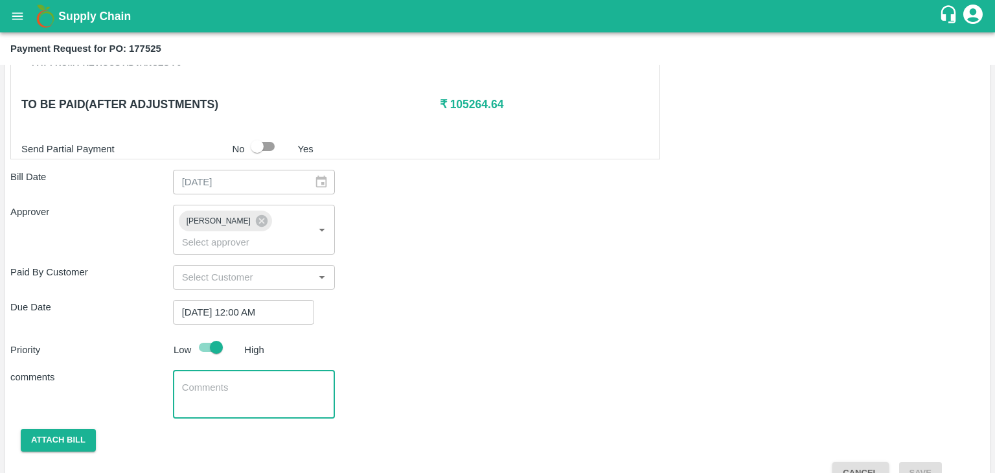
click at [251, 381] on textarea at bounding box center [254, 394] width 144 height 27
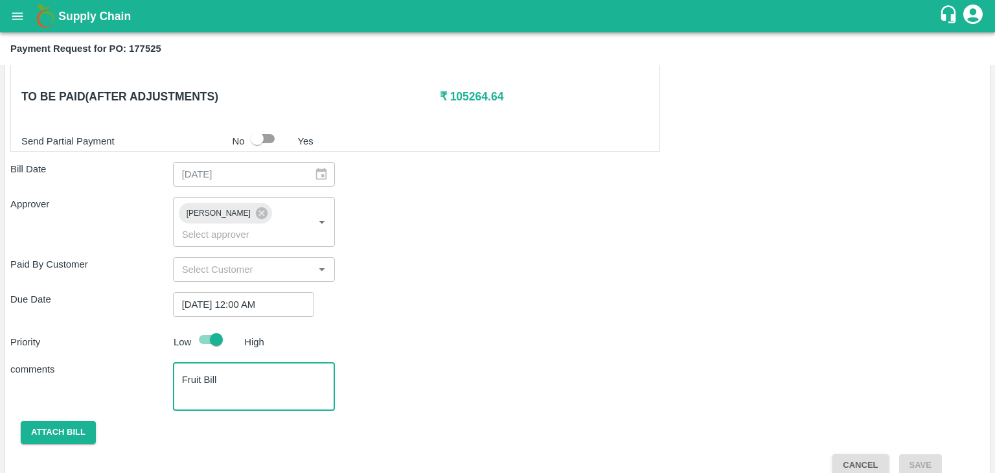
type textarea "Fruit Bill"
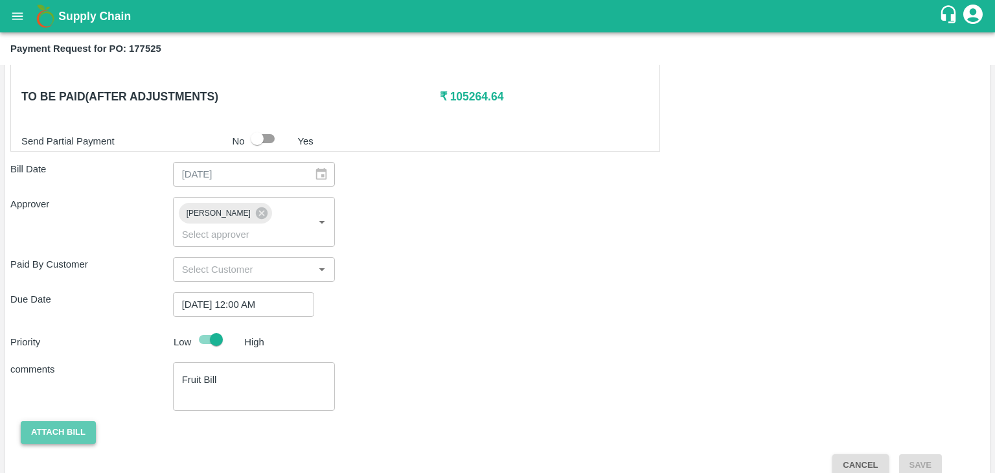
click at [68, 421] on button "Attach bill" at bounding box center [58, 432] width 75 height 23
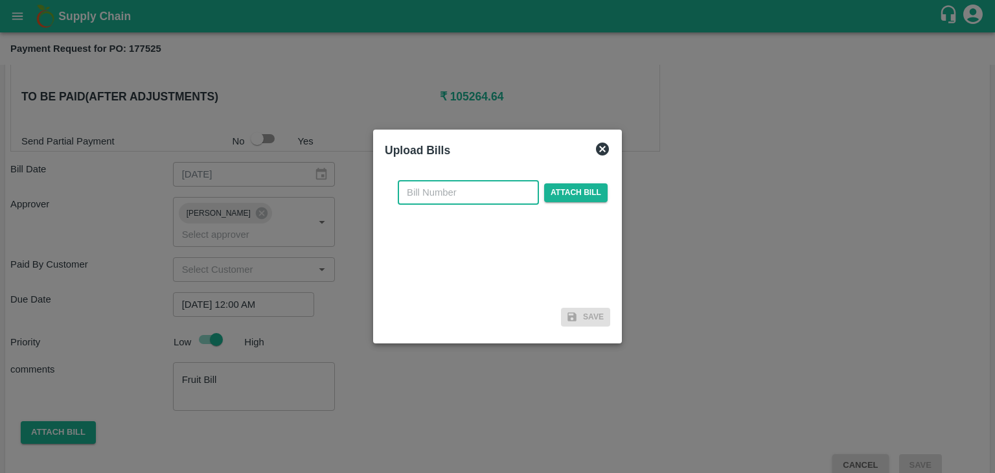
click at [450, 188] on input "text" at bounding box center [468, 192] width 141 height 25
type input "AT/CHIFU-0189"
click at [569, 190] on span "Attach bill" at bounding box center [575, 192] width 63 height 19
click at [0, 0] on input "Attach bill" at bounding box center [0, 0] width 0 height 0
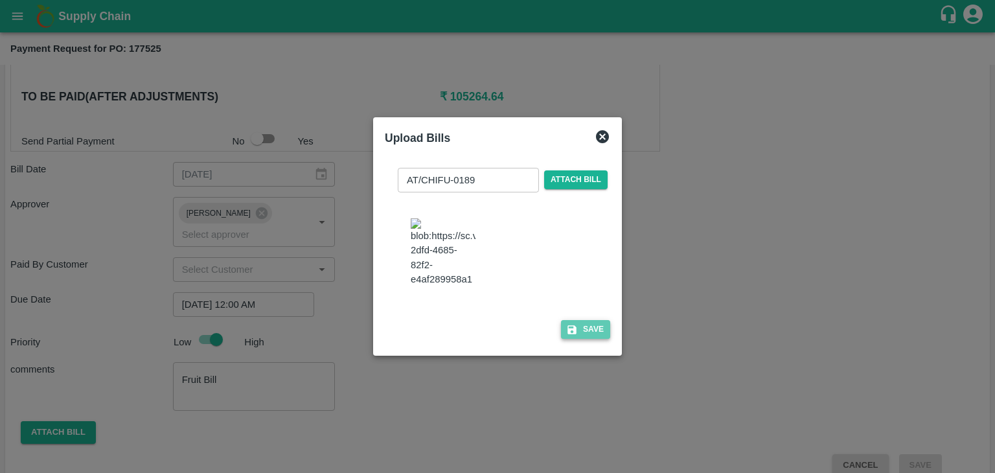
click at [563, 339] on button "Save" at bounding box center [585, 329] width 49 height 19
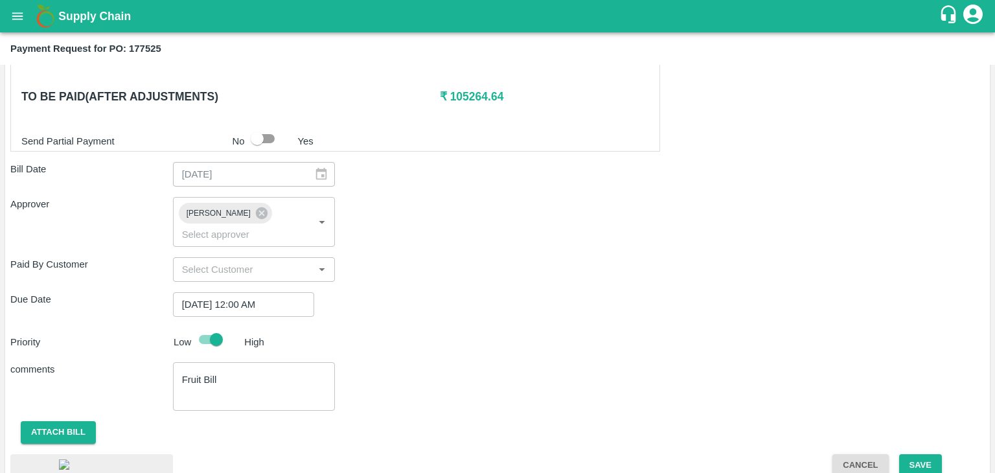
scroll to position [757, 0]
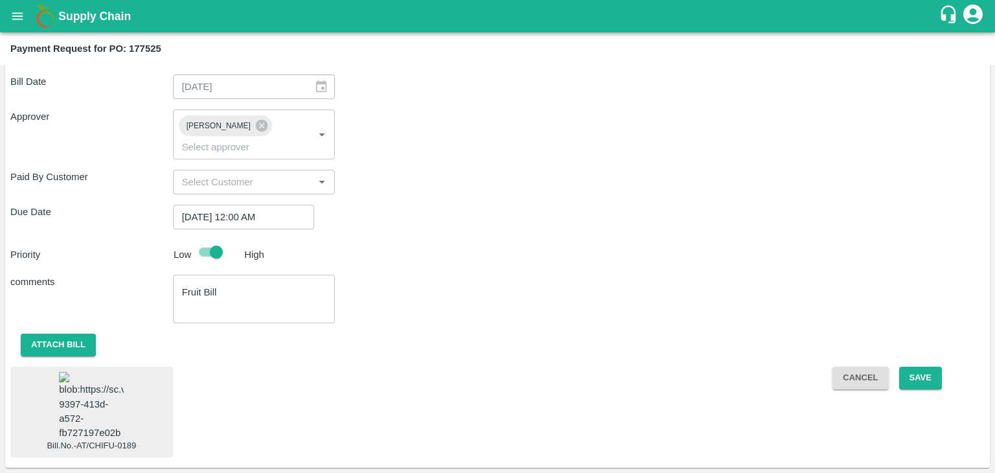
click at [99, 383] on img at bounding box center [91, 406] width 65 height 68
drag, startPoint x: 925, startPoint y: 317, endPoint x: 927, endPoint y: 334, distance: 17.7
click at [927, 366] on button "Save" at bounding box center [920, 377] width 43 height 23
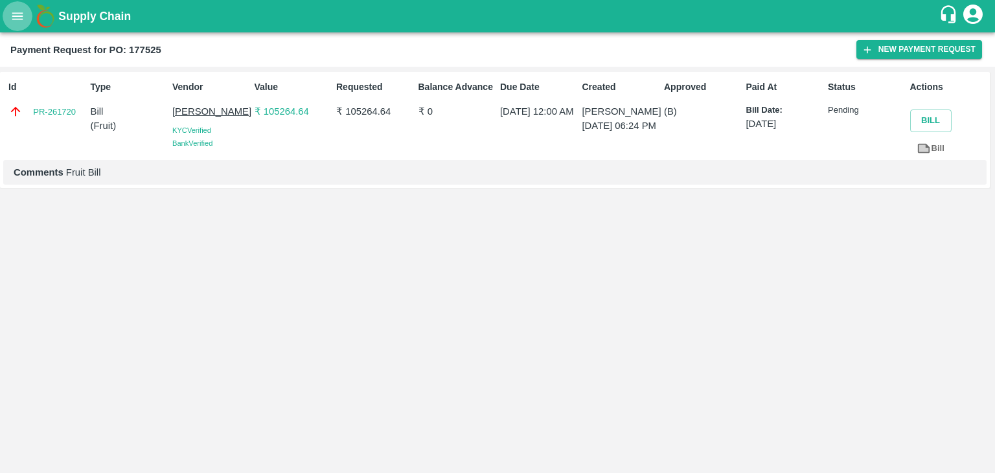
click at [13, 15] on icon "open drawer" at bounding box center [17, 16] width 14 height 14
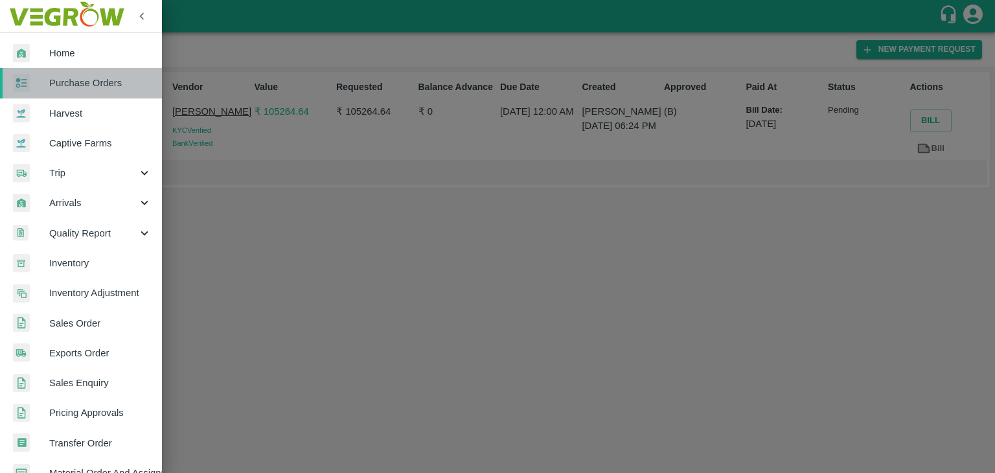
click at [96, 86] on span "Purchase Orders" at bounding box center [100, 83] width 102 height 14
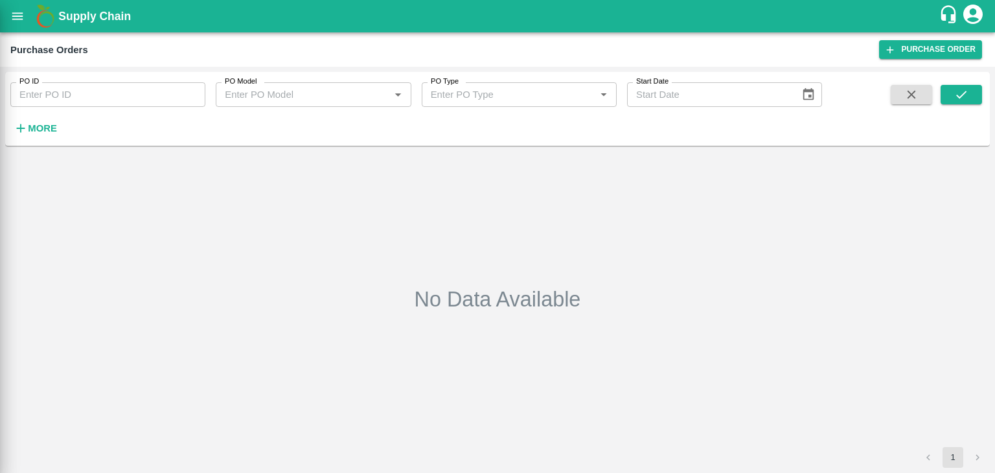
click at [191, 96] on div at bounding box center [497, 236] width 995 height 473
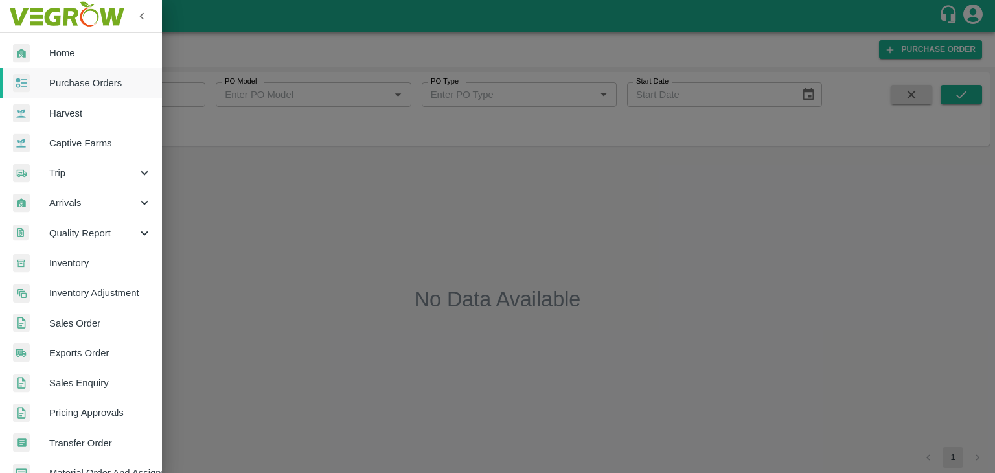
click at [191, 92] on div at bounding box center [497, 236] width 995 height 473
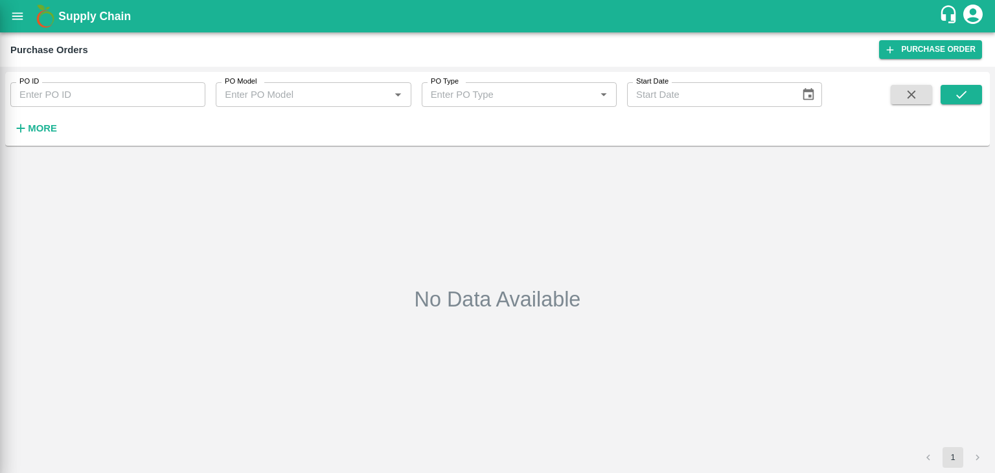
click at [191, 92] on div at bounding box center [497, 236] width 995 height 473
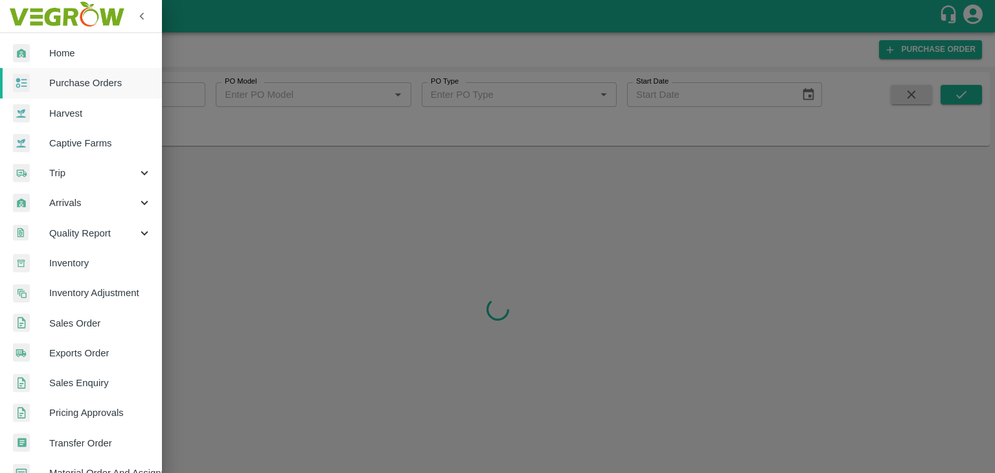
click at [191, 92] on div at bounding box center [497, 236] width 995 height 473
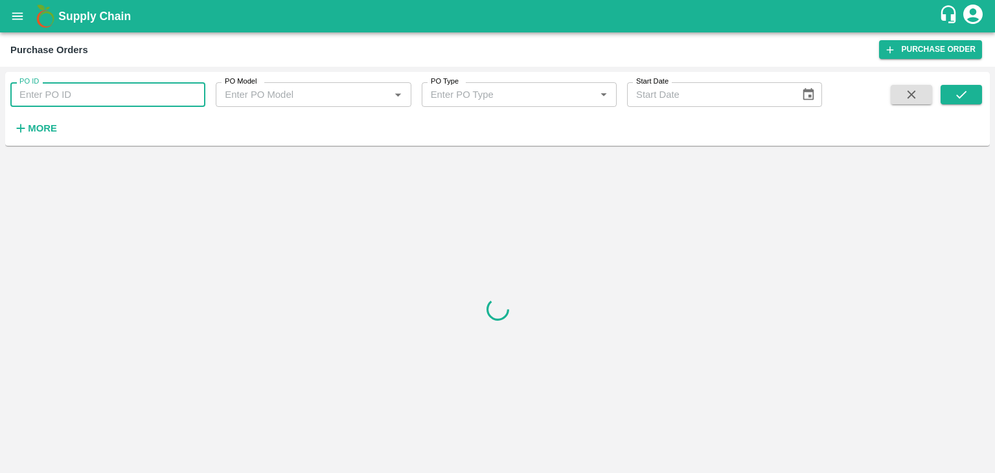
click at [192, 90] on input "PO ID" at bounding box center [107, 94] width 195 height 25
paste input "177550"
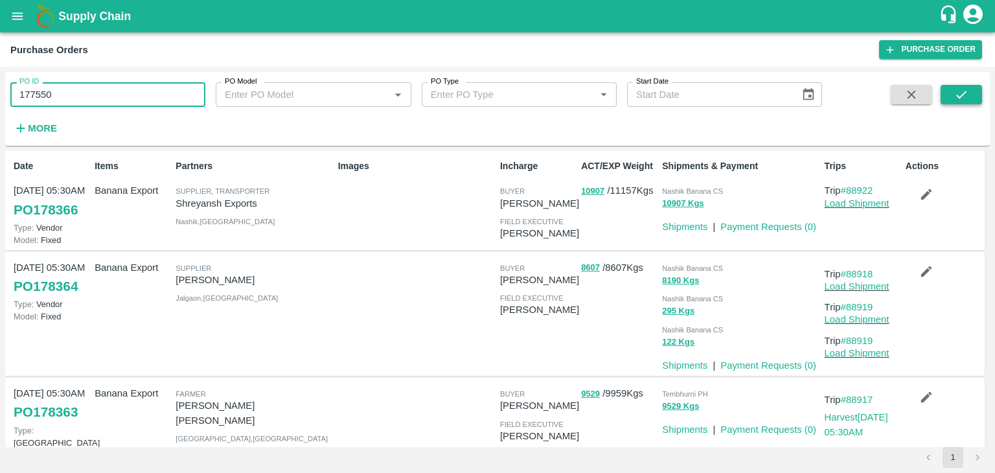
type input "177550"
click at [965, 91] on icon "submit" at bounding box center [961, 95] width 10 height 8
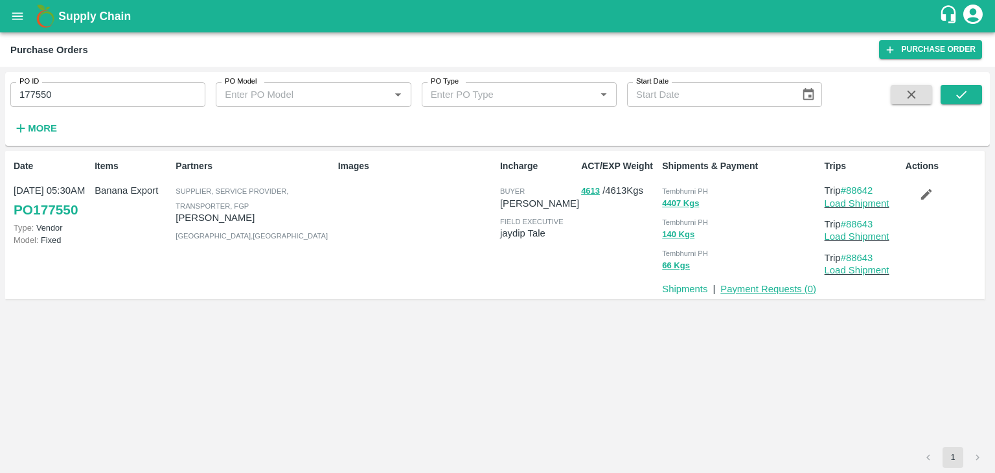
click at [745, 288] on link "Payment Requests ( 0 )" at bounding box center [768, 289] width 96 height 10
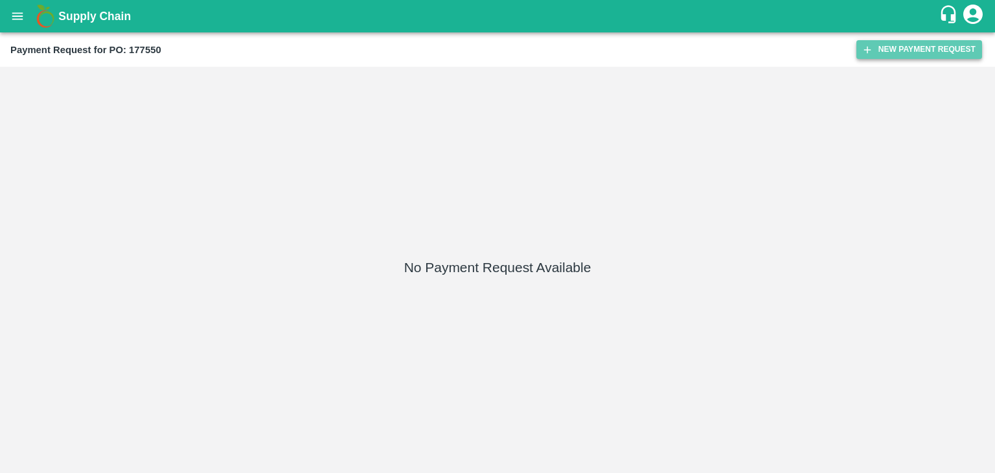
click at [902, 40] on button "New Payment Request" at bounding box center [919, 49] width 126 height 19
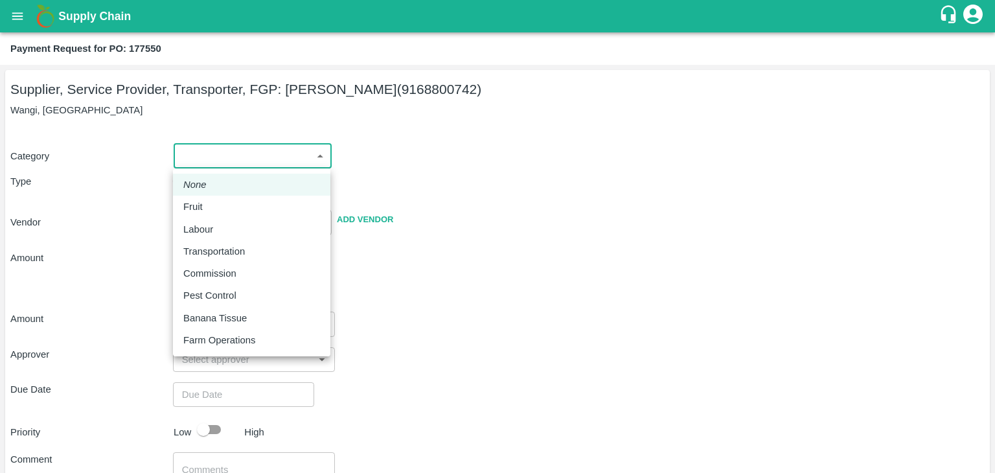
click at [220, 150] on body "Supply Chain Payment Request for PO: 177550 Supplier, Service Provider, Transpo…" at bounding box center [497, 236] width 995 height 473
click at [224, 209] on div "Fruit" at bounding box center [251, 206] width 137 height 14
type input "1"
type input "[PERSON_NAME] - 9168800742(Supplier, Service Provider, Transporter, FGP)"
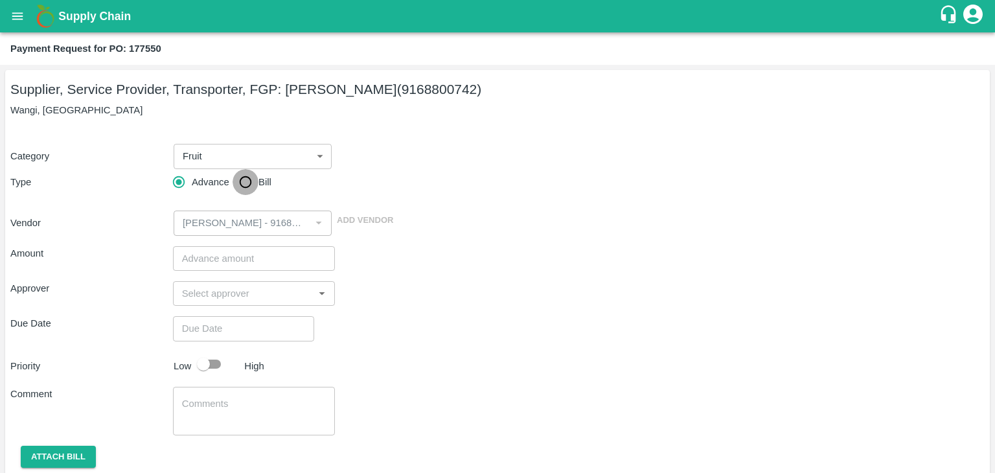
click at [242, 177] on input "Bill" at bounding box center [245, 182] width 26 height 26
radio input "true"
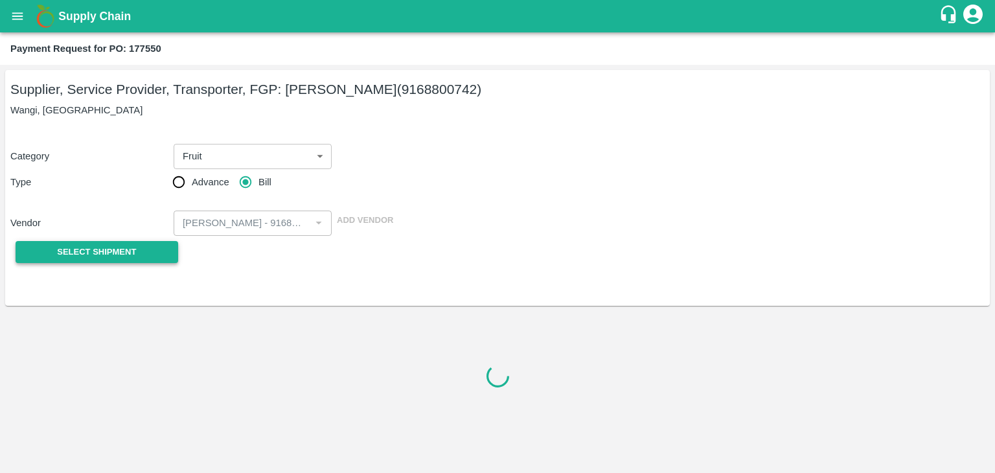
click at [124, 247] on span "Select Shipment" at bounding box center [96, 252] width 79 height 15
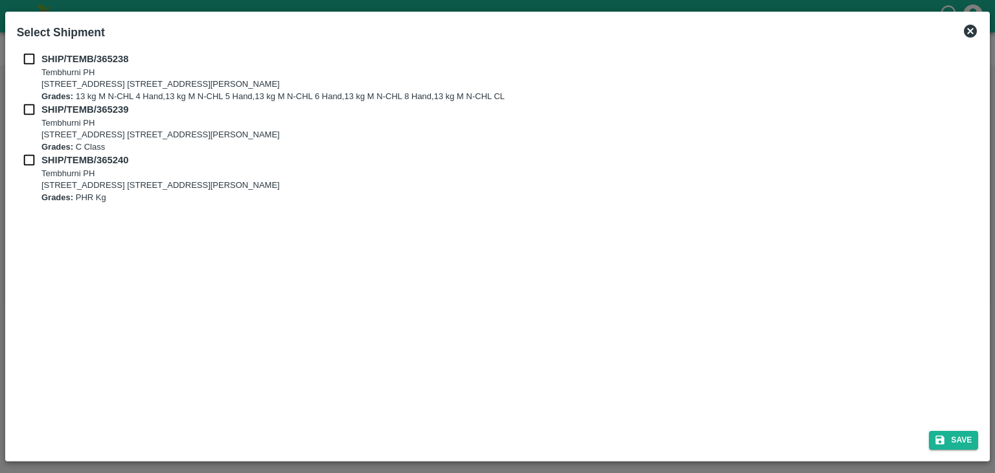
click at [23, 54] on input "checkbox" at bounding box center [29, 59] width 25 height 14
checkbox input "true"
click at [24, 105] on input "checkbox" at bounding box center [29, 109] width 25 height 14
checkbox input "true"
click at [27, 153] on input "checkbox" at bounding box center [29, 160] width 25 height 14
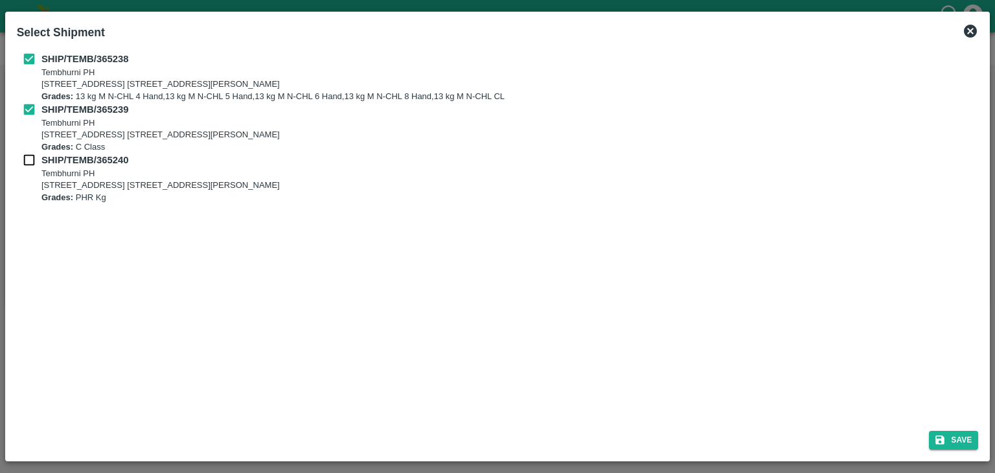
checkbox input "true"
click at [945, 436] on icon "submit" at bounding box center [940, 440] width 12 height 12
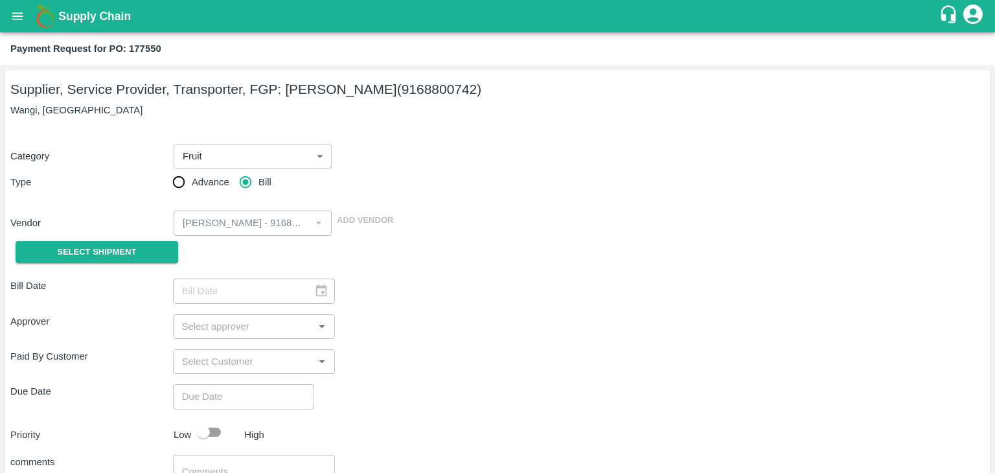
type input "[DATE]"
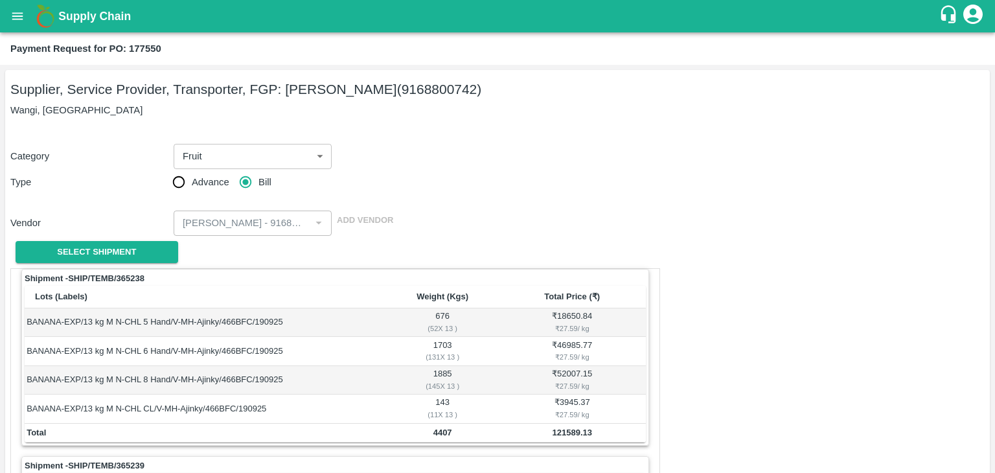
scroll to position [606, 0]
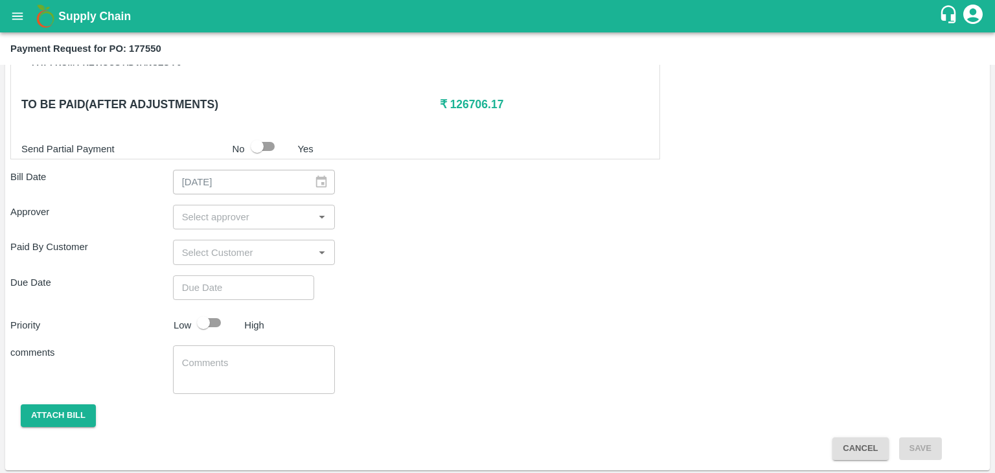
click at [260, 211] on input "input" at bounding box center [243, 217] width 133 height 17
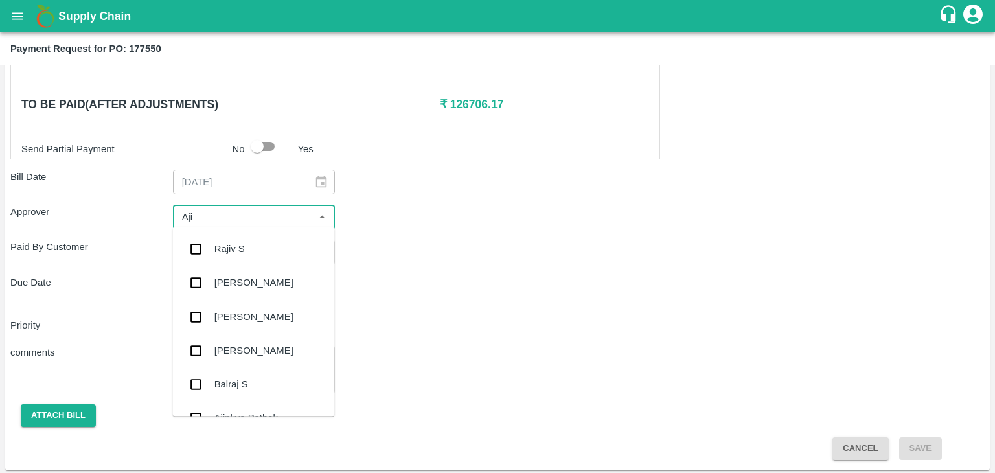
type input "Ajit"
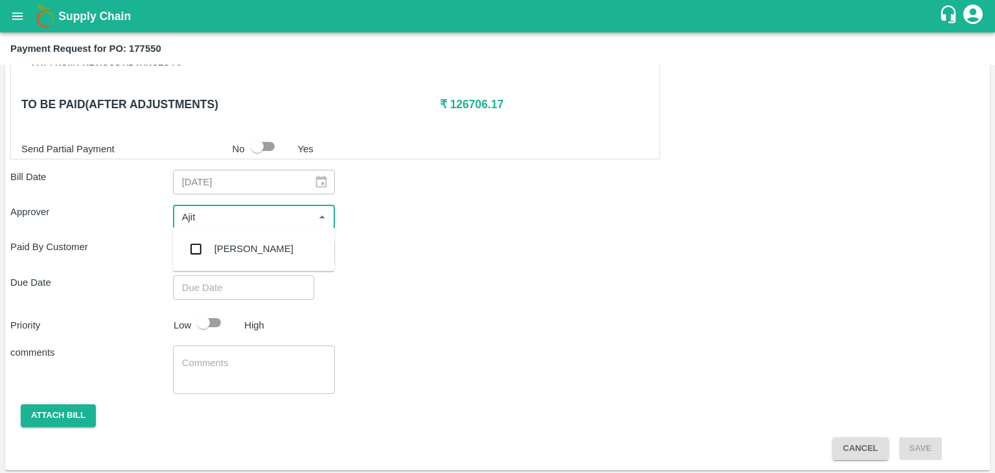
click at [260, 234] on div "[PERSON_NAME]" at bounding box center [253, 249] width 162 height 34
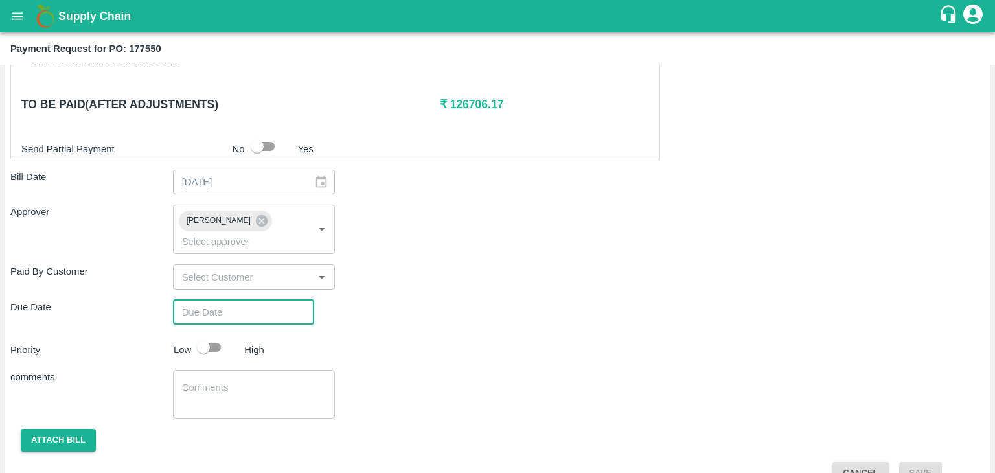
type input "DD/MM/YYYY hh:mm aa"
click at [281, 300] on input "DD/MM/YYYY hh:mm aa" at bounding box center [239, 312] width 132 height 25
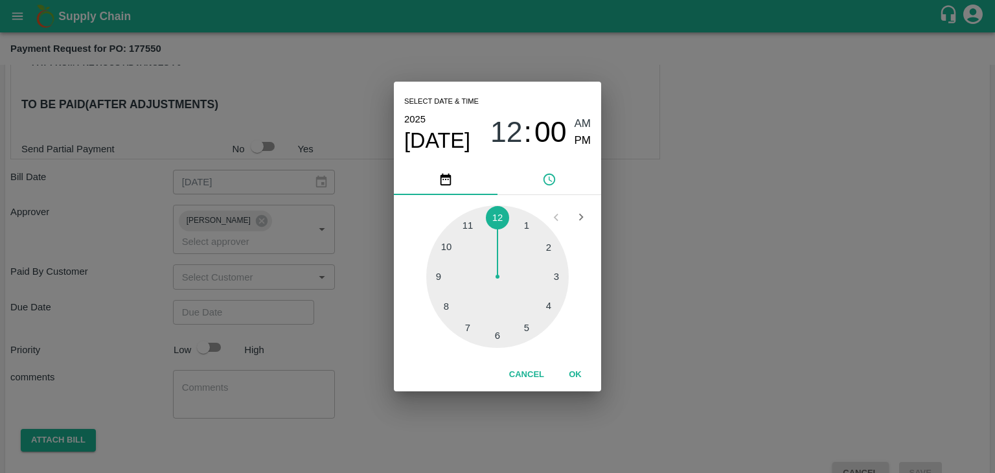
click at [578, 367] on button "OK" at bounding box center [574, 374] width 41 height 23
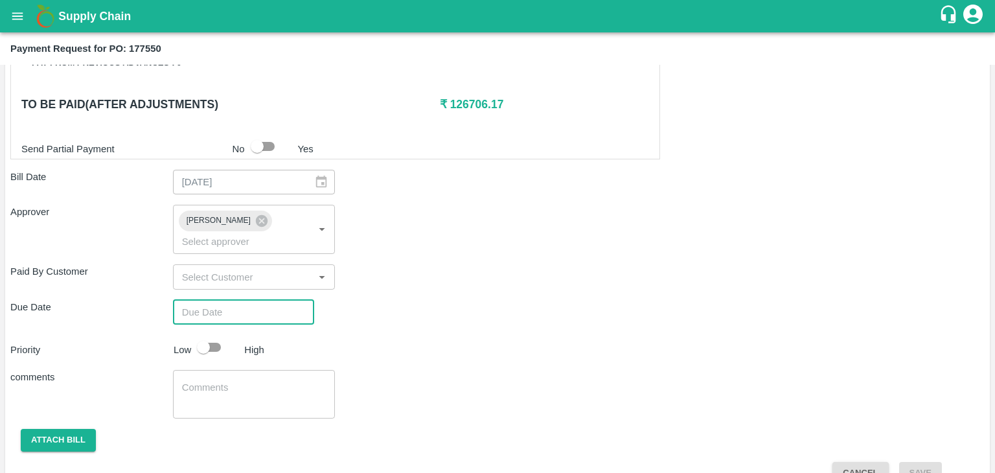
click at [214, 327] on div "Select date & time [DATE] 12 : 00 AM PM 1 2 3 4 5 6 7 8 9 10 11 12 Cancel OK" at bounding box center [497, 236] width 995 height 473
click at [220, 327] on div "Select date & time [DATE] 12 : 00 AM PM 1 2 3 4 5 6 7 8 9 10 11 12 Cancel OK" at bounding box center [497, 236] width 995 height 473
type input "[DATE] 12:00 AM"
click at [218, 335] on input "checkbox" at bounding box center [203, 347] width 74 height 25
checkbox input "true"
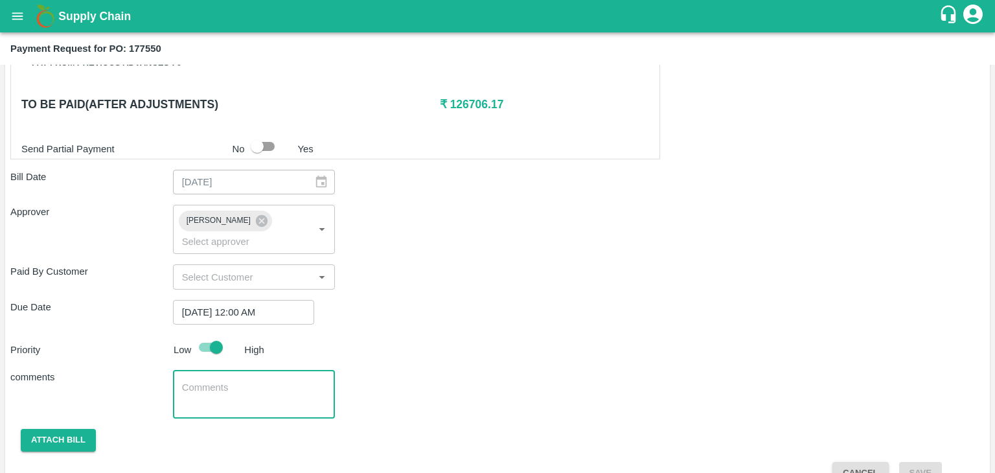
click at [246, 381] on textarea at bounding box center [254, 394] width 144 height 27
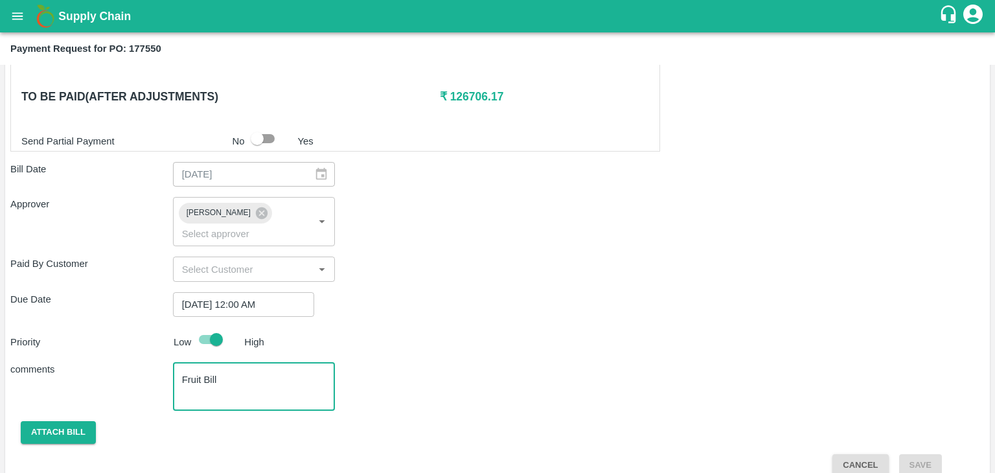
type textarea "Fruit Bill"
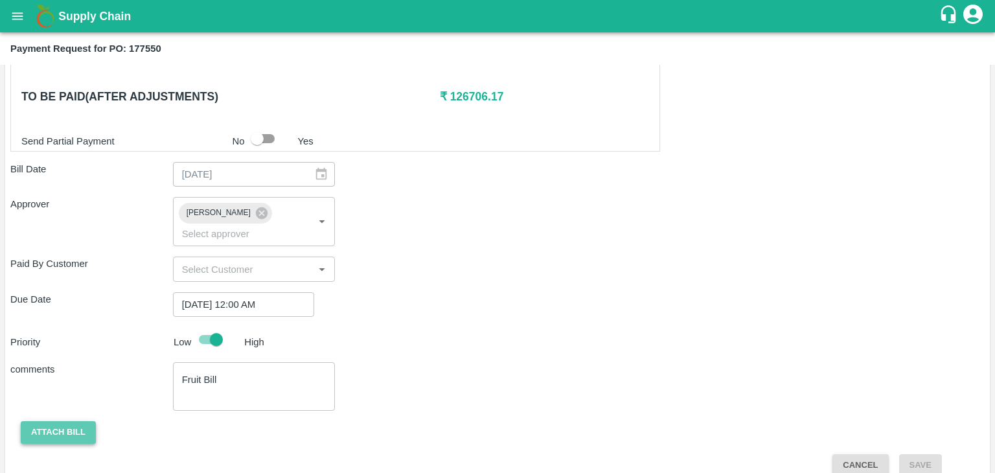
click at [60, 421] on button "Attach bill" at bounding box center [58, 432] width 75 height 23
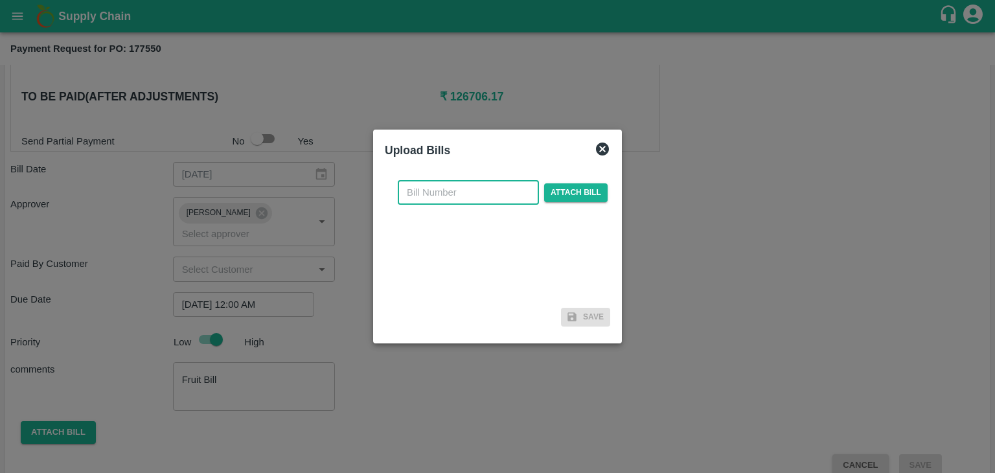
click at [464, 194] on input "text" at bounding box center [468, 192] width 141 height 25
type input "AT/CHIFU-0190"
click at [584, 200] on span "Attach bill" at bounding box center [575, 192] width 63 height 19
click at [0, 0] on input "Attach bill" at bounding box center [0, 0] width 0 height 0
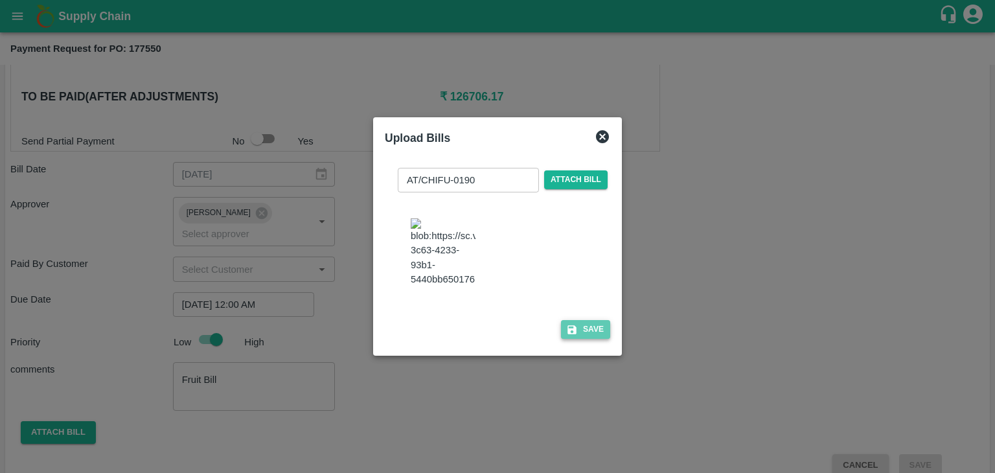
click at [577, 339] on button "Save" at bounding box center [585, 329] width 49 height 19
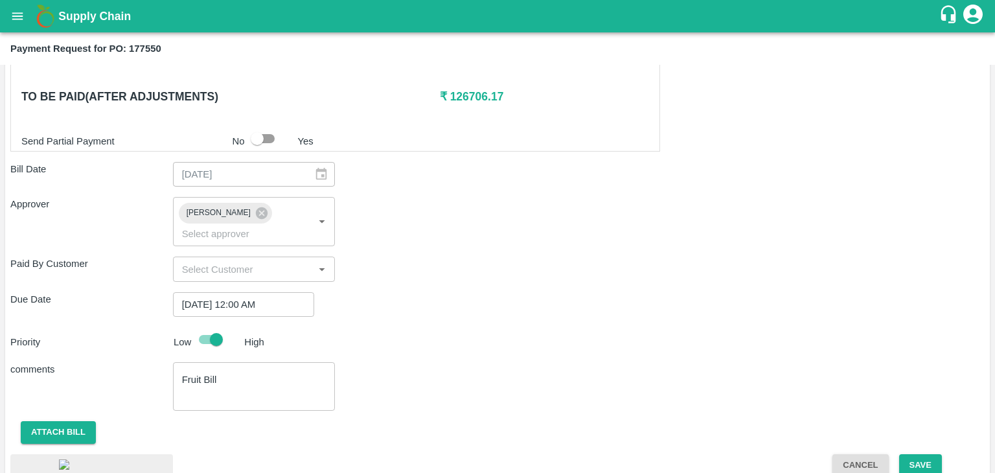
scroll to position [728, 0]
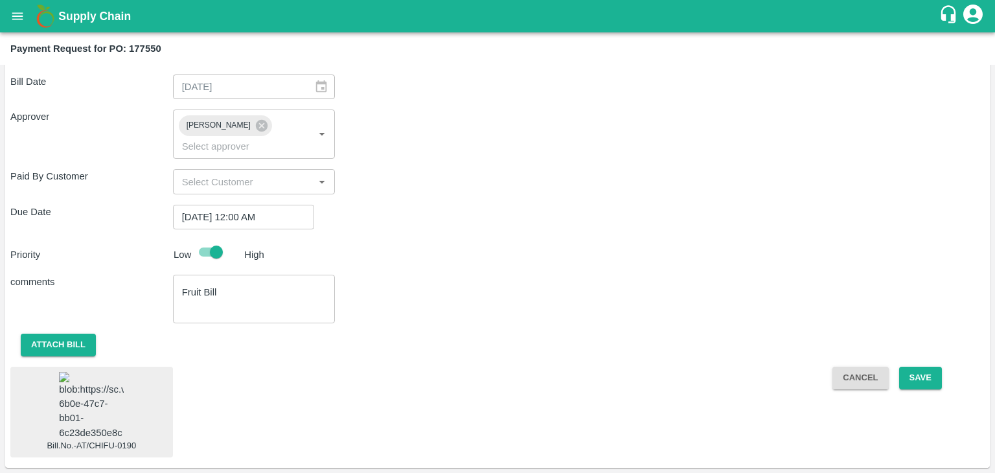
click at [109, 376] on img at bounding box center [91, 406] width 65 height 68
click at [924, 366] on button "Save" at bounding box center [920, 377] width 43 height 23
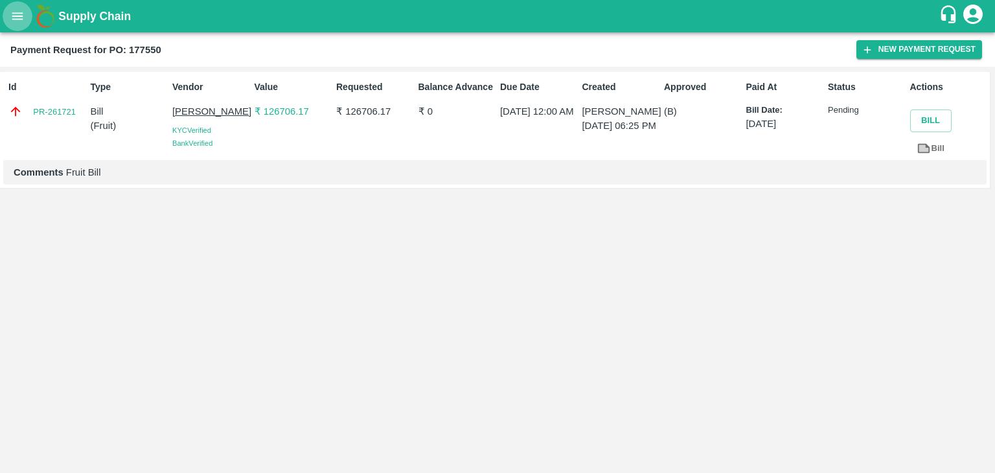
click at [21, 10] on icon "open drawer" at bounding box center [17, 16] width 14 height 14
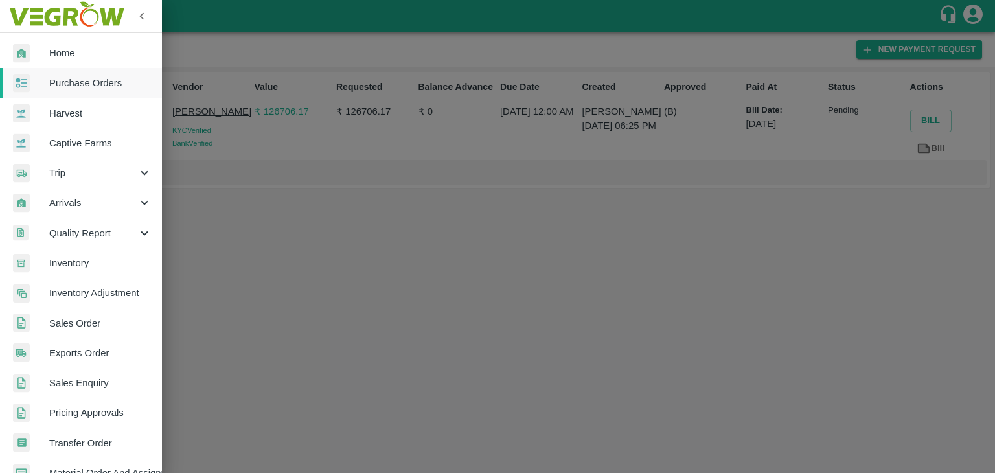
click at [84, 80] on span "Purchase Orders" at bounding box center [100, 83] width 102 height 14
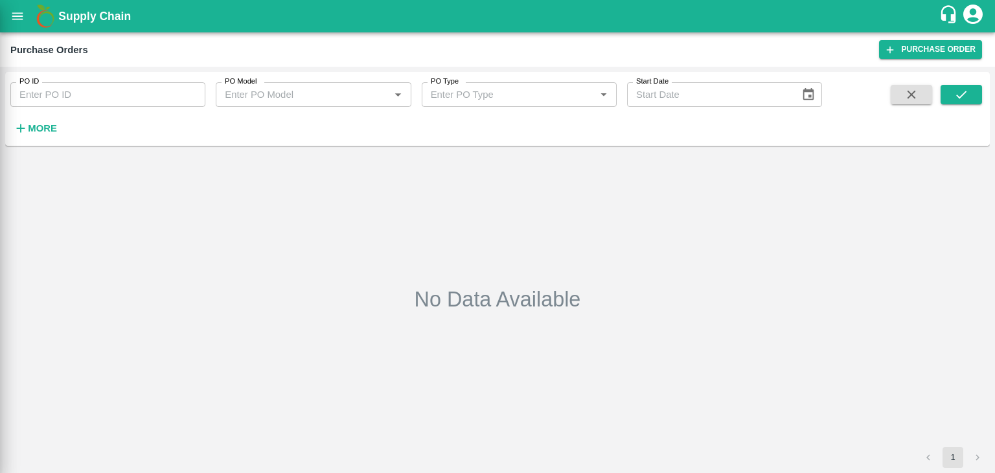
click at [194, 91] on div at bounding box center [497, 236] width 995 height 473
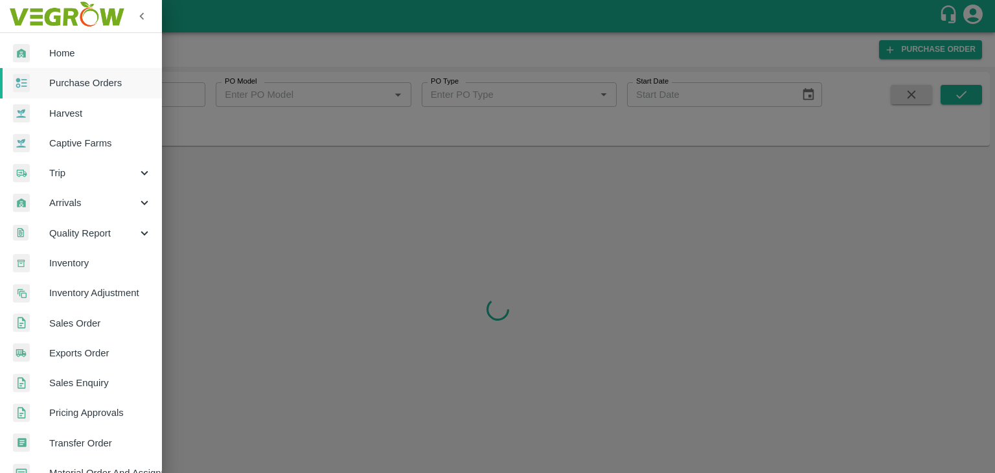
click at [201, 93] on div at bounding box center [497, 236] width 995 height 473
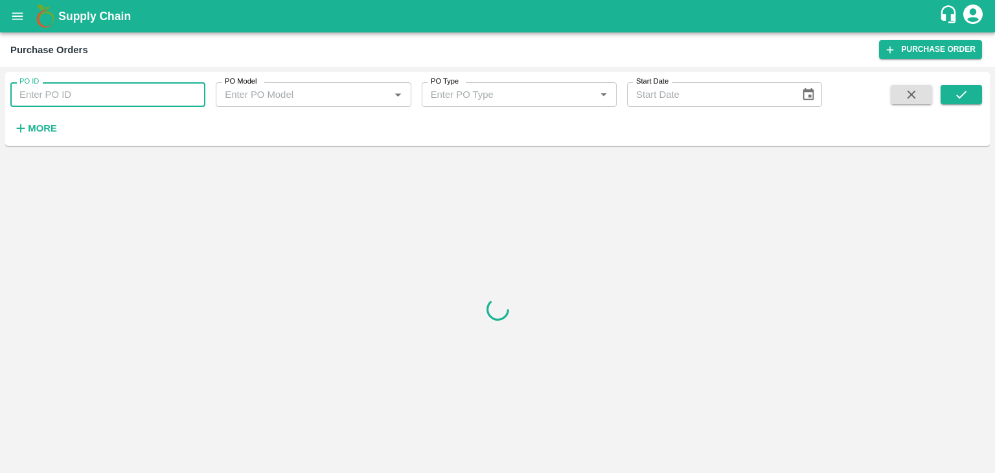
click at [200, 89] on input "PO ID" at bounding box center [107, 94] width 195 height 25
paste input "177759"
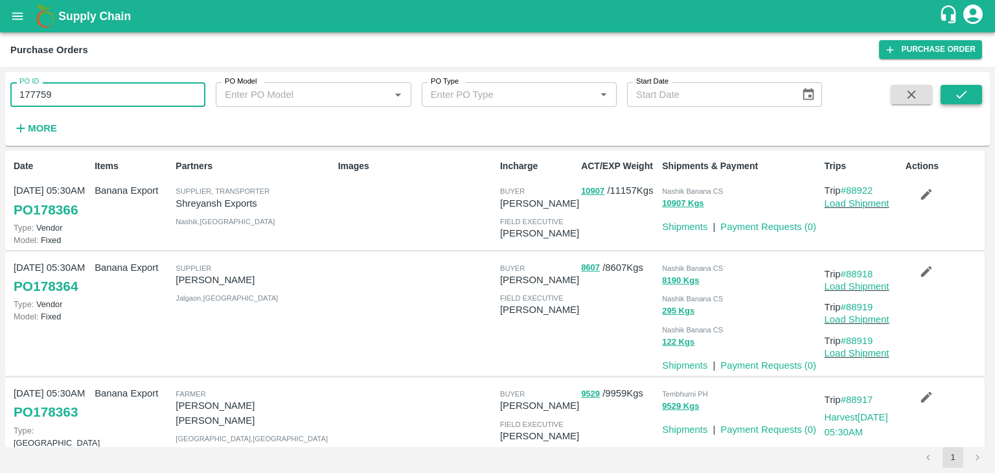
type input "177759"
click at [951, 91] on button "submit" at bounding box center [960, 94] width 41 height 19
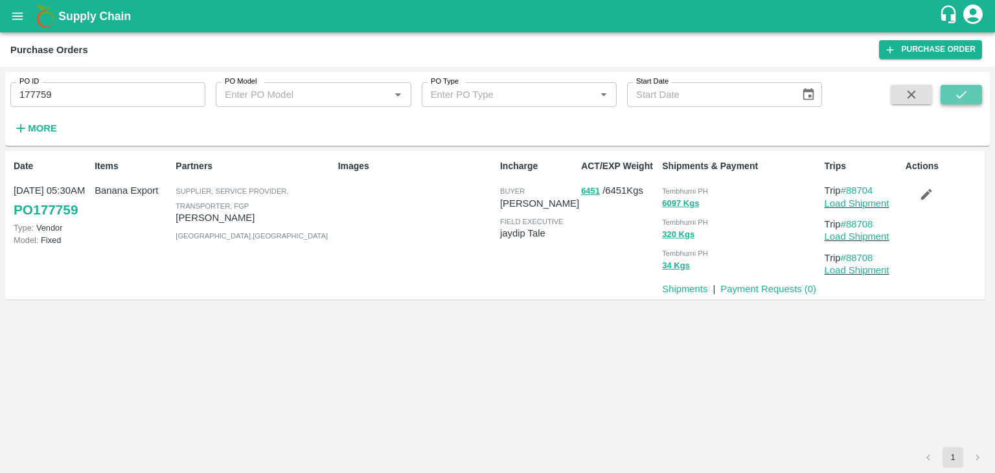
click at [951, 91] on button "submit" at bounding box center [960, 94] width 41 height 19
click at [780, 285] on link "Payment Requests ( 0 )" at bounding box center [768, 289] width 96 height 10
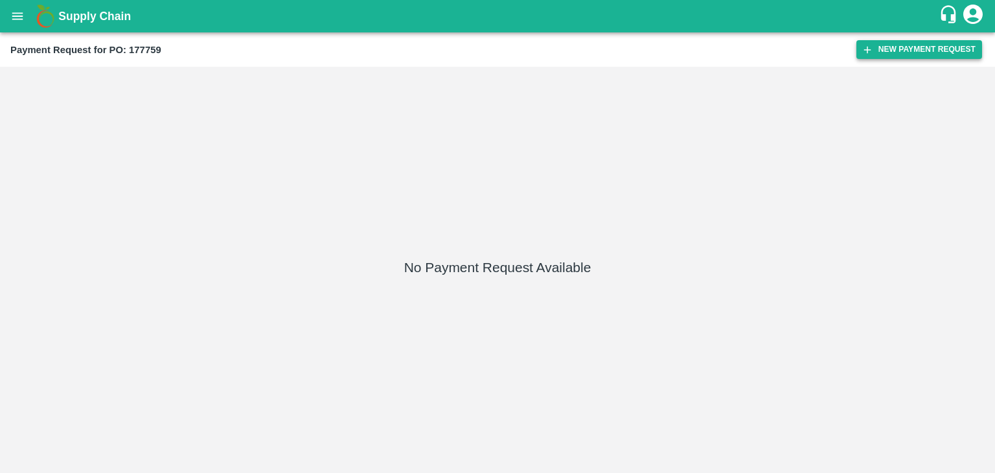
click at [909, 47] on button "New Payment Request" at bounding box center [919, 49] width 126 height 19
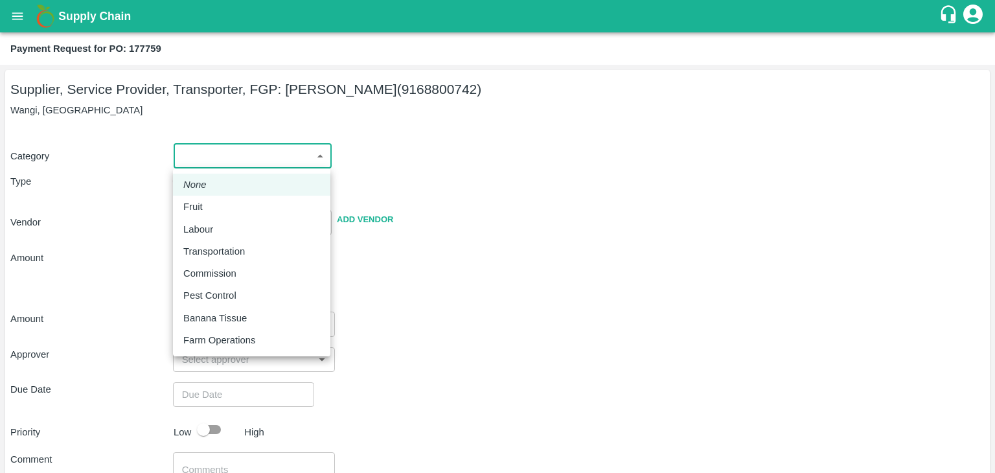
click at [231, 164] on body "Supply Chain Payment Request for PO: 177759 Supplier, Service Provider, Transpo…" at bounding box center [497, 236] width 995 height 473
click at [225, 200] on div "Fruit" at bounding box center [251, 206] width 137 height 14
type input "1"
type input "[PERSON_NAME] - 9168800742(Supplier, Service Provider, Transporter, FGP)"
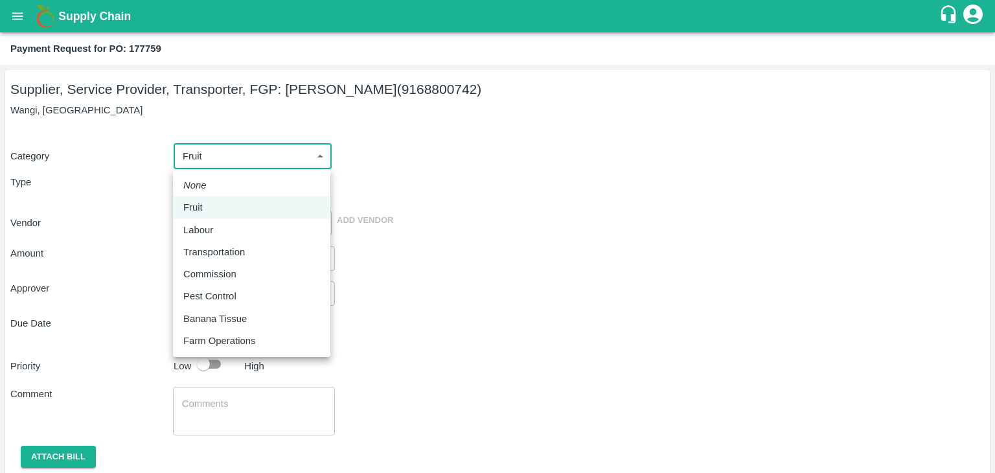
click at [258, 166] on body "Supply Chain Payment Request for PO: 177759 Supplier, Service Provider, Transpo…" at bounding box center [497, 236] width 995 height 473
click at [231, 204] on div "Fruit" at bounding box center [251, 207] width 137 height 14
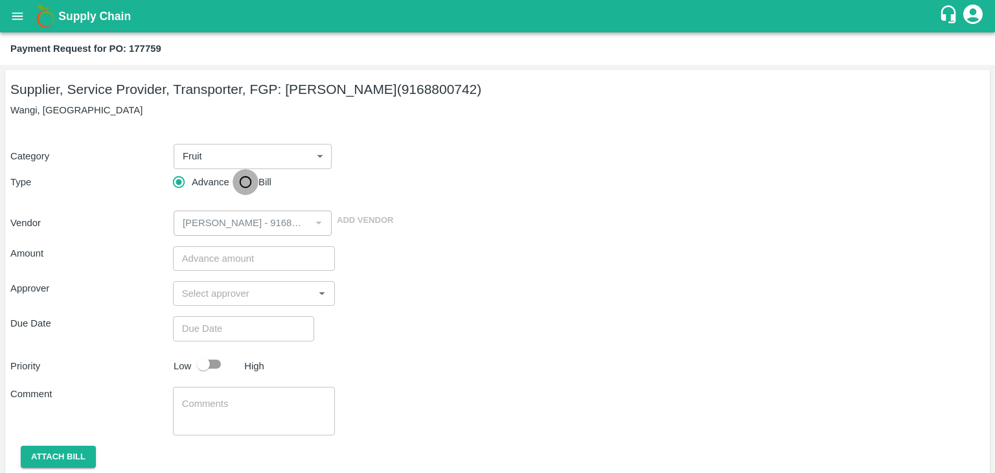
click at [248, 179] on input "Bill" at bounding box center [245, 182] width 26 height 26
radio input "true"
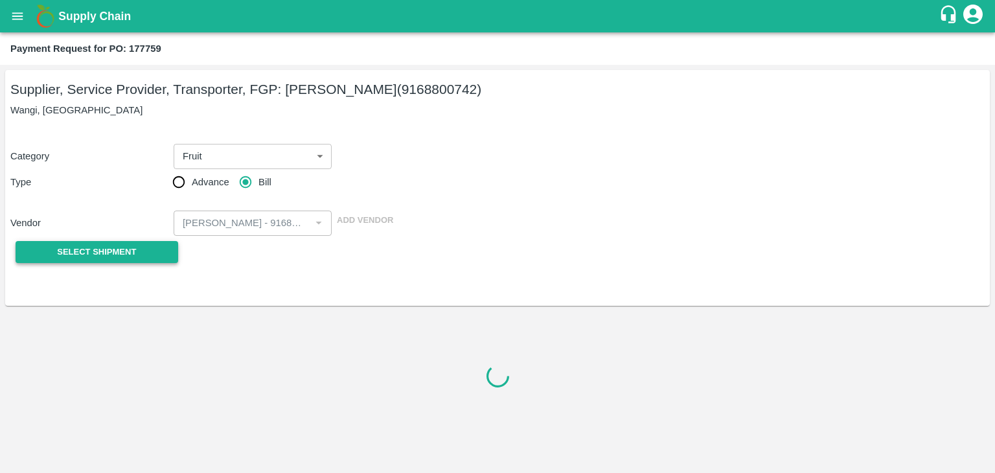
click at [135, 249] on span "Select Shipment" at bounding box center [96, 252] width 79 height 15
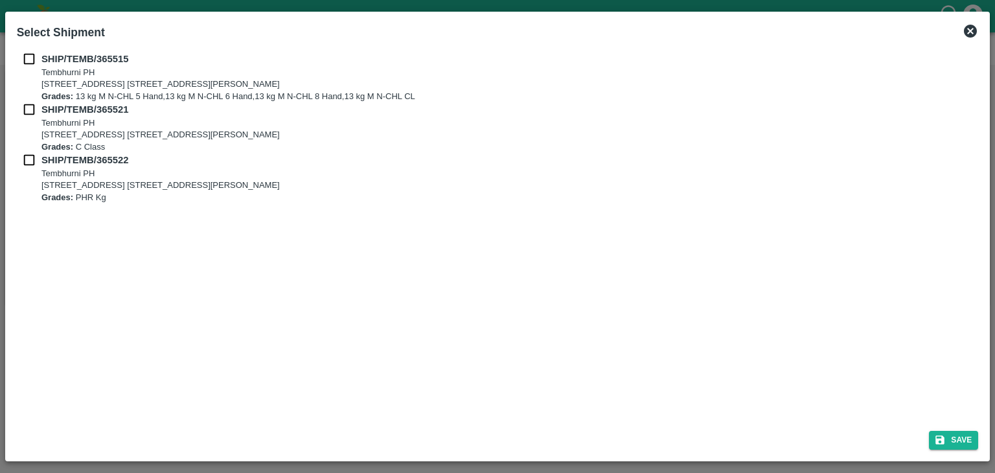
click at [28, 64] on input "checkbox" at bounding box center [29, 59] width 25 height 14
checkbox input "true"
click at [32, 112] on input "checkbox" at bounding box center [29, 109] width 25 height 14
checkbox input "true"
click at [28, 154] on input "checkbox" at bounding box center [29, 160] width 25 height 14
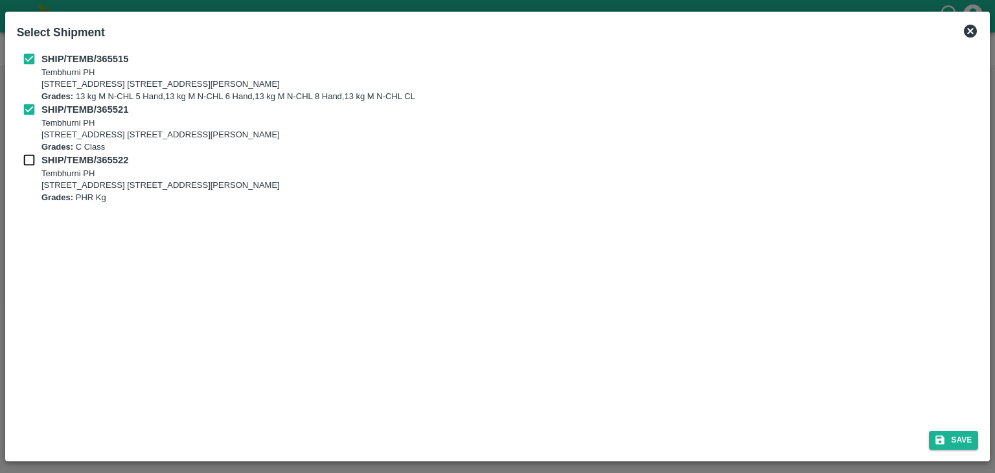
checkbox input "true"
click at [966, 433] on button "Save" at bounding box center [953, 440] width 49 height 19
type input "[DATE]"
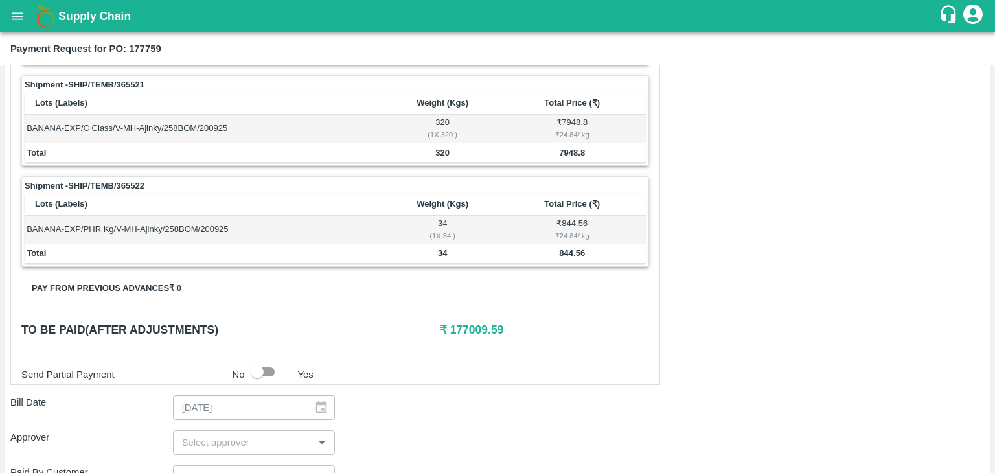
scroll to position [606, 0]
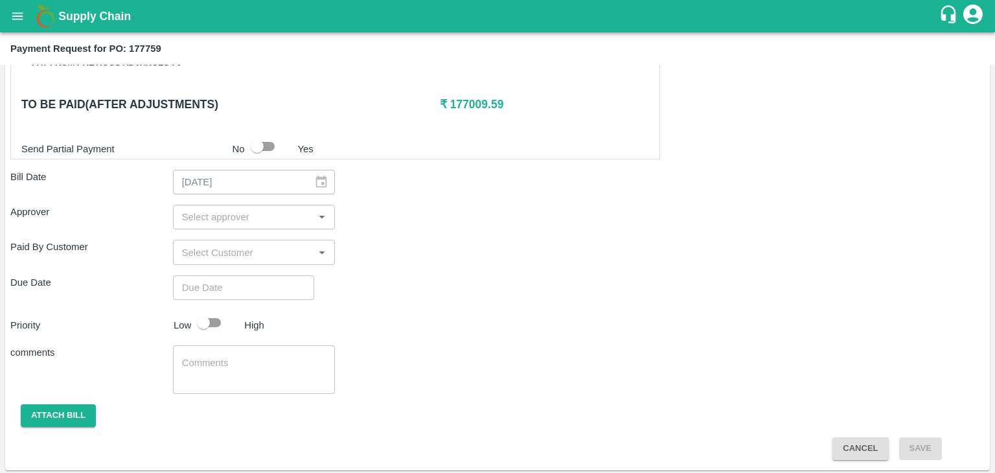
click at [212, 215] on input "input" at bounding box center [243, 217] width 133 height 17
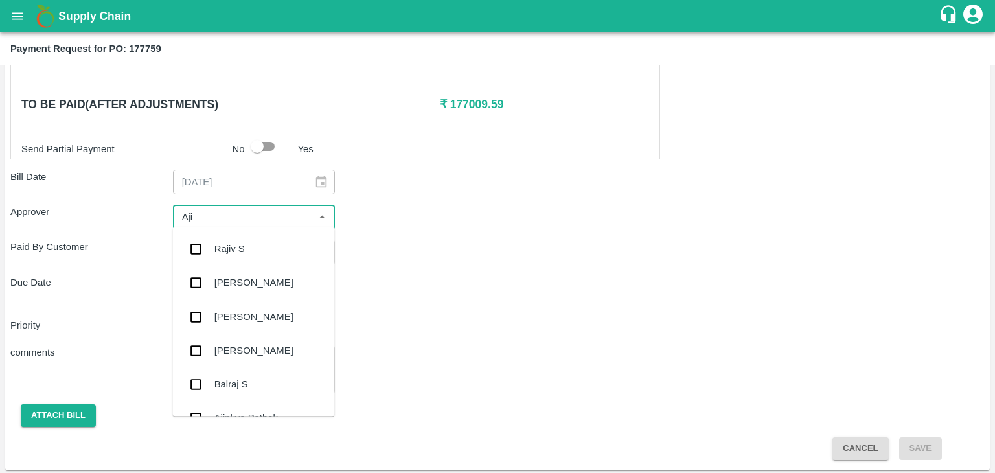
type input "Ajit"
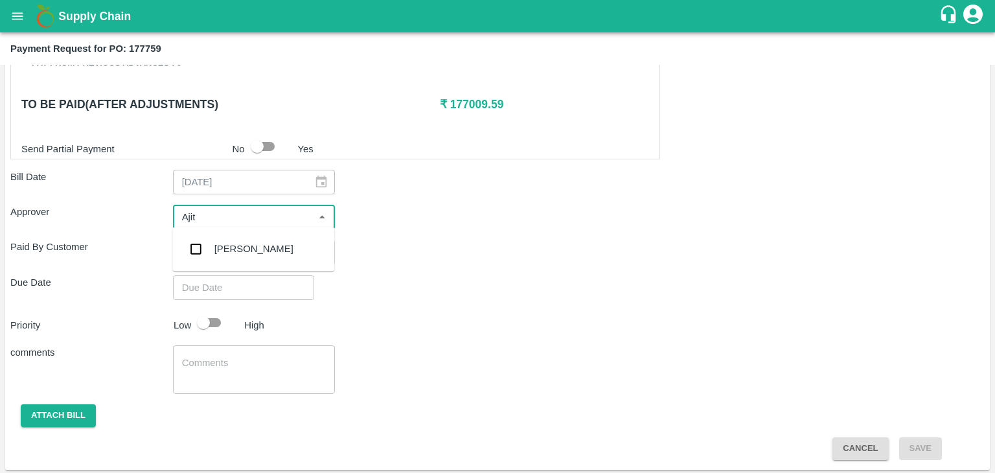
click at [235, 242] on div "[PERSON_NAME]" at bounding box center [253, 249] width 79 height 14
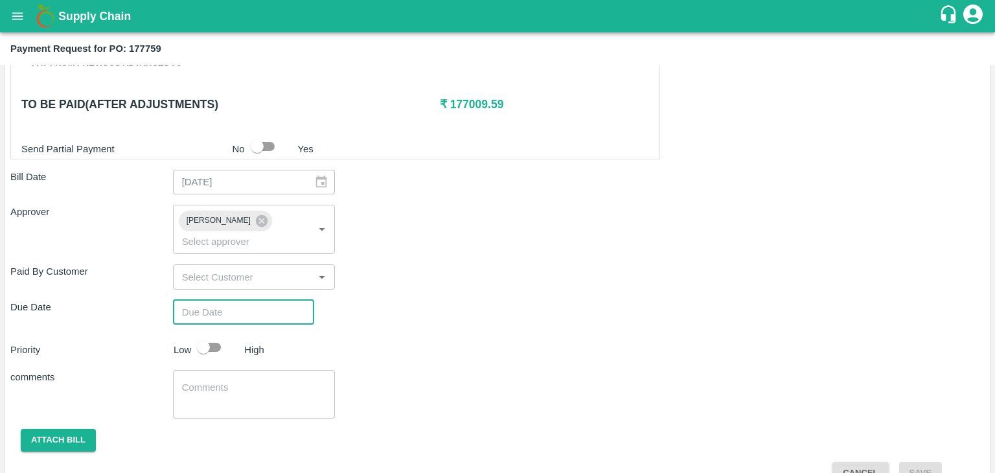
type input "DD/MM/YYYY hh:mm aa"
click at [264, 300] on input "DD/MM/YYYY hh:mm aa" at bounding box center [239, 312] width 132 height 25
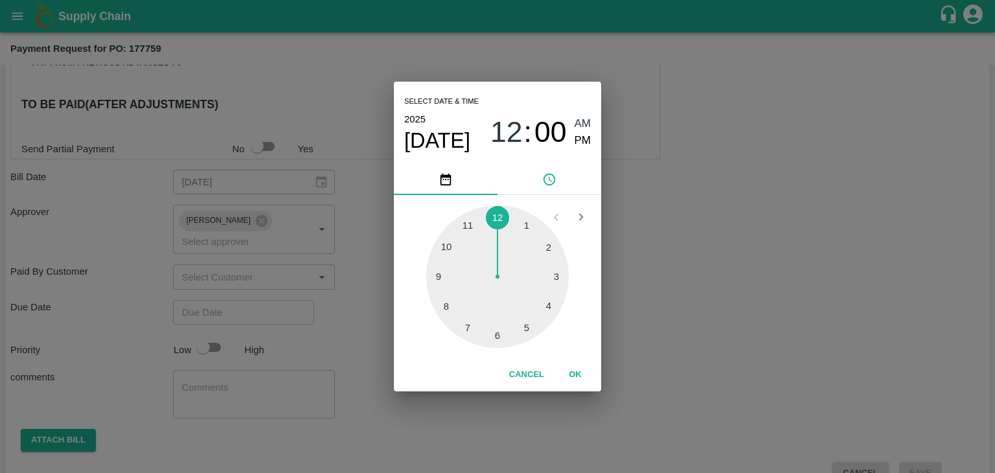
click at [580, 374] on button "OK" at bounding box center [574, 374] width 41 height 23
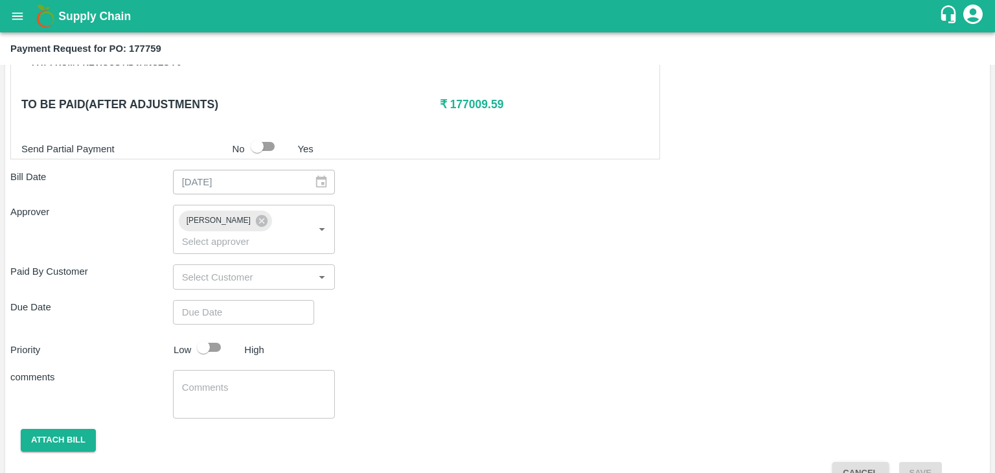
click at [218, 325] on div "Select date & time [DATE] 12 : 00 AM PM 1 2 3 4 5 6 7 8 9 10 11 12 Cancel OK" at bounding box center [497, 236] width 995 height 473
type input "[DATE] 12:00 AM"
click at [214, 335] on input "checkbox" at bounding box center [203, 347] width 74 height 25
checkbox input "true"
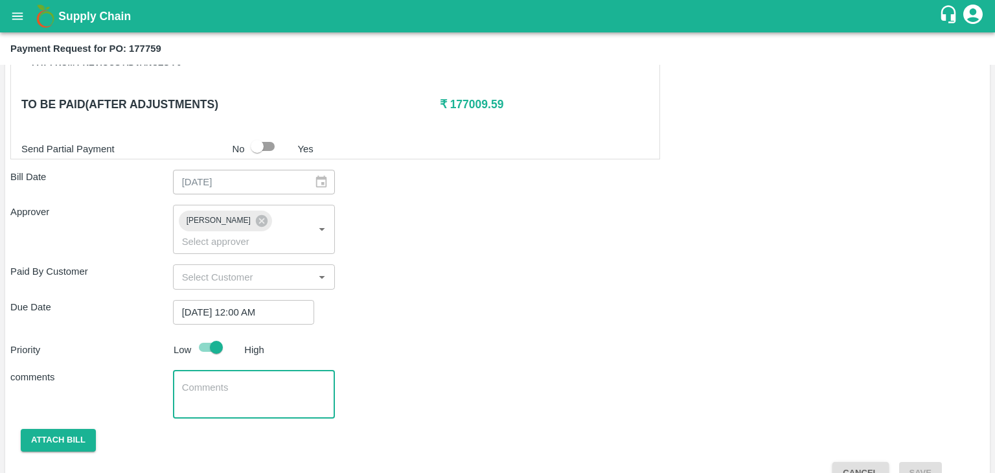
click at [254, 381] on textarea at bounding box center [254, 394] width 144 height 27
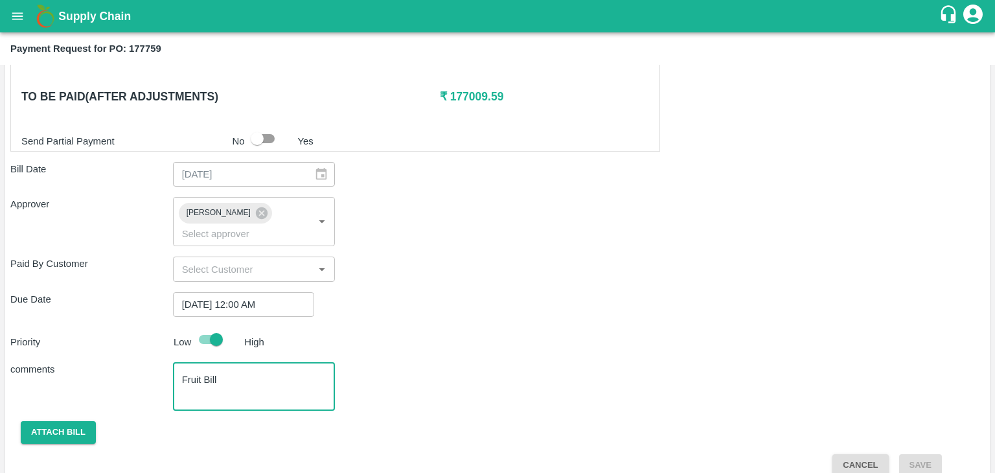
type textarea "Fruit Bill"
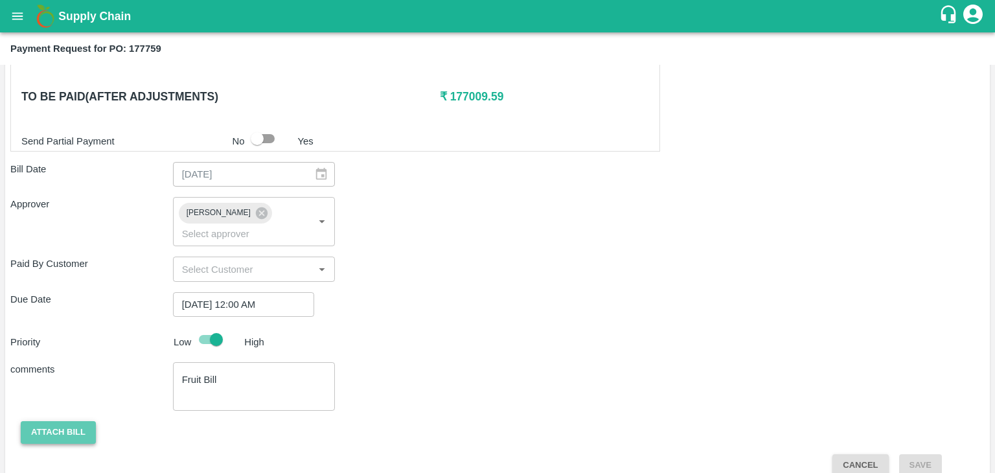
click at [56, 421] on button "Attach bill" at bounding box center [58, 432] width 75 height 23
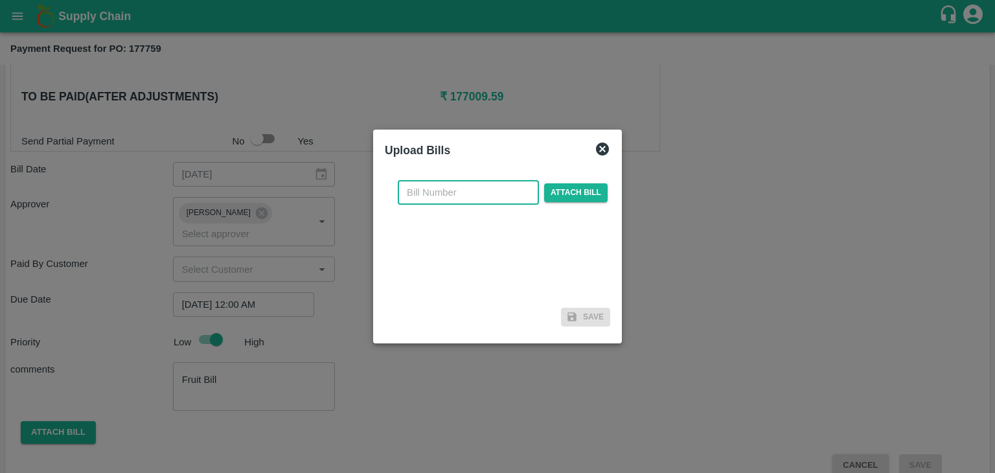
click at [453, 184] on input "text" at bounding box center [468, 192] width 141 height 25
type input "AT/CHIFU-0191"
click at [556, 192] on span "Attach bill" at bounding box center [575, 192] width 63 height 19
click at [0, 0] on input "Attach bill" at bounding box center [0, 0] width 0 height 0
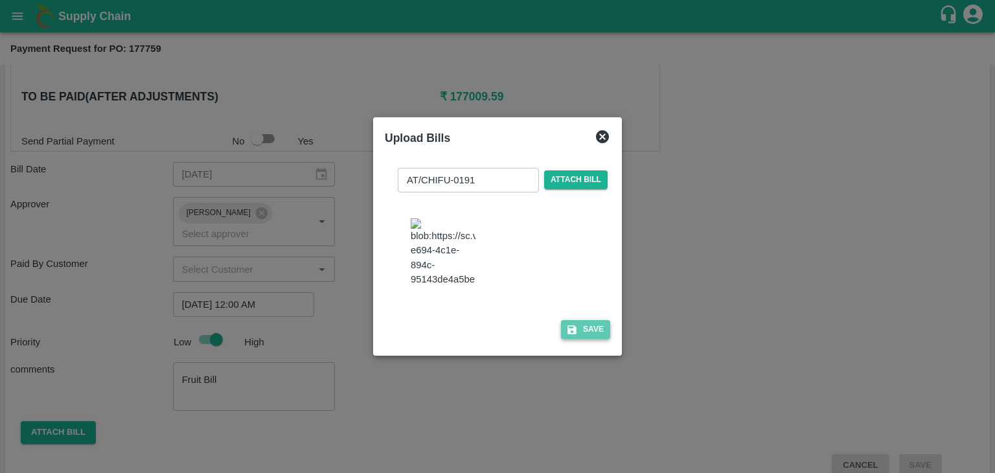
click at [593, 339] on button "Save" at bounding box center [585, 329] width 49 height 19
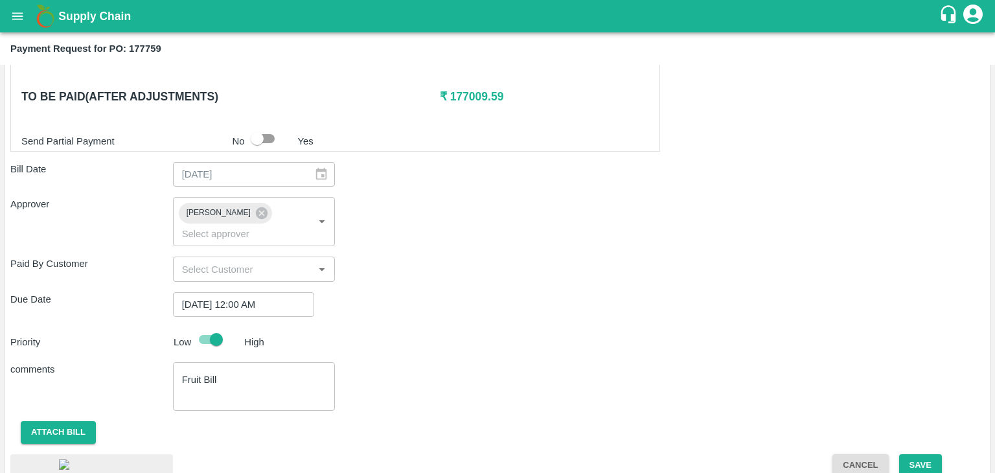
scroll to position [728, 0]
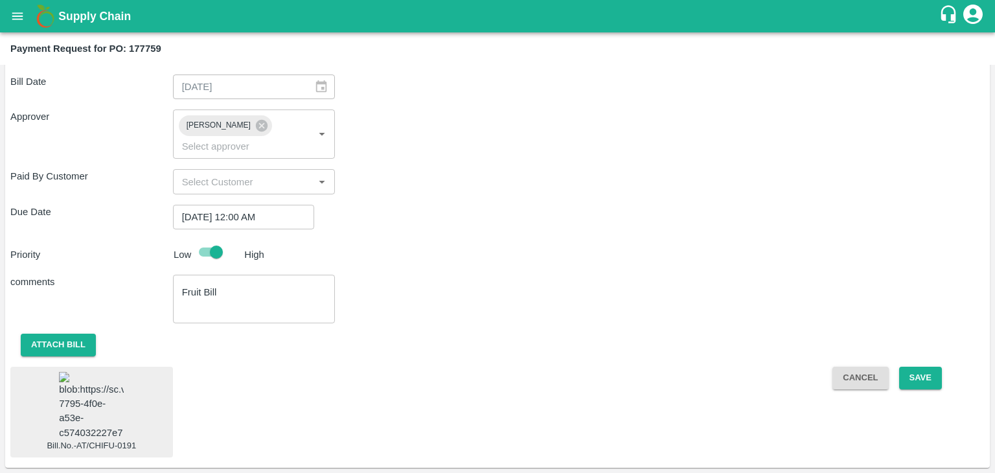
click at [102, 383] on img at bounding box center [91, 406] width 65 height 68
click at [927, 366] on button "Save" at bounding box center [920, 377] width 43 height 23
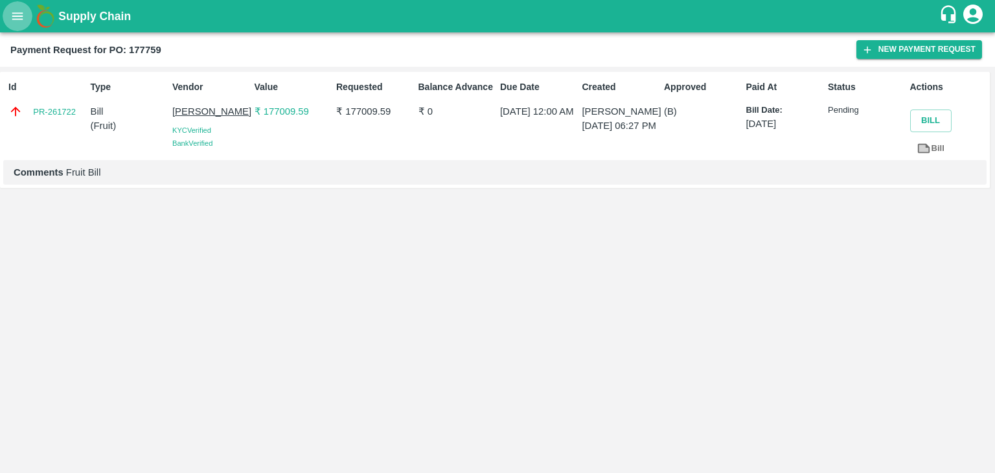
click at [20, 14] on icon "open drawer" at bounding box center [17, 15] width 11 height 7
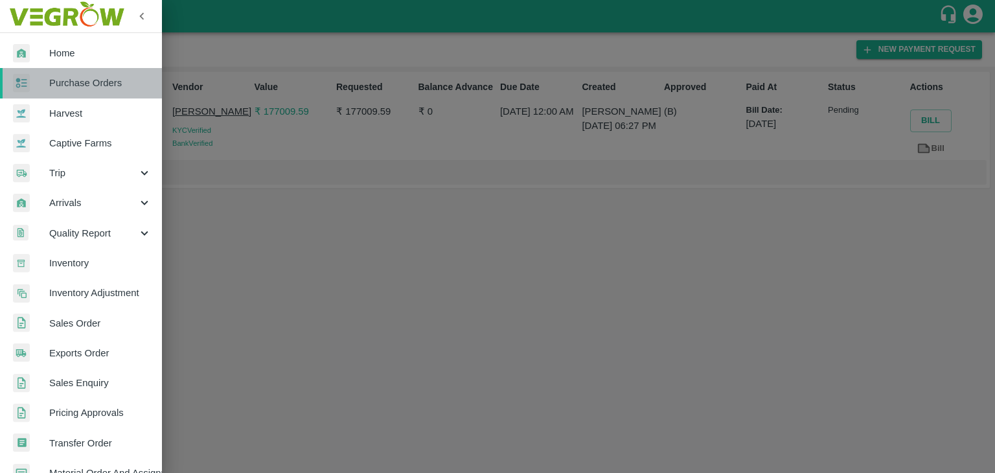
click at [106, 93] on link "Purchase Orders" at bounding box center [81, 83] width 162 height 30
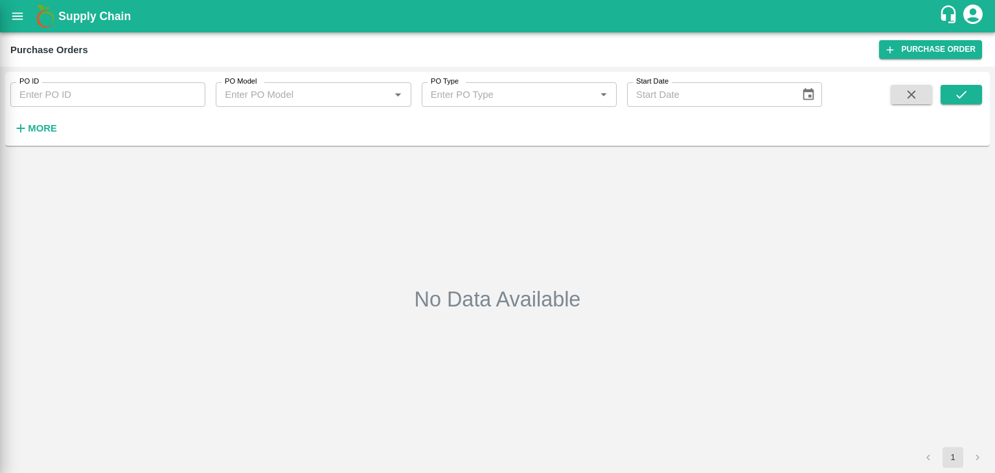
click at [197, 95] on div at bounding box center [497, 236] width 995 height 473
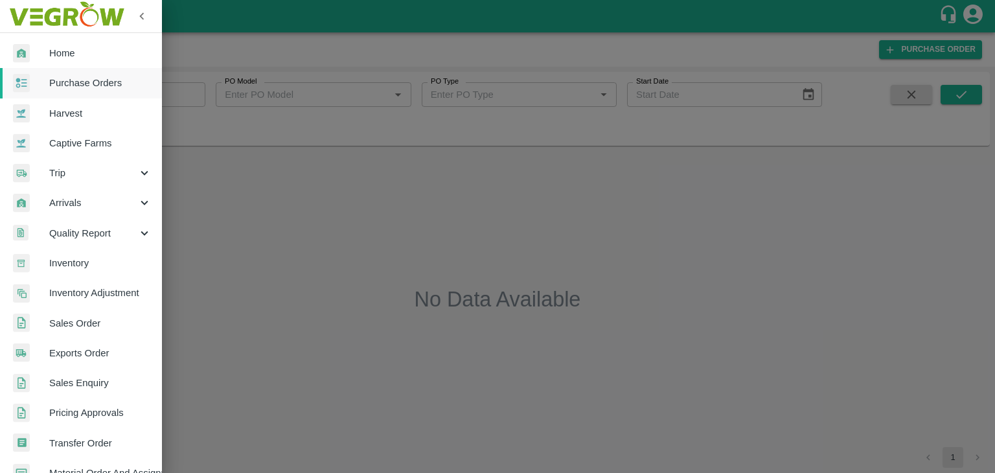
click at [188, 91] on div at bounding box center [497, 236] width 995 height 473
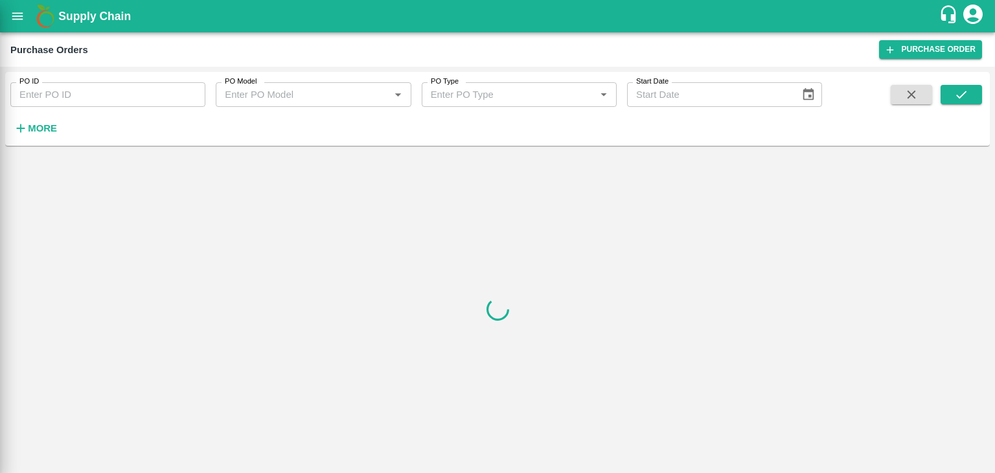
click at [188, 91] on div at bounding box center [497, 236] width 995 height 473
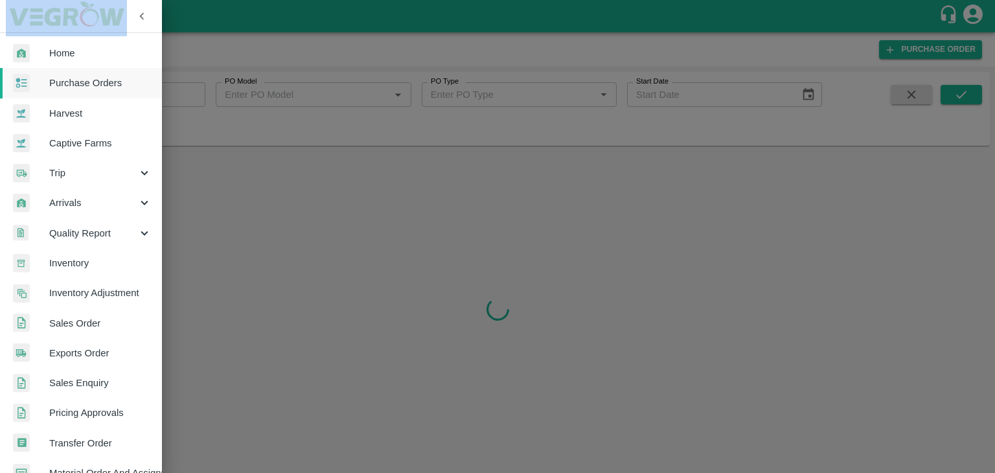
click at [188, 91] on div at bounding box center [497, 236] width 995 height 473
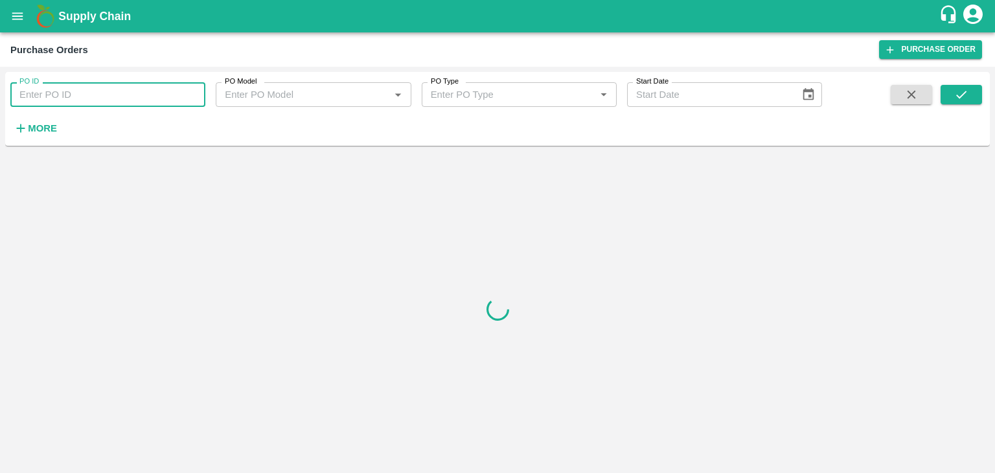
click at [192, 93] on input "PO ID" at bounding box center [107, 94] width 195 height 25
paste input "177708"
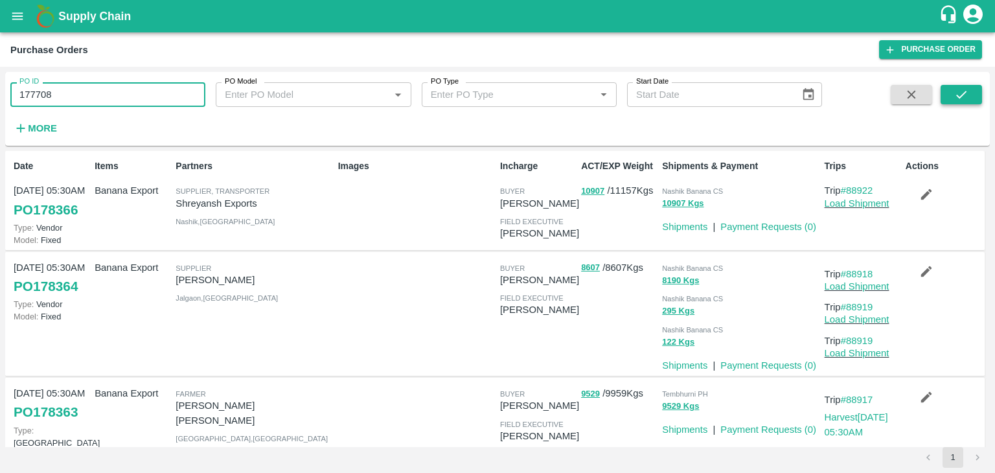
type input "177708"
click at [949, 96] on button "submit" at bounding box center [960, 94] width 41 height 19
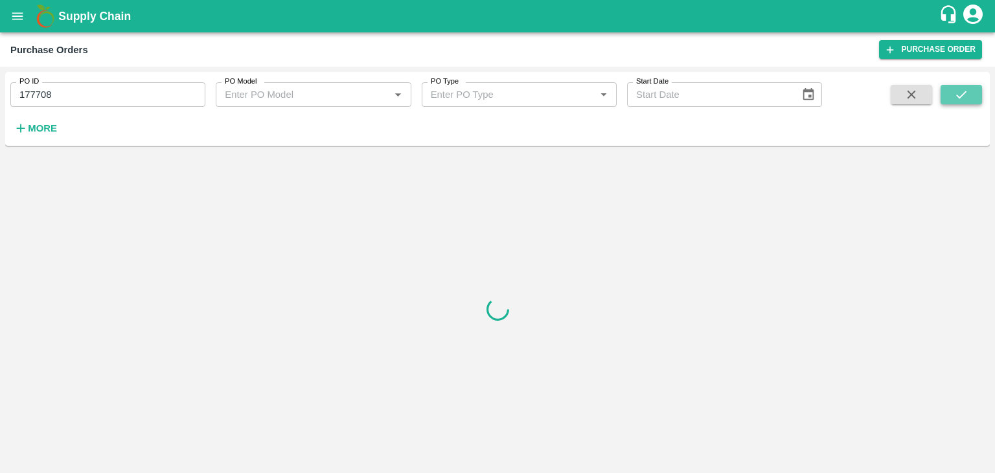
click at [949, 96] on button "submit" at bounding box center [960, 94] width 41 height 19
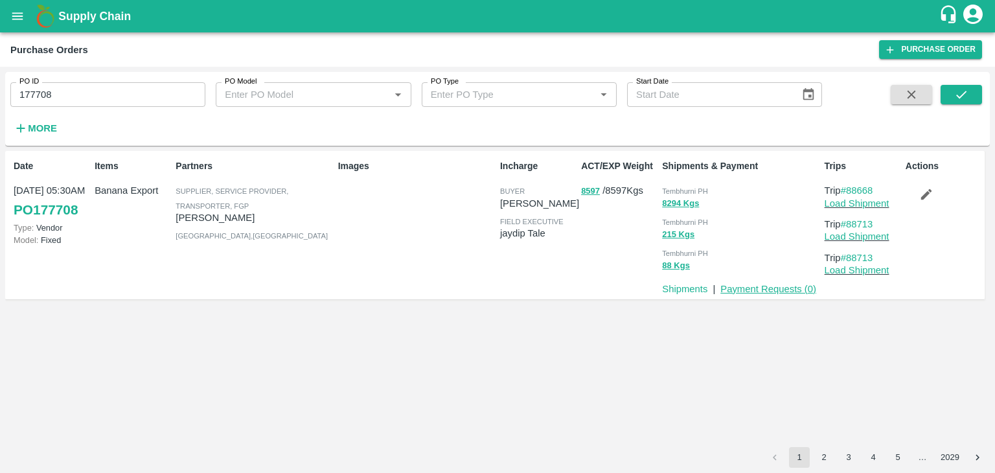
click at [761, 293] on link "Payment Requests ( 0 )" at bounding box center [768, 289] width 96 height 10
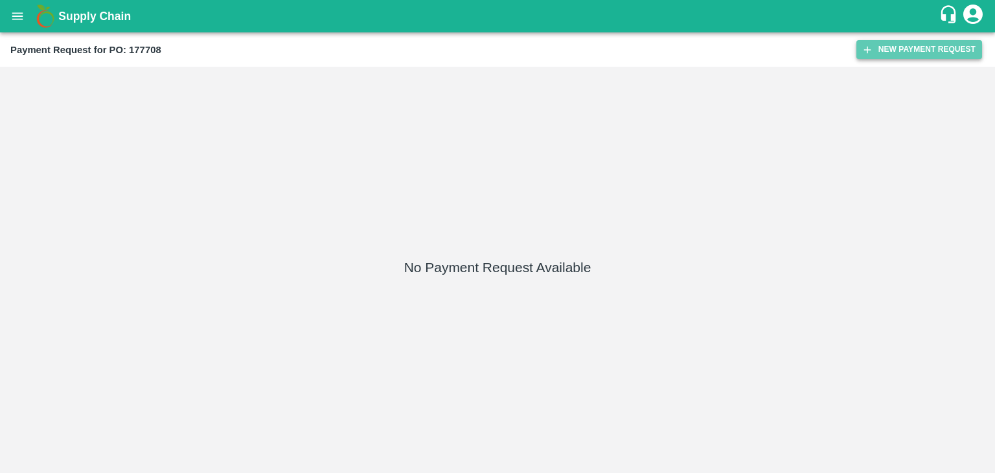
click at [938, 43] on button "New Payment Request" at bounding box center [919, 49] width 126 height 19
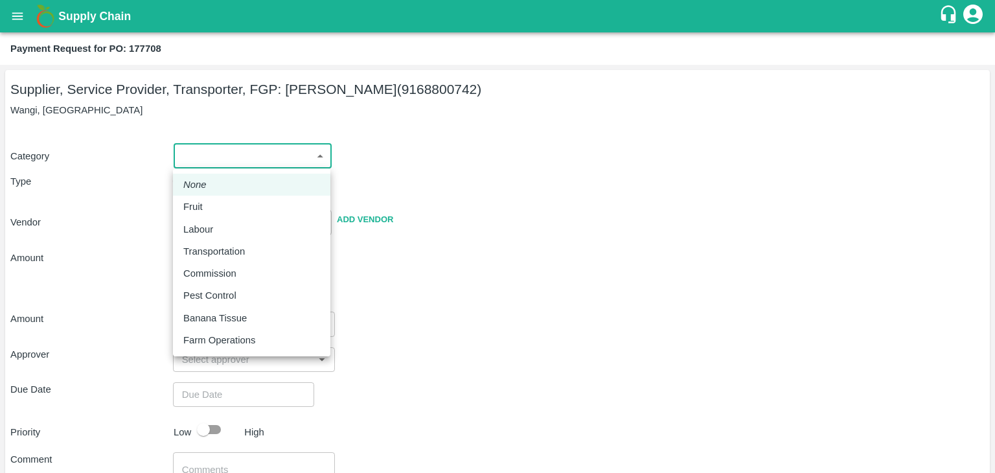
drag, startPoint x: 203, startPoint y: 157, endPoint x: 214, endPoint y: 201, distance: 45.4
click at [214, 201] on body "Supply Chain Payment Request for PO: 177708 Supplier, Service Provider, Transpo…" at bounding box center [497, 236] width 995 height 473
click at [214, 201] on div "Fruit" at bounding box center [251, 206] width 137 height 14
type input "1"
type input "[PERSON_NAME] - 9168800742(Supplier, Service Provider, Transporter, FGP)"
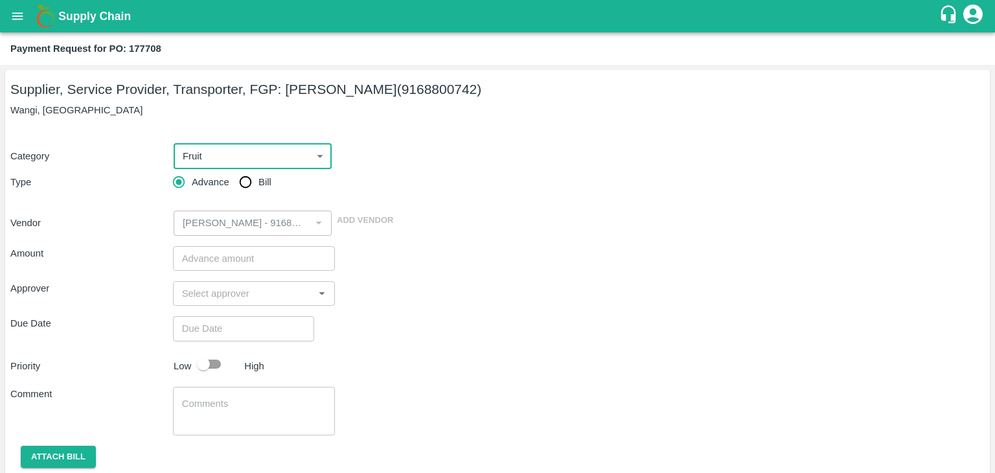
click at [240, 189] on input "Bill" at bounding box center [245, 182] width 26 height 26
radio input "true"
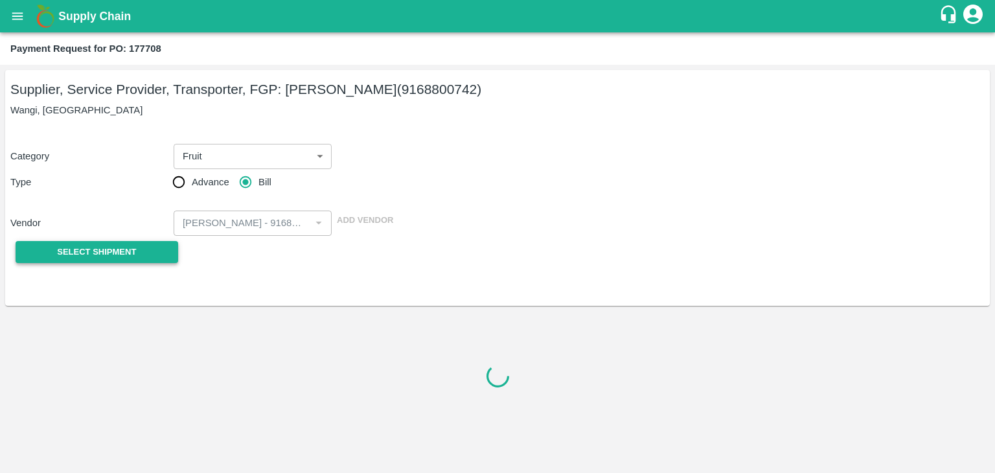
click at [108, 253] on span "Select Shipment" at bounding box center [96, 252] width 79 height 15
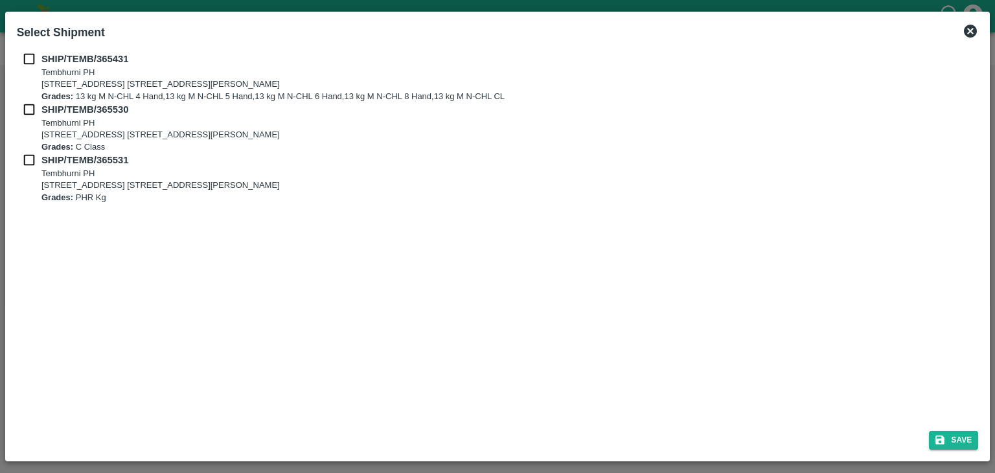
click at [23, 56] on input "checkbox" at bounding box center [29, 59] width 25 height 14
checkbox input "true"
click at [24, 102] on input "checkbox" at bounding box center [29, 109] width 25 height 14
checkbox input "true"
click at [24, 156] on input "checkbox" at bounding box center [29, 160] width 25 height 14
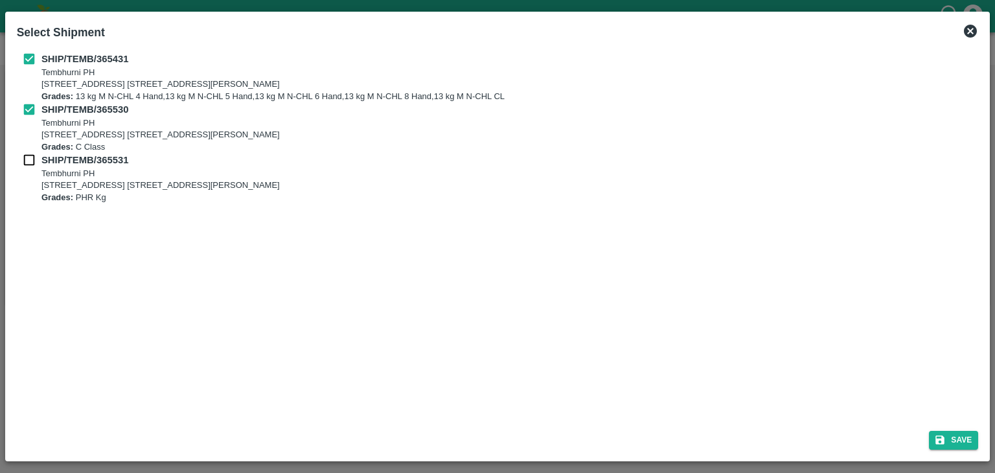
checkbox input "true"
click at [961, 437] on button "Save" at bounding box center [953, 440] width 49 height 19
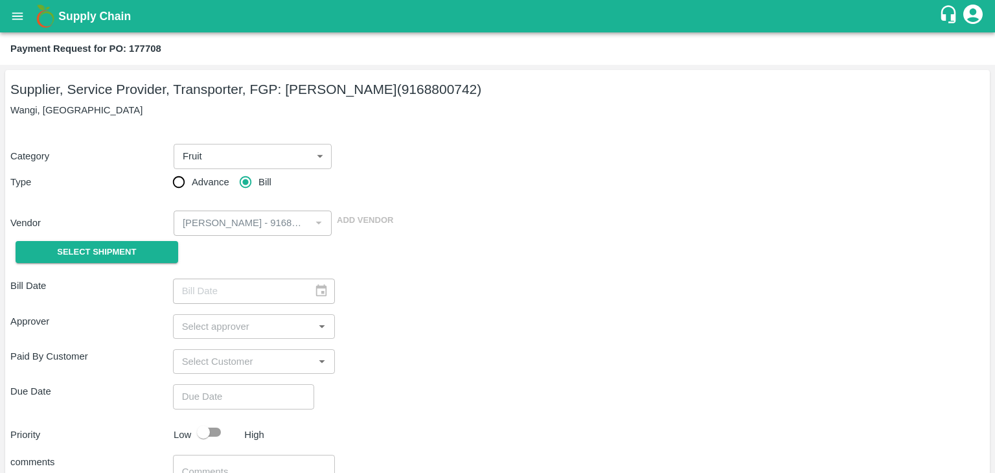
type input "[DATE]"
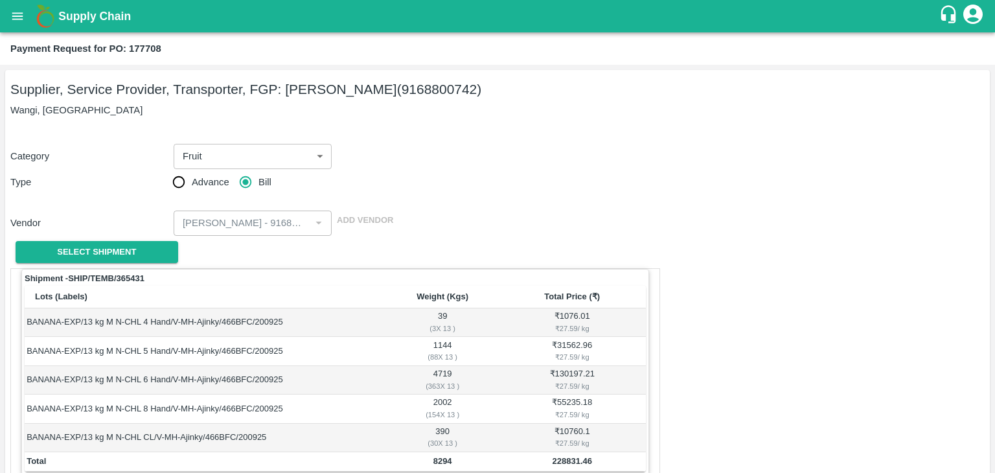
scroll to position [635, 0]
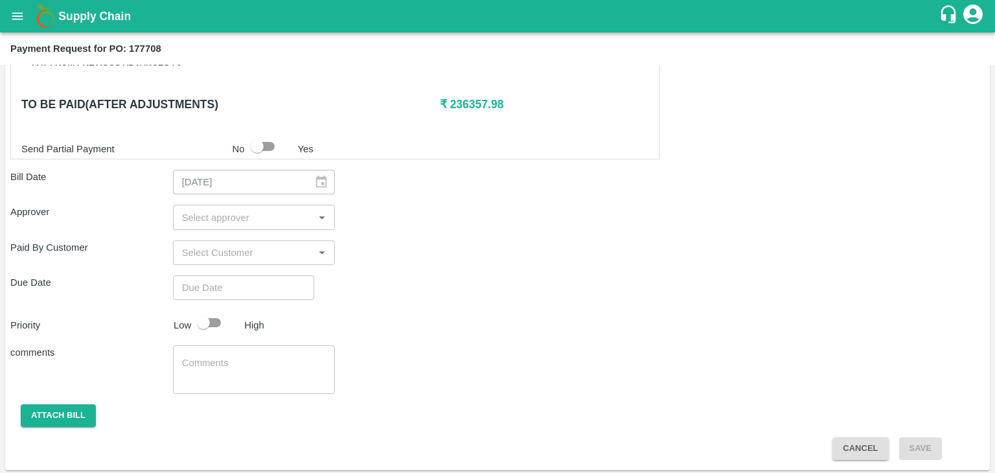
click at [254, 211] on input "input" at bounding box center [243, 217] width 133 height 17
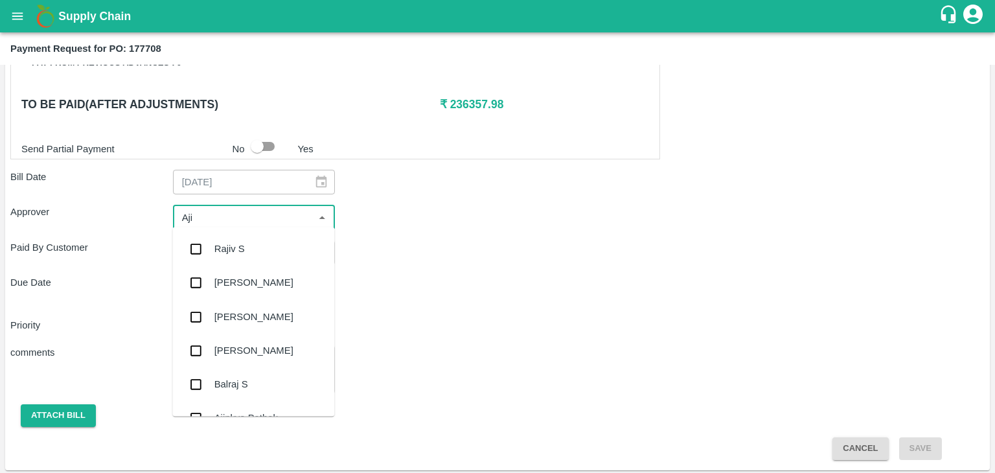
type input "Ajit"
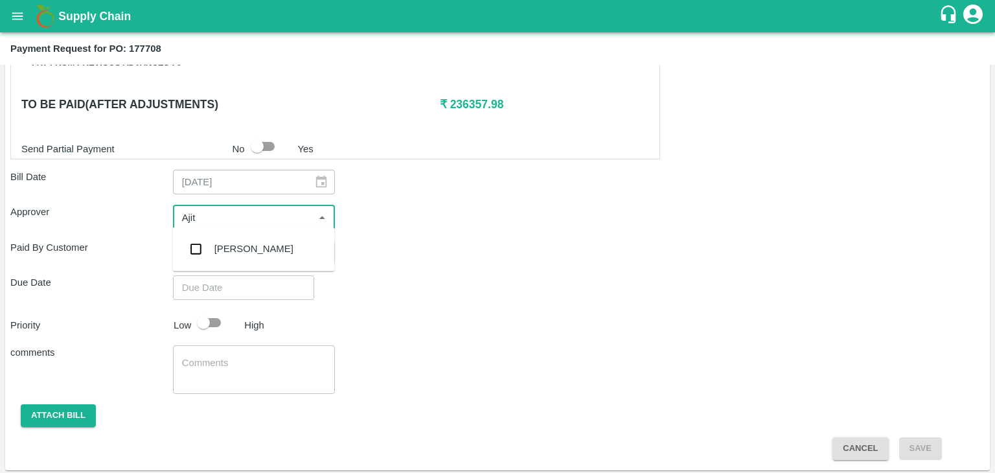
click at [249, 248] on div "Ajit Otari" at bounding box center [253, 249] width 79 height 14
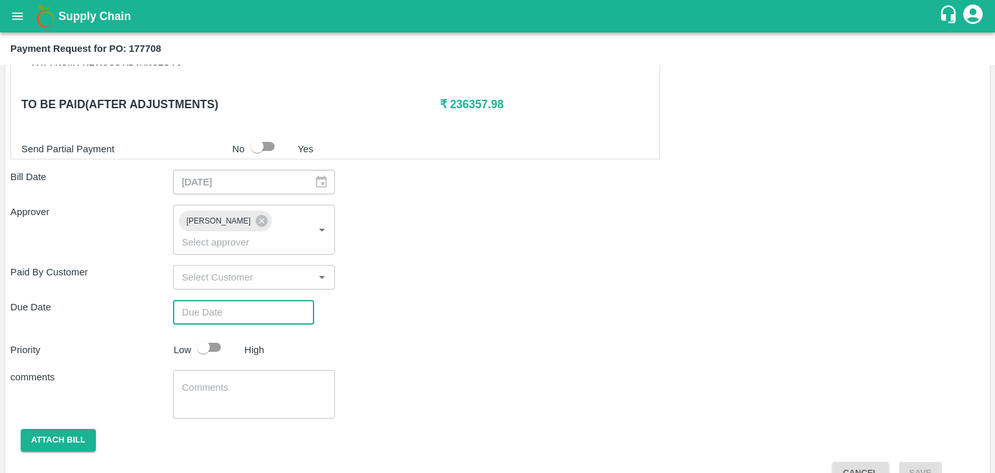
type input "DD/MM/YYYY hh:mm aa"
click at [262, 300] on input "DD/MM/YYYY hh:mm aa" at bounding box center [239, 312] width 132 height 25
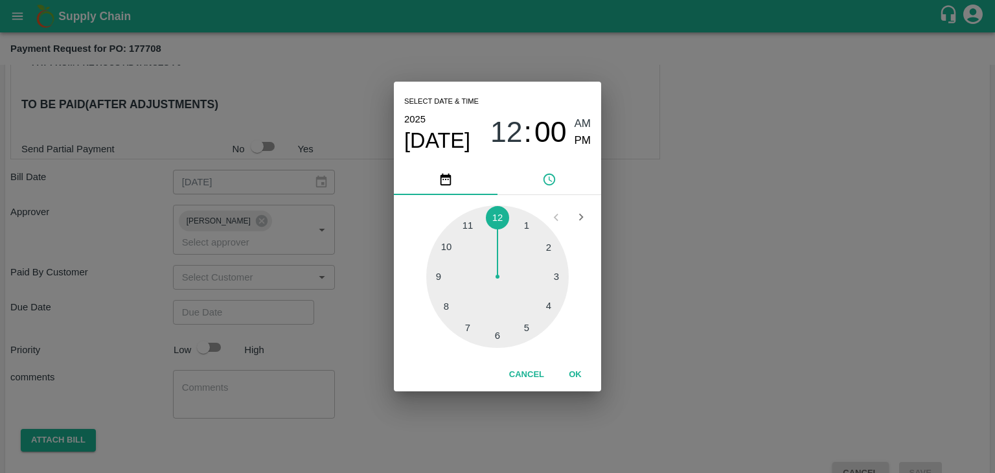
click at [569, 379] on button "OK" at bounding box center [574, 374] width 41 height 23
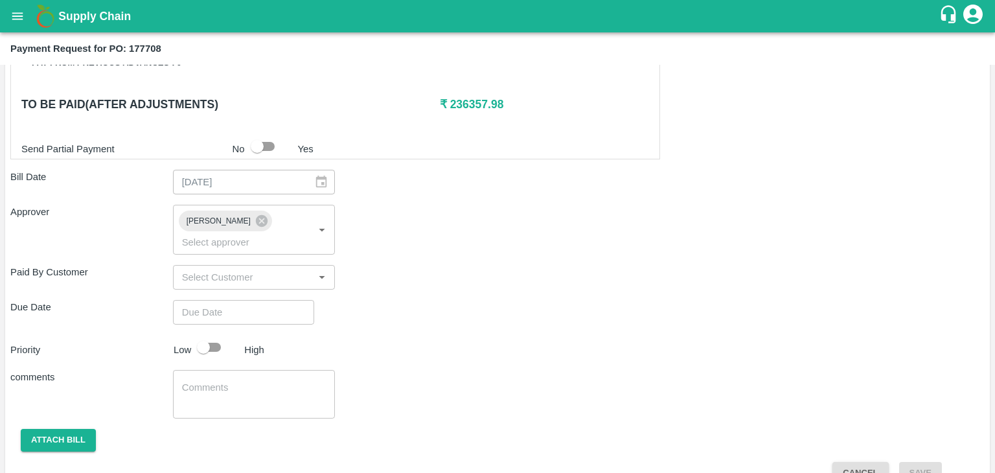
click at [218, 327] on div "Select date & time 2025 Sep 26 12 : 00 AM PM 1 2 3 4 5 6 7 8 9 10 11 12 Cancel …" at bounding box center [497, 236] width 995 height 473
type input "26/09/2025 12:00 AM"
click at [219, 335] on input "checkbox" at bounding box center [203, 347] width 74 height 25
checkbox input "true"
click at [257, 381] on textarea at bounding box center [254, 394] width 144 height 27
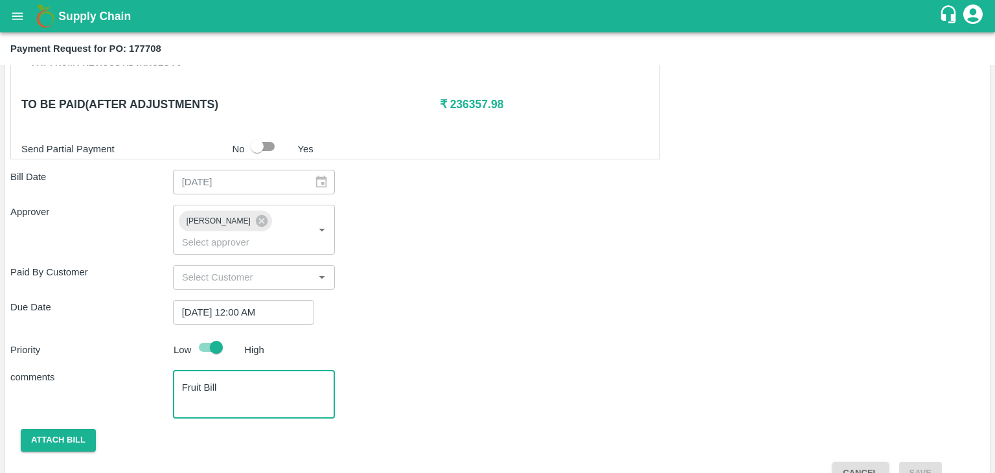
scroll to position [642, 0]
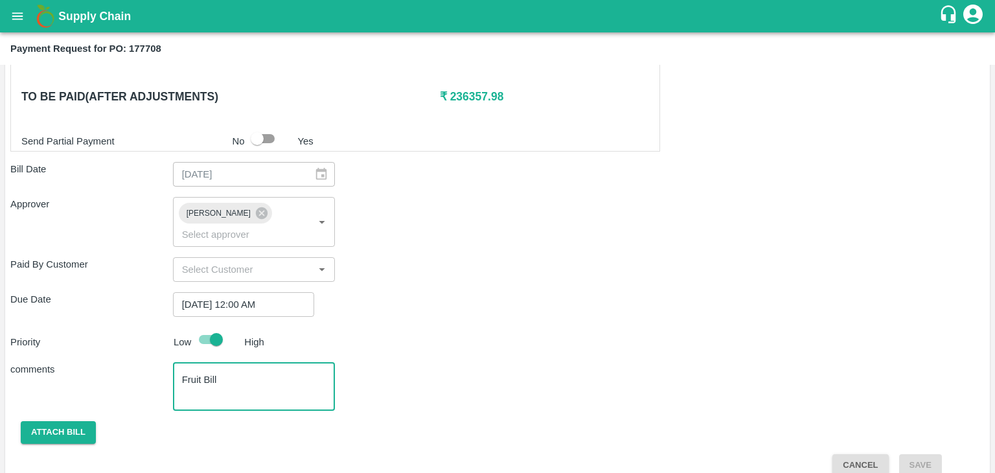
type textarea "Fruit Bill"
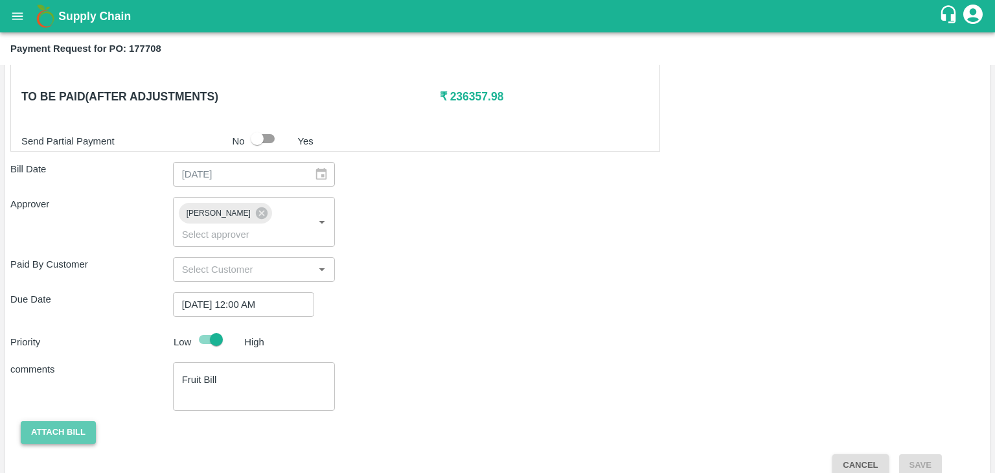
click at [57, 421] on button "Attach bill" at bounding box center [58, 432] width 75 height 23
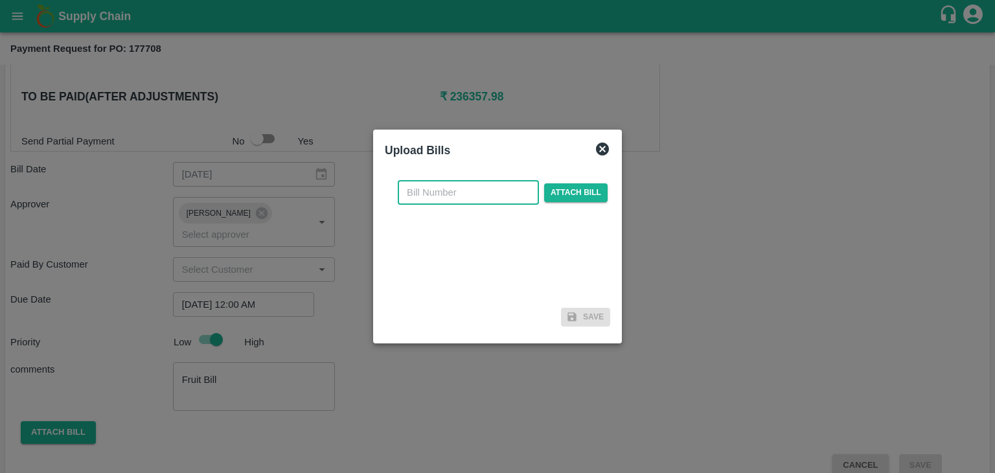
click at [466, 188] on input "text" at bounding box center [468, 192] width 141 height 25
type input "AT/CHIFU-0192"
click at [589, 186] on span "Attach bill" at bounding box center [575, 192] width 63 height 19
click at [0, 0] on input "Attach bill" at bounding box center [0, 0] width 0 height 0
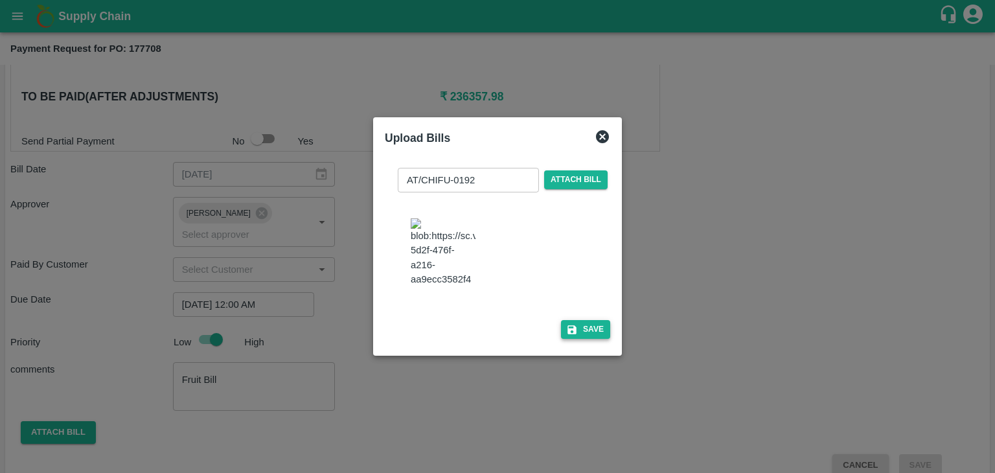
click at [594, 339] on button "Save" at bounding box center [585, 329] width 49 height 19
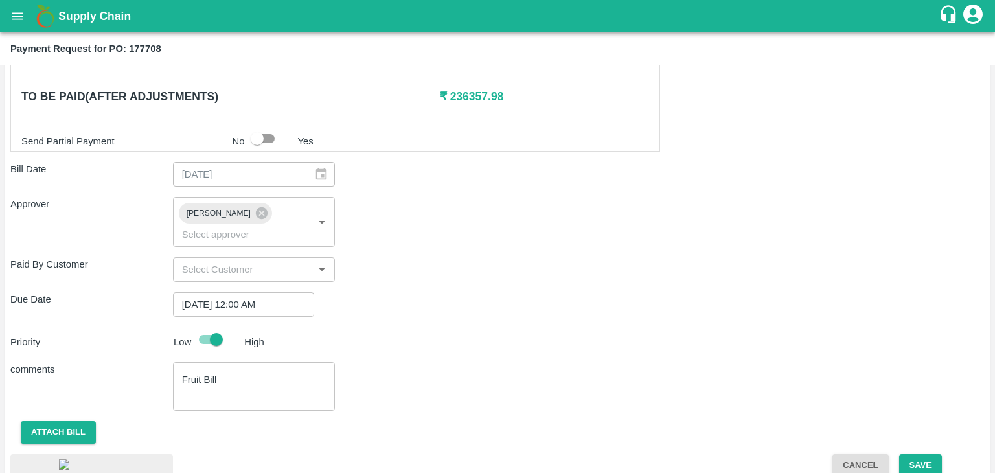
scroll to position [757, 0]
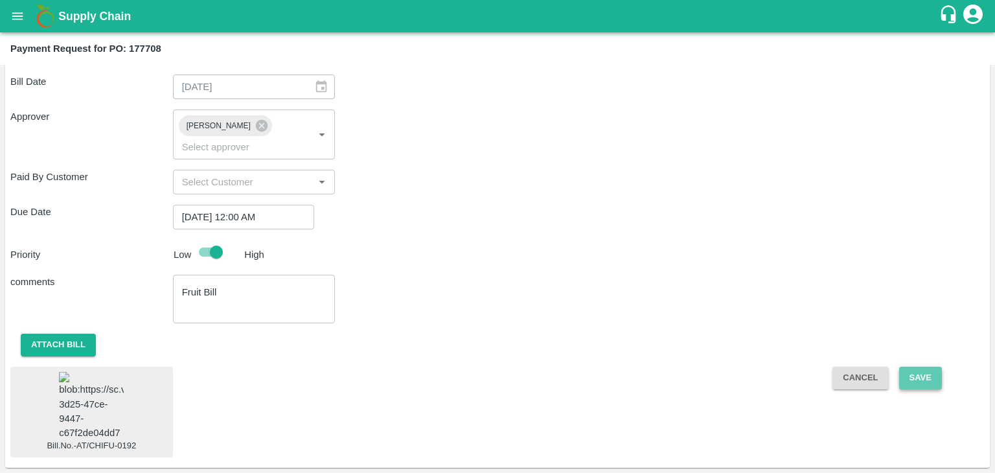
click at [918, 366] on button "Save" at bounding box center [920, 377] width 43 height 23
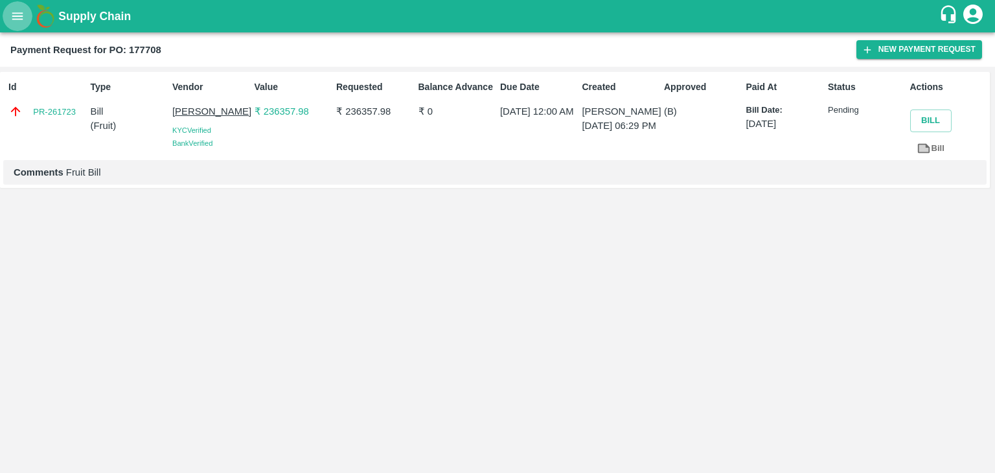
click at [9, 15] on button "open drawer" at bounding box center [18, 16] width 30 height 30
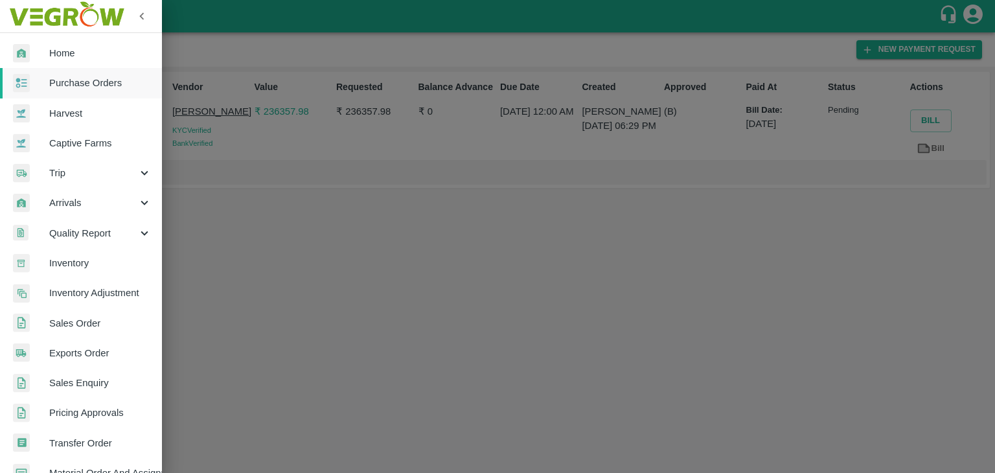
click at [117, 80] on span "Purchase Orders" at bounding box center [100, 83] width 102 height 14
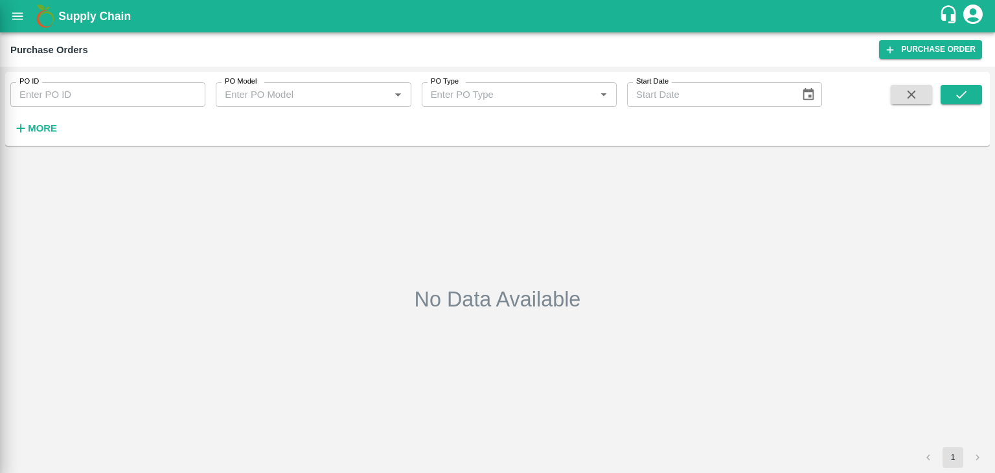
click at [193, 95] on div at bounding box center [497, 236] width 995 height 473
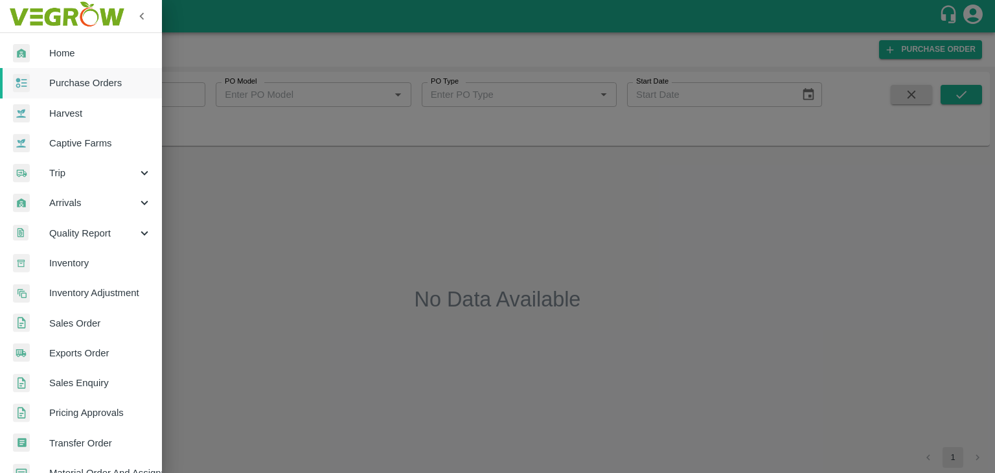
click at [193, 91] on div at bounding box center [497, 236] width 995 height 473
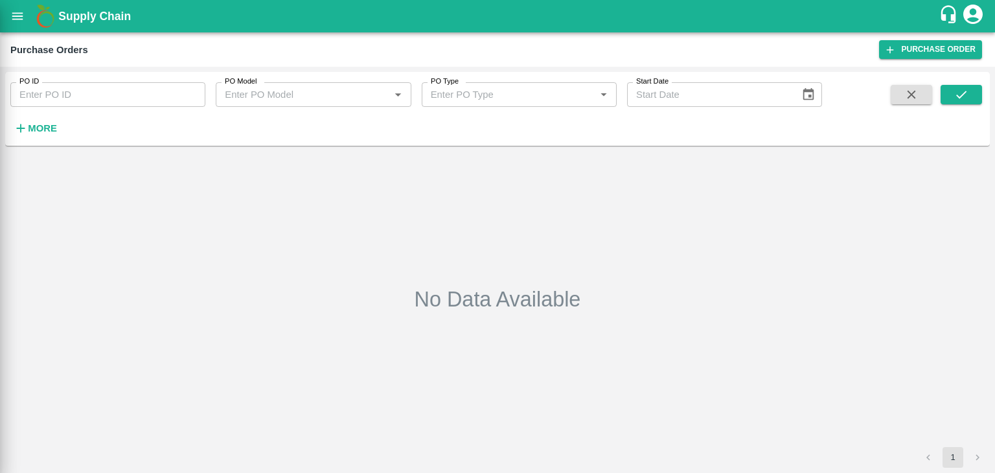
click at [193, 91] on div at bounding box center [497, 236] width 995 height 473
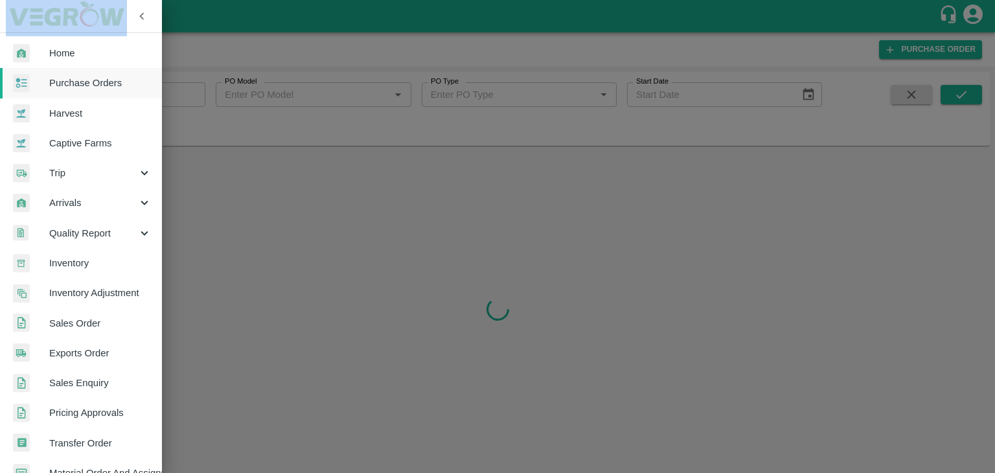
click at [193, 91] on div at bounding box center [497, 236] width 995 height 473
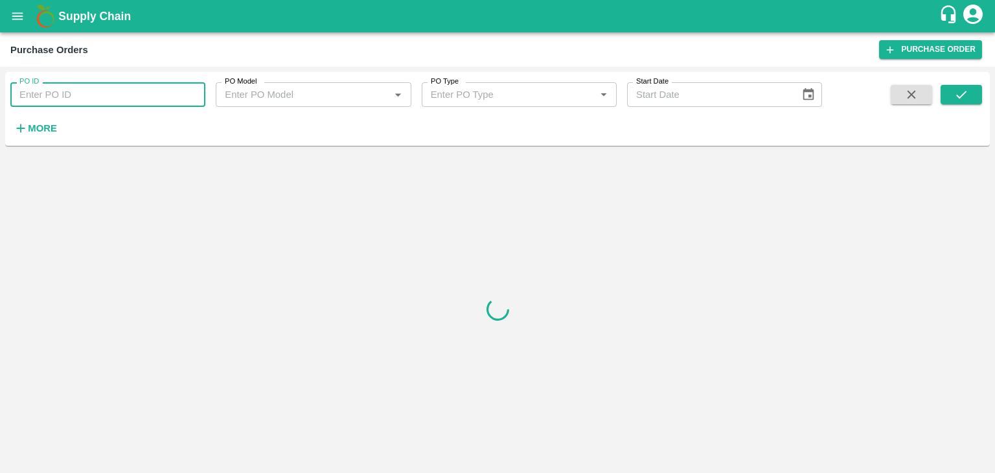
click at [193, 91] on input "PO ID" at bounding box center [107, 94] width 195 height 25
paste input "175416"
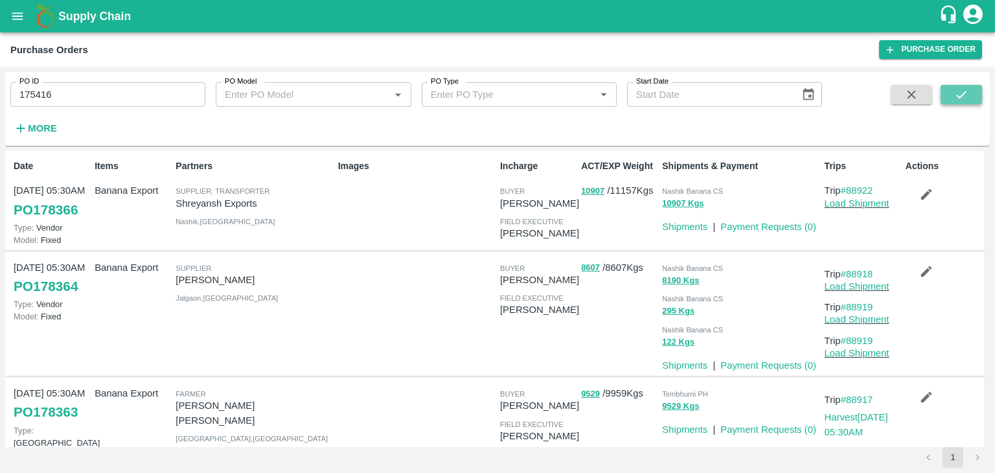
click at [976, 98] on button "submit" at bounding box center [960, 94] width 41 height 19
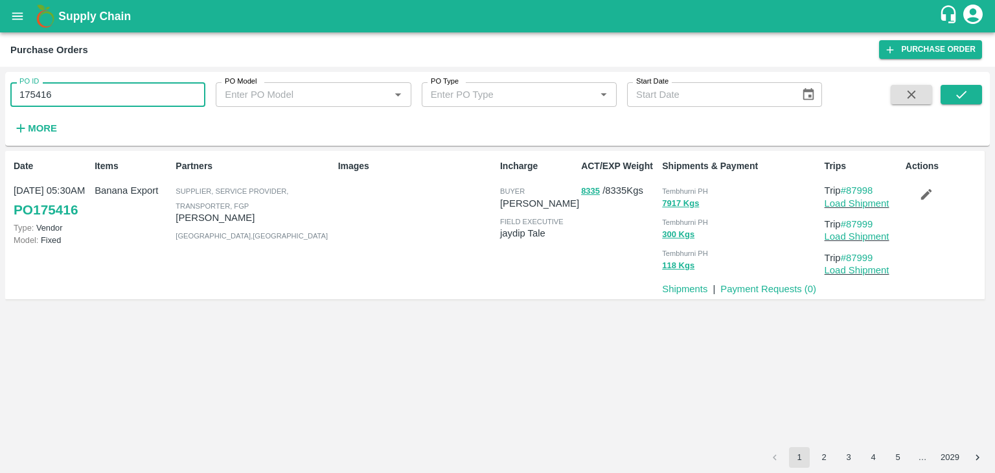
click at [104, 103] on input "175416" at bounding box center [107, 94] width 195 height 25
click at [116, 102] on input "175416" at bounding box center [107, 94] width 195 height 25
paste input "text"
type input "178261"
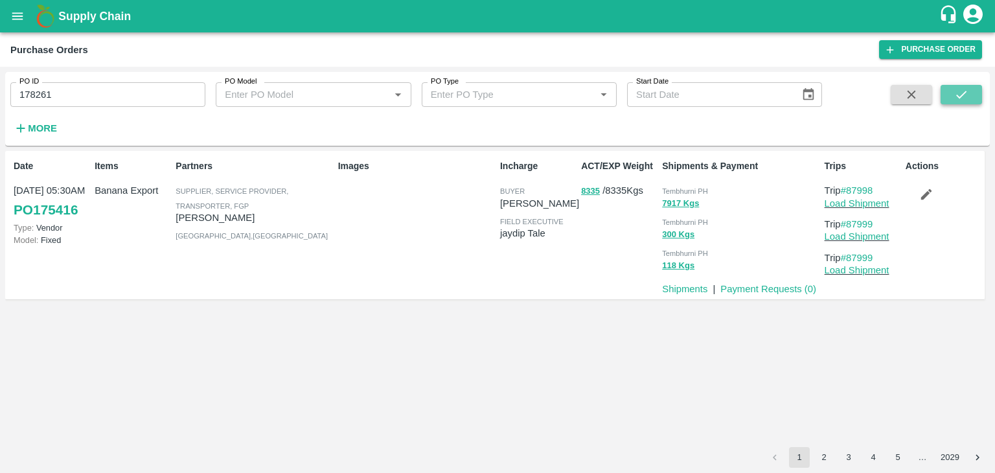
click at [963, 89] on icon "submit" at bounding box center [961, 94] width 14 height 14
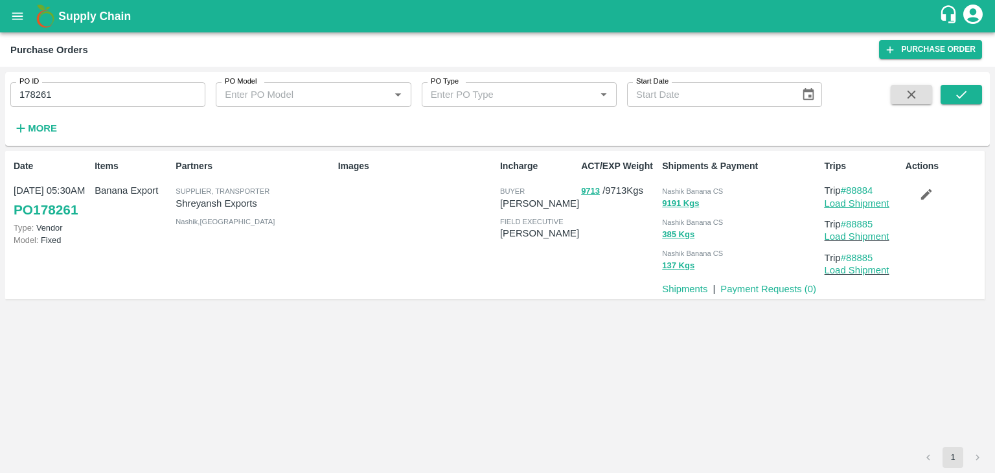
click at [859, 203] on link "Load Shipment" at bounding box center [856, 203] width 65 height 10
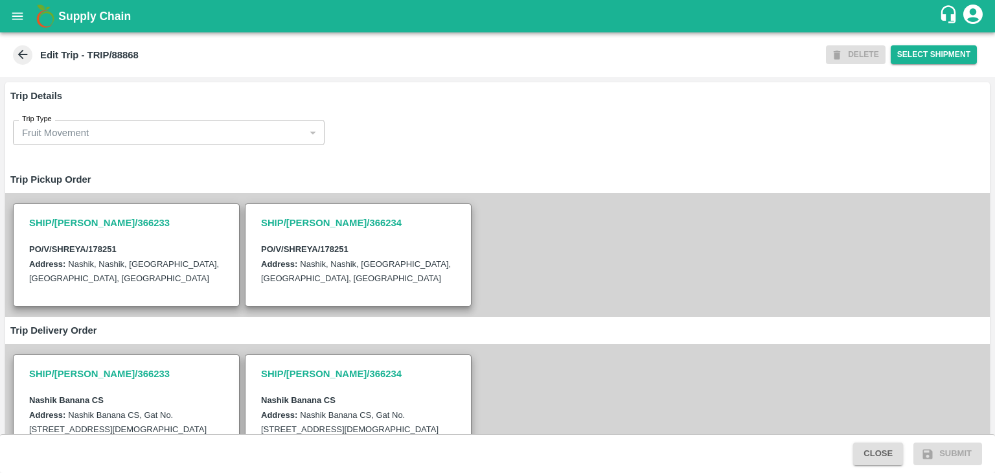
scroll to position [401, 0]
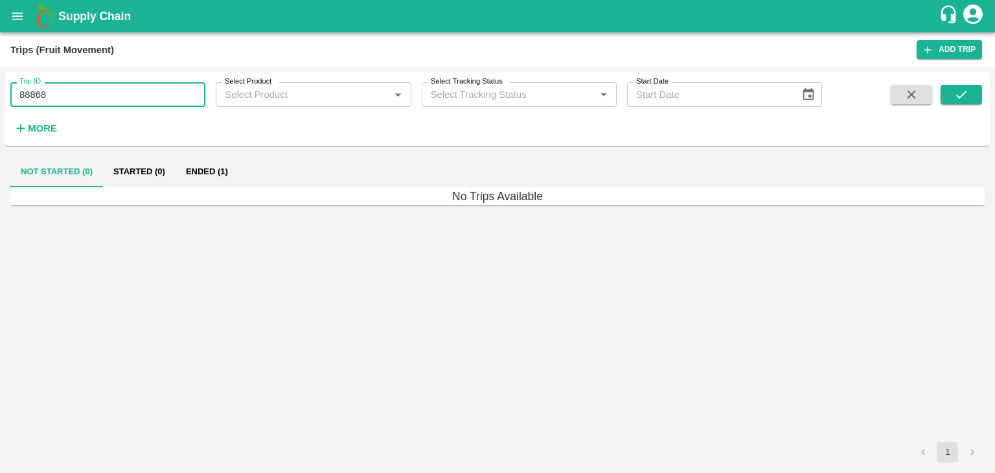
click at [140, 98] on input "88868" at bounding box center [107, 94] width 195 height 25
type input "88885"
click at [972, 89] on button "submit" at bounding box center [960, 94] width 41 height 19
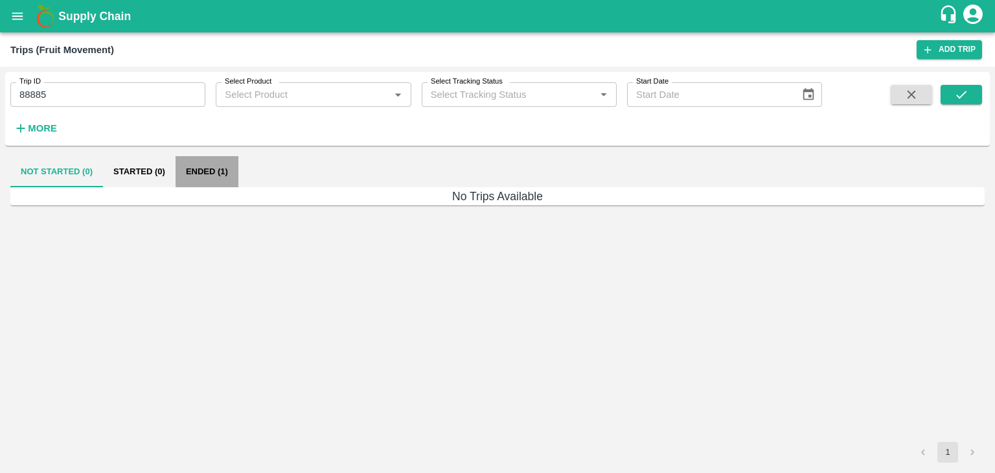
click at [220, 180] on button "Ended (1)" at bounding box center [206, 171] width 63 height 31
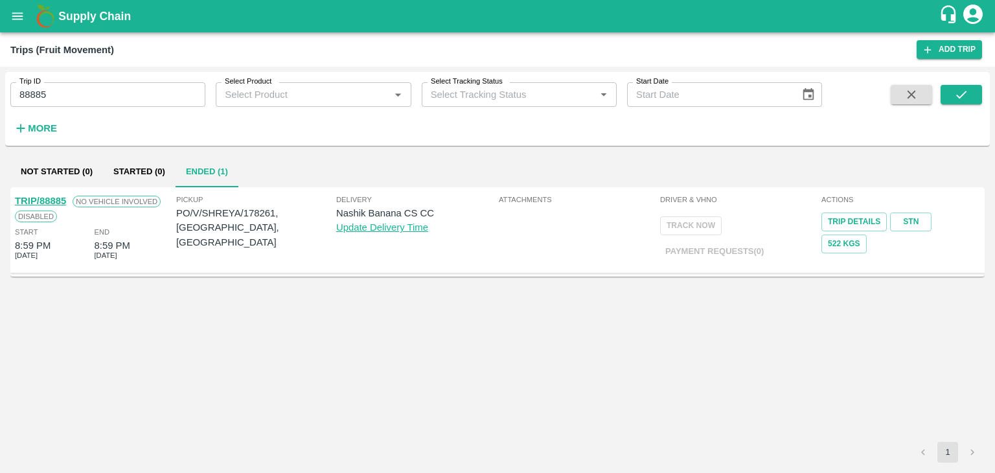
click at [51, 197] on link "TRIP/88885" at bounding box center [40, 201] width 51 height 10
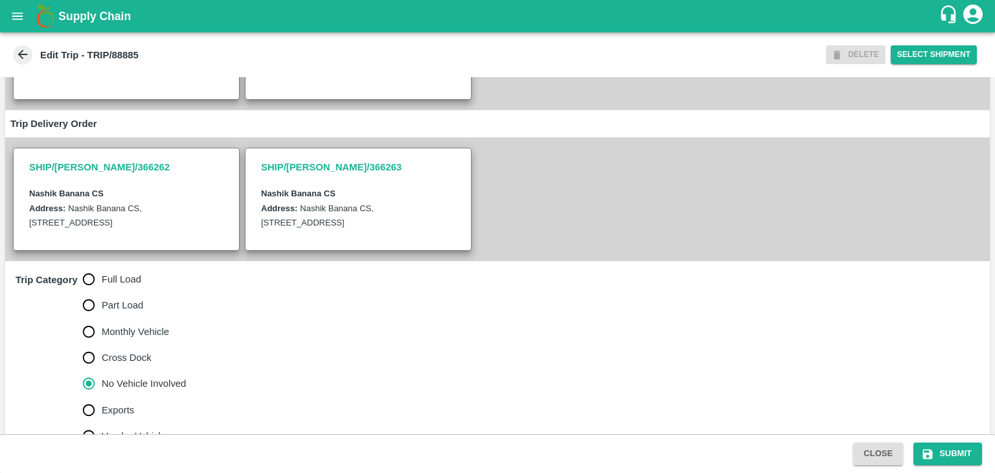
scroll to position [318, 0]
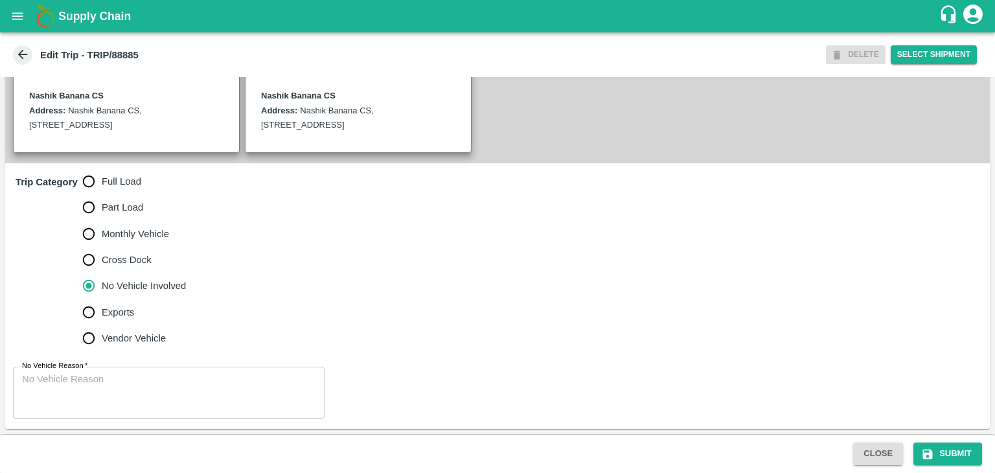
click at [160, 383] on textarea "No Vehicle Reason   *" at bounding box center [168, 392] width 293 height 41
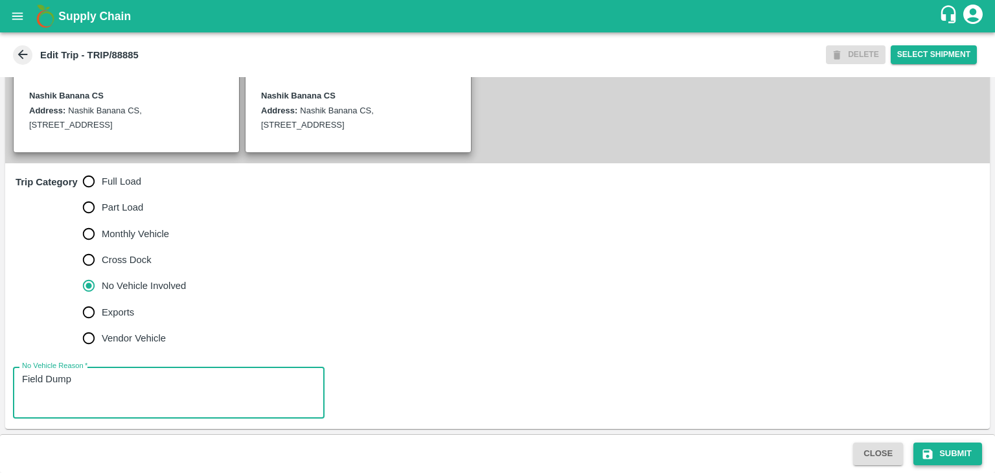
type textarea "Field Dump"
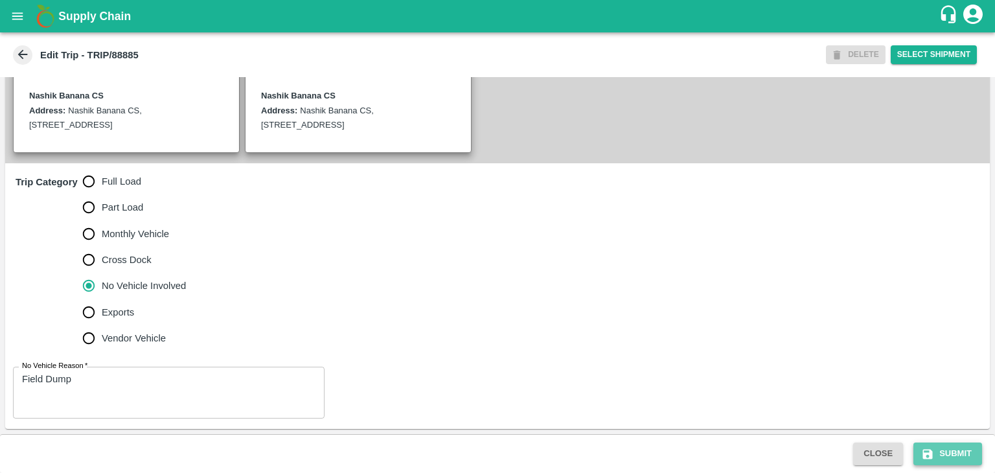
click at [932, 454] on icon "submit" at bounding box center [927, 453] width 13 height 13
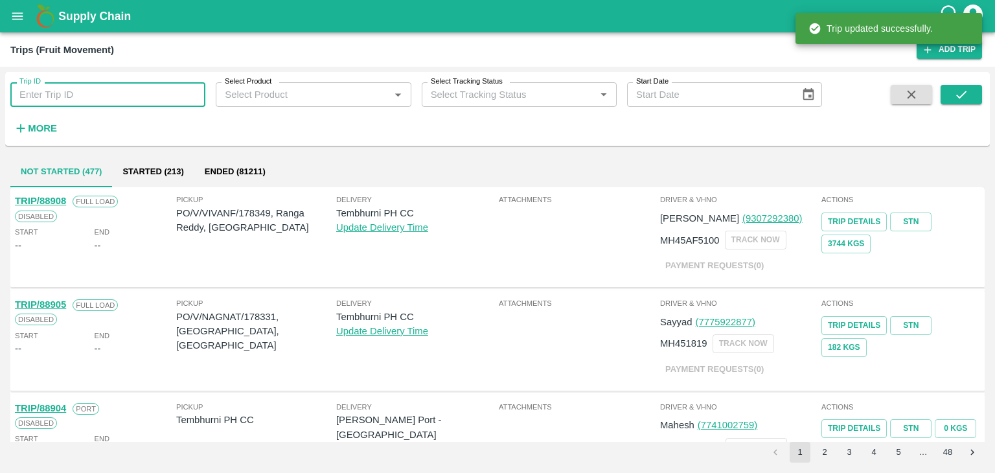
click at [131, 85] on input "Trip ID" at bounding box center [107, 94] width 195 height 25
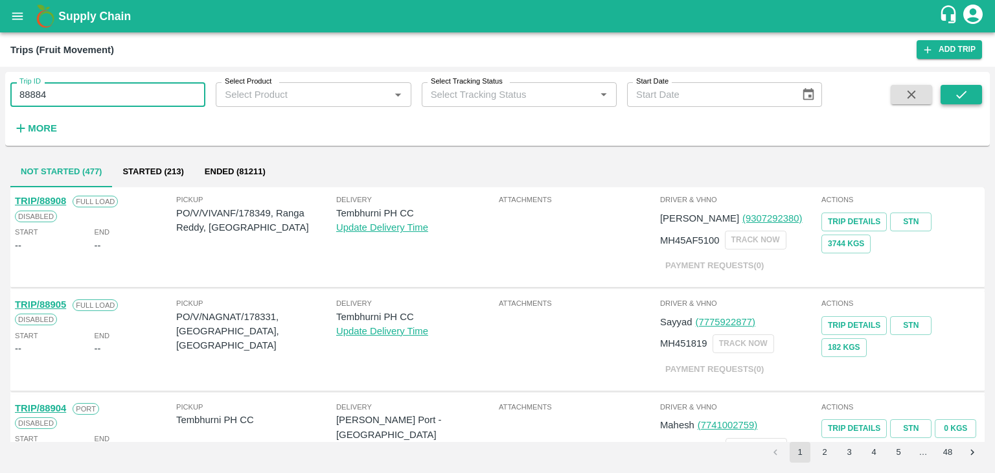
type input "88884"
click at [954, 98] on icon "submit" at bounding box center [961, 94] width 14 height 14
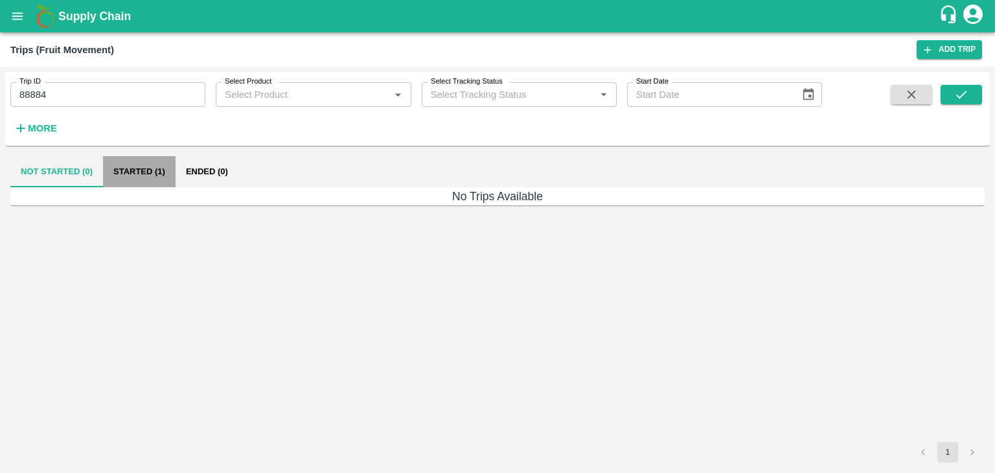
click at [157, 175] on button "Started (1)" at bounding box center [139, 171] width 73 height 31
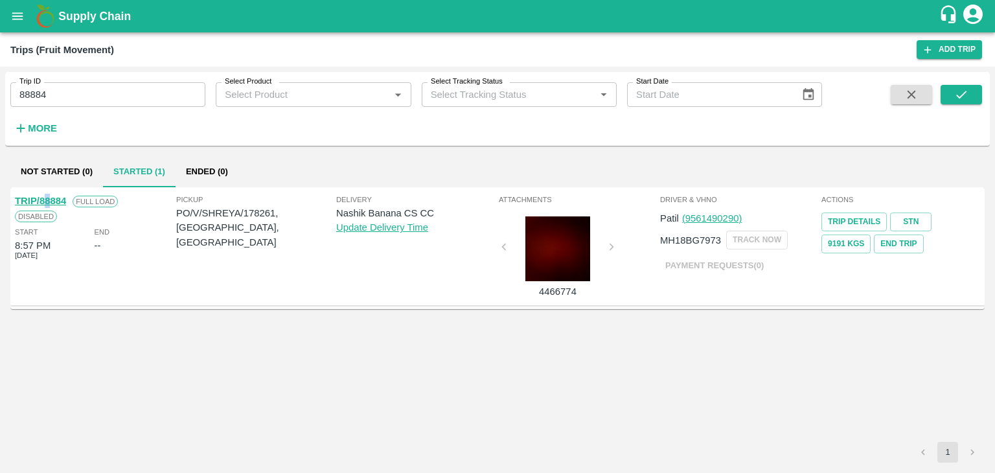
click at [45, 195] on div "TRIP/88884 Full Load Disabled Start 8:57 PM 24 Sep 2025 End --" at bounding box center [94, 245] width 161 height 111
click at [45, 196] on link "TRIP/88884" at bounding box center [40, 201] width 51 height 10
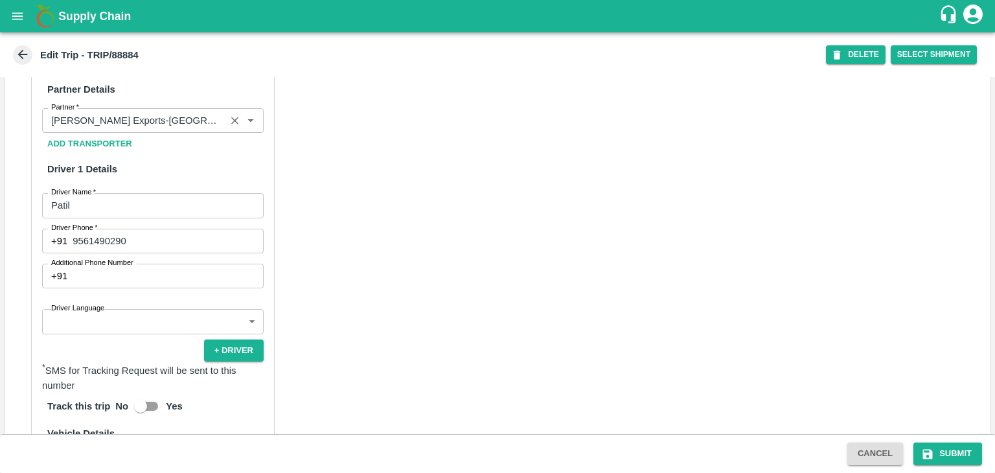
scroll to position [611, 0]
click at [232, 127] on icon "Clear" at bounding box center [235, 121] width 12 height 12
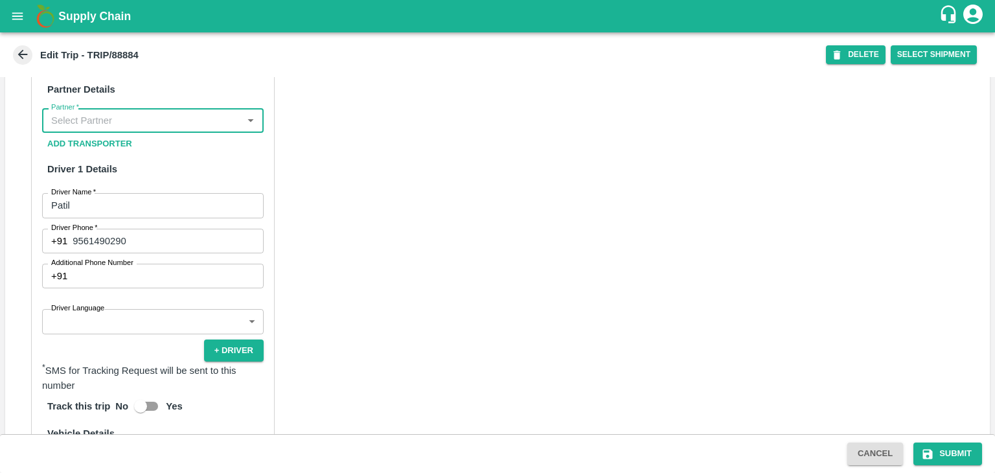
scroll to position [0, 0]
click at [210, 129] on input "Partner   *" at bounding box center [142, 120] width 192 height 17
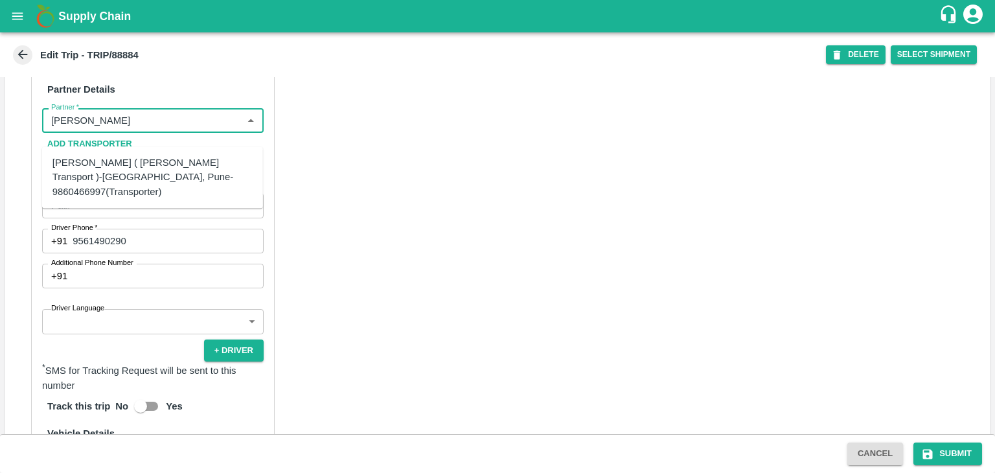
click at [161, 164] on div "[PERSON_NAME] ( [PERSON_NAME] Transport )-[GEOGRAPHIC_DATA], Pune-9860466997(Tr…" at bounding box center [152, 176] width 200 height 43
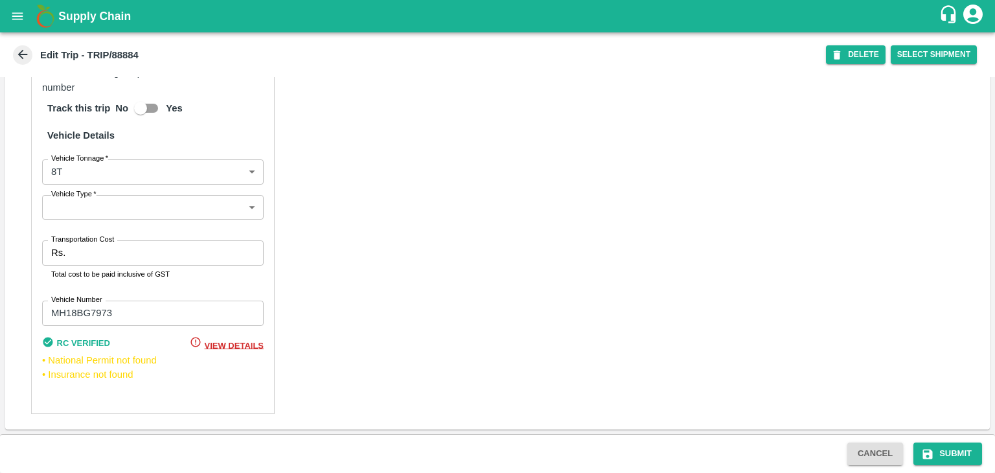
scroll to position [922, 0]
type input "[PERSON_NAME] ( [PERSON_NAME] Transport )-[GEOGRAPHIC_DATA], Pune-9860466997(Tr…"
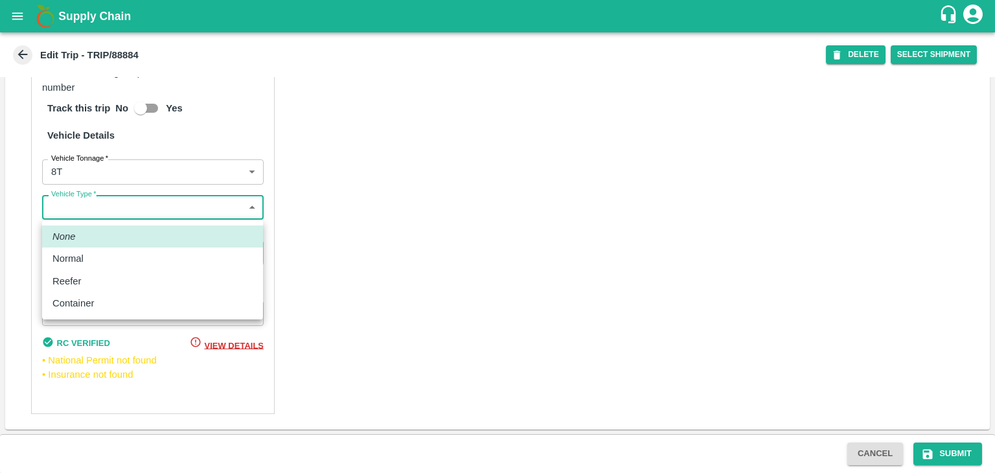
click at [121, 216] on body "Supply Chain Edit Trip - TRIP/88884 DELETE Select Shipment Trip Details Trip Ty…" at bounding box center [497, 236] width 995 height 473
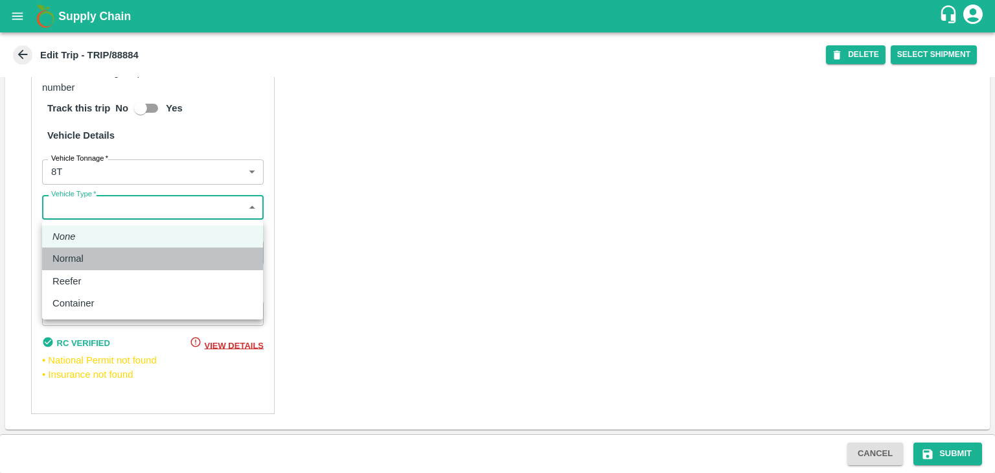
click at [103, 264] on div "Normal" at bounding box center [152, 258] width 200 height 14
type input "Normal"
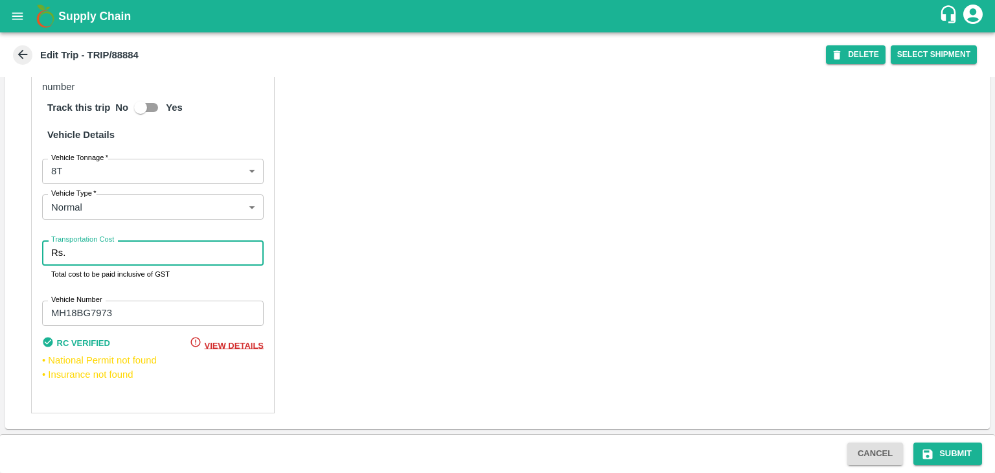
click at [124, 260] on input "Transportation Cost" at bounding box center [167, 252] width 193 height 25
type input "10000"
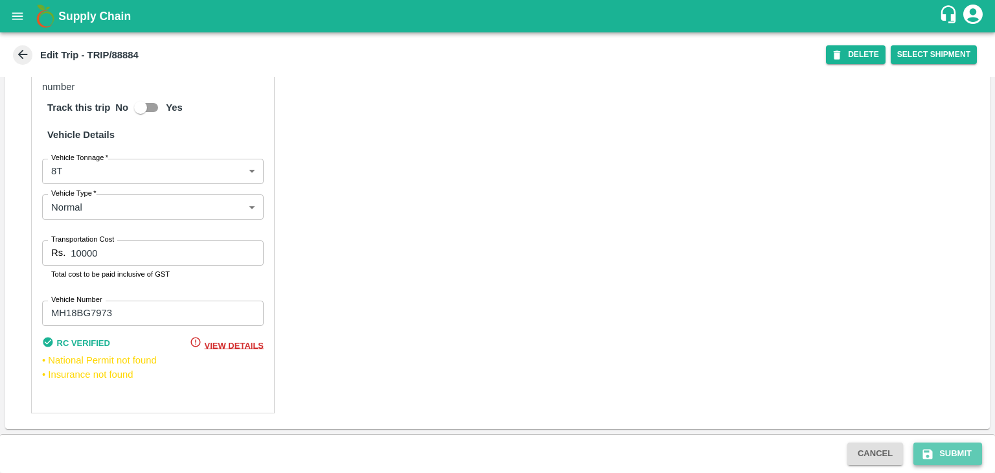
click at [948, 450] on button "Submit" at bounding box center [947, 453] width 69 height 23
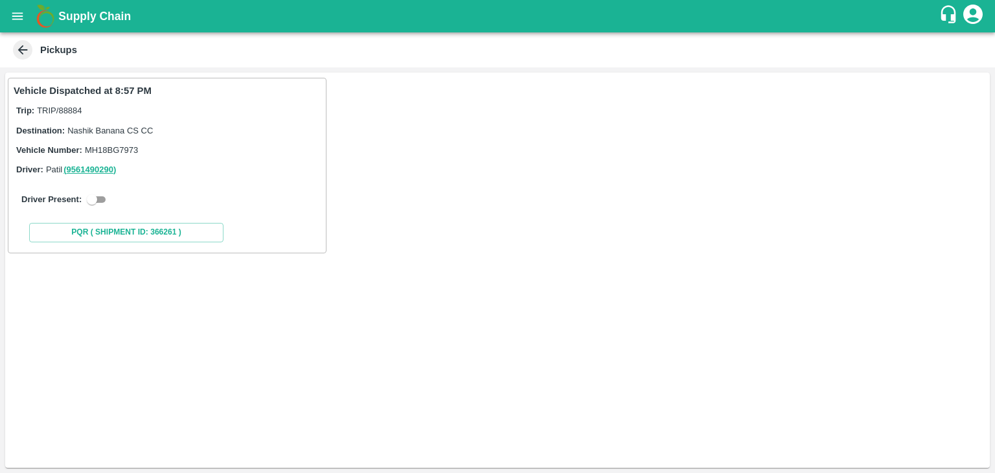
drag, startPoint x: 92, startPoint y: 190, endPoint x: 96, endPoint y: 198, distance: 8.7
click at [96, 198] on div "Driver Present:" at bounding box center [167, 199] width 307 height 36
click at [96, 198] on input "checkbox" at bounding box center [92, 200] width 47 height 16
checkbox input "true"
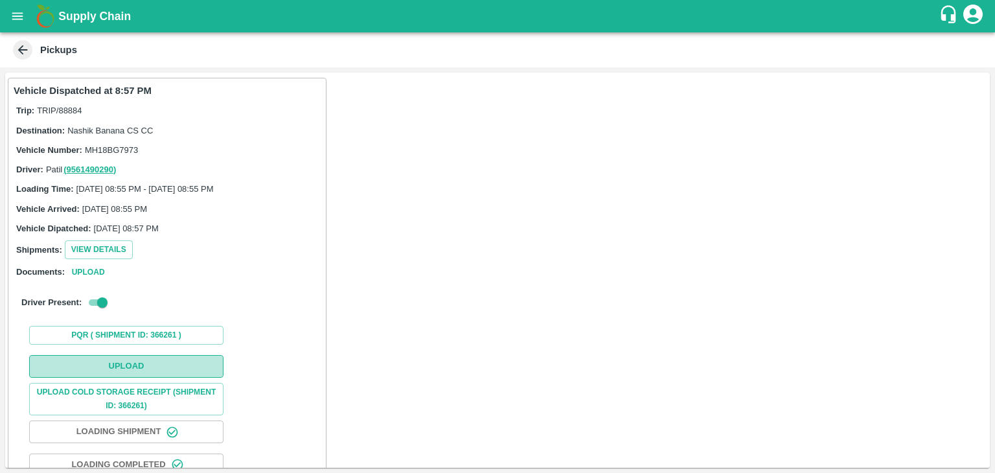
click at [113, 365] on button "Upload" at bounding box center [126, 366] width 194 height 23
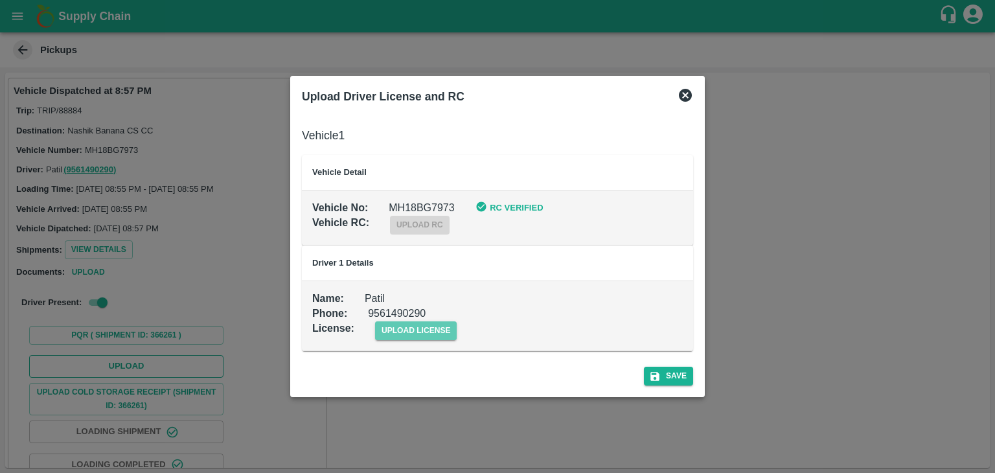
click at [426, 332] on span "upload license" at bounding box center [416, 330] width 82 height 19
click at [0, 0] on input "upload license" at bounding box center [0, 0] width 0 height 0
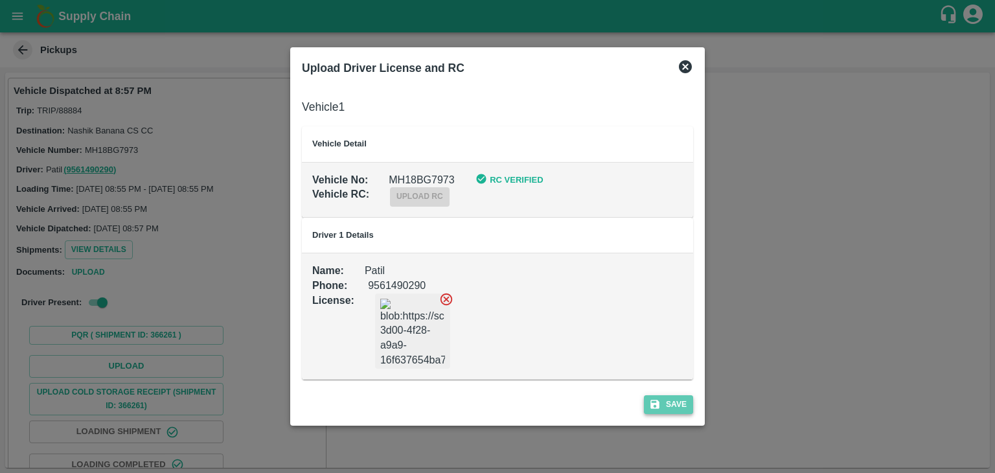
click at [683, 402] on button "Save" at bounding box center [668, 404] width 49 height 19
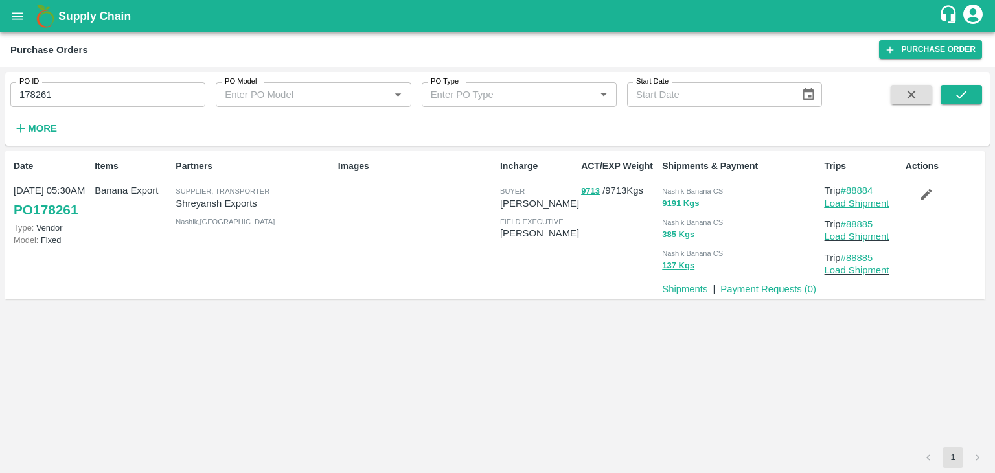
click at [866, 198] on link "Load Shipment" at bounding box center [856, 203] width 65 height 10
click at [930, 183] on button "button" at bounding box center [925, 194] width 41 height 22
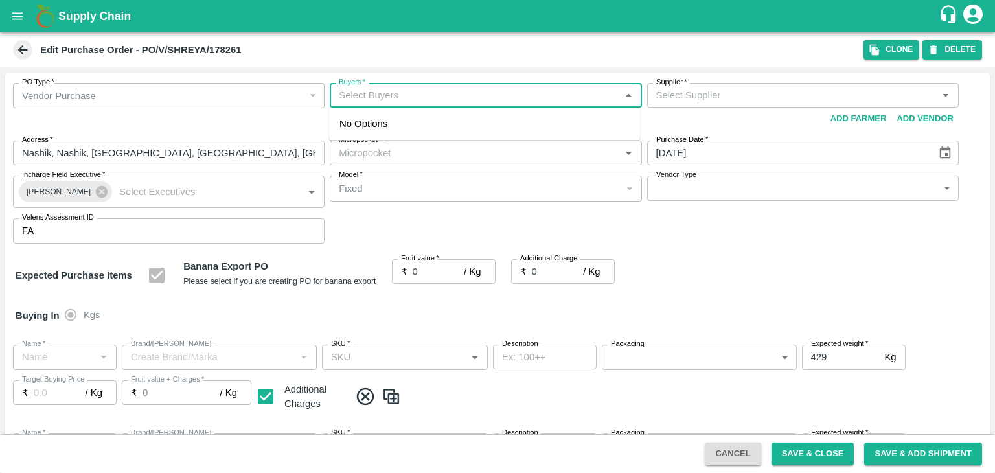
click at [412, 96] on input "Buyers   *" at bounding box center [474, 95] width 282 height 17
type input "Ajit O"
type input "Shreyansh Exports-undefined"
type input "172-Savda"
type input "Banana Export"
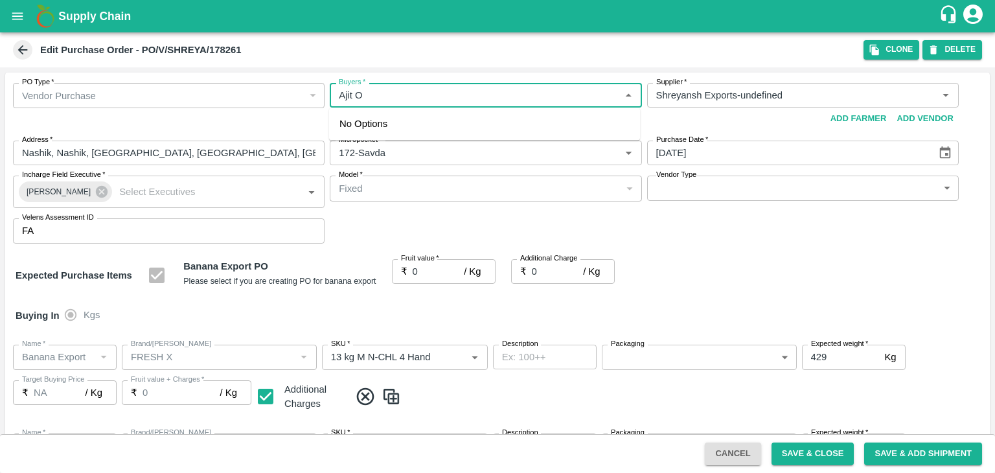
type input "FRESH X"
type input "13 kg M N-CHL 4 Hand"
type input "NA"
type input "Banana Export"
type input "FRESH X"
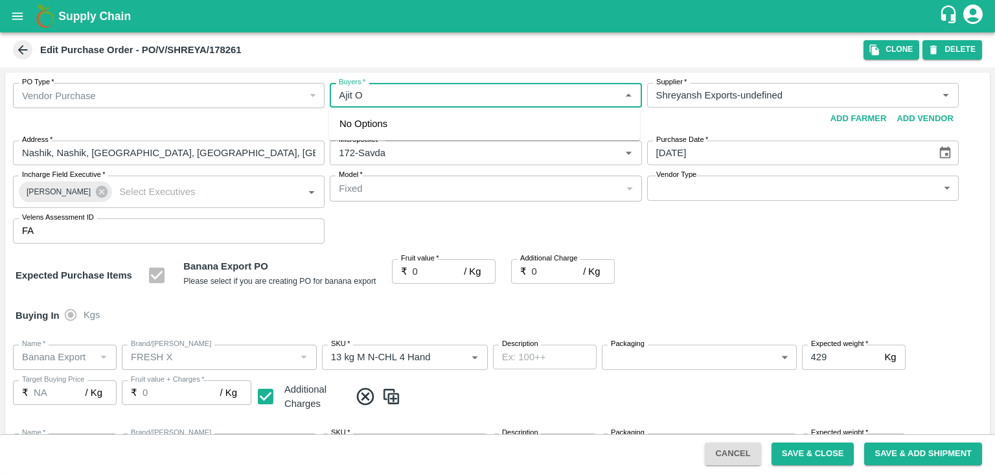
type input "13 kg M N-CHL 5 Hand"
type input "NA"
type input "Banana Export"
type input "FRESH X"
type input "13 kg M N-CHL 6 Hand"
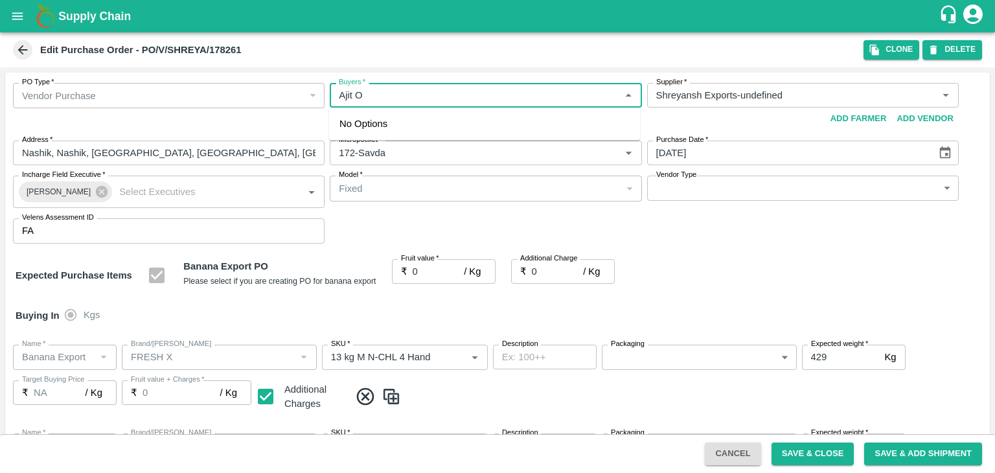
type input "NA"
type input "Banana Export"
type input "FRESH X"
type input "13 kg M N-CHL 8 Hand"
type input "NA"
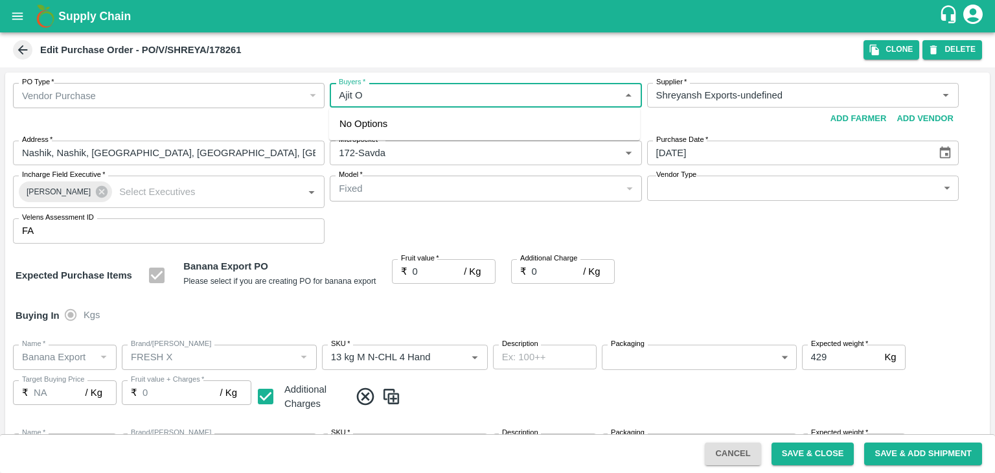
type input "Banana Export"
type input "FRESH X"
type input "13 kg M N-CHL CL"
type input "NA"
type input "Banana Export"
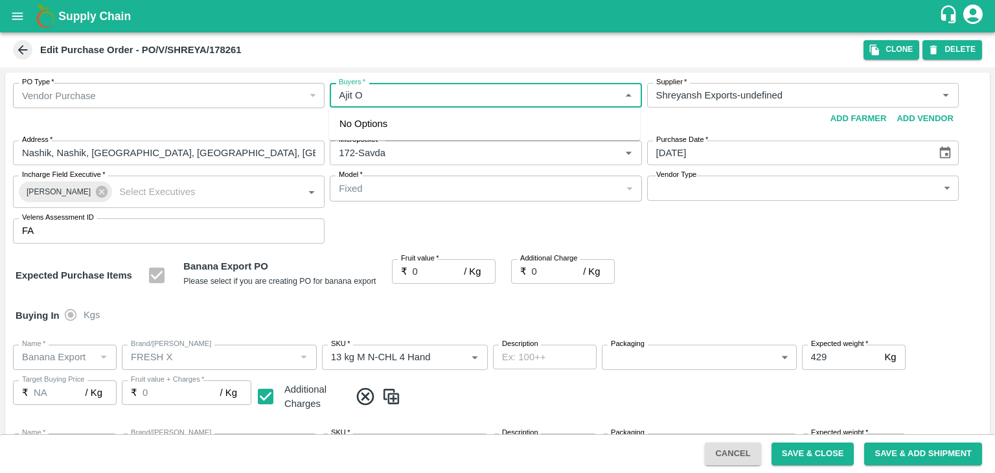
type input "FRESH X"
type input "C Class"
type input "NA"
type input "Banana Export"
type input "FRESH X"
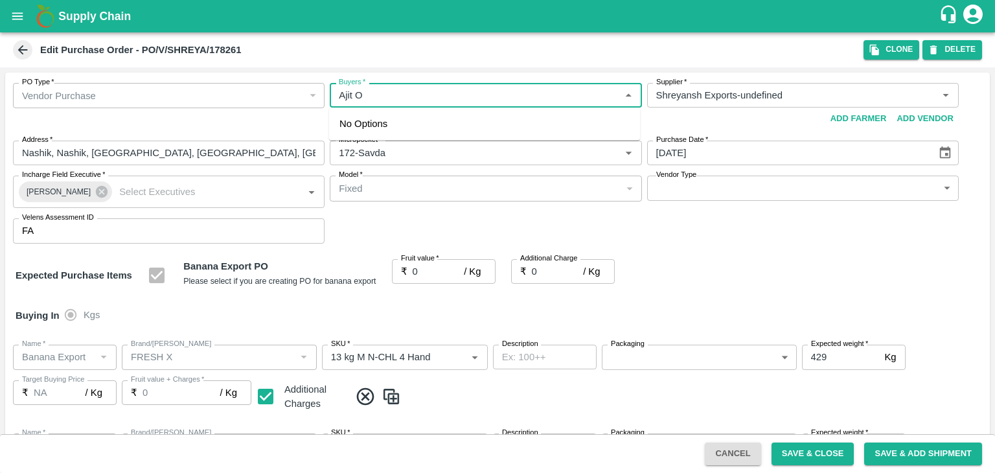
type input "PHR Kg"
type input "NA"
drag, startPoint x: 309, startPoint y: 234, endPoint x: 411, endPoint y: 120, distance: 152.7
click at [411, 120] on body "Supply Chain Edit Purchase Order - PO/V/SHREYA/178261 Clone DELETE PO Type   * …" at bounding box center [497, 236] width 995 height 473
click at [411, 120] on div "[PERSON_NAME]" at bounding box center [484, 130] width 311 height 34
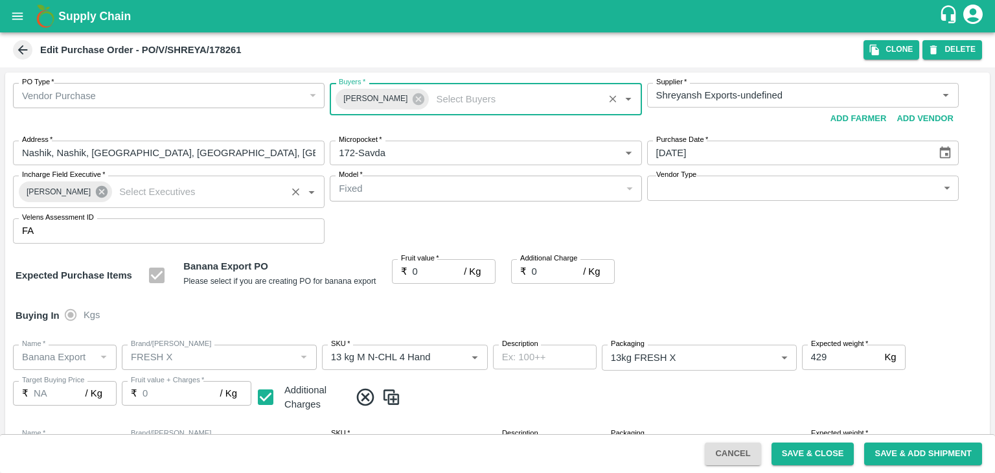
click at [96, 197] on icon at bounding box center [102, 192] width 12 height 12
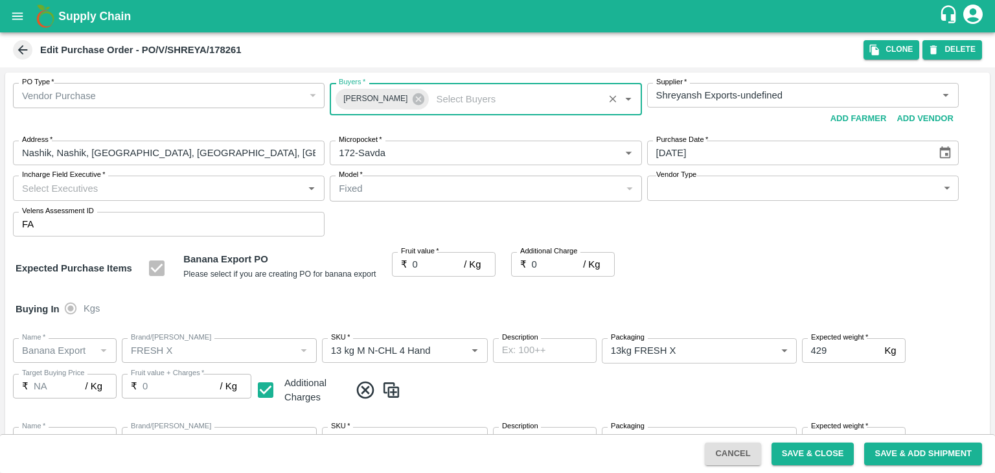
click at [115, 188] on input "Incharge Field Executive   *" at bounding box center [158, 187] width 282 height 17
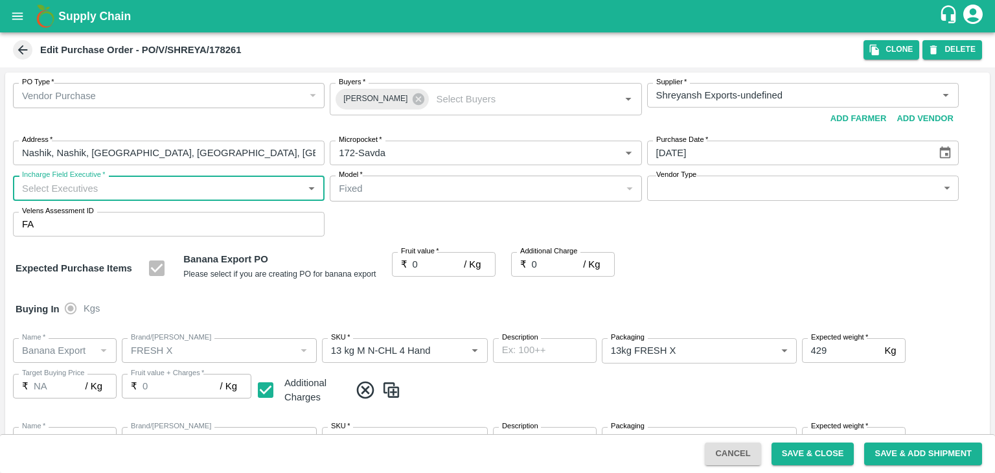
click at [129, 185] on input "Incharge Field Executive   *" at bounding box center [158, 187] width 282 height 17
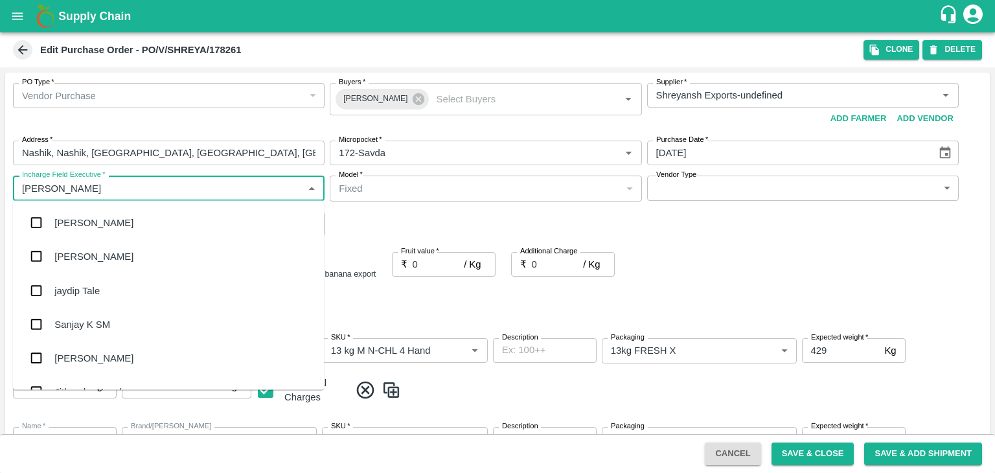
type input "[PERSON_NAME]"
click at [106, 280] on div "jaydip Tale" at bounding box center [168, 290] width 311 height 34
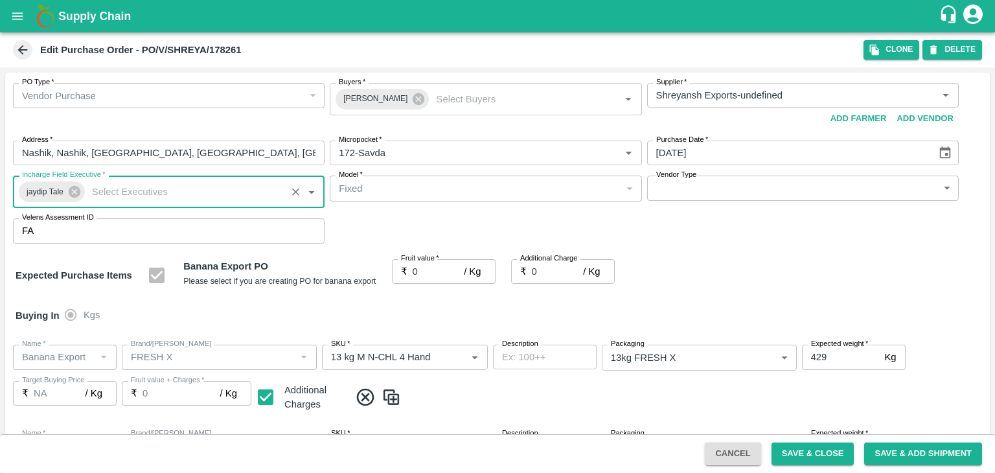
click at [657, 192] on body "Supply Chain Edit Purchase Order - PO/V/SHREYA/178261 Clone DELETE PO Type   * …" at bounding box center [497, 236] width 995 height 473
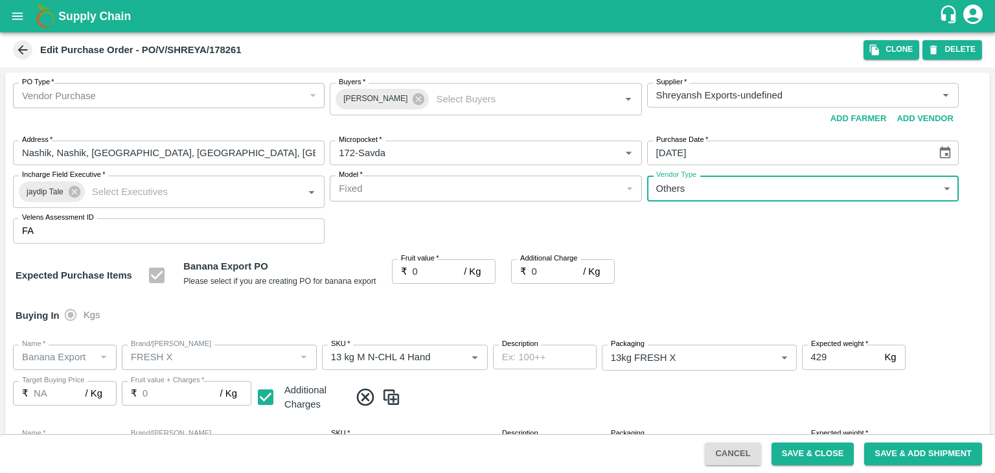
type input "OTHER"
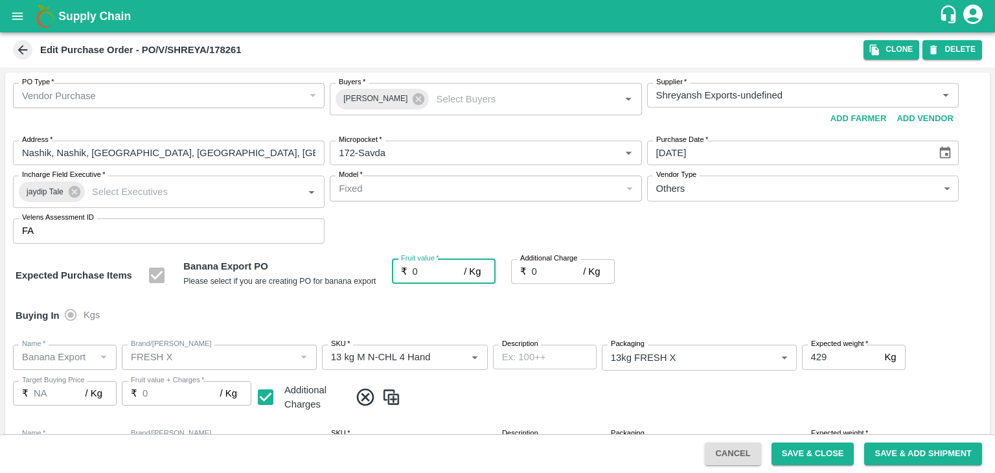
type input "1"
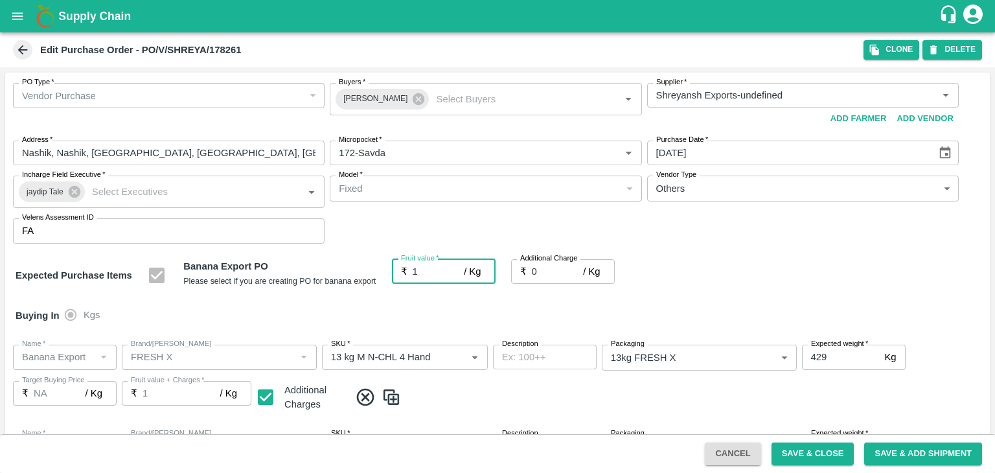
type input "1"
type input "18.5"
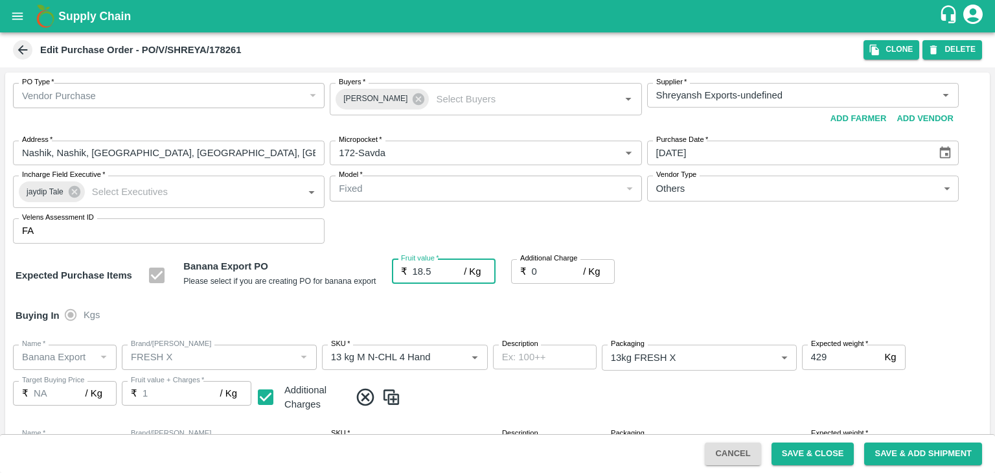
type input "18.5"
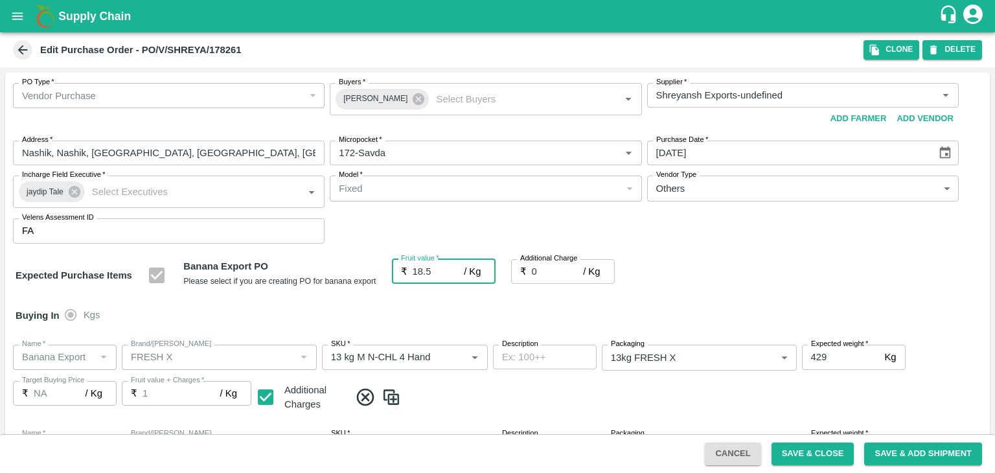
type input "18.5"
type input "2"
type input "20.5"
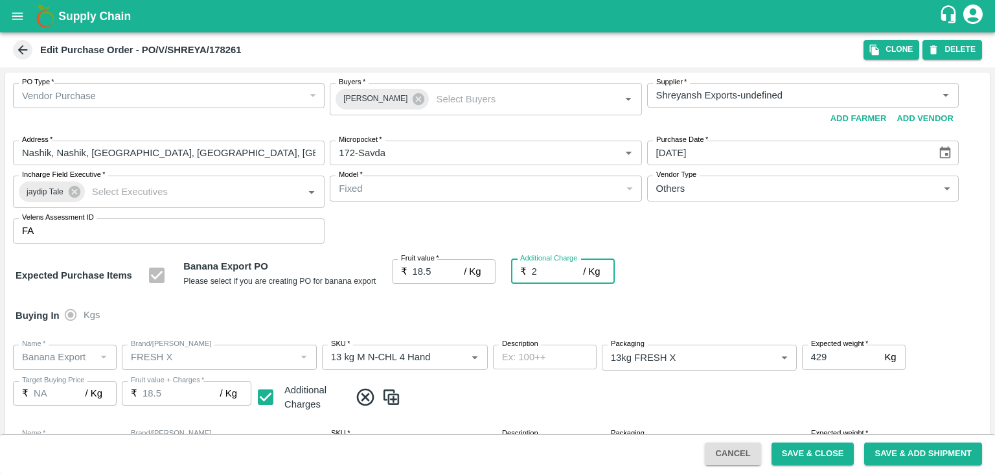
type input "20.5"
type input "2.7"
type input "21.2"
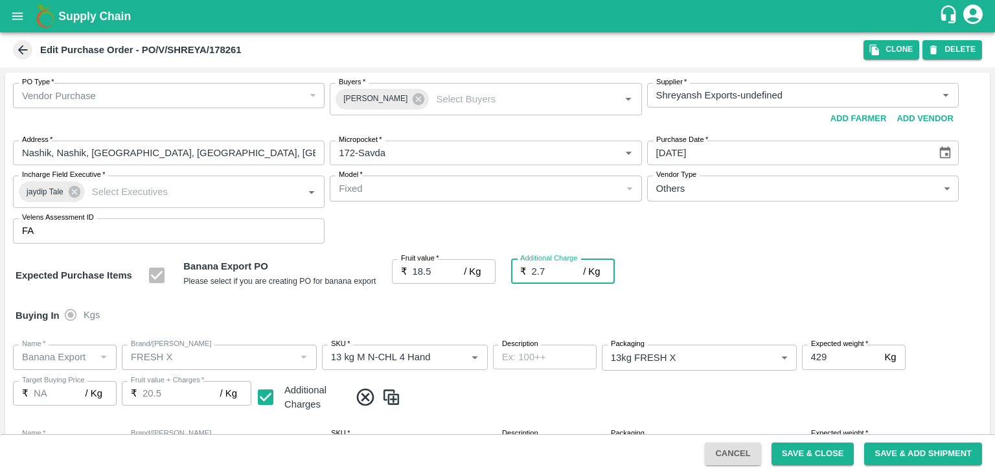
type input "21.2"
type input "2.75"
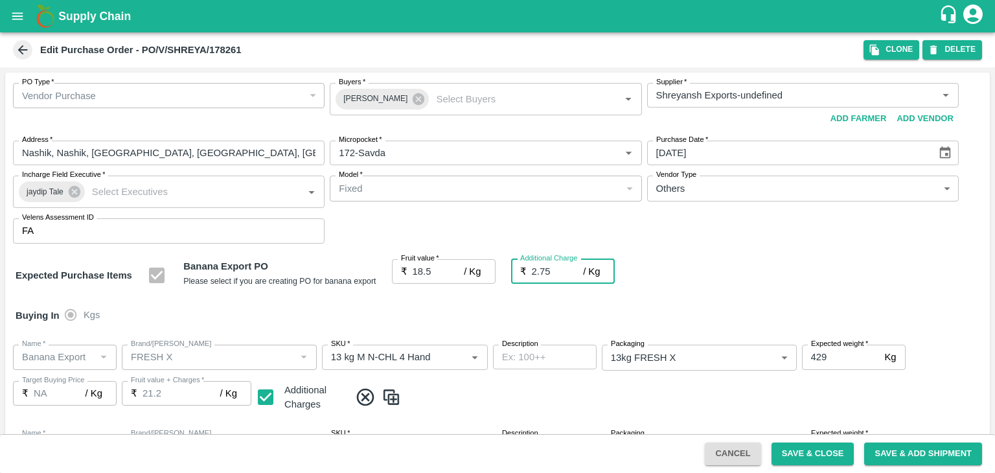
type input "21.25"
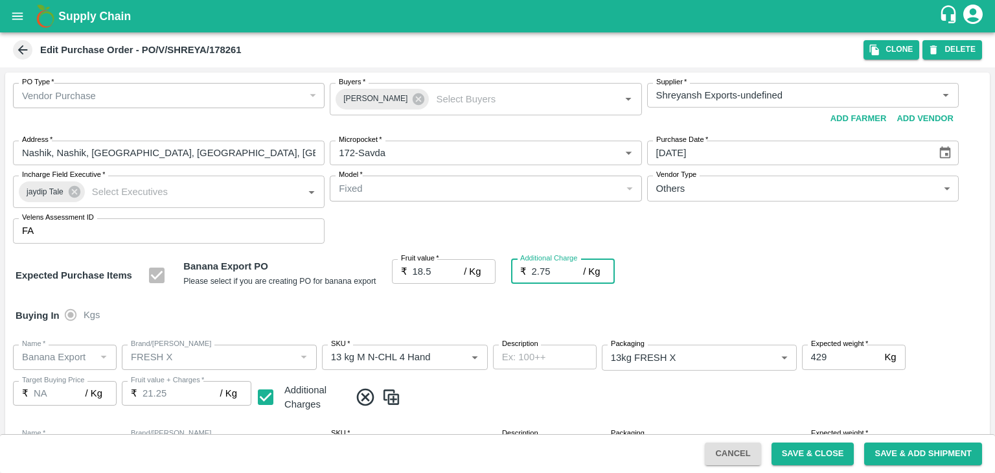
type input "2.75"
click at [576, 381] on div at bounding box center [497, 236] width 995 height 473
click at [835, 457] on div at bounding box center [497, 236] width 995 height 473
click at [813, 454] on div at bounding box center [497, 236] width 995 height 473
click at [829, 456] on div at bounding box center [497, 236] width 995 height 473
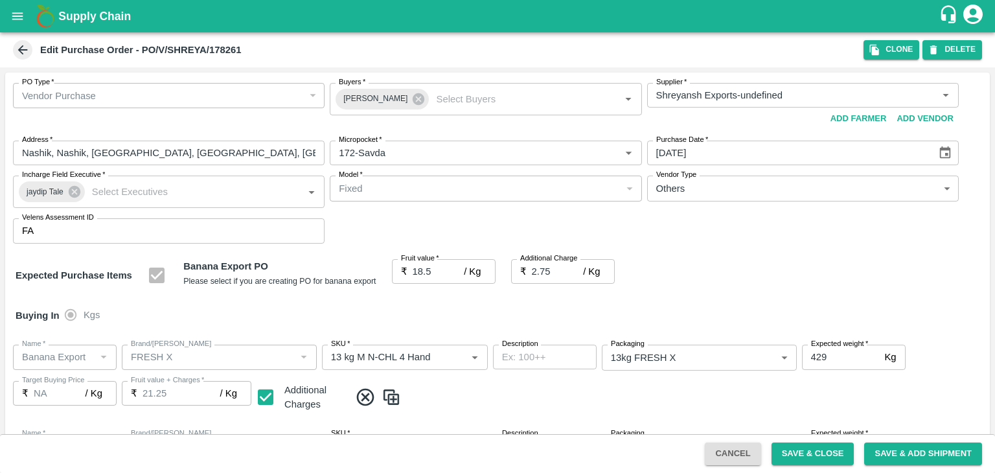
click at [816, 458] on div at bounding box center [497, 236] width 995 height 473
click at [824, 458] on div at bounding box center [497, 236] width 995 height 473
click at [834, 457] on div at bounding box center [497, 236] width 995 height 473
click at [806, 457] on div at bounding box center [497, 236] width 995 height 473
click at [844, 454] on div at bounding box center [497, 236] width 995 height 473
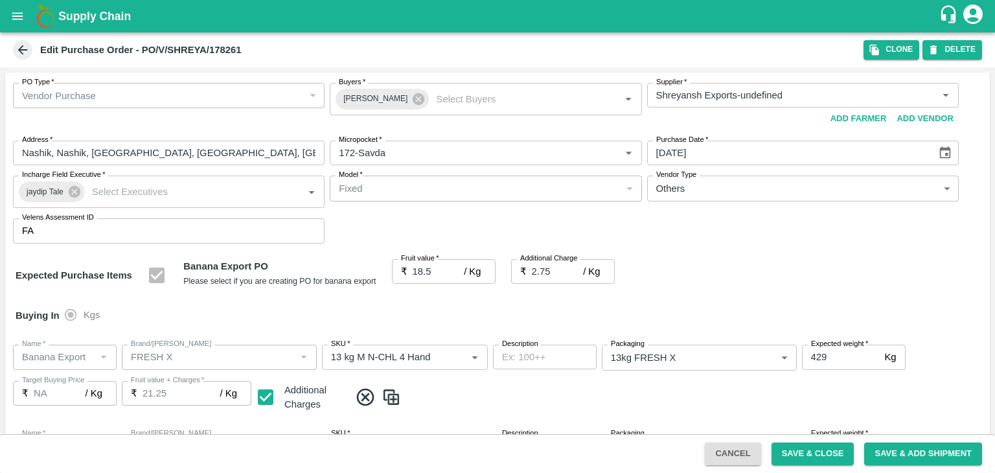
click at [805, 457] on div at bounding box center [497, 236] width 995 height 473
click at [798, 457] on button "Save & Close" at bounding box center [812, 453] width 83 height 23
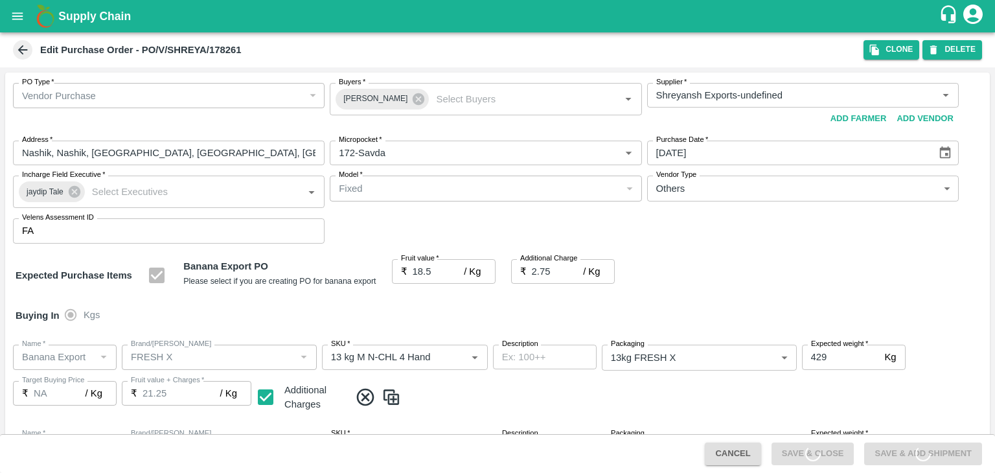
scroll to position [686, 0]
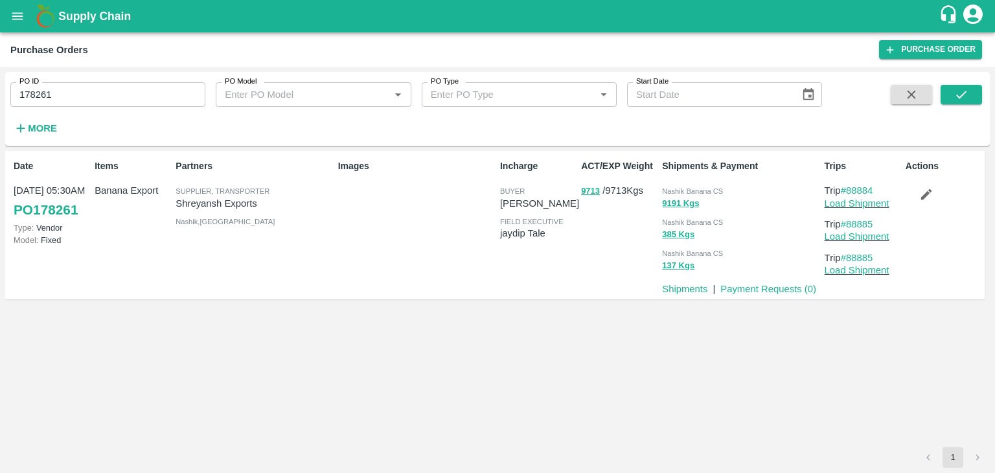
click at [77, 87] on input "178261" at bounding box center [107, 94] width 195 height 25
paste input "text"
type input "178263"
click at [958, 97] on icon "submit" at bounding box center [961, 95] width 10 height 8
